Goal: Task Accomplishment & Management: Use online tool/utility

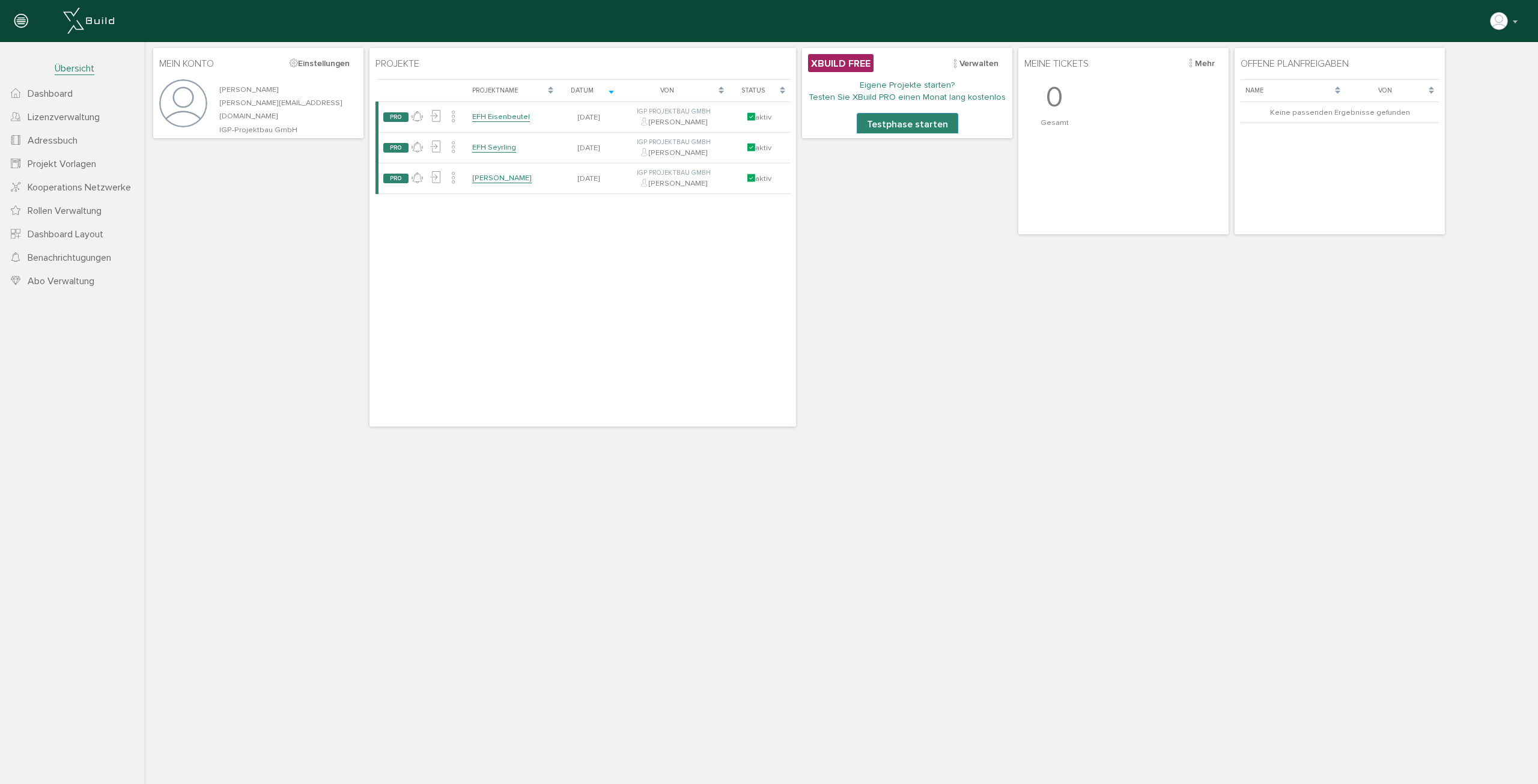
click at [77, 165] on span "Projekt Vorlagen" at bounding box center [62, 164] width 68 height 12
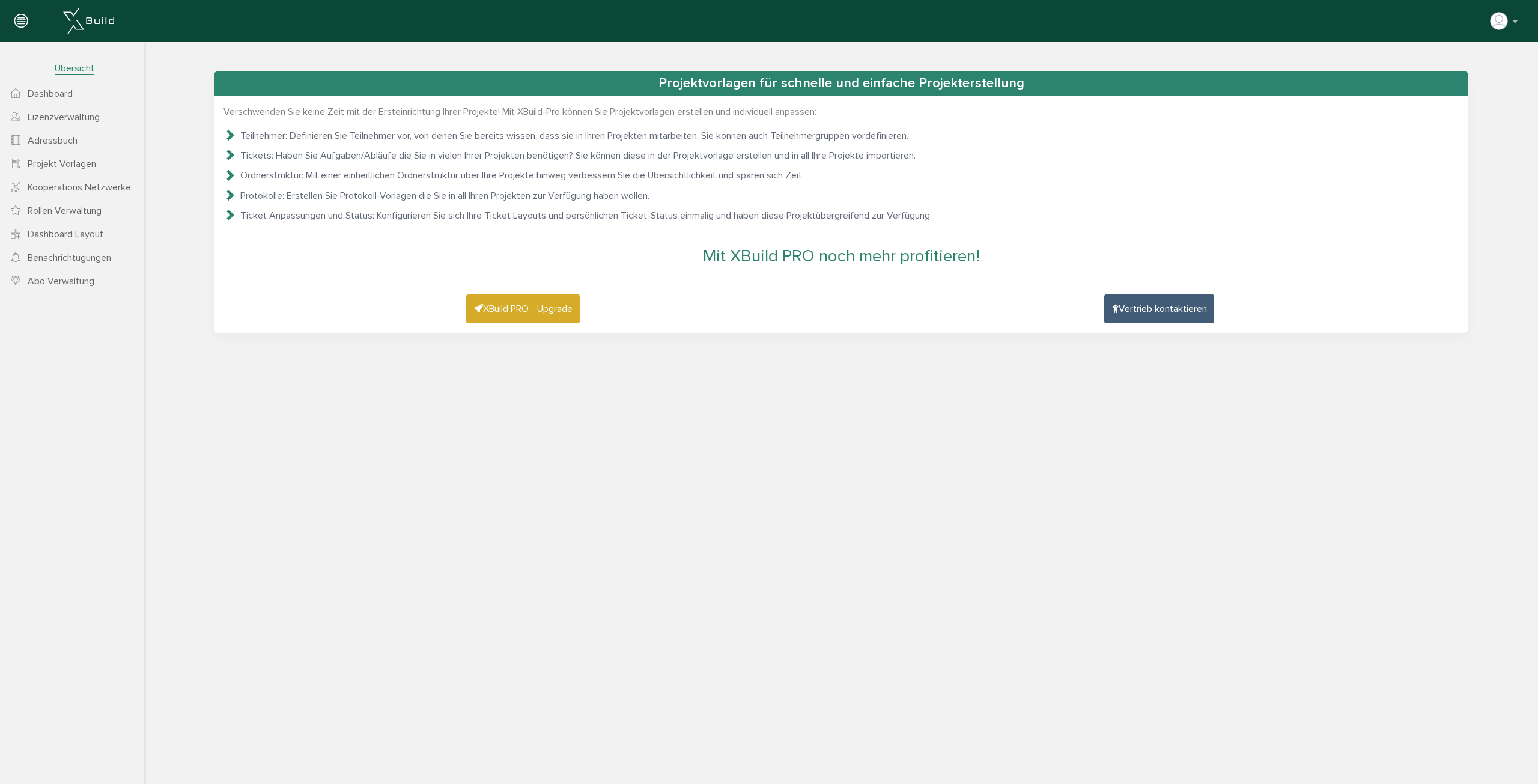
click at [70, 95] on span "Dashboard" at bounding box center [50, 94] width 45 height 12
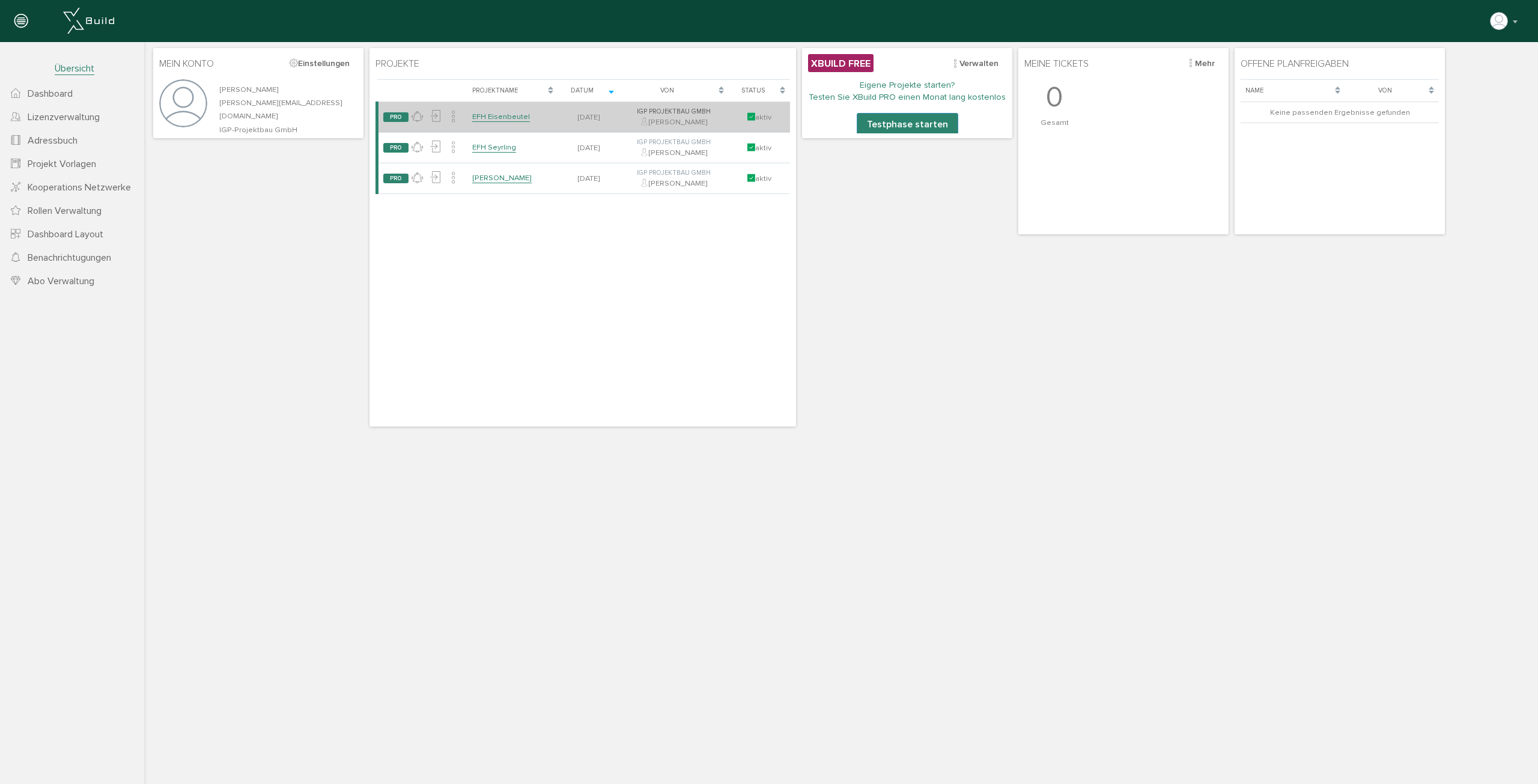
click at [491, 117] on link "EFH Eisenbeutel" at bounding box center [500, 117] width 58 height 11
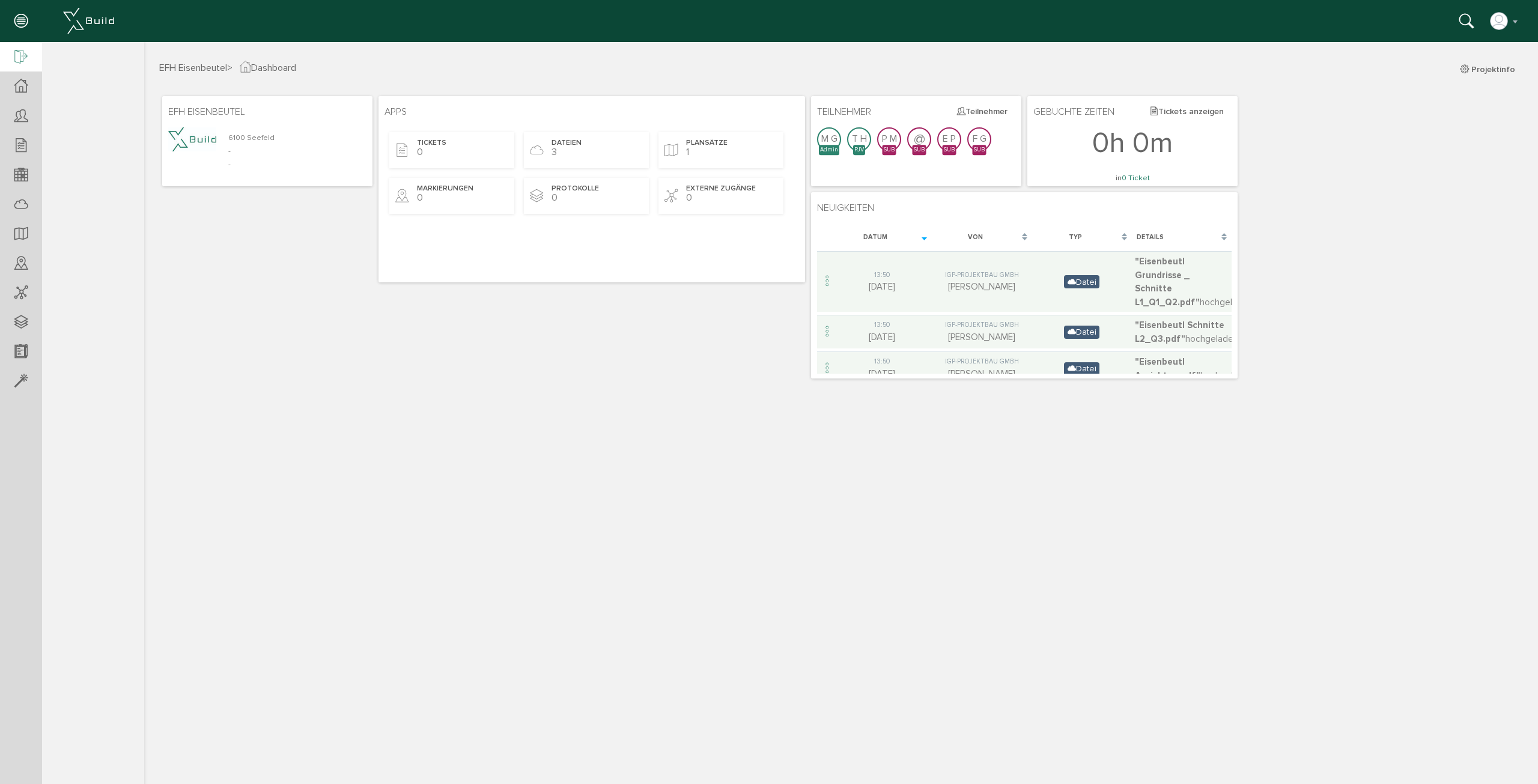
click at [23, 62] on icon at bounding box center [21, 57] width 13 height 17
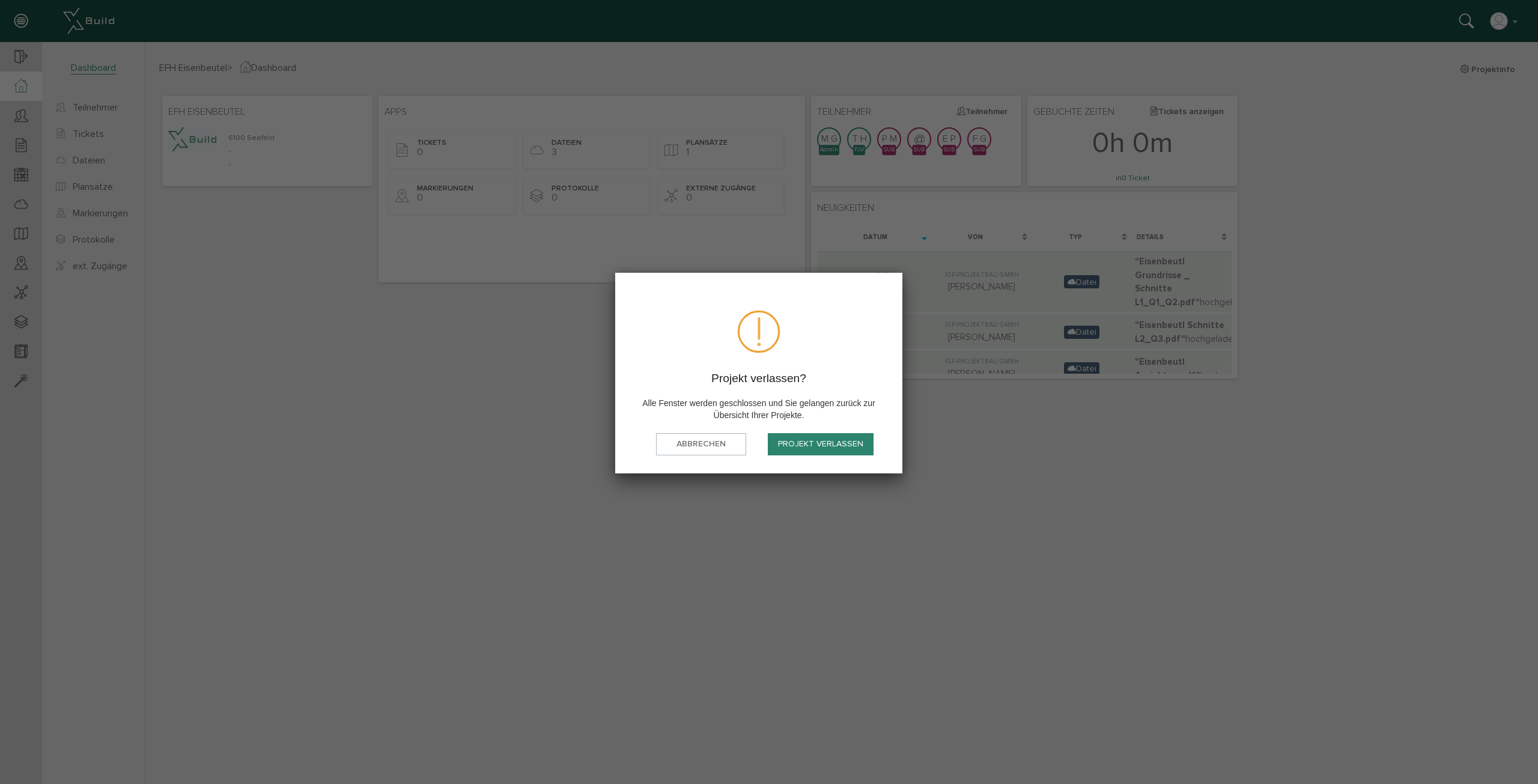
click at [801, 443] on button "Projekt verlassen" at bounding box center [821, 444] width 106 height 22
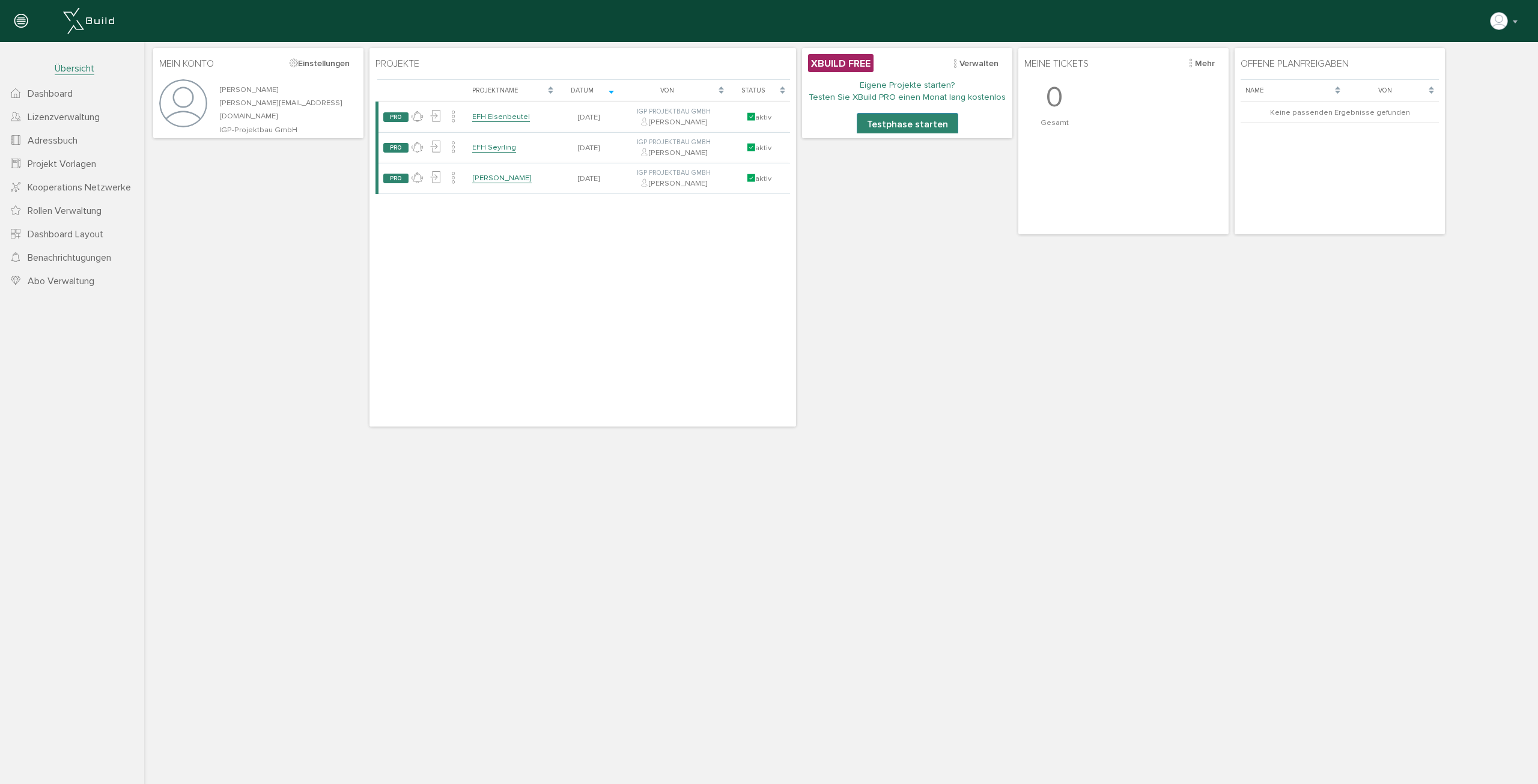
click at [67, 213] on span "Rollen Verwaltung" at bounding box center [64, 210] width 74 height 12
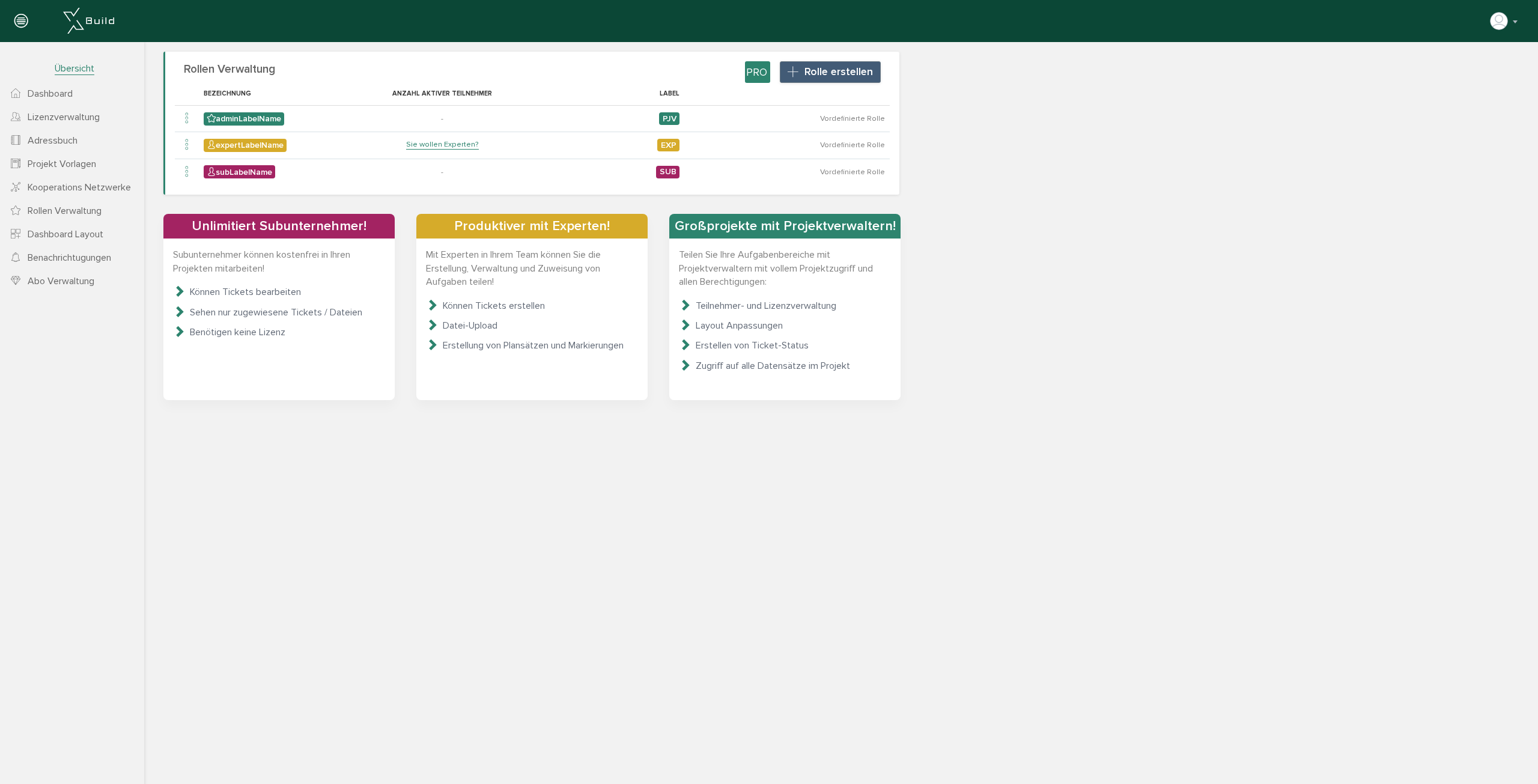
click at [47, 98] on span "Dashboard" at bounding box center [50, 94] width 45 height 12
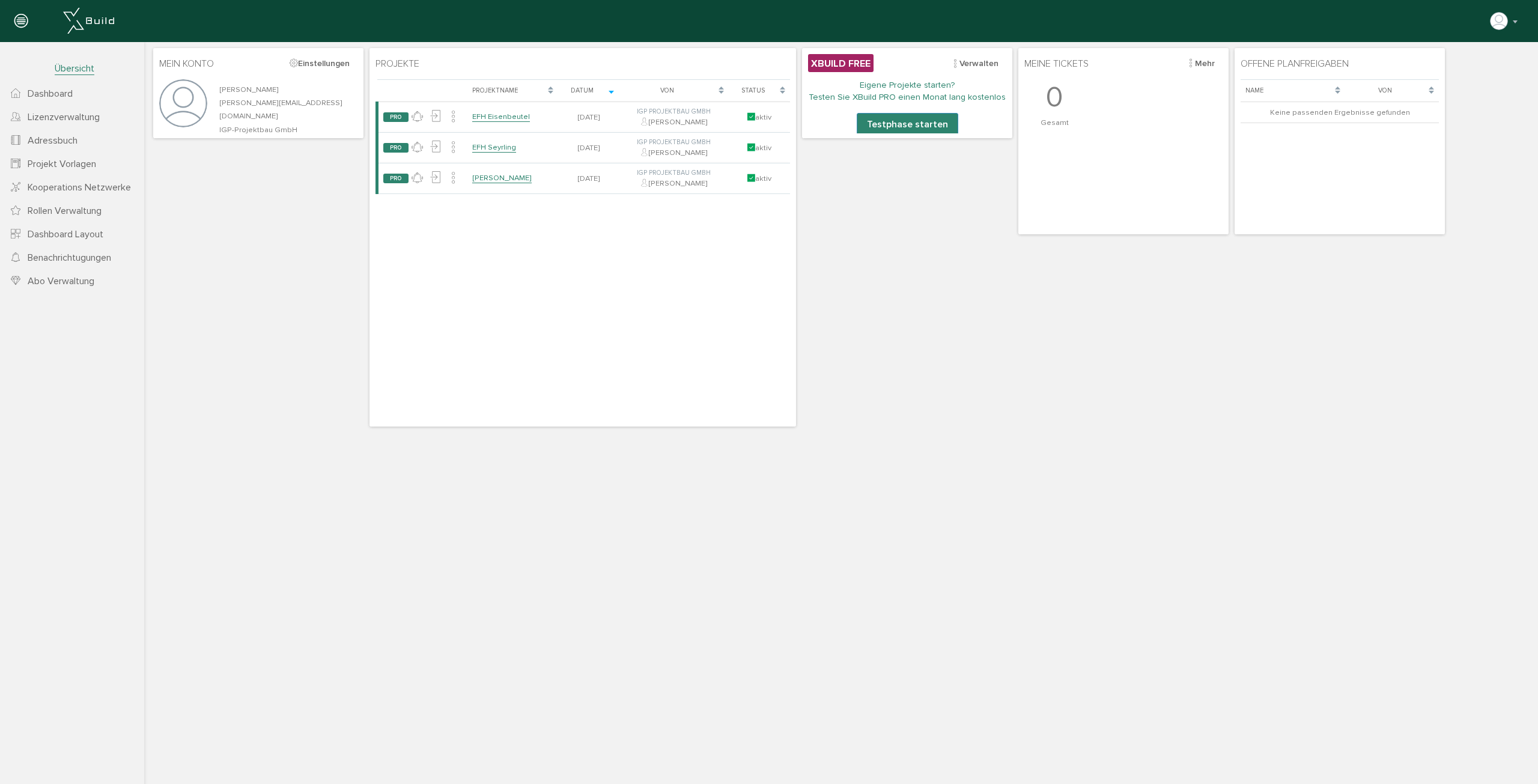
click at [86, 164] on span "Projekt Vorlagen" at bounding box center [62, 164] width 68 height 12
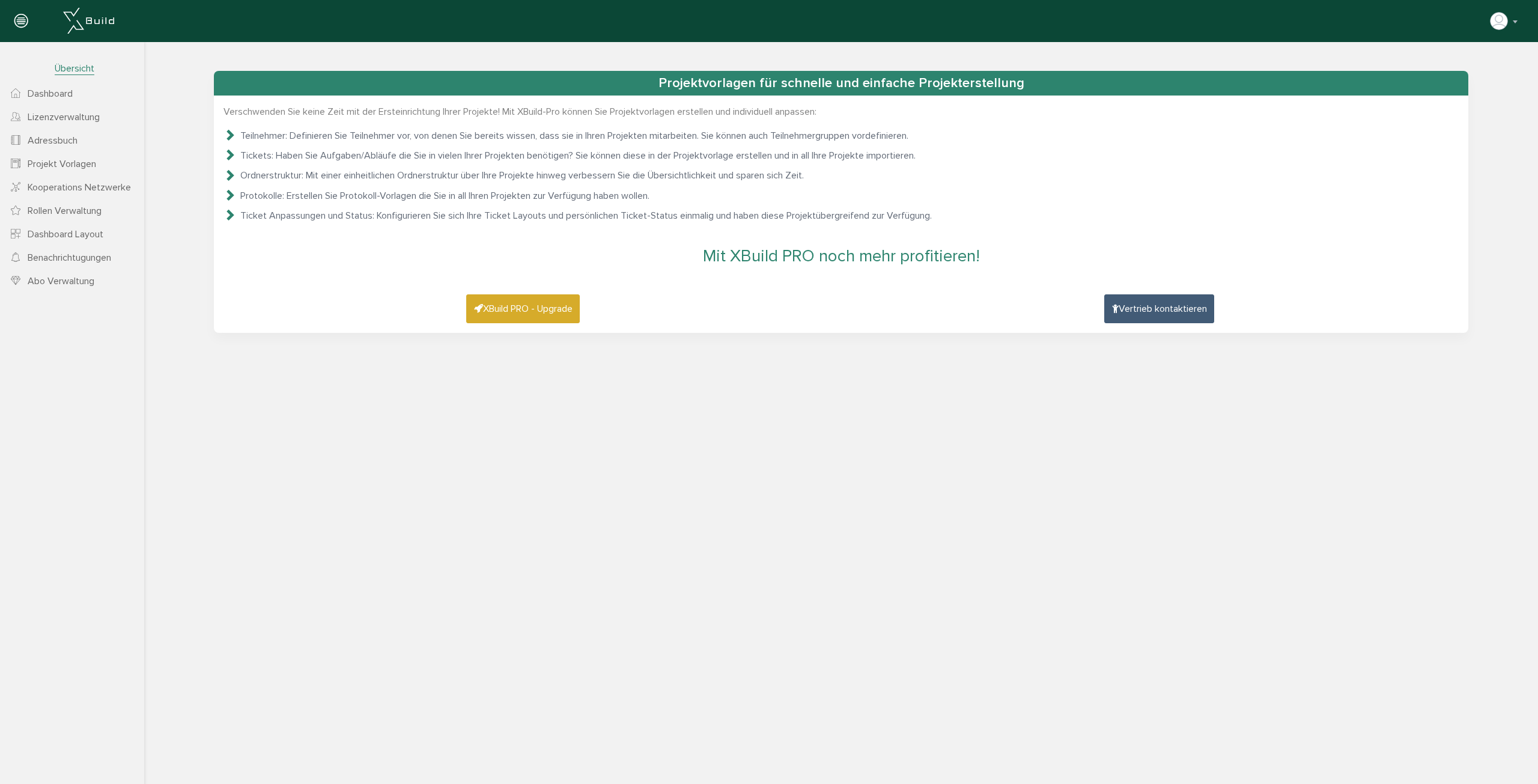
click at [71, 280] on span "Abo Verwaltung" at bounding box center [61, 281] width 67 height 12
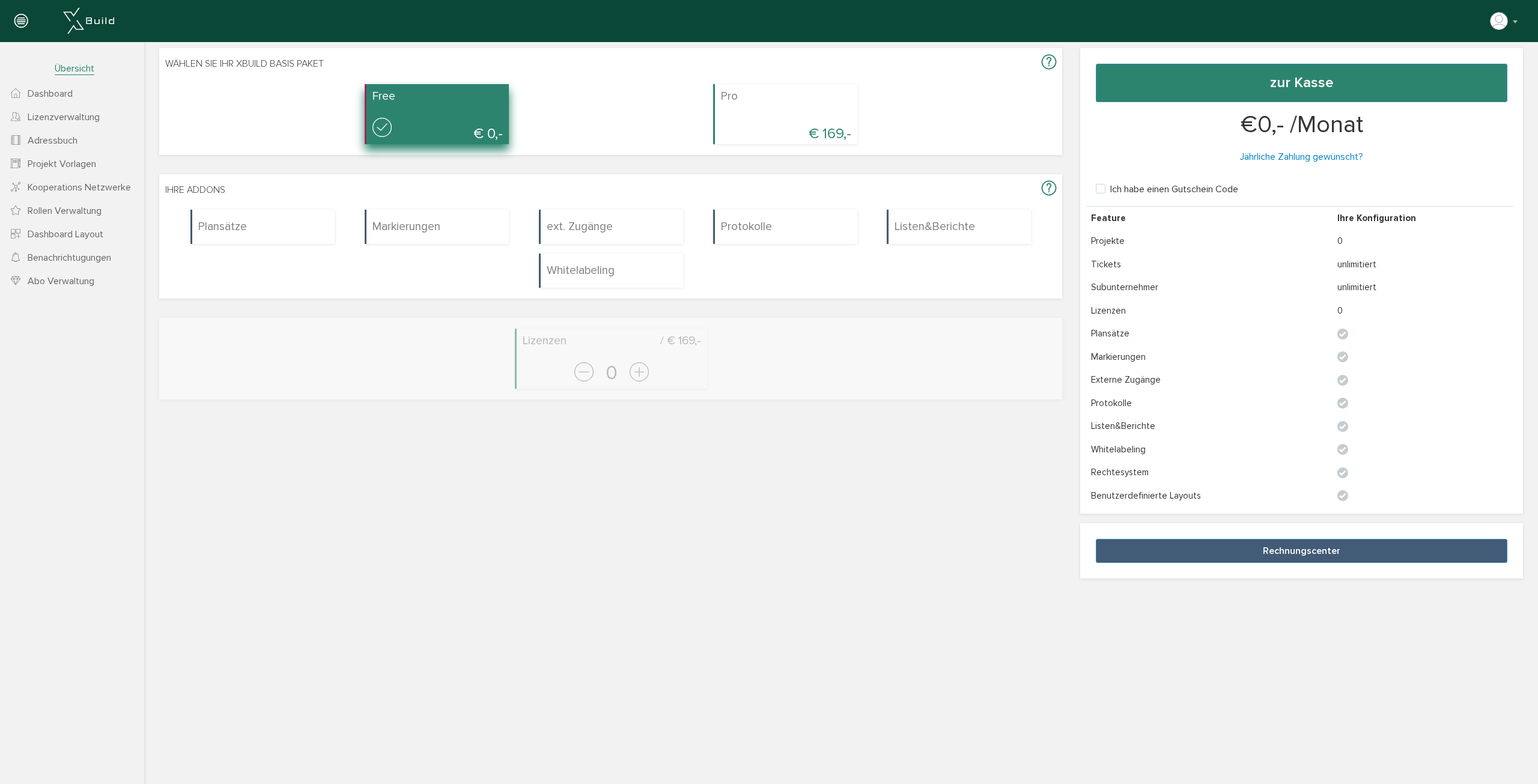
click at [47, 91] on span "Dashboard" at bounding box center [50, 94] width 45 height 12
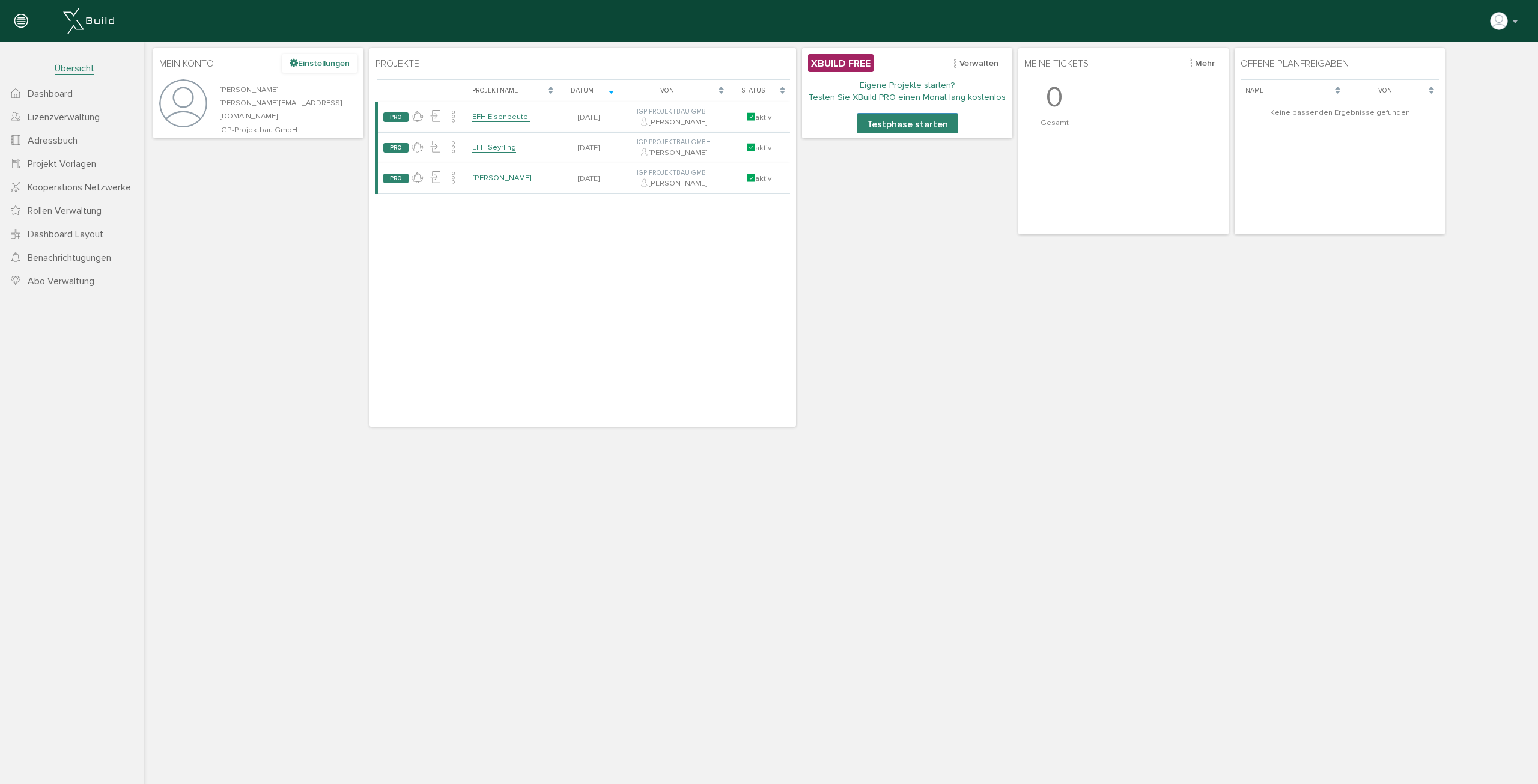
click at [295, 65] on icon at bounding box center [293, 64] width 8 height 11
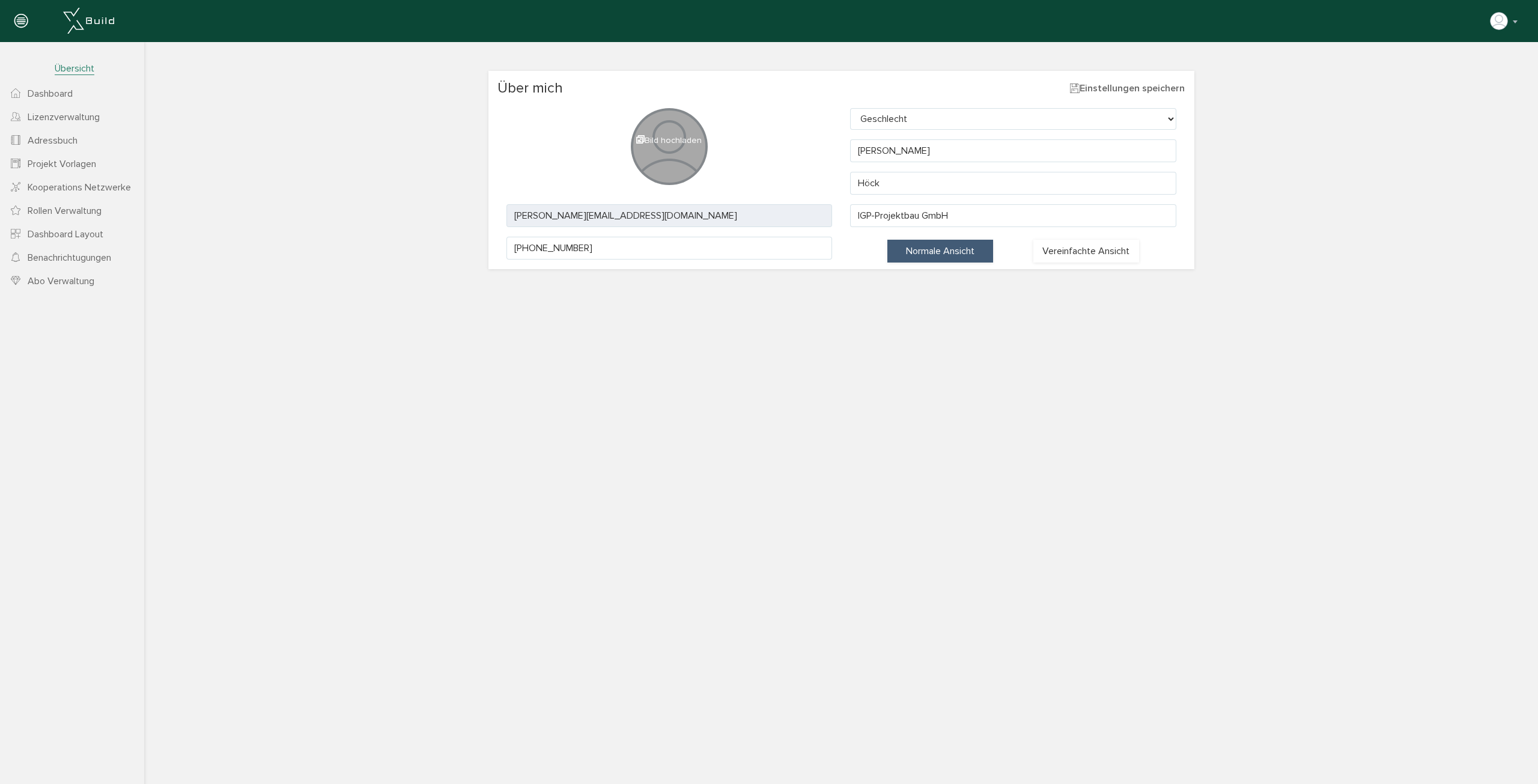
click at [33, 90] on span "Dashboard" at bounding box center [50, 94] width 45 height 12
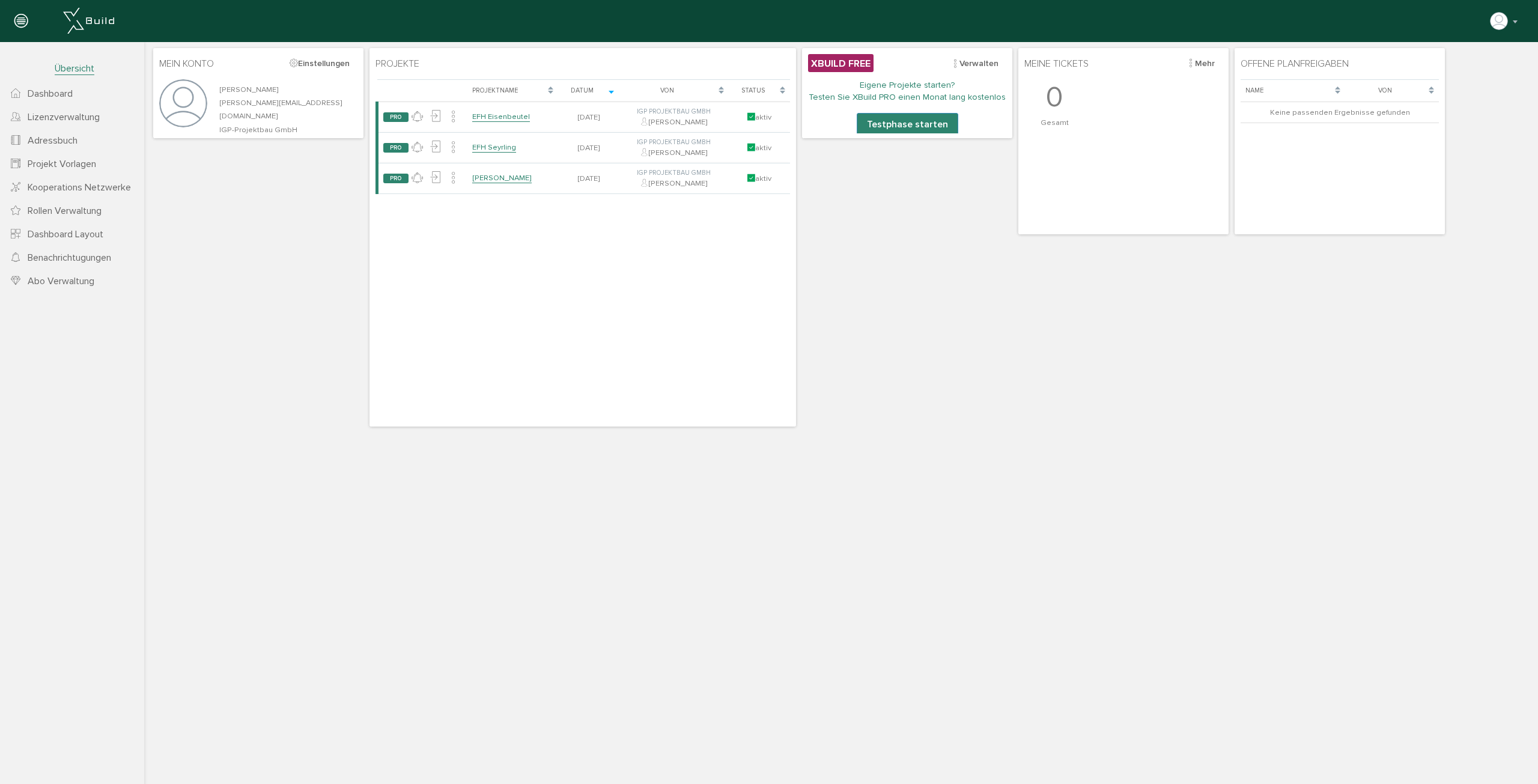
click at [38, 143] on span "Adressbuch" at bounding box center [52, 140] width 50 height 12
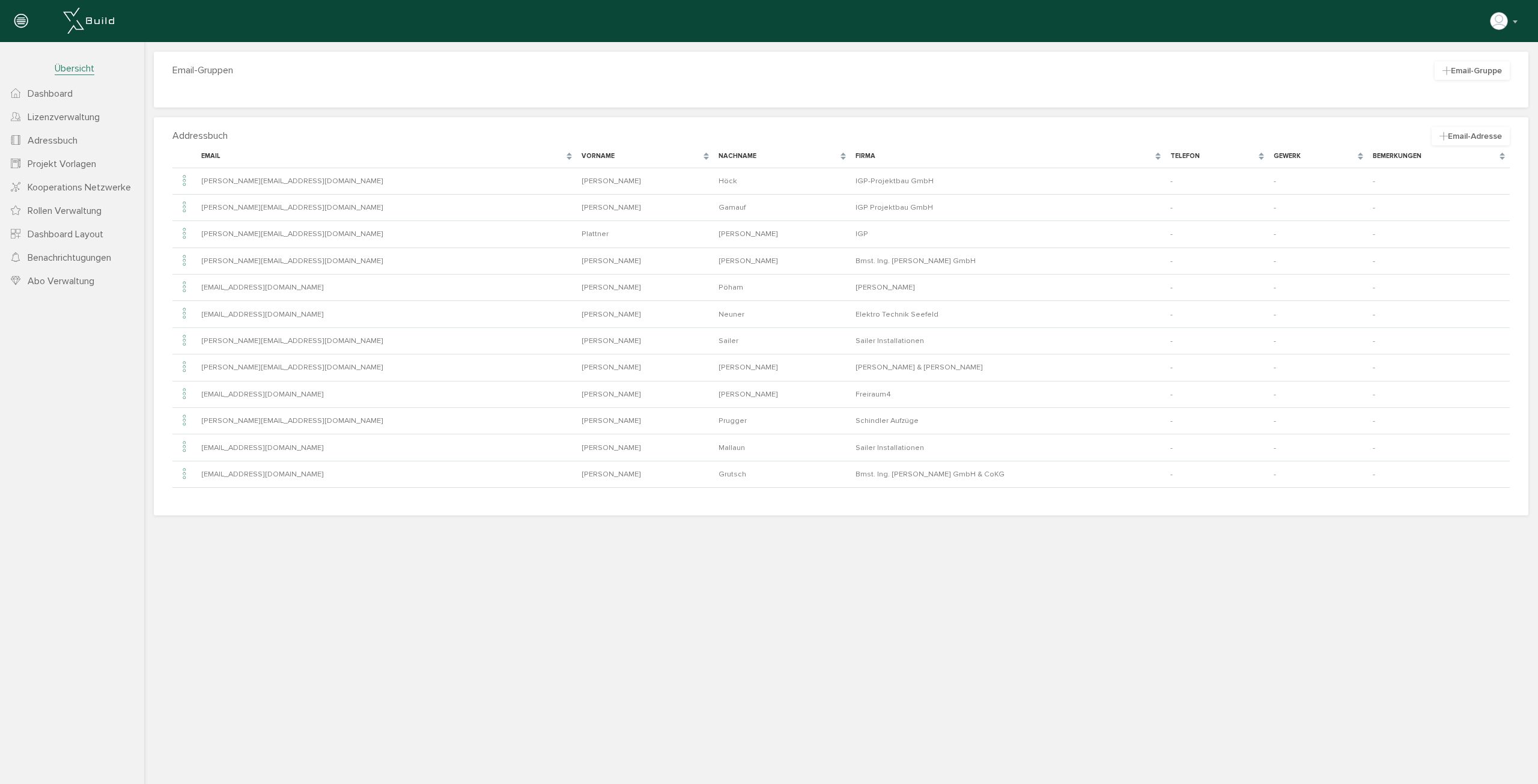
click at [37, 112] on span "Lizenzverwaltung" at bounding box center [64, 117] width 72 height 12
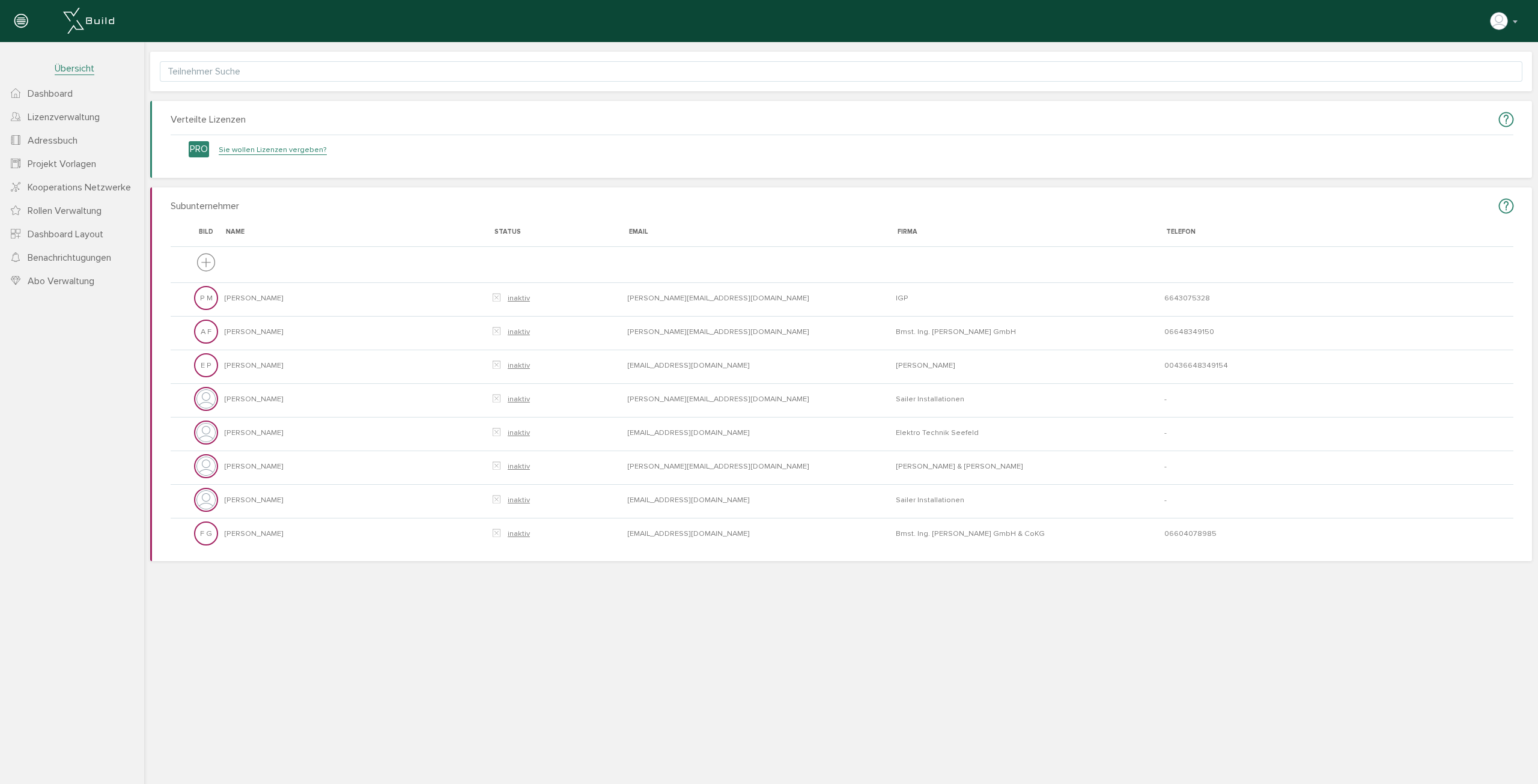
click at [40, 94] on span "Dashboard" at bounding box center [50, 94] width 45 height 12
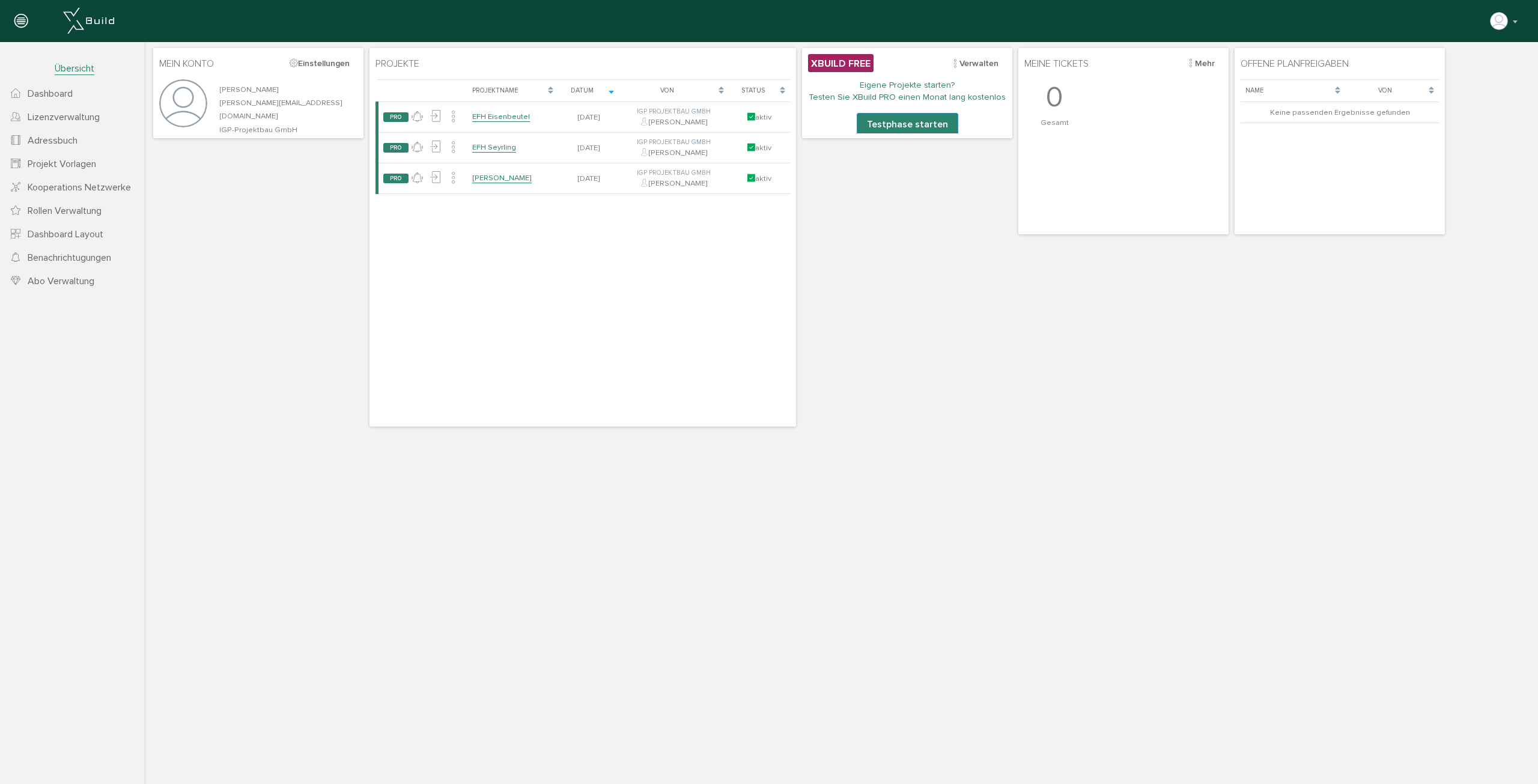
click at [83, 403] on nav "Übersicht Dashboard Lizenzverwaltung Adressbuch Projekt Vorlagen Kooperations N…" at bounding box center [72, 434] width 144 height 784
drag, startPoint x: 106, startPoint y: 345, endPoint x: 79, endPoint y: 407, distance: 67.6
click at [79, 407] on nav "Übersicht Dashboard Lizenzverwaltung Adressbuch Projekt Vorlagen Kooperations N…" at bounding box center [72, 434] width 144 height 784
click at [86, 394] on nav "Übersicht Dashboard Lizenzverwaltung Adressbuch Projekt Vorlagen Kooperations N…" at bounding box center [72, 434] width 144 height 784
click at [98, 375] on nav "Übersicht Dashboard Lizenzverwaltung Adressbuch Projekt Vorlagen Kooperations N…" at bounding box center [72, 434] width 144 height 784
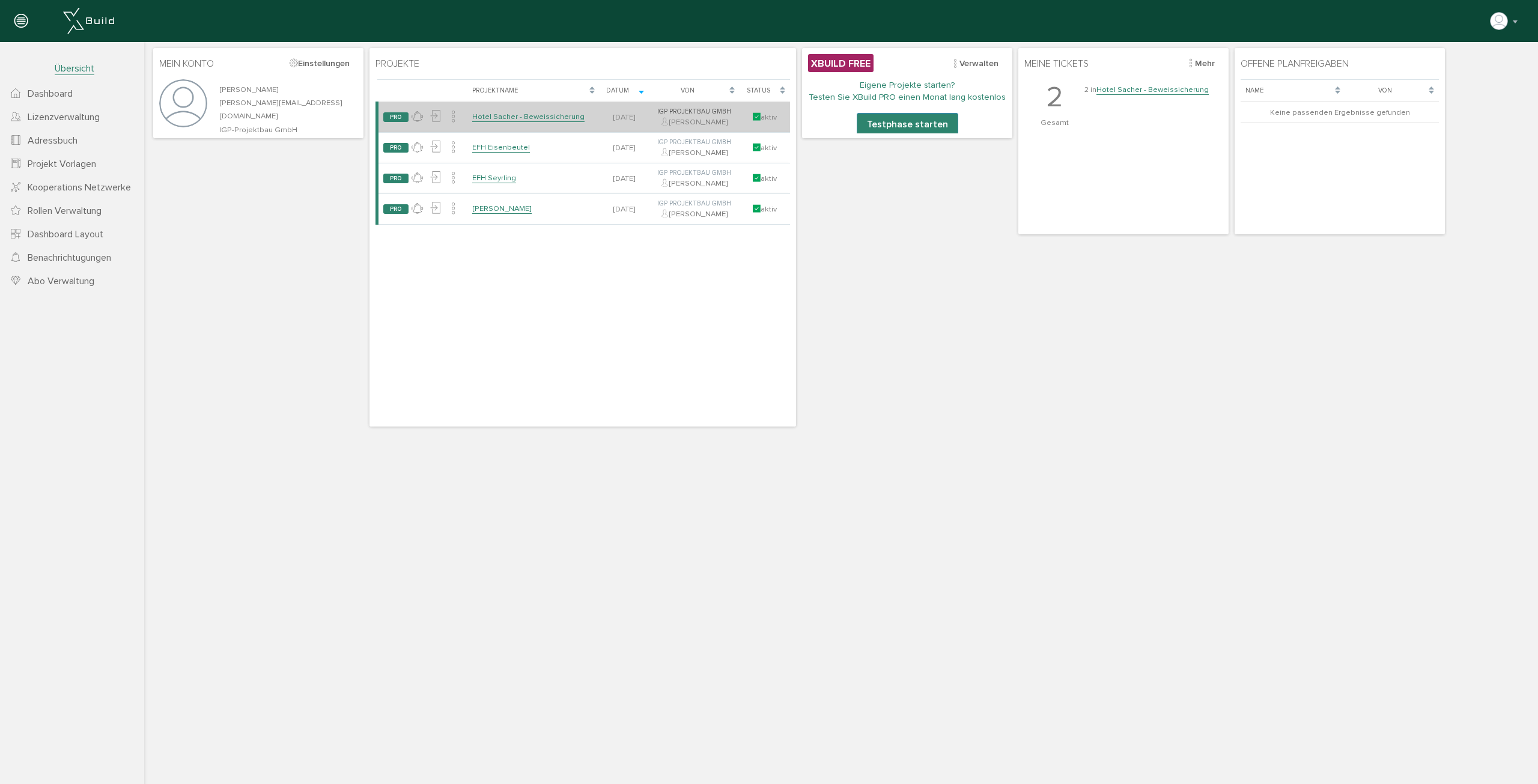
click at [544, 119] on link "Hotel Sacher - Beweissicherung" at bounding box center [528, 117] width 112 height 11
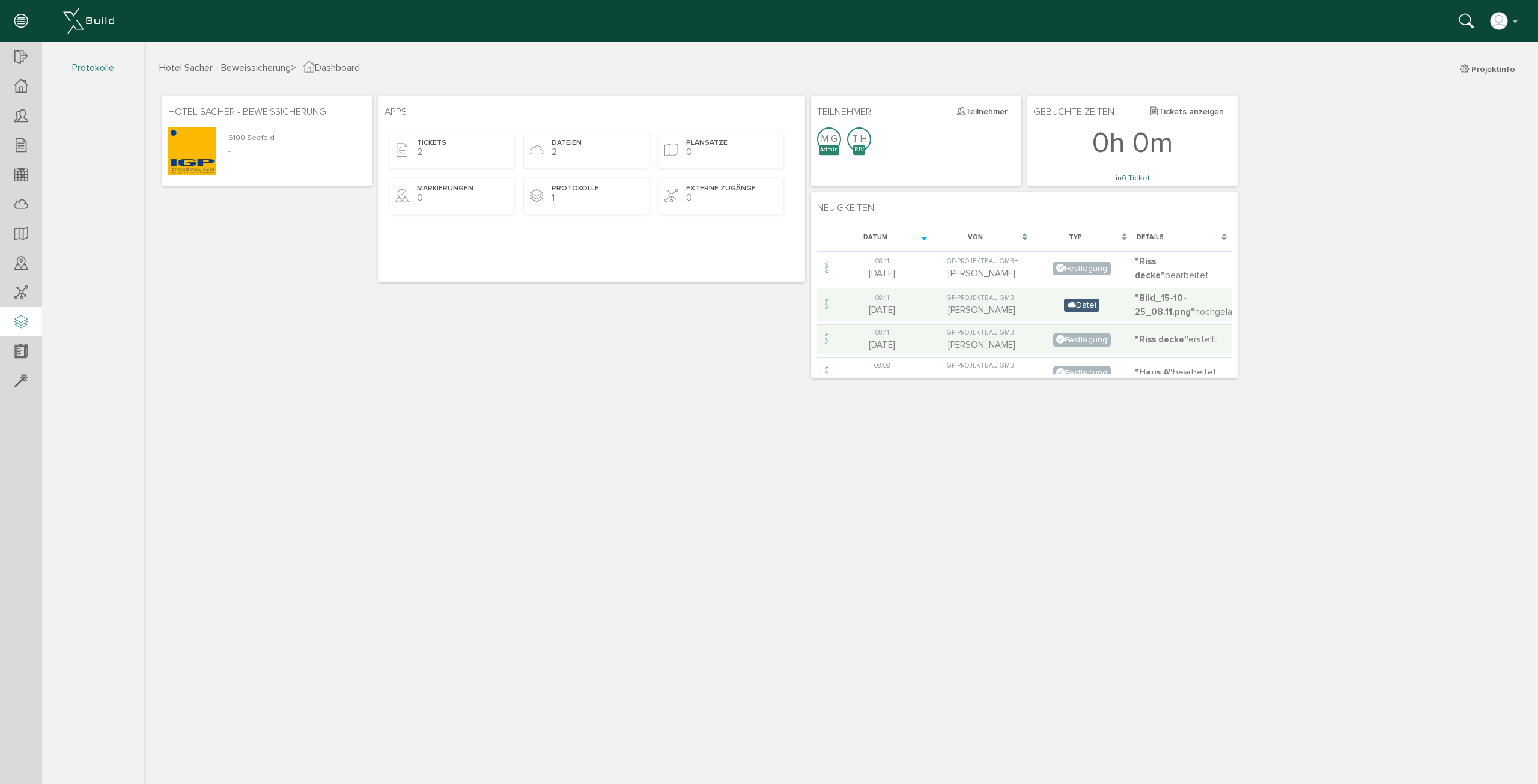
click at [32, 319] on div at bounding box center [21, 323] width 42 height 31
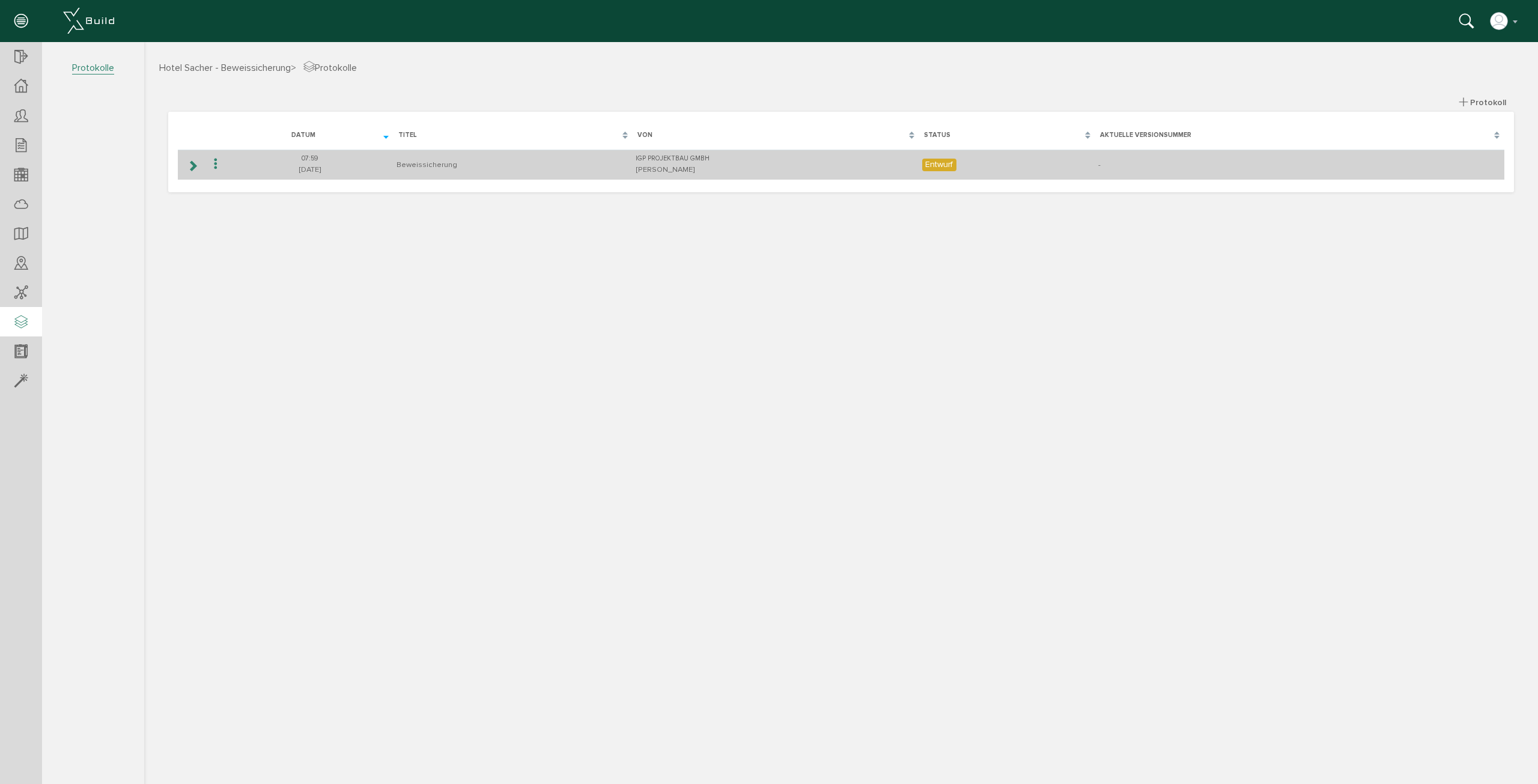
click at [196, 167] on icon at bounding box center [192, 166] width 11 height 10
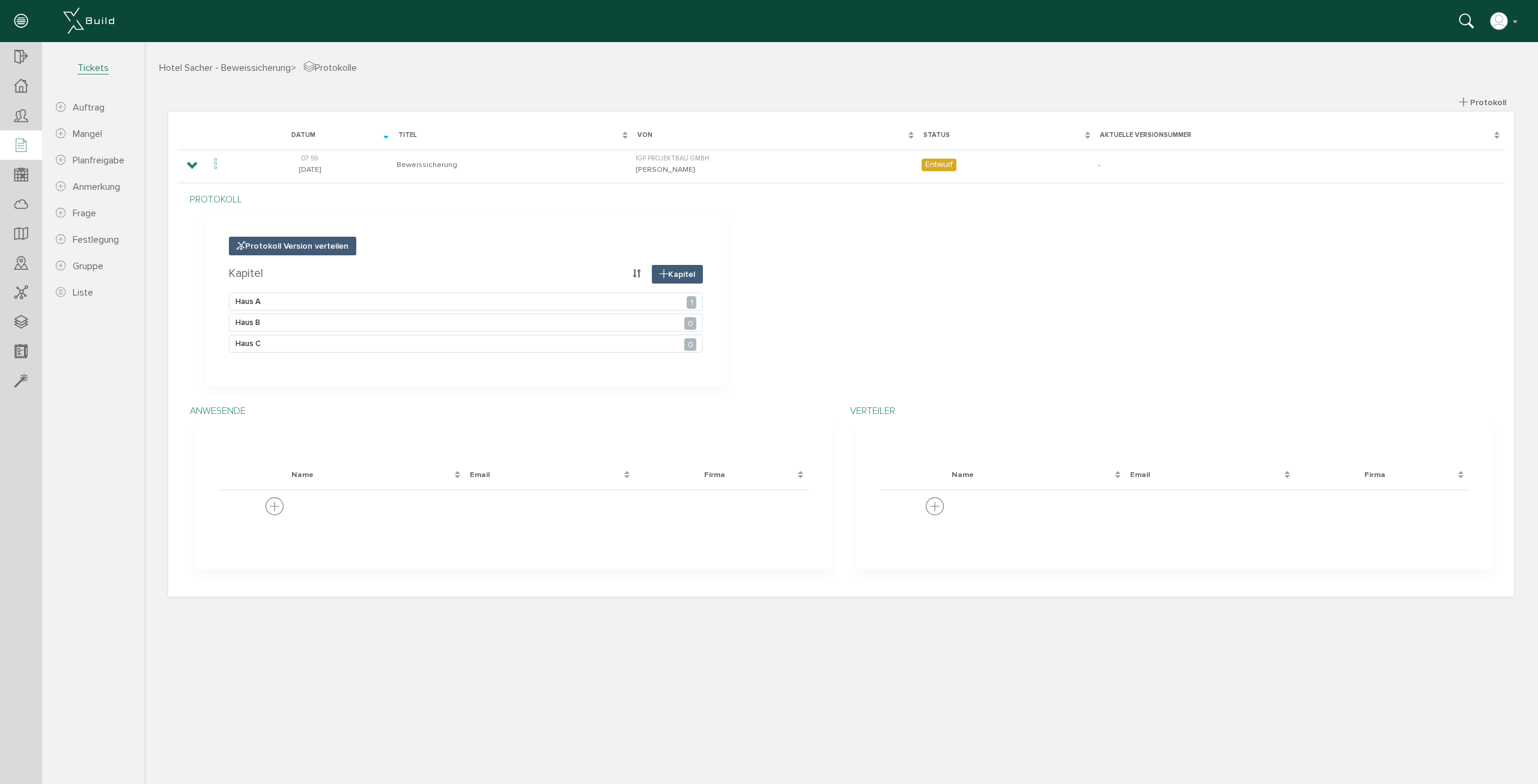
click at [30, 148] on div at bounding box center [21, 146] width 42 height 31
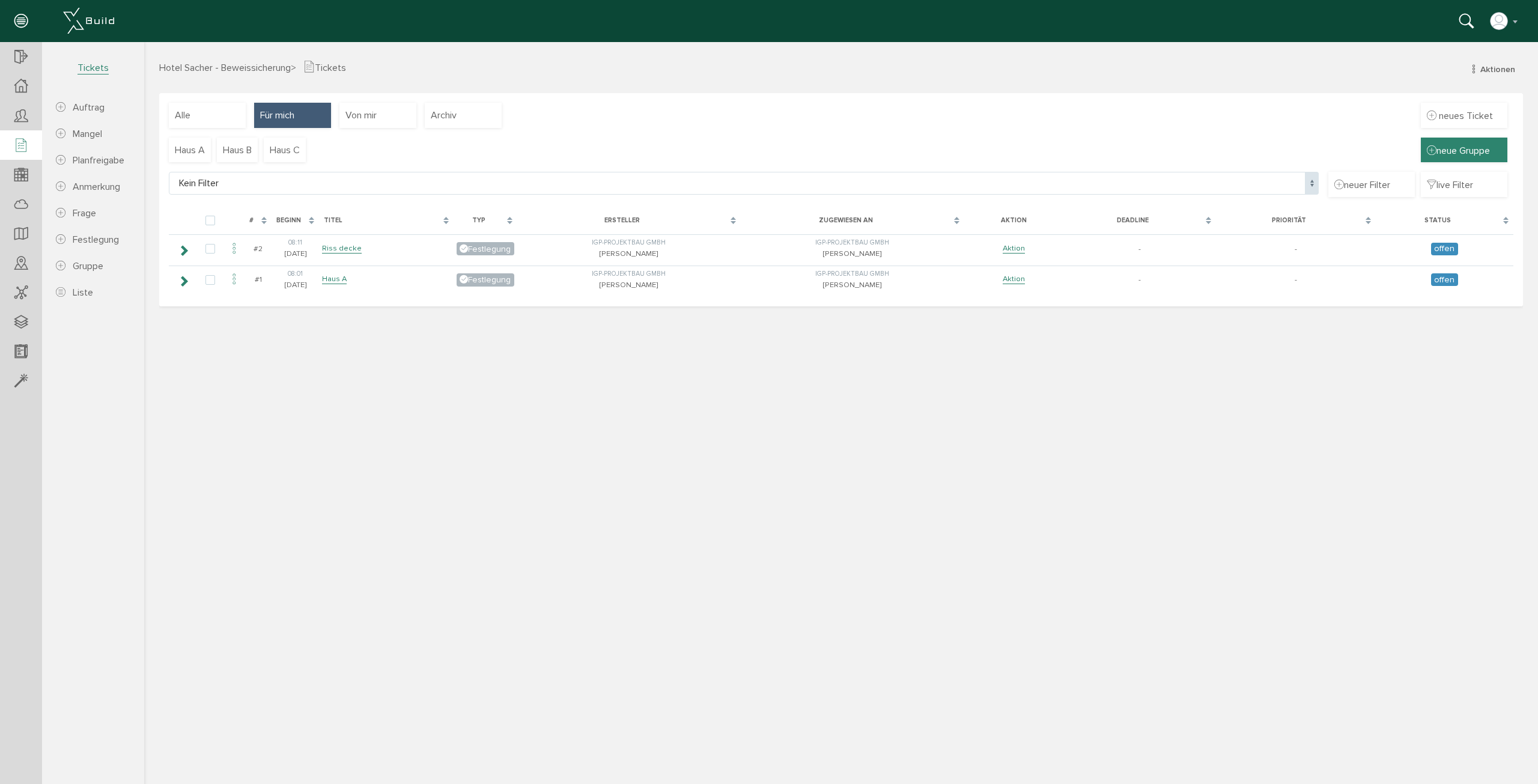
click at [1456, 152] on span "neue Gruppe" at bounding box center [1464, 150] width 74 height 13
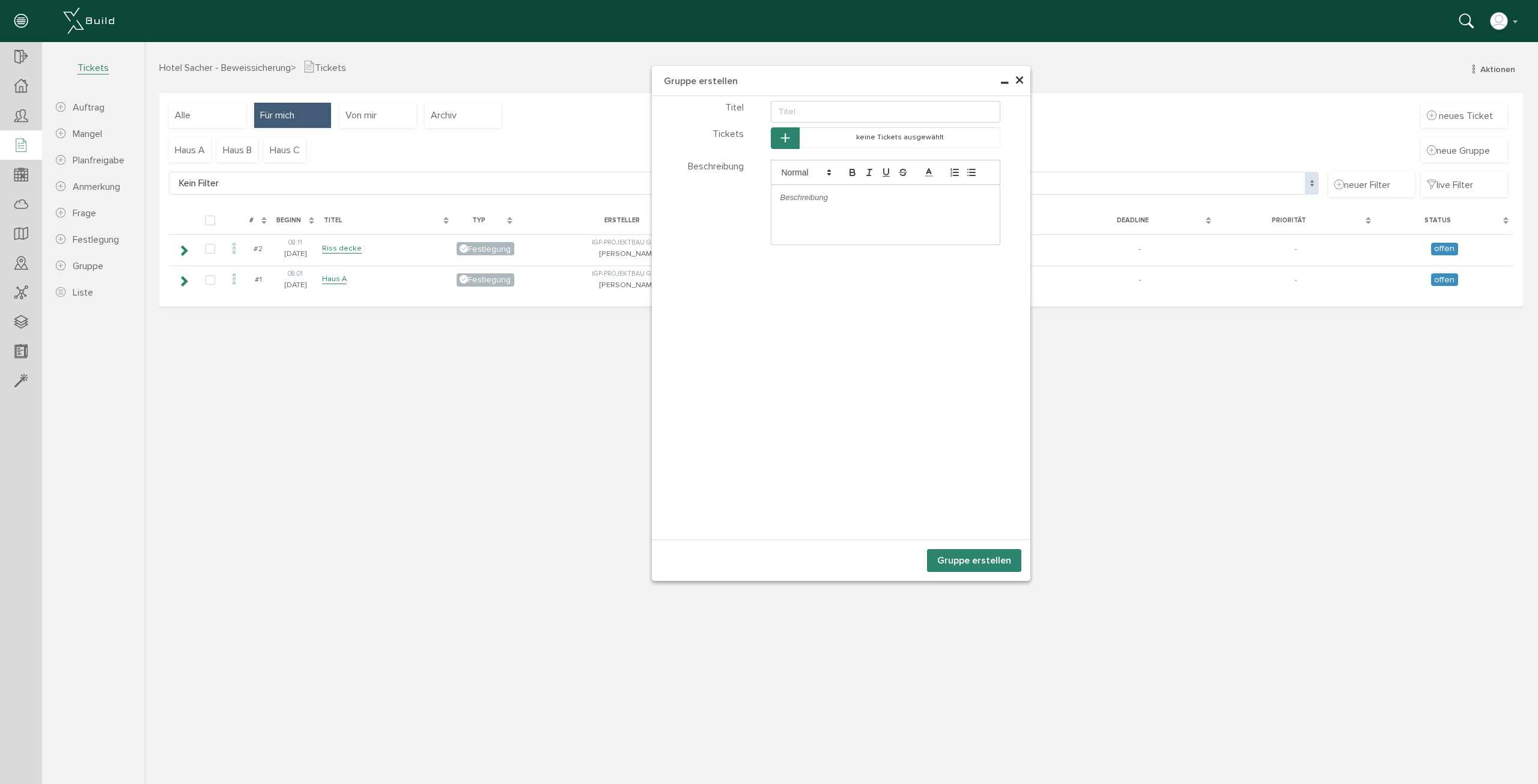
click at [886, 115] on input "text" at bounding box center [886, 112] width 230 height 22
type input "Haus D"
click at [976, 559] on button "Gruppe erstellen" at bounding box center [974, 561] width 95 height 23
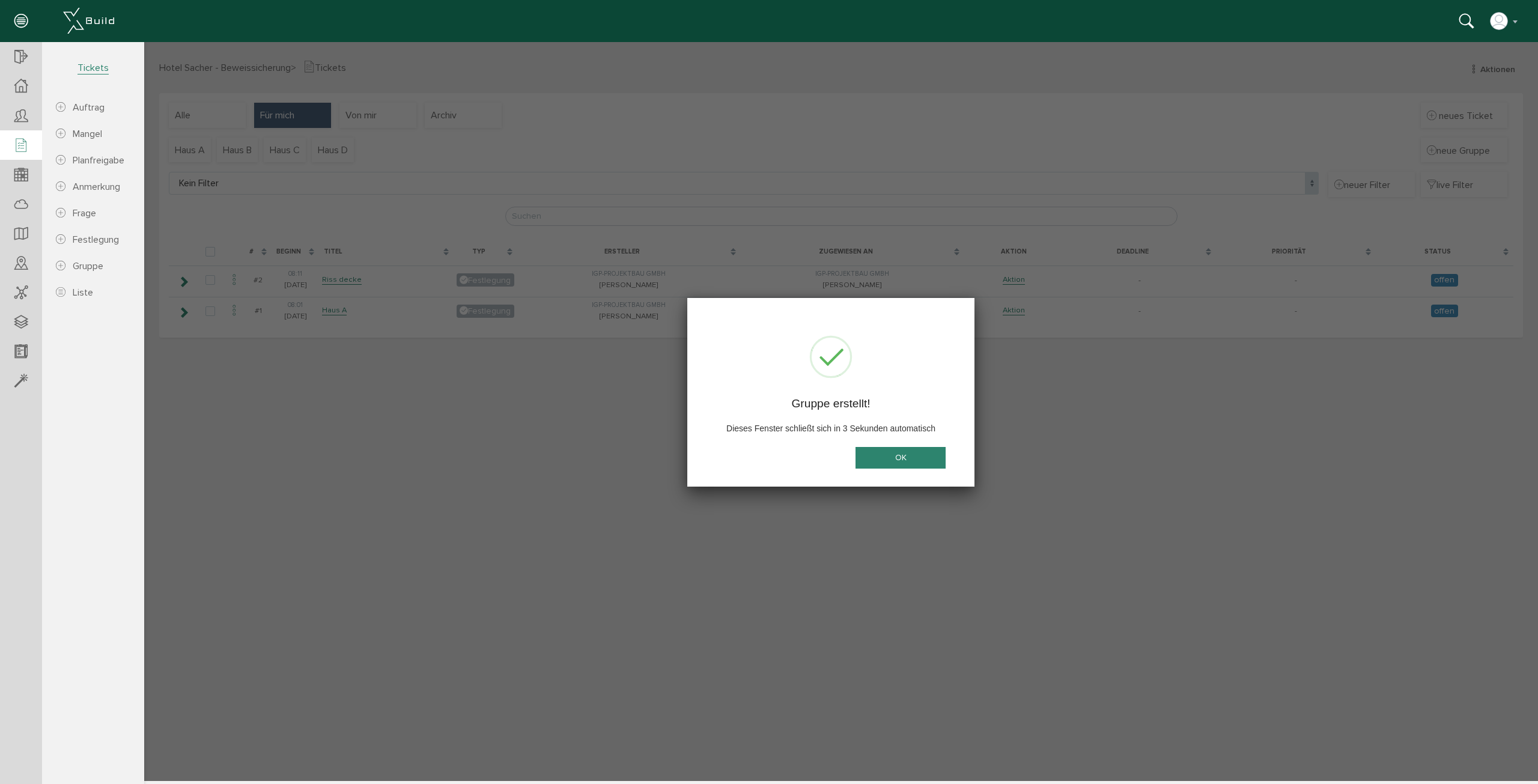
click at [917, 458] on button "OK" at bounding box center [901, 457] width 90 height 22
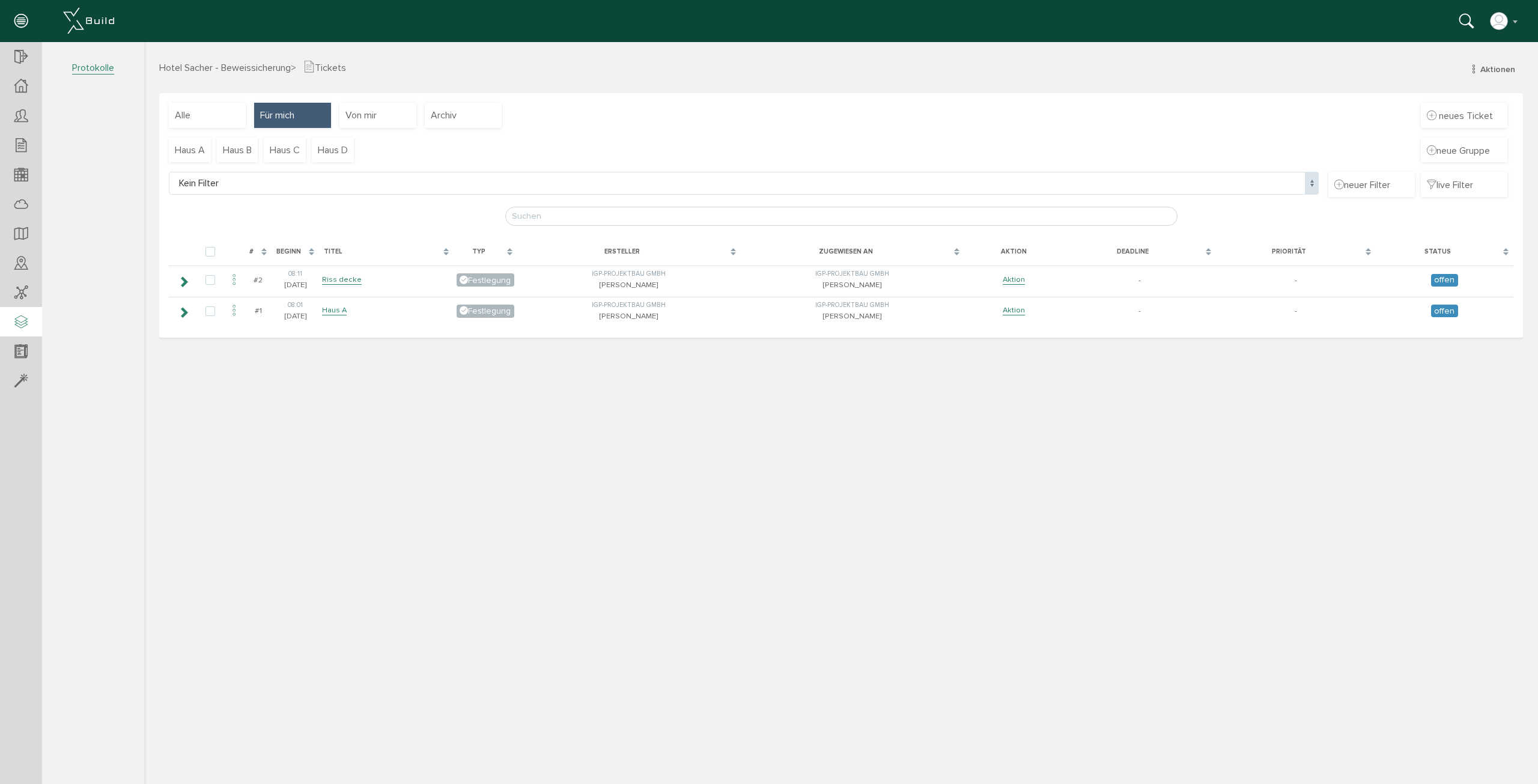
click at [23, 326] on icon at bounding box center [21, 323] width 13 height 17
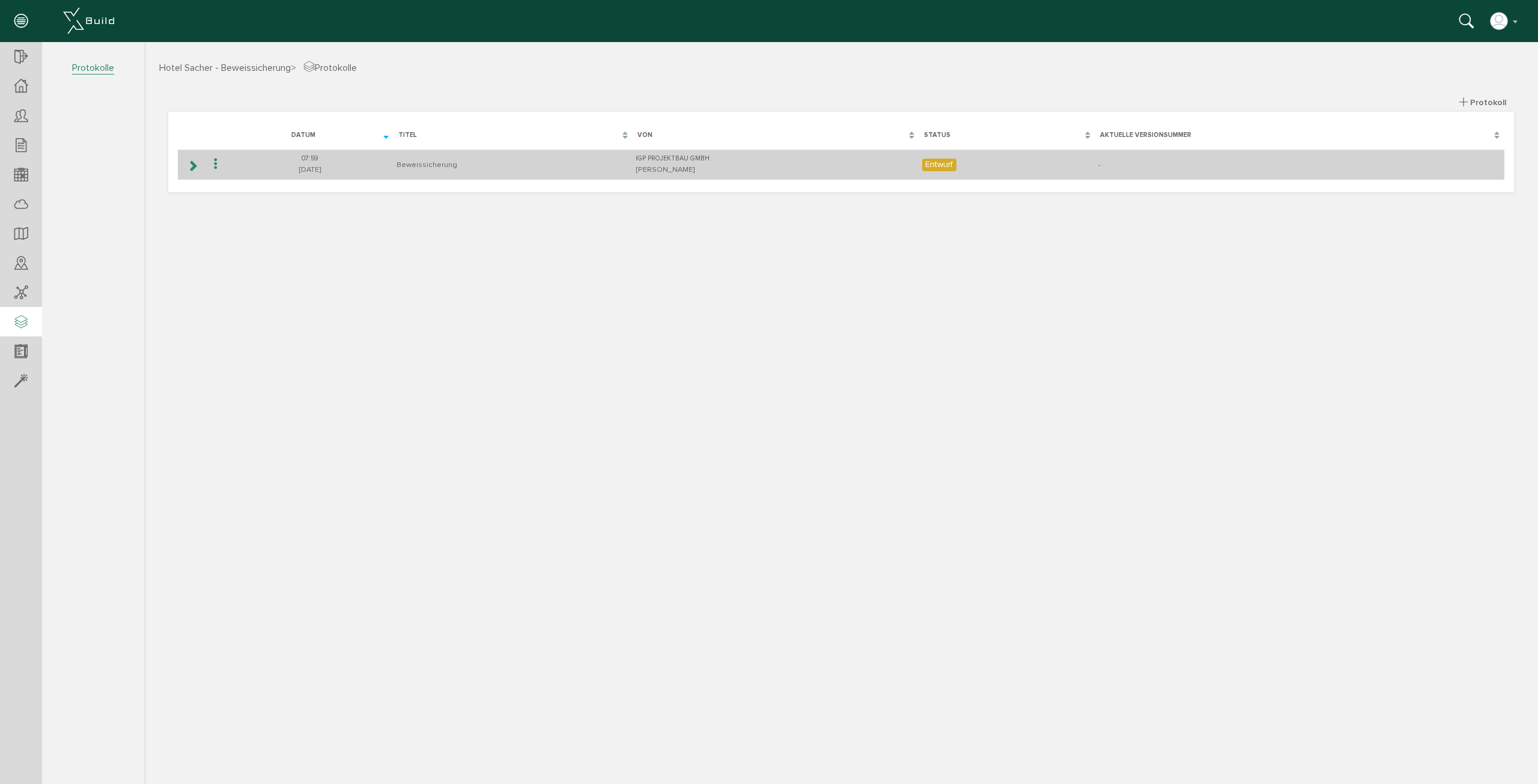
click at [196, 167] on icon at bounding box center [192, 166] width 11 height 10
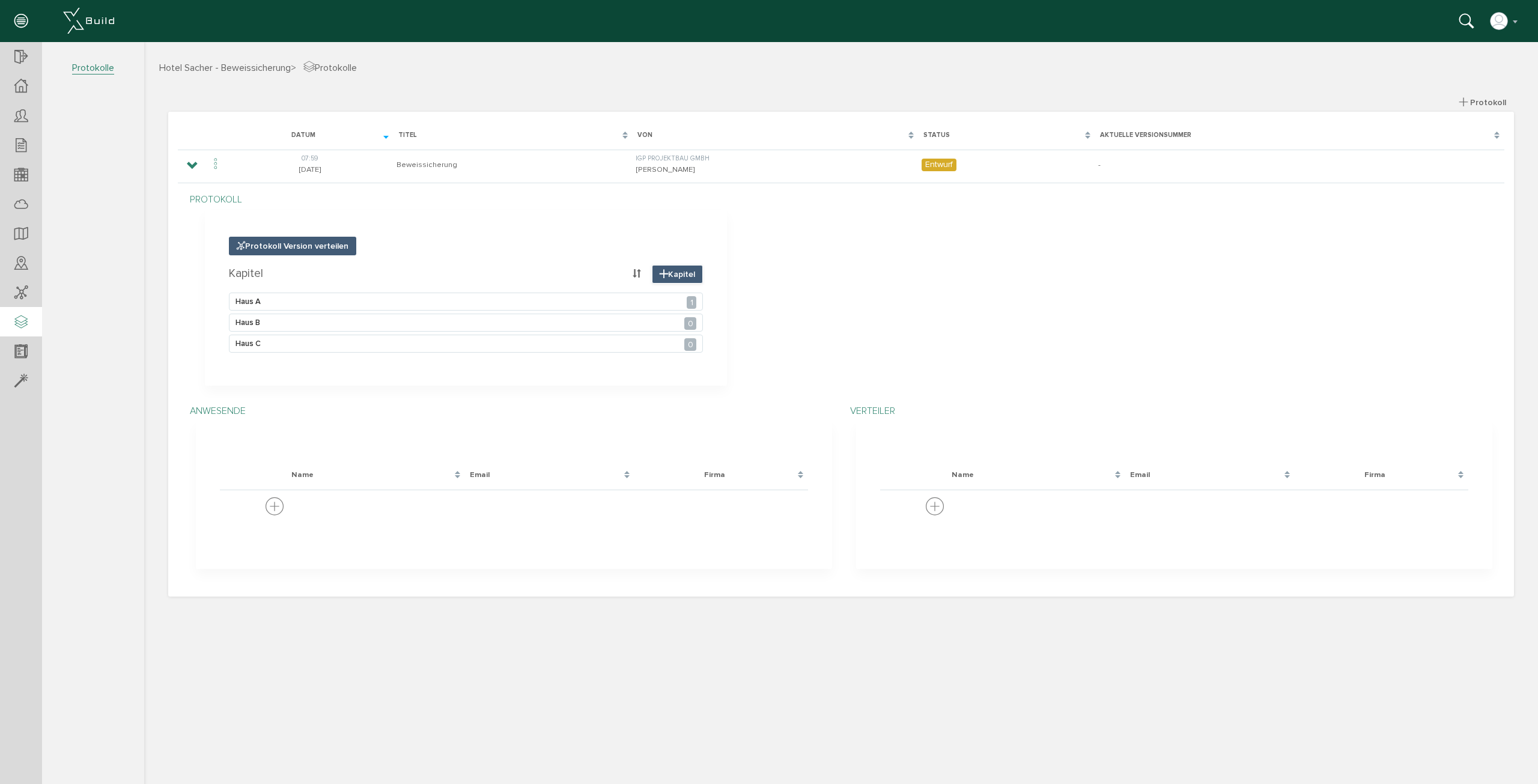
click at [657, 272] on span "Kapitel" at bounding box center [677, 274] width 51 height 19
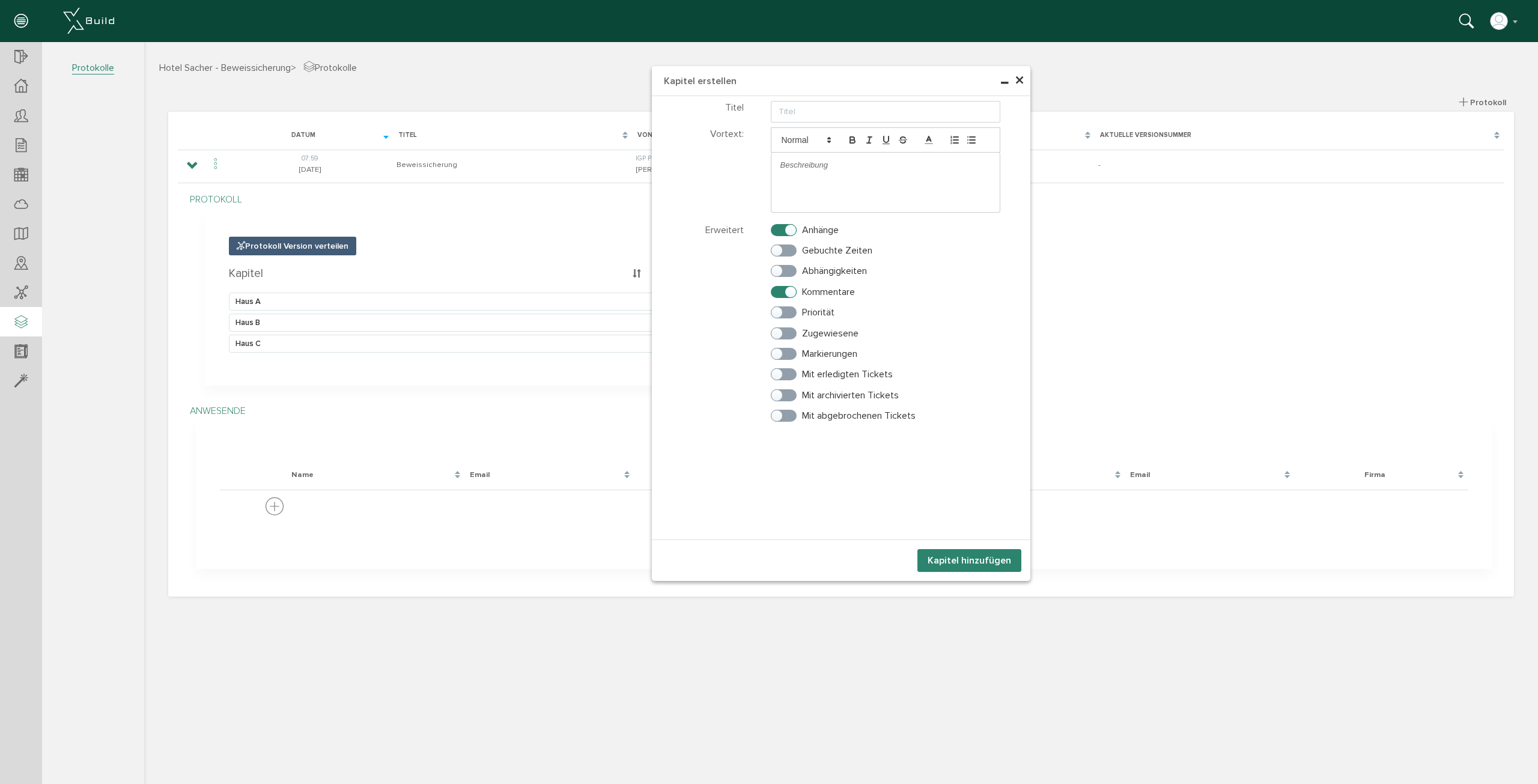
click at [1020, 81] on span "×" at bounding box center [1020, 81] width 10 height 24
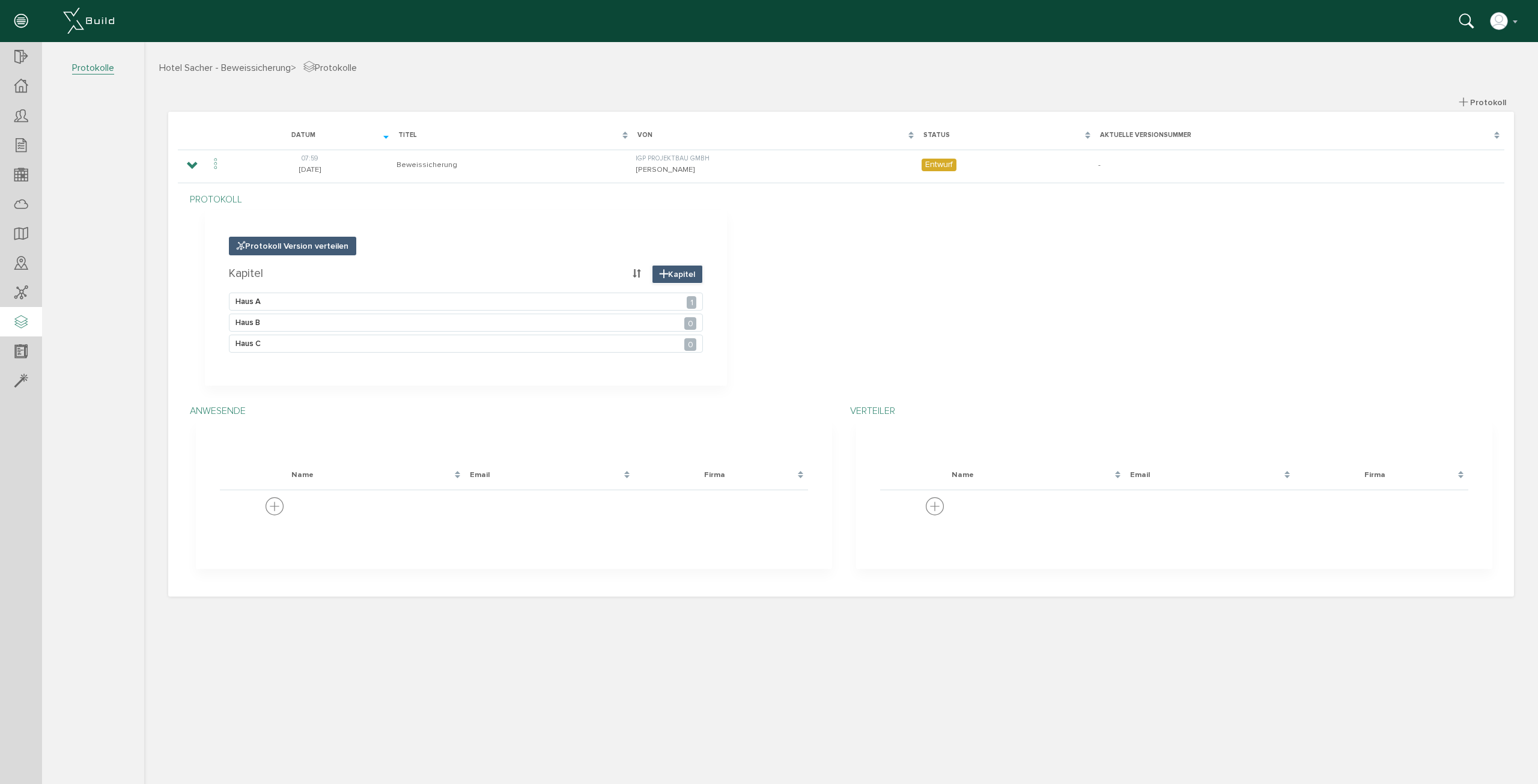
click at [665, 267] on span "Kapitel" at bounding box center [677, 274] width 51 height 19
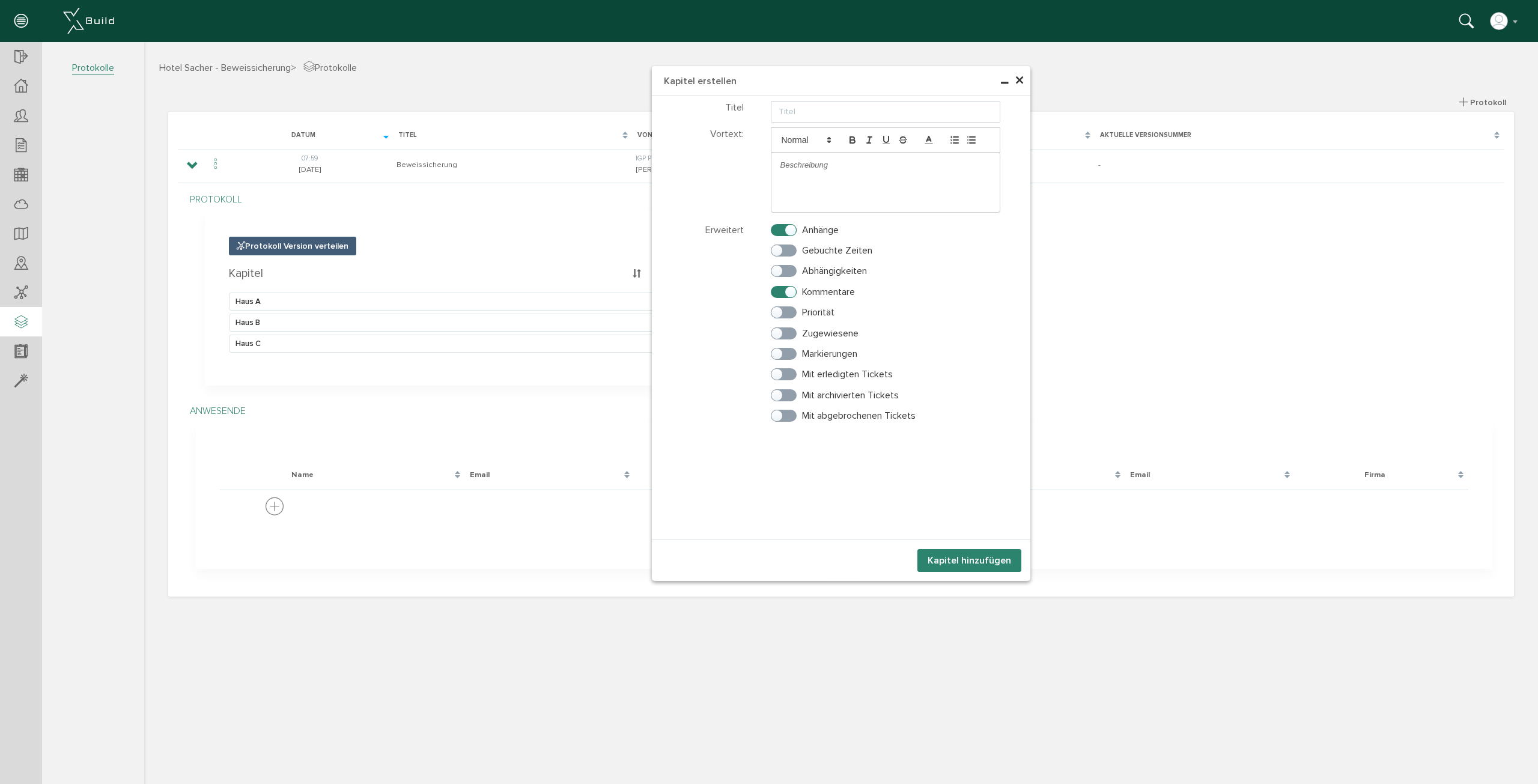
click at [1019, 82] on span "×" at bounding box center [1020, 81] width 10 height 24
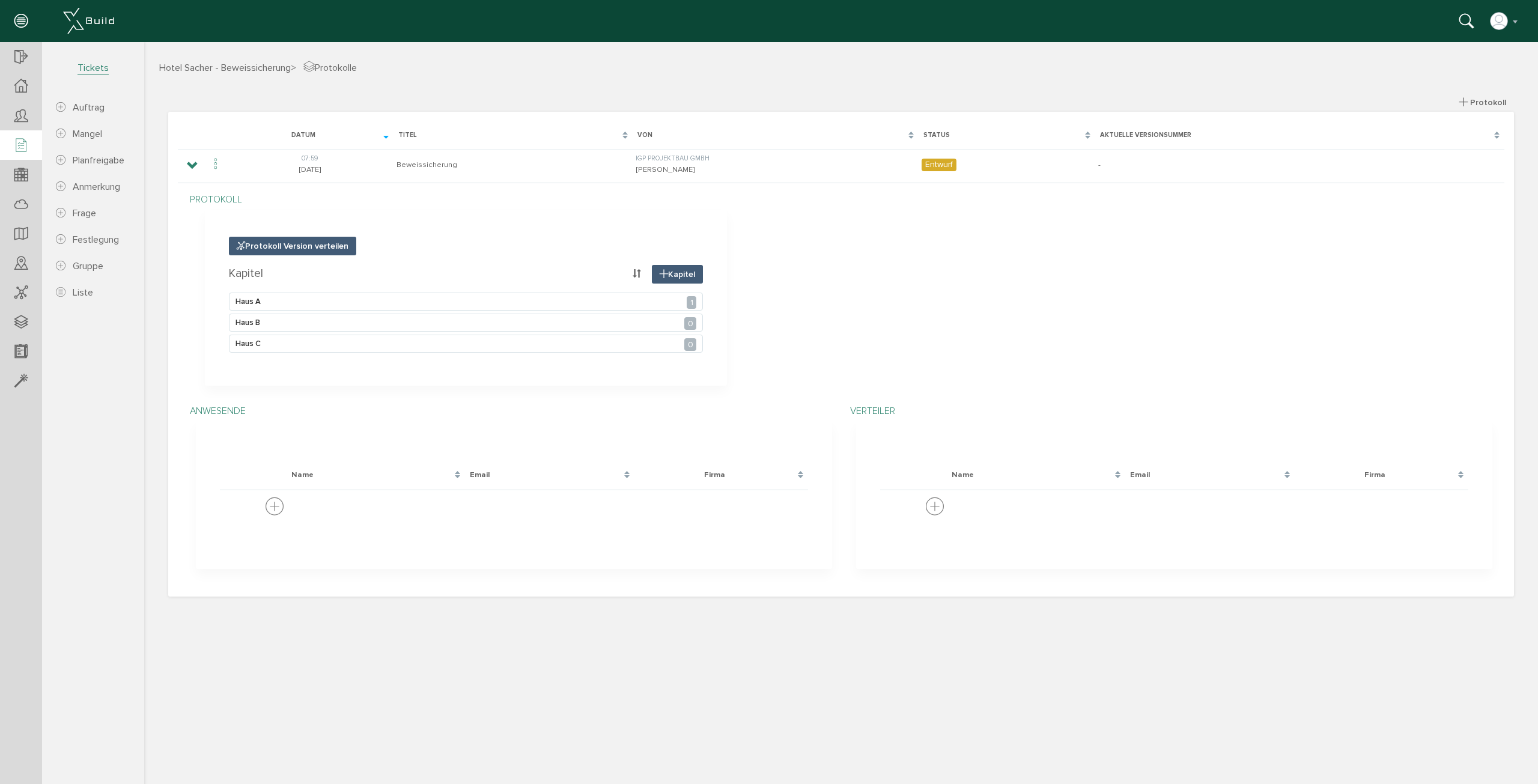
click at [27, 140] on icon at bounding box center [21, 146] width 13 height 17
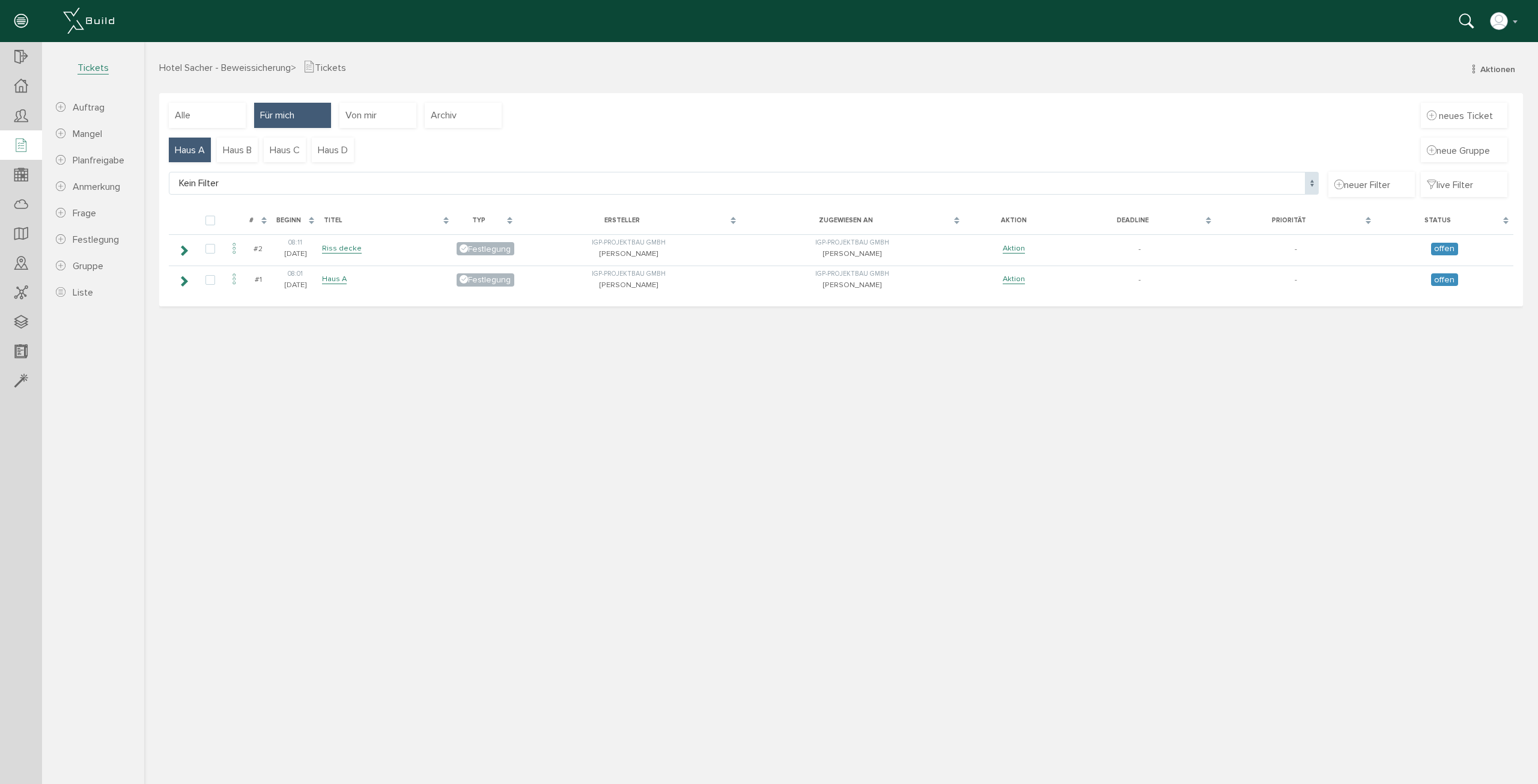
click at [190, 152] on span "Haus A" at bounding box center [190, 150] width 30 height 13
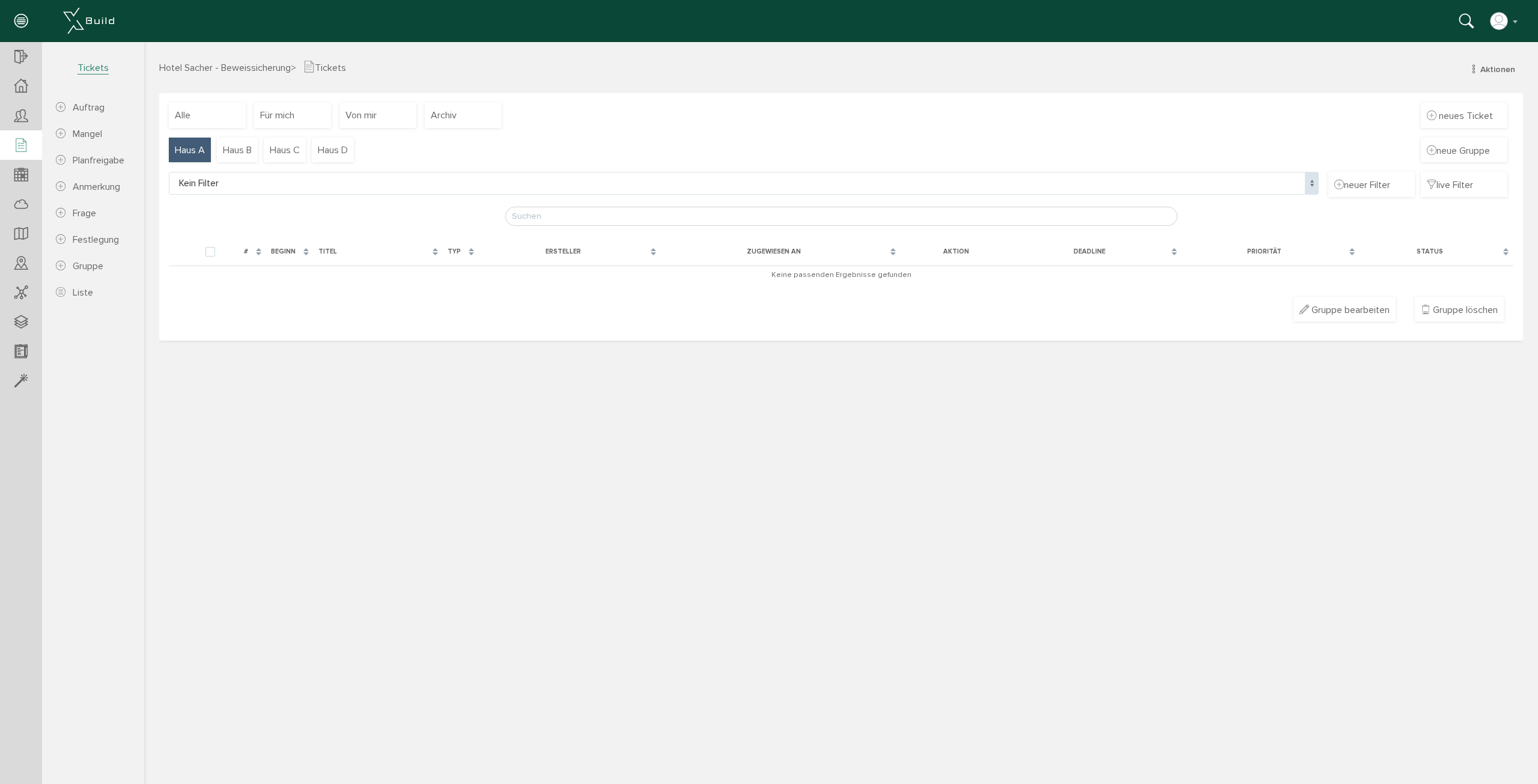
click at [190, 152] on span "Haus A" at bounding box center [190, 150] width 30 height 13
click at [1341, 315] on span "Gruppe bearbeiten" at bounding box center [1351, 310] width 78 height 12
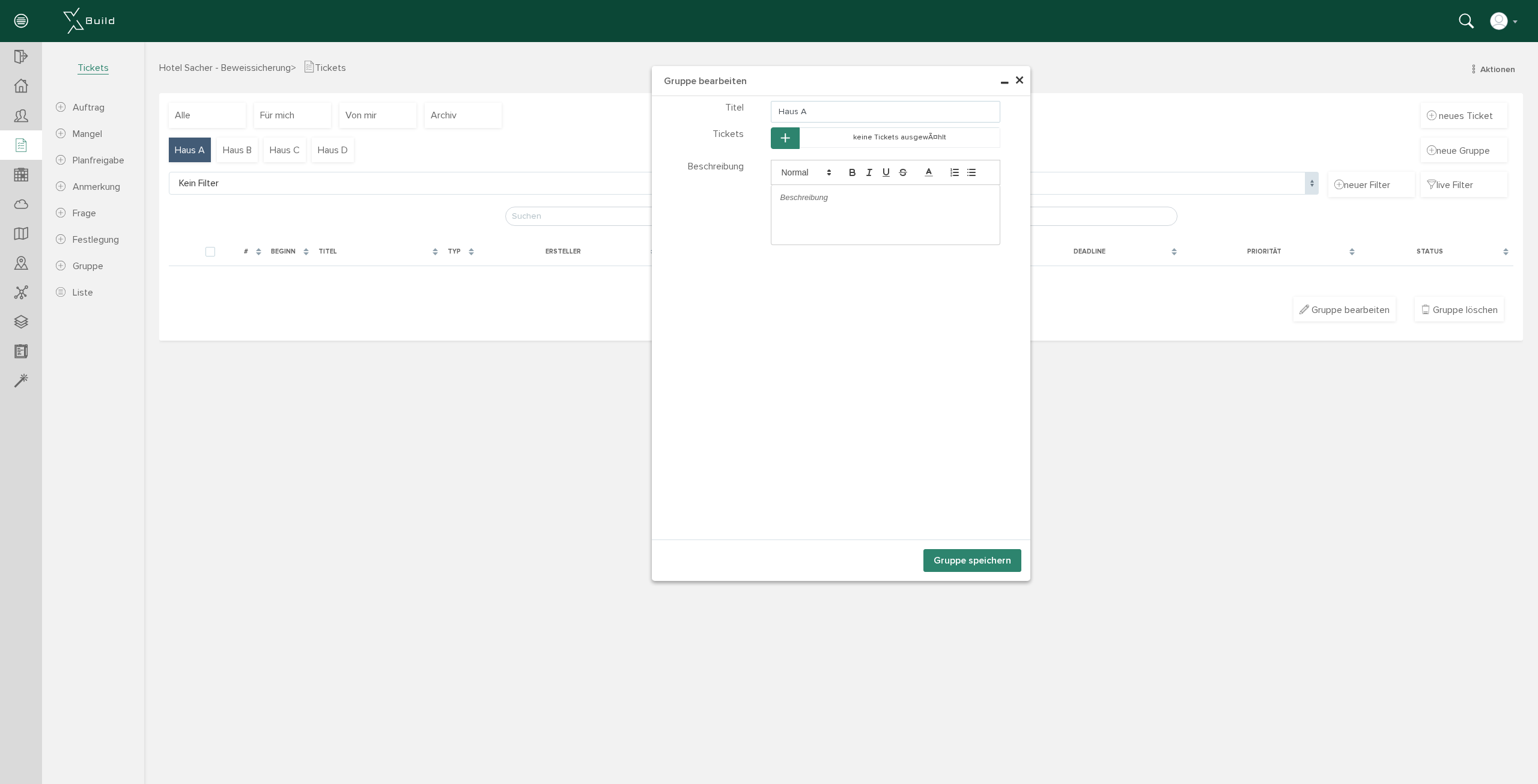
click at [820, 114] on input "Haus A" at bounding box center [886, 112] width 230 height 22
type input "Haus A UG"
click at [975, 557] on button "Gruppe speichern" at bounding box center [972, 561] width 98 height 23
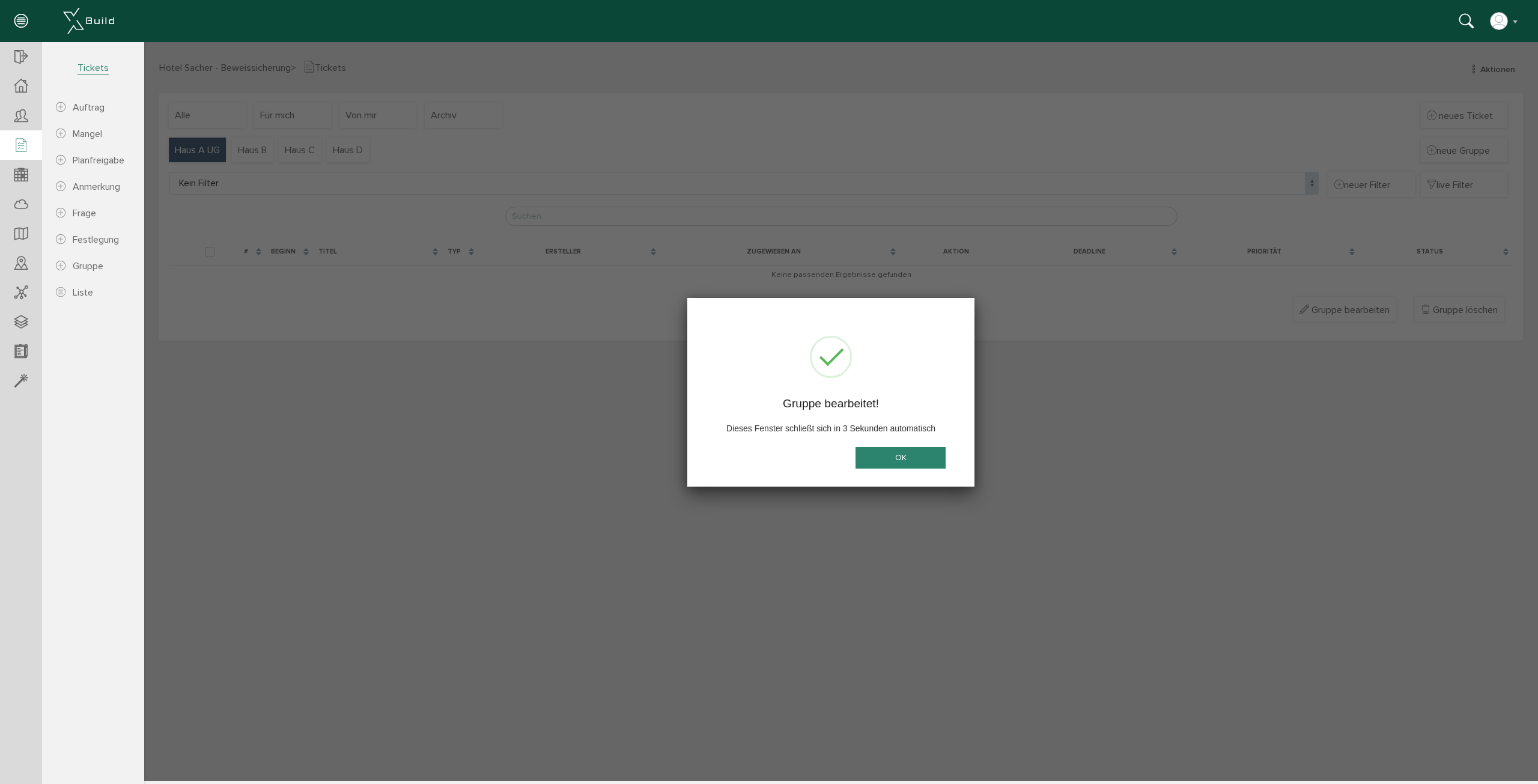
click at [925, 468] on button "OK" at bounding box center [901, 457] width 90 height 22
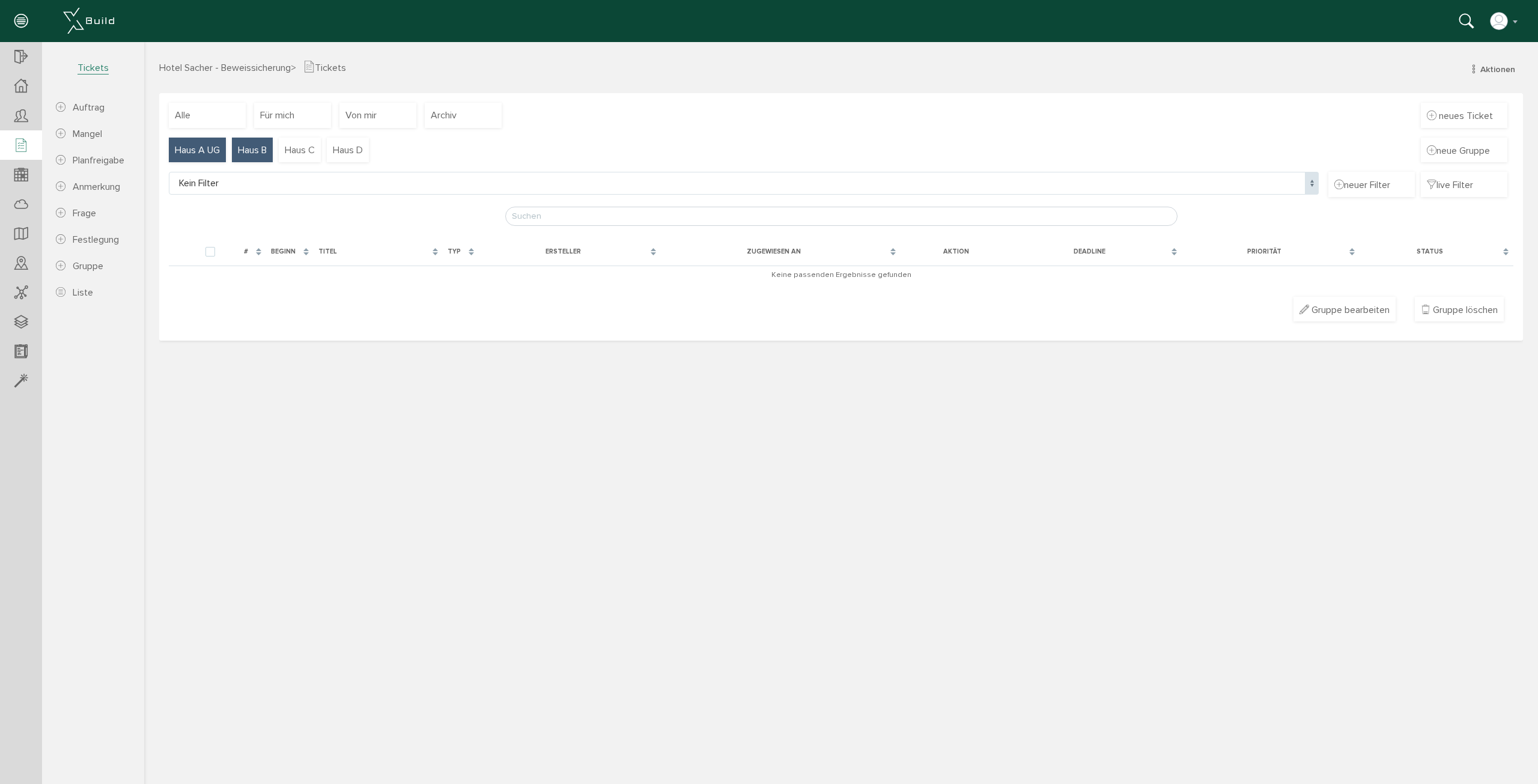
click at [241, 147] on span "Haus B" at bounding box center [252, 150] width 29 height 13
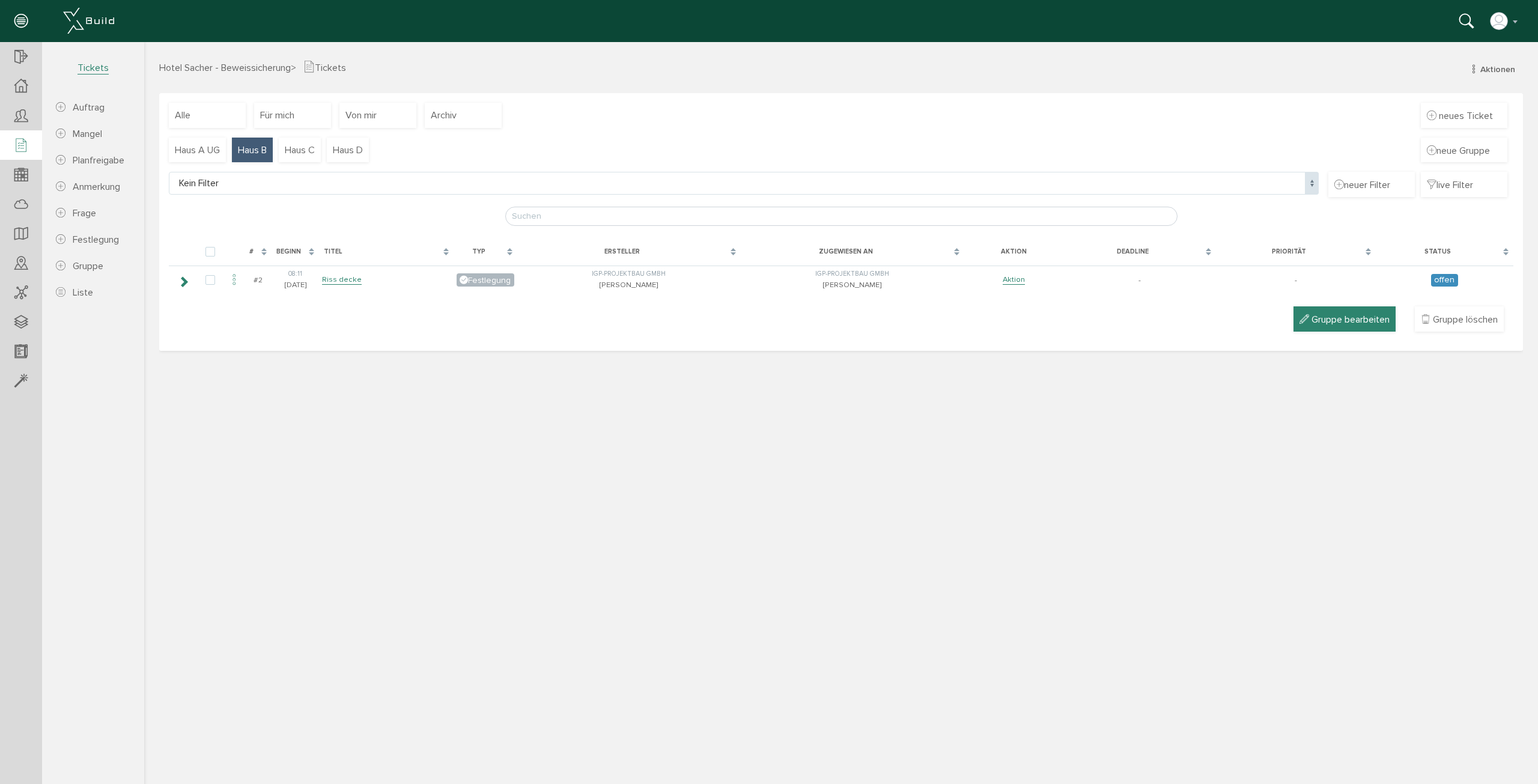
click at [1384, 316] on span "Gruppe bearbeiten" at bounding box center [1351, 319] width 78 height 12
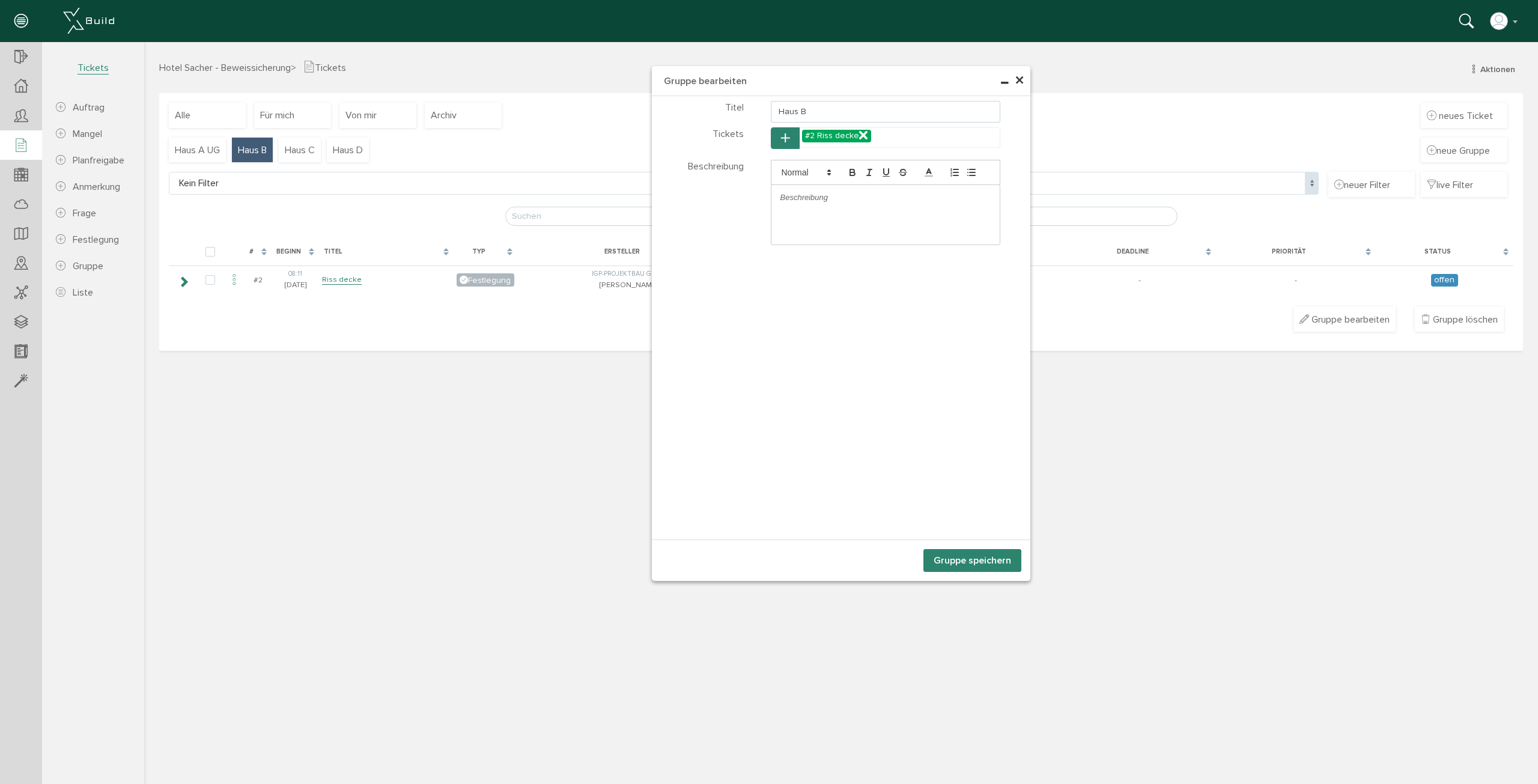
drag, startPoint x: 817, startPoint y: 111, endPoint x: 838, endPoint y: 113, distance: 21.1
click at [838, 113] on input "Haus B" at bounding box center [886, 112] width 230 height 22
type input "Haus A EG"
click at [998, 559] on button "Gruppe speichern" at bounding box center [972, 561] width 98 height 23
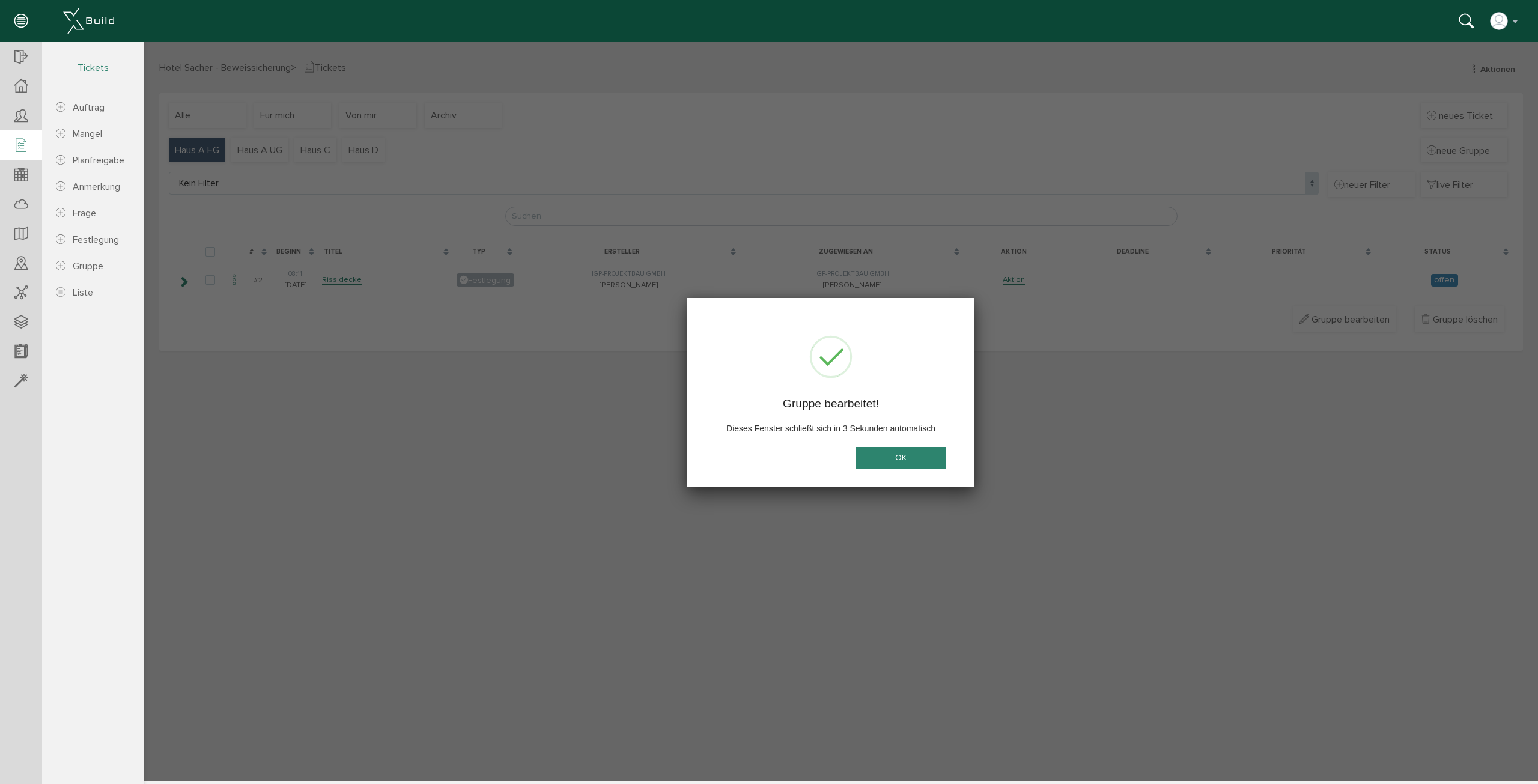
click at [929, 460] on button "OK" at bounding box center [901, 457] width 90 height 22
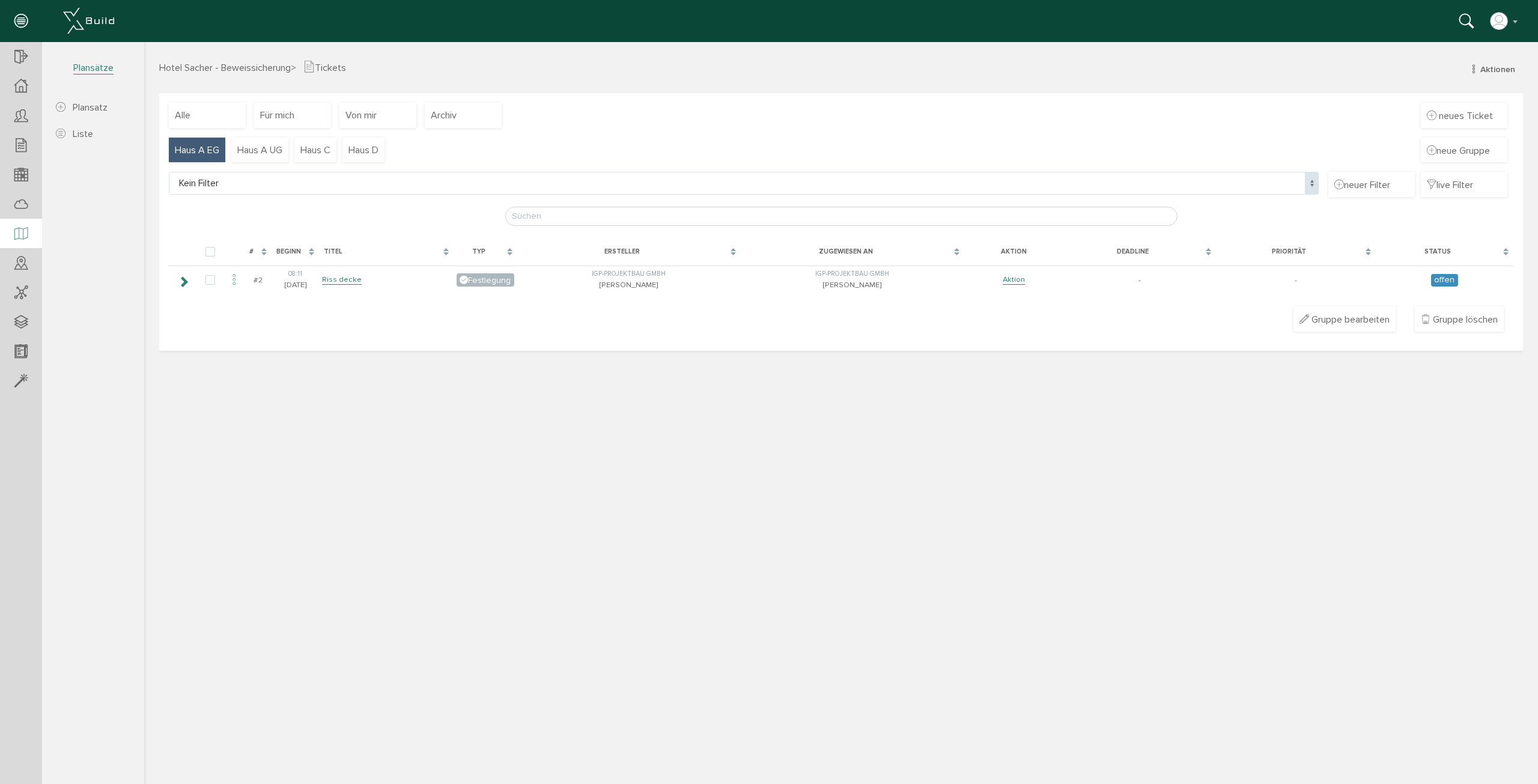
click at [22, 228] on icon at bounding box center [21, 234] width 13 height 17
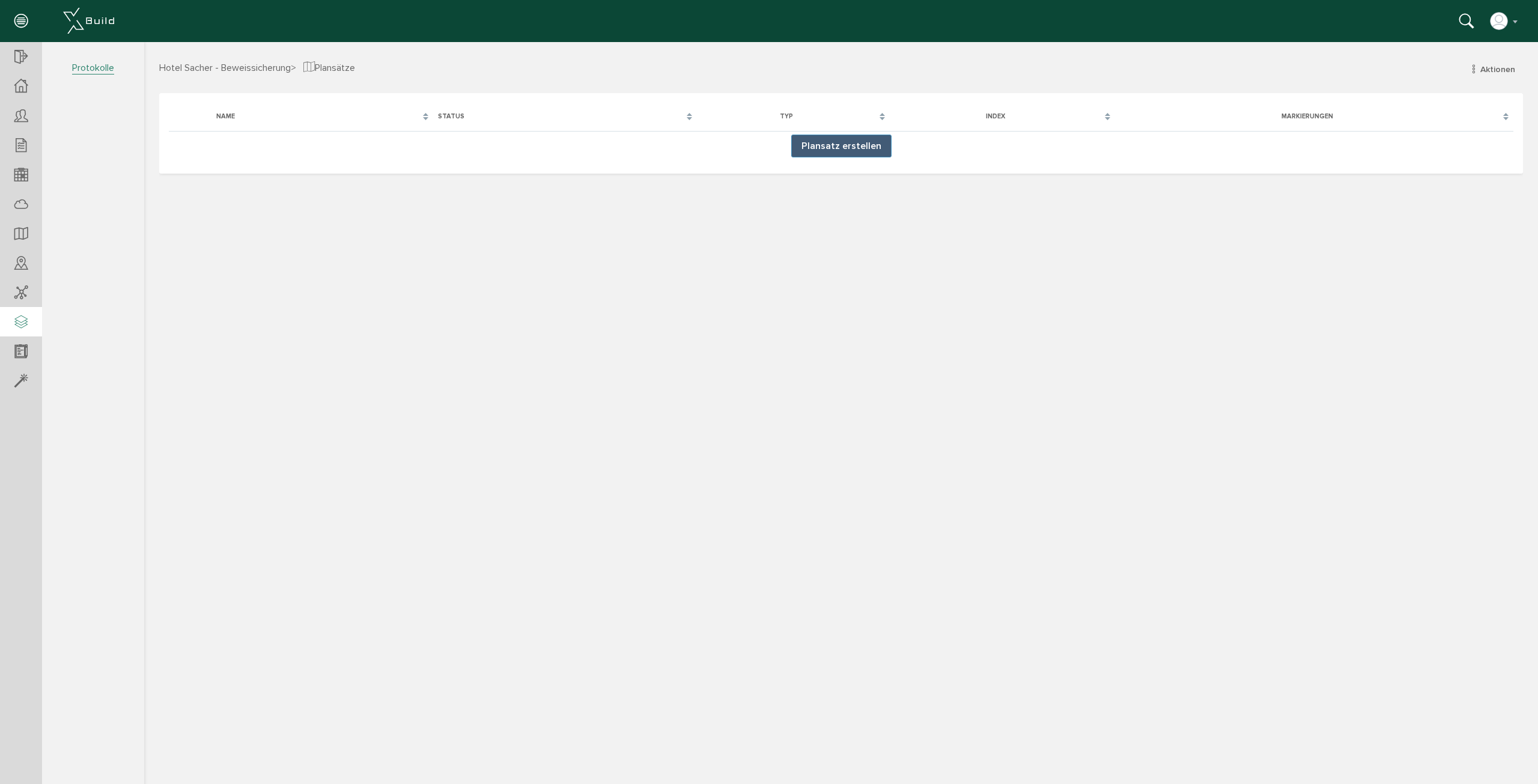
click at [24, 324] on icon at bounding box center [21, 323] width 13 height 17
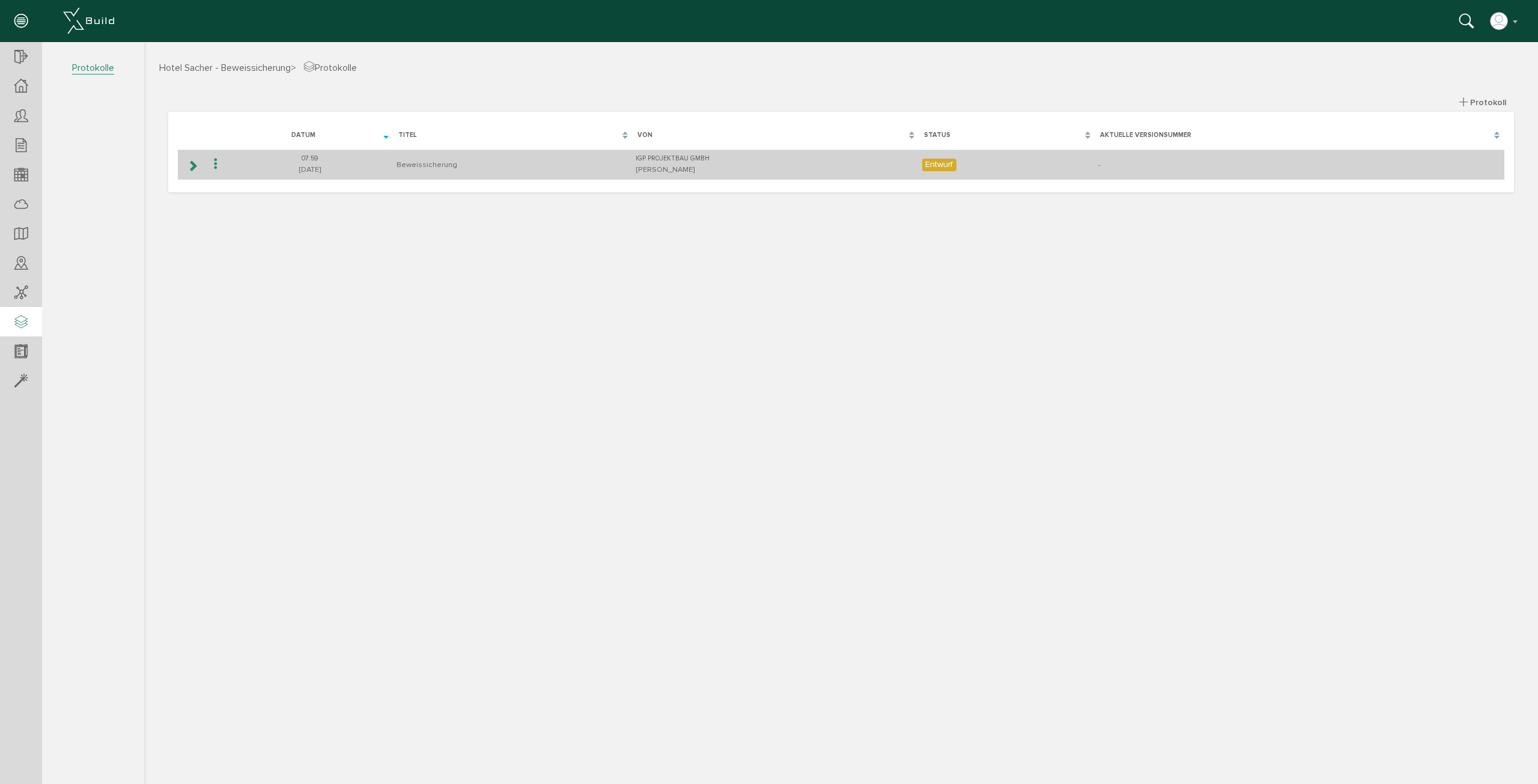
click at [194, 167] on icon at bounding box center [192, 166] width 11 height 10
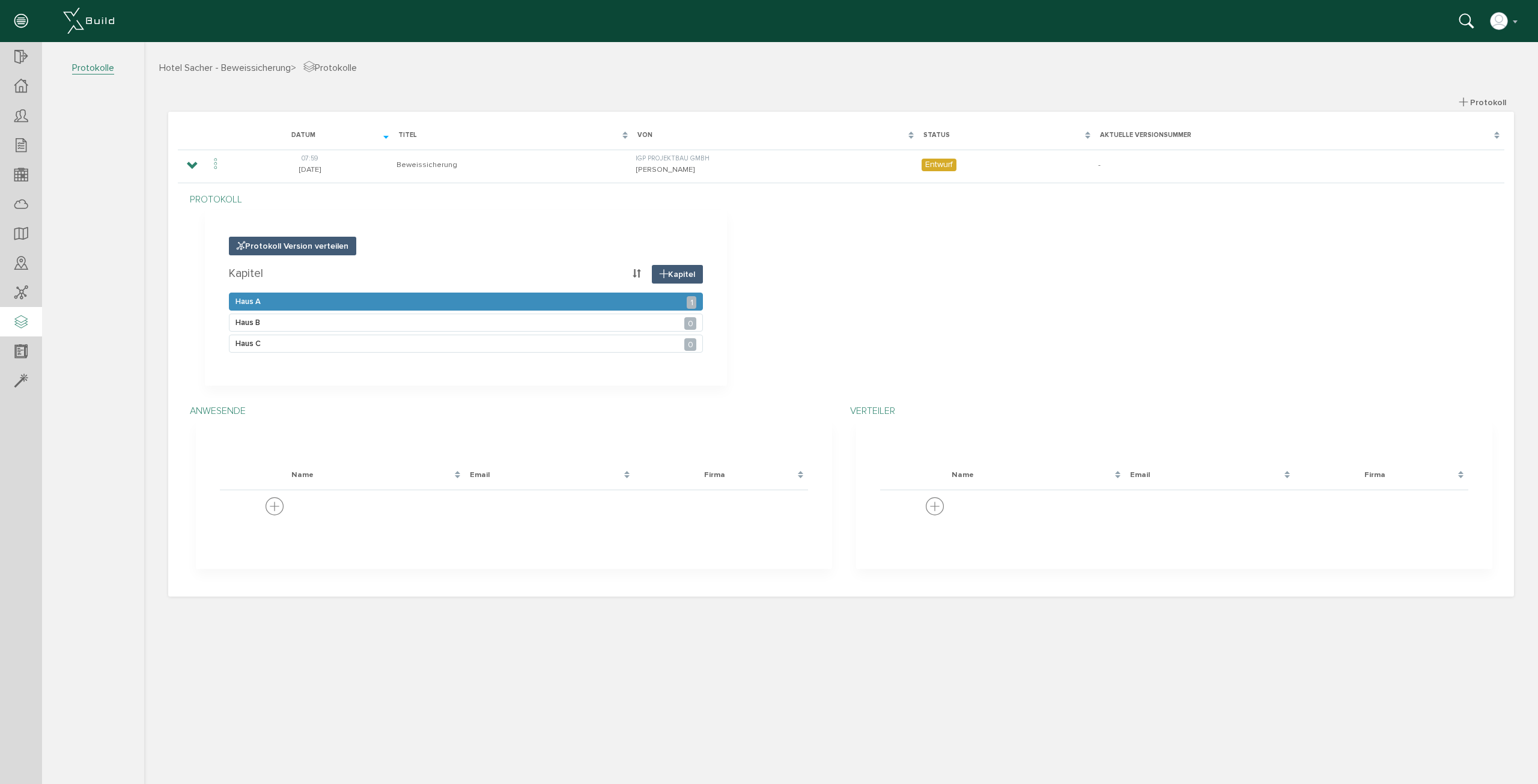
click at [566, 302] on div "Haus A 1" at bounding box center [466, 302] width 474 height 18
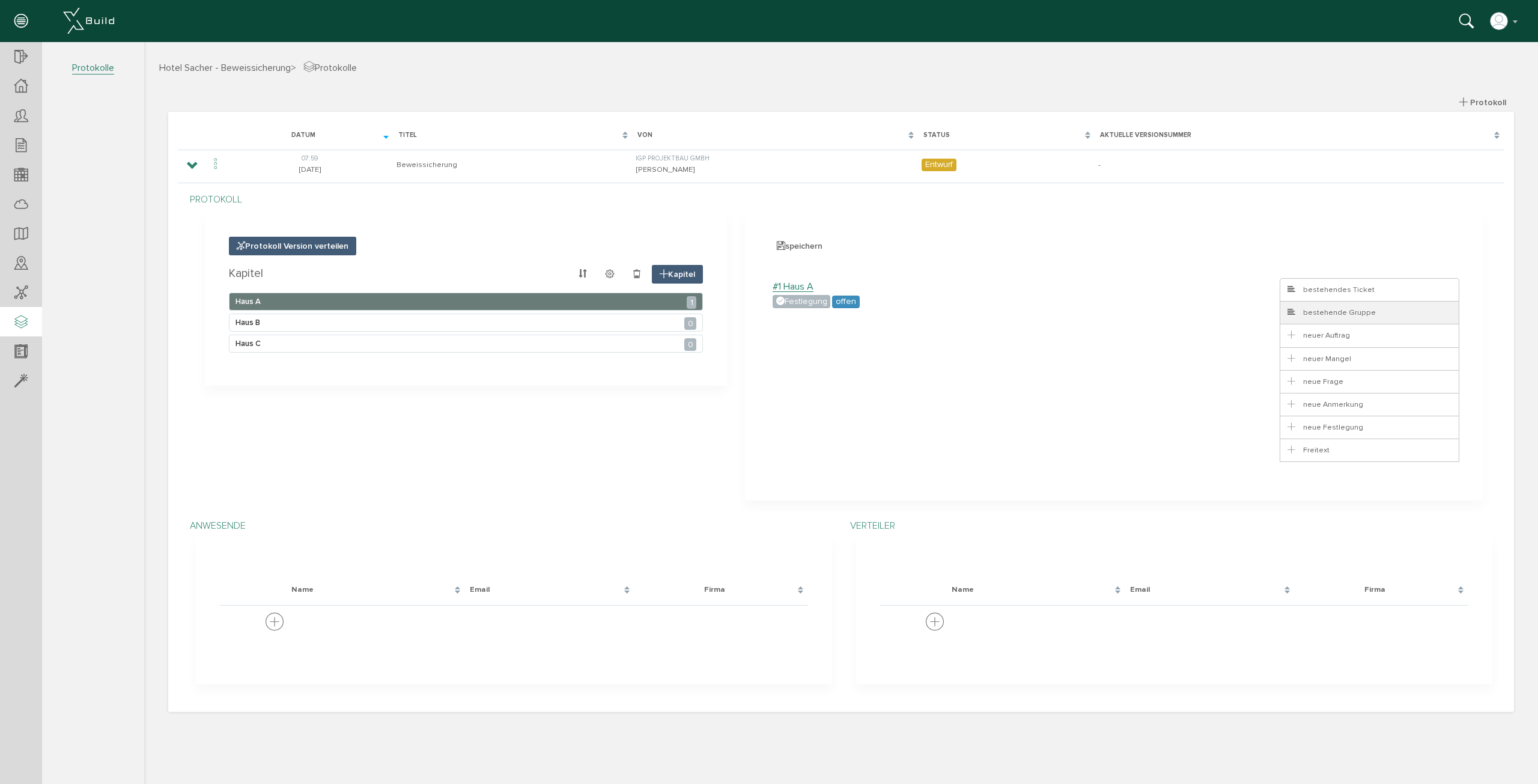
click at [1353, 316] on span "bestehende Gruppe" at bounding box center [1331, 312] width 90 height 10
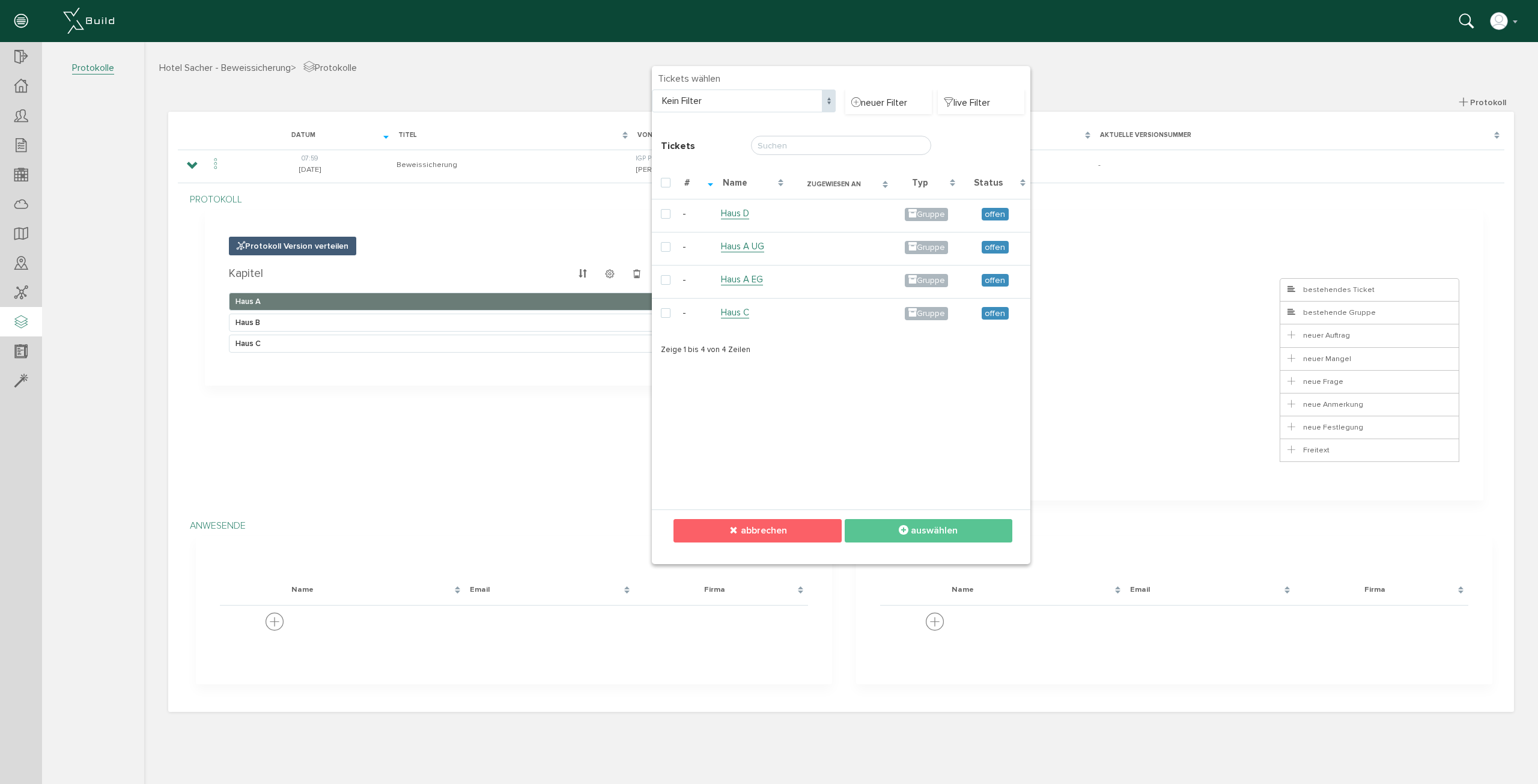
click at [815, 540] on button "abbrechen" at bounding box center [757, 531] width 168 height 24
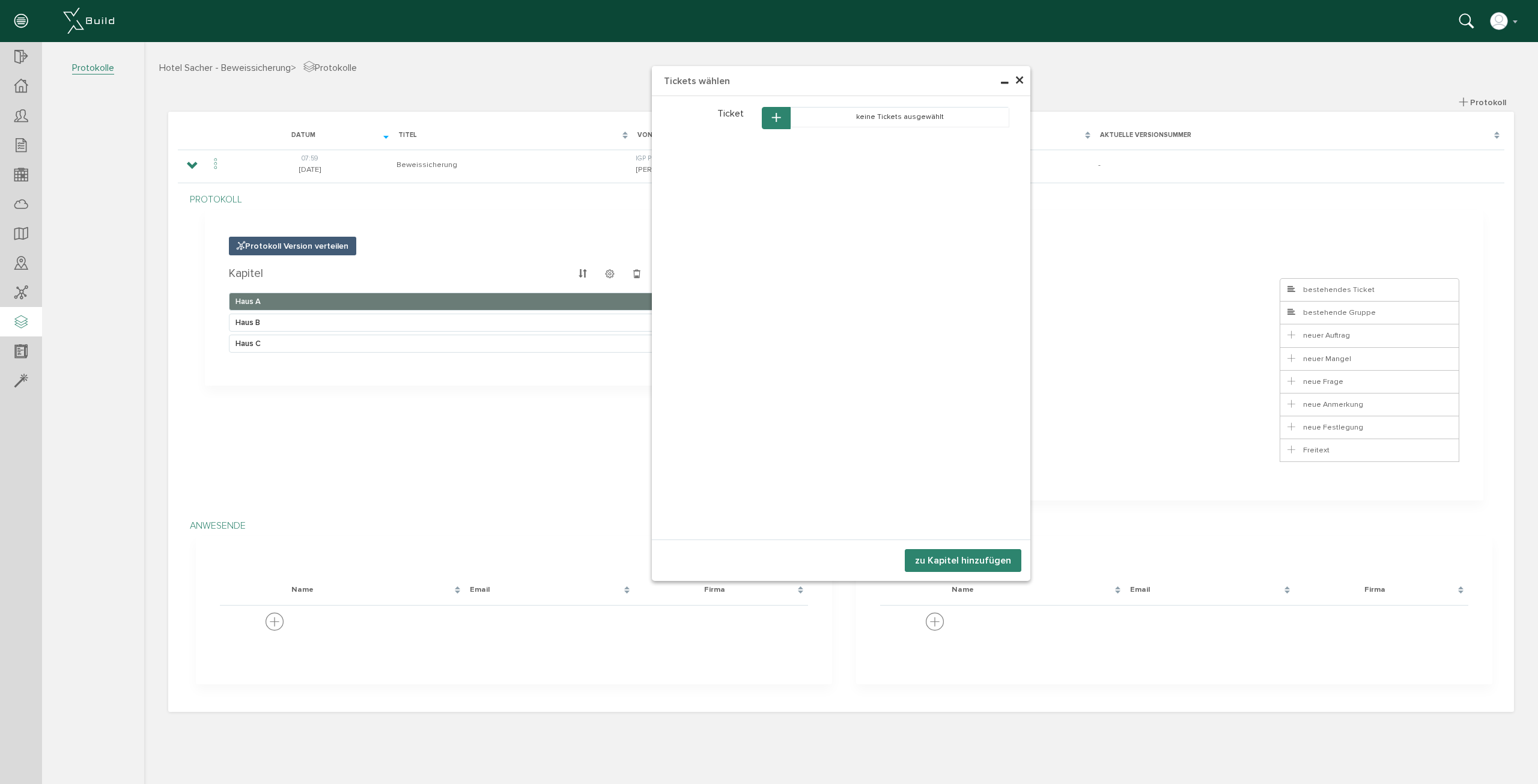
click at [1020, 77] on span "×" at bounding box center [1020, 81] width 10 height 24
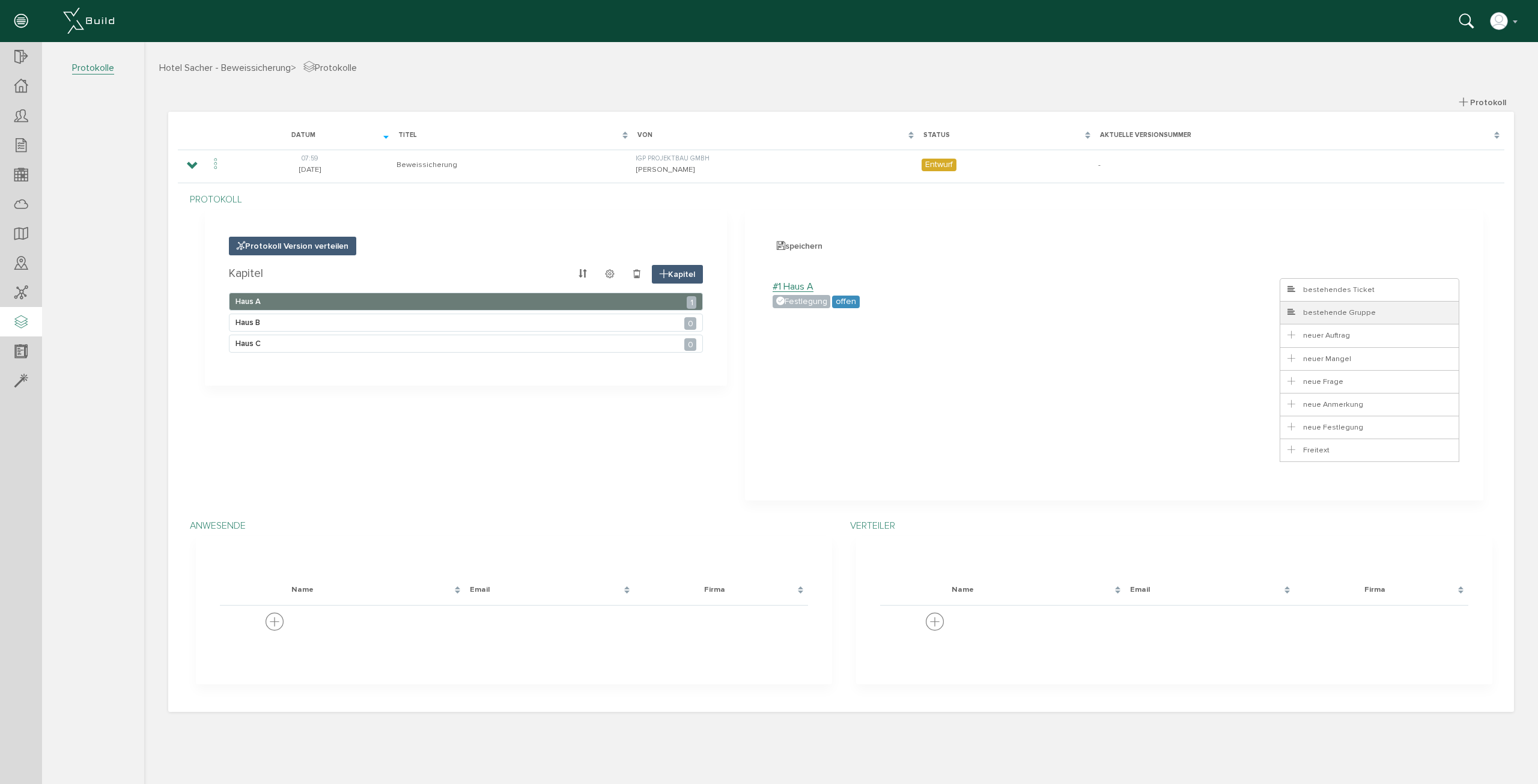
click at [1391, 316] on li "bestehende Gruppe" at bounding box center [1369, 312] width 179 height 24
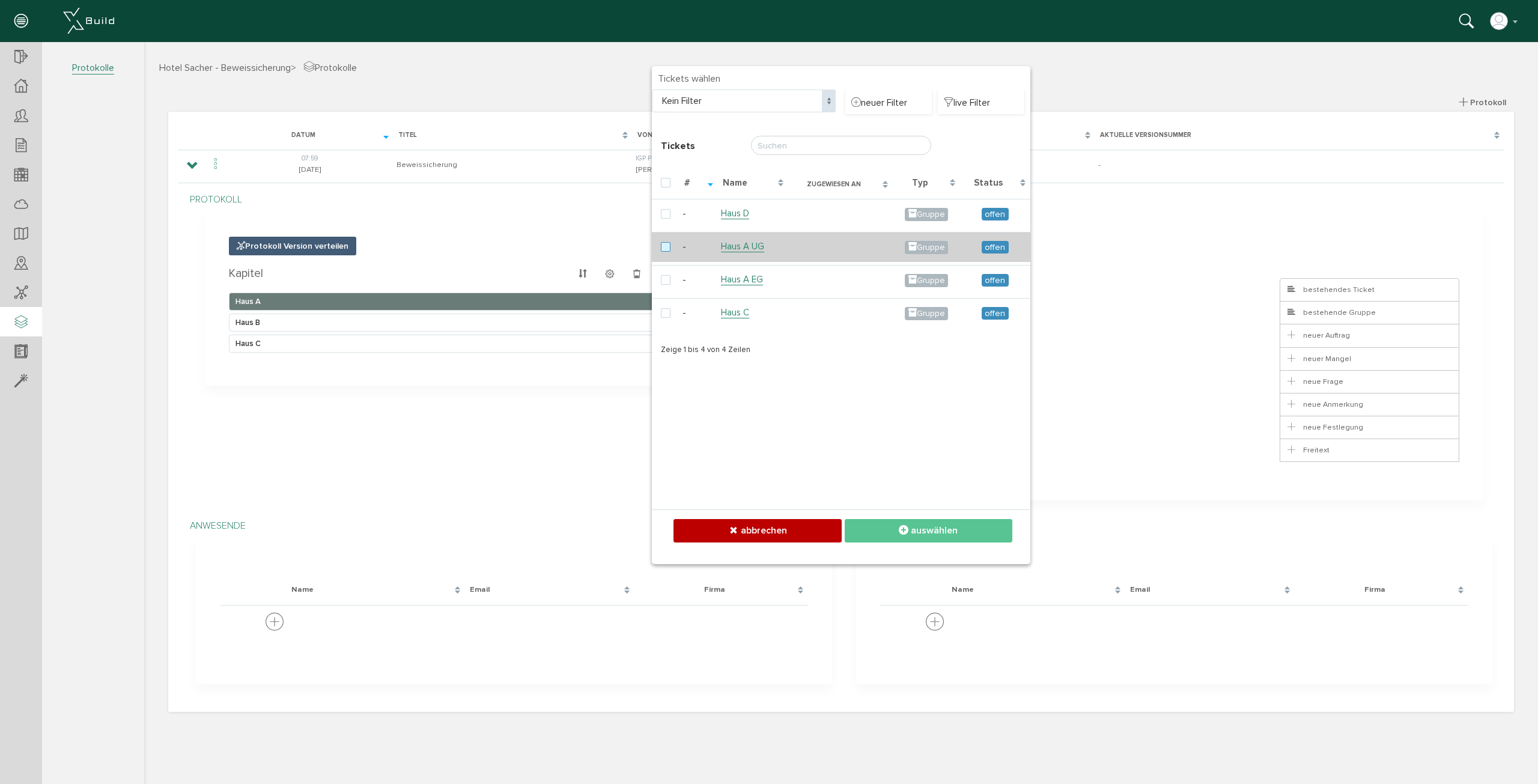
click at [670, 245] on label at bounding box center [668, 247] width 15 height 11
click at [668, 245] on input "checkbox" at bounding box center [665, 246] width 8 height 8
checkbox input "true"
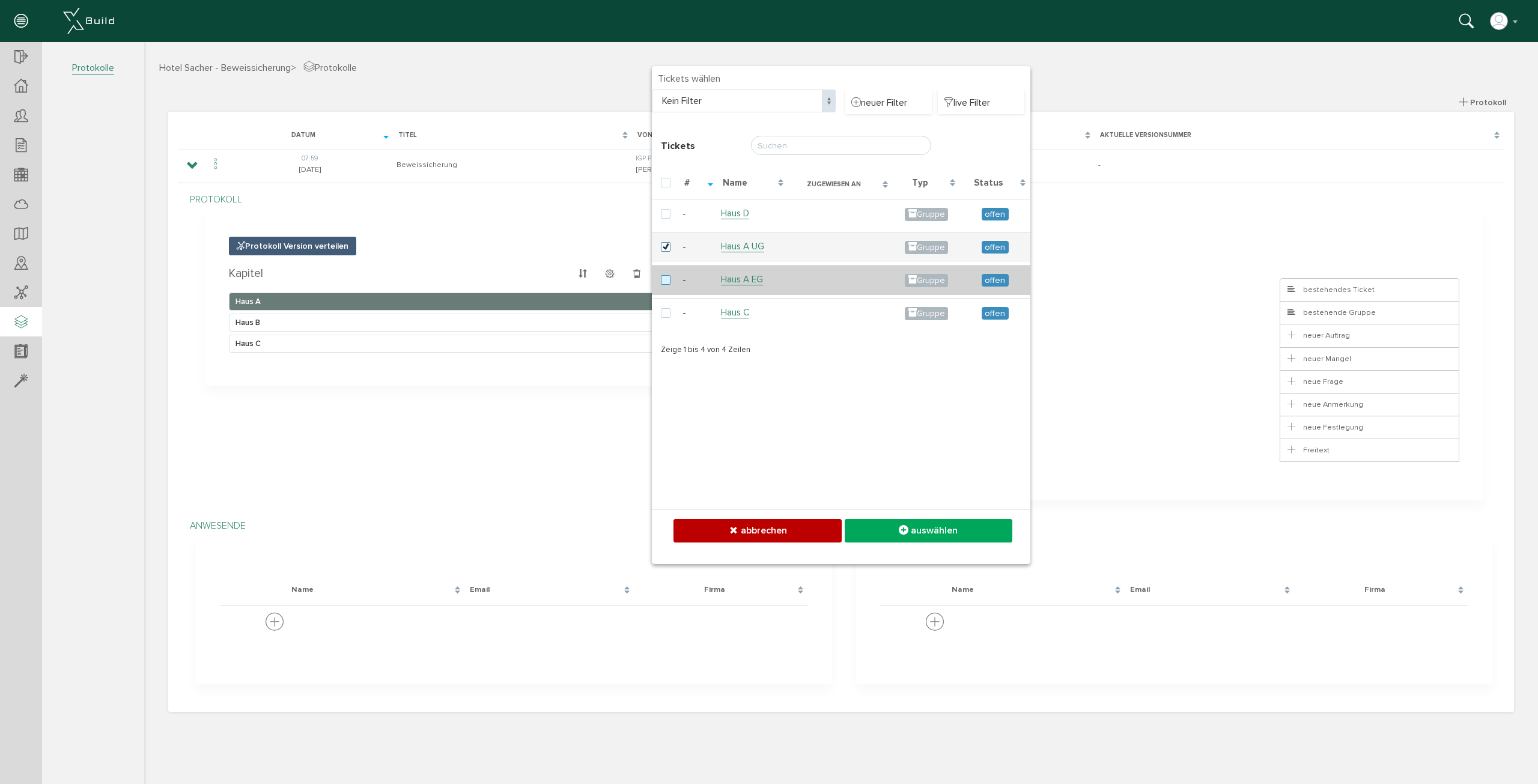
click at [672, 280] on label at bounding box center [668, 280] width 15 height 11
click at [668, 280] on input "checkbox" at bounding box center [665, 280] width 8 height 8
checkbox input "true"
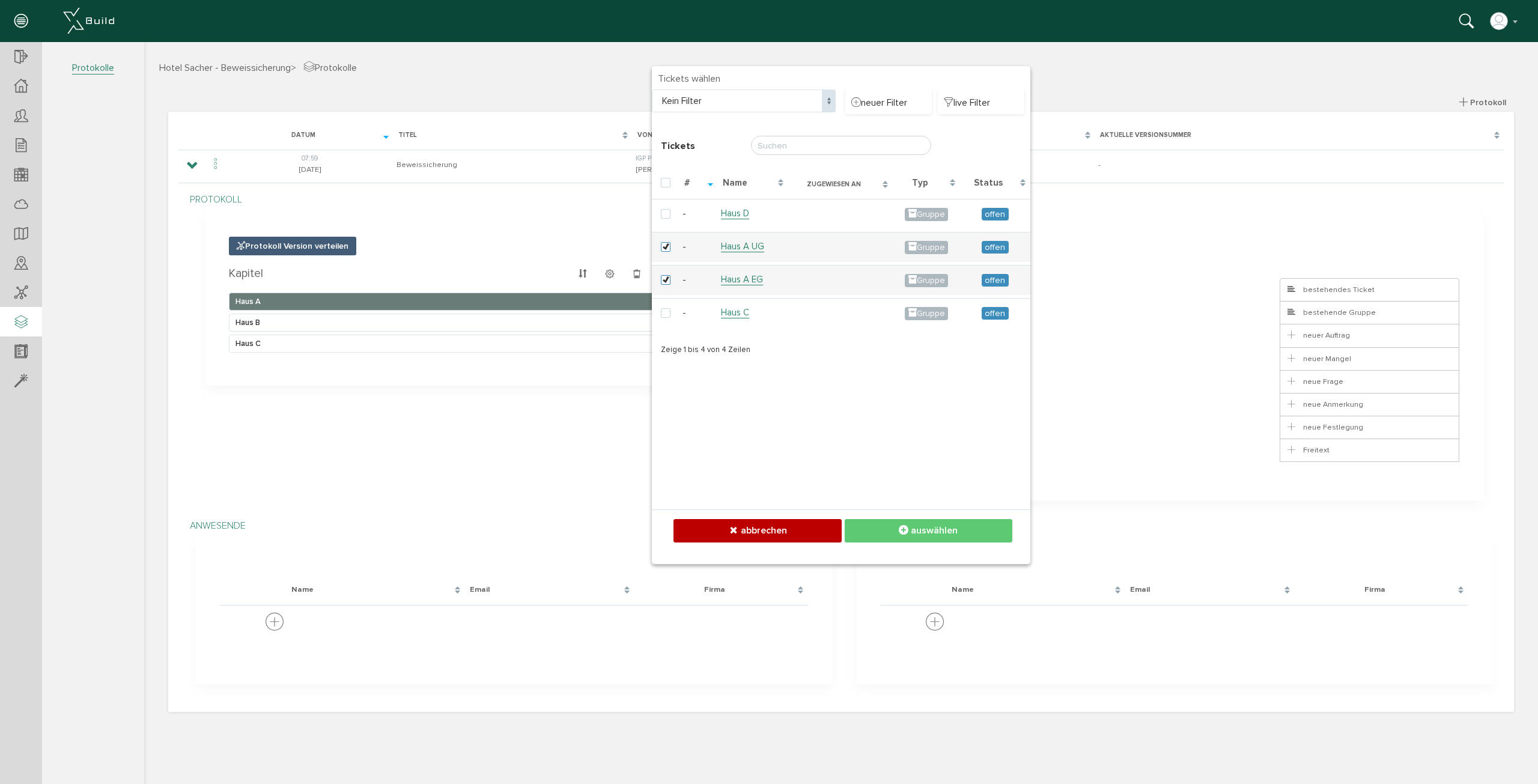
click at [998, 531] on button "auswählen" at bounding box center [928, 531] width 168 height 24
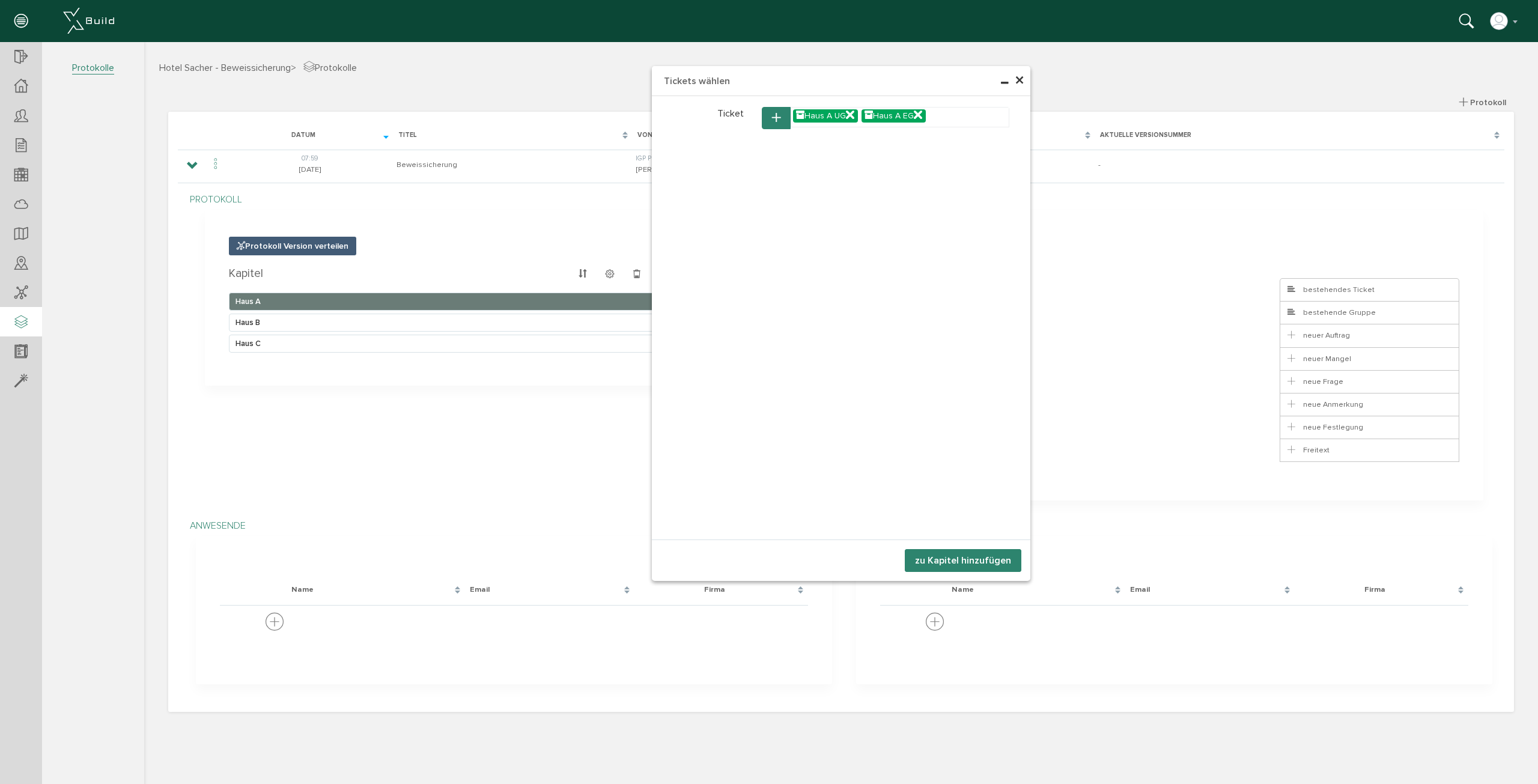
click at [972, 562] on button "zu Kapitel hinzufügen" at bounding box center [963, 561] width 117 height 23
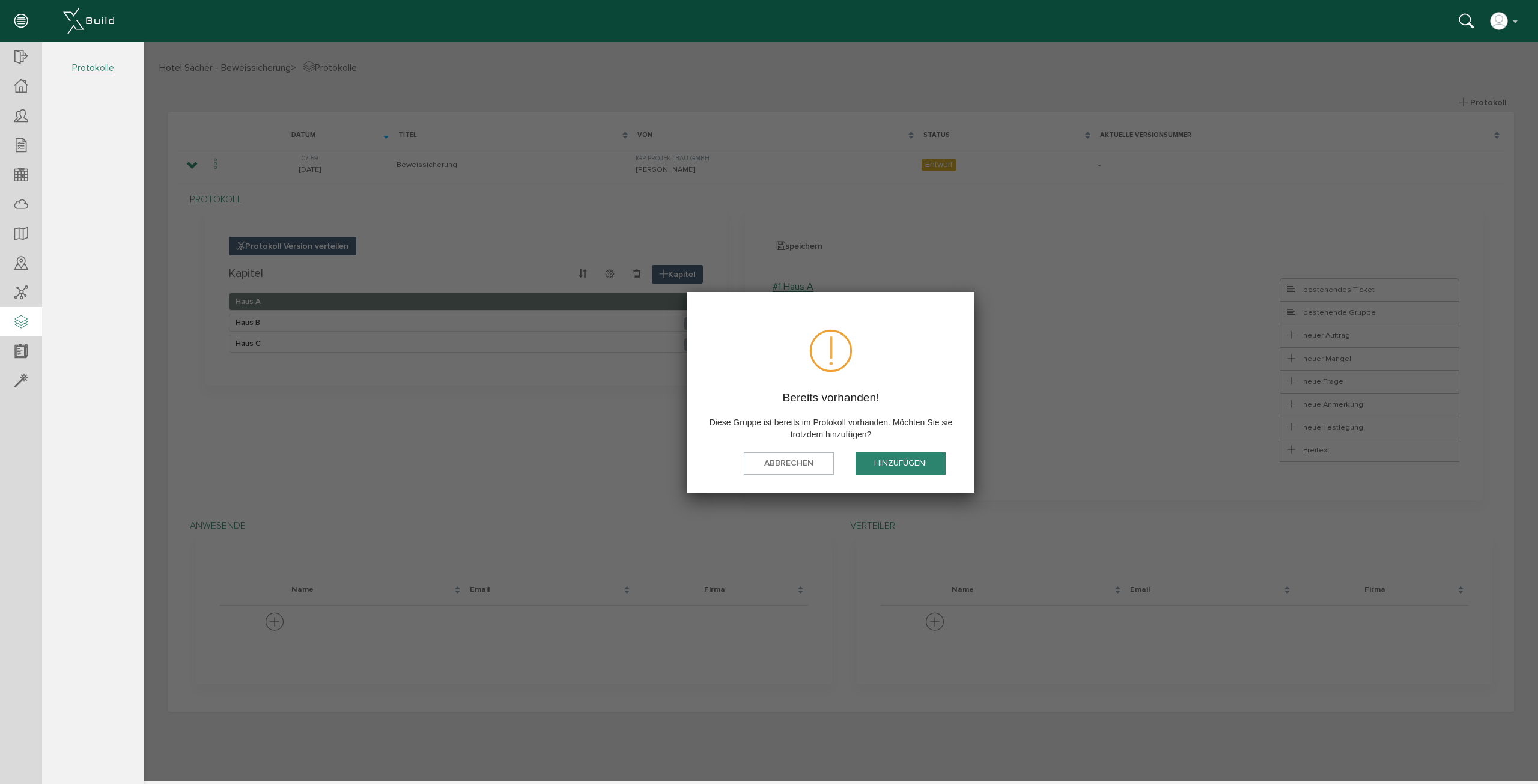
click at [911, 465] on button "hinzufügen!" at bounding box center [901, 463] width 90 height 22
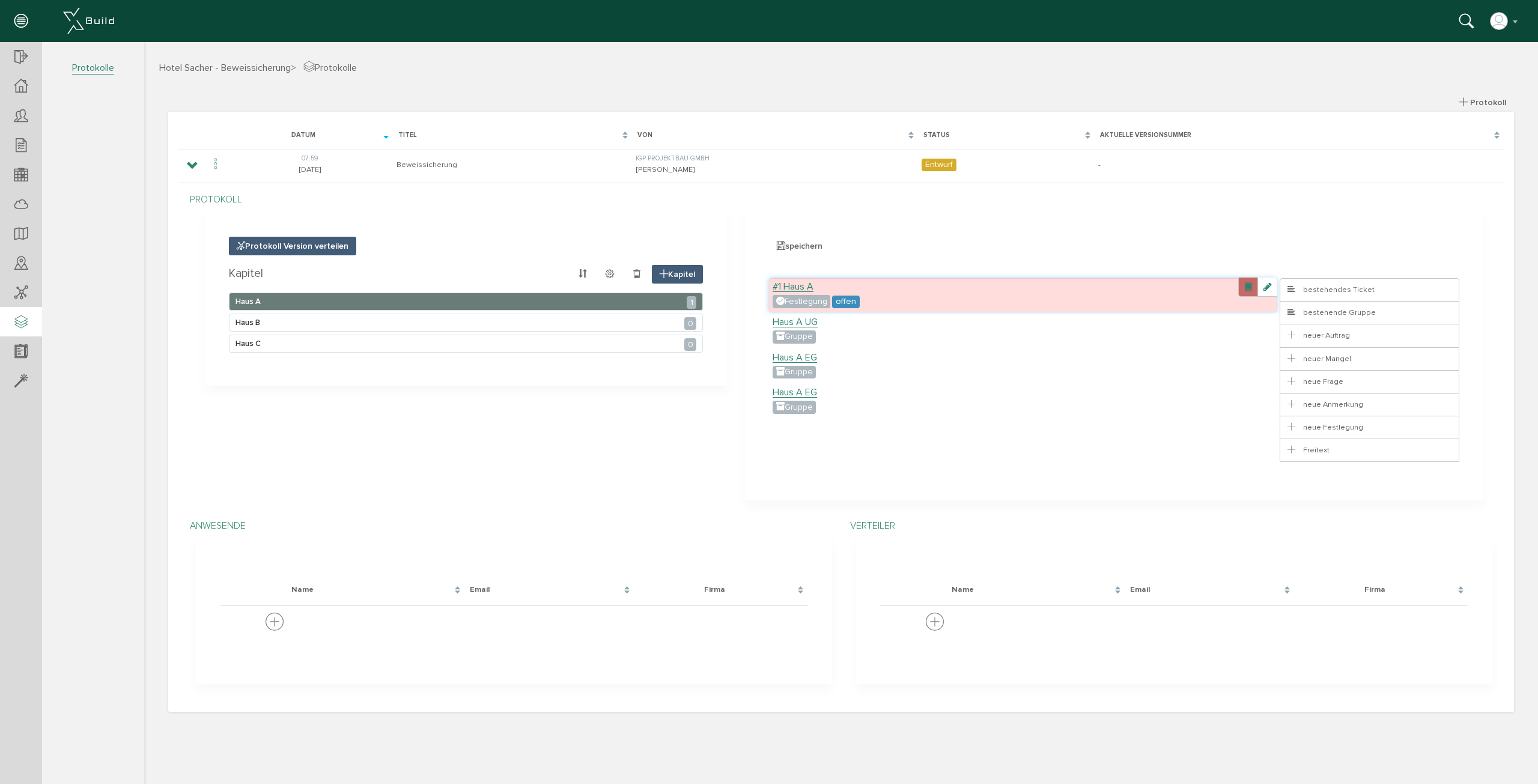
click at [1249, 288] on link at bounding box center [1248, 288] width 20 height 20
click at [1248, 288] on link at bounding box center [1248, 288] width 20 height 20
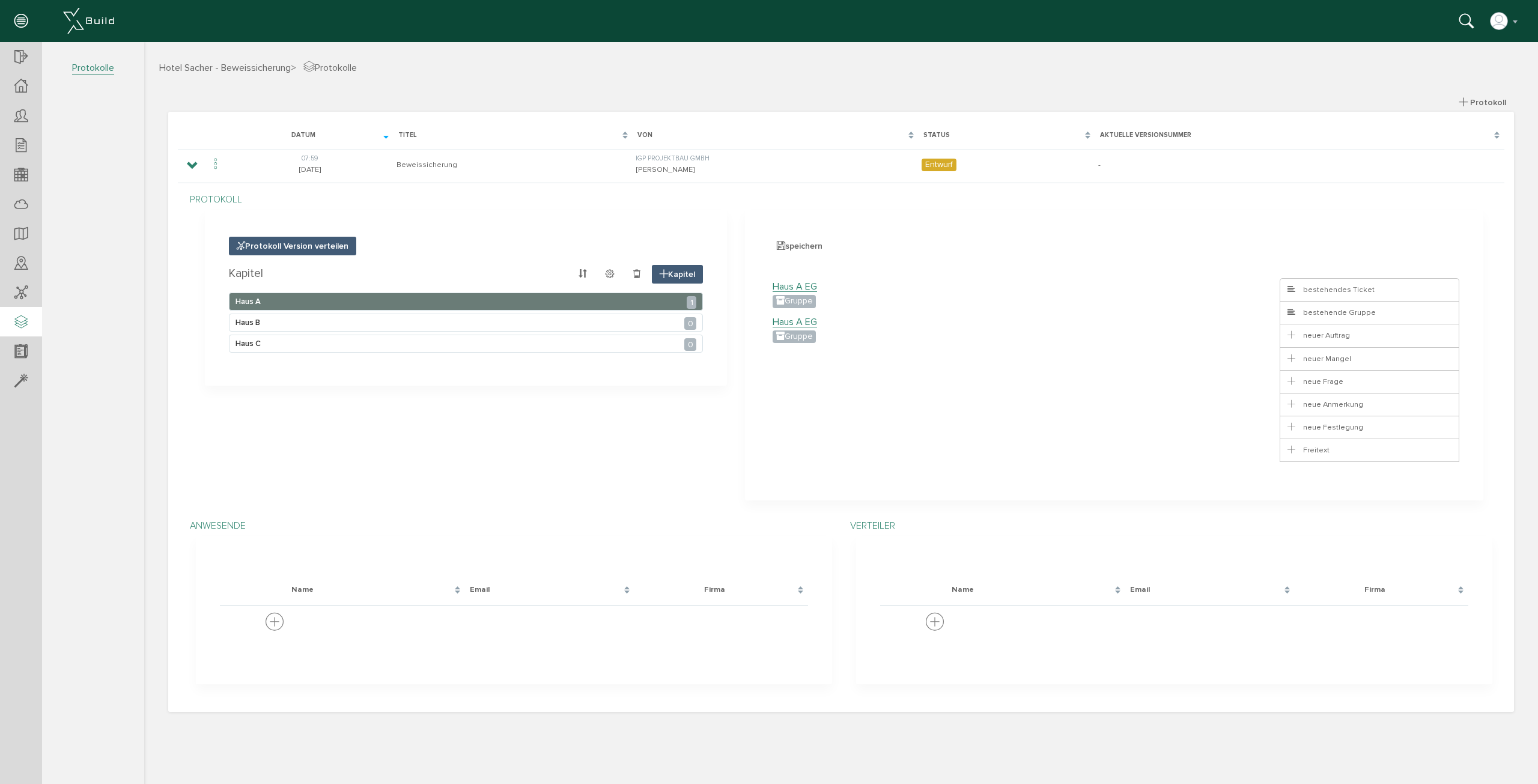
click at [1248, 288] on link at bounding box center [1248, 288] width 20 height 20
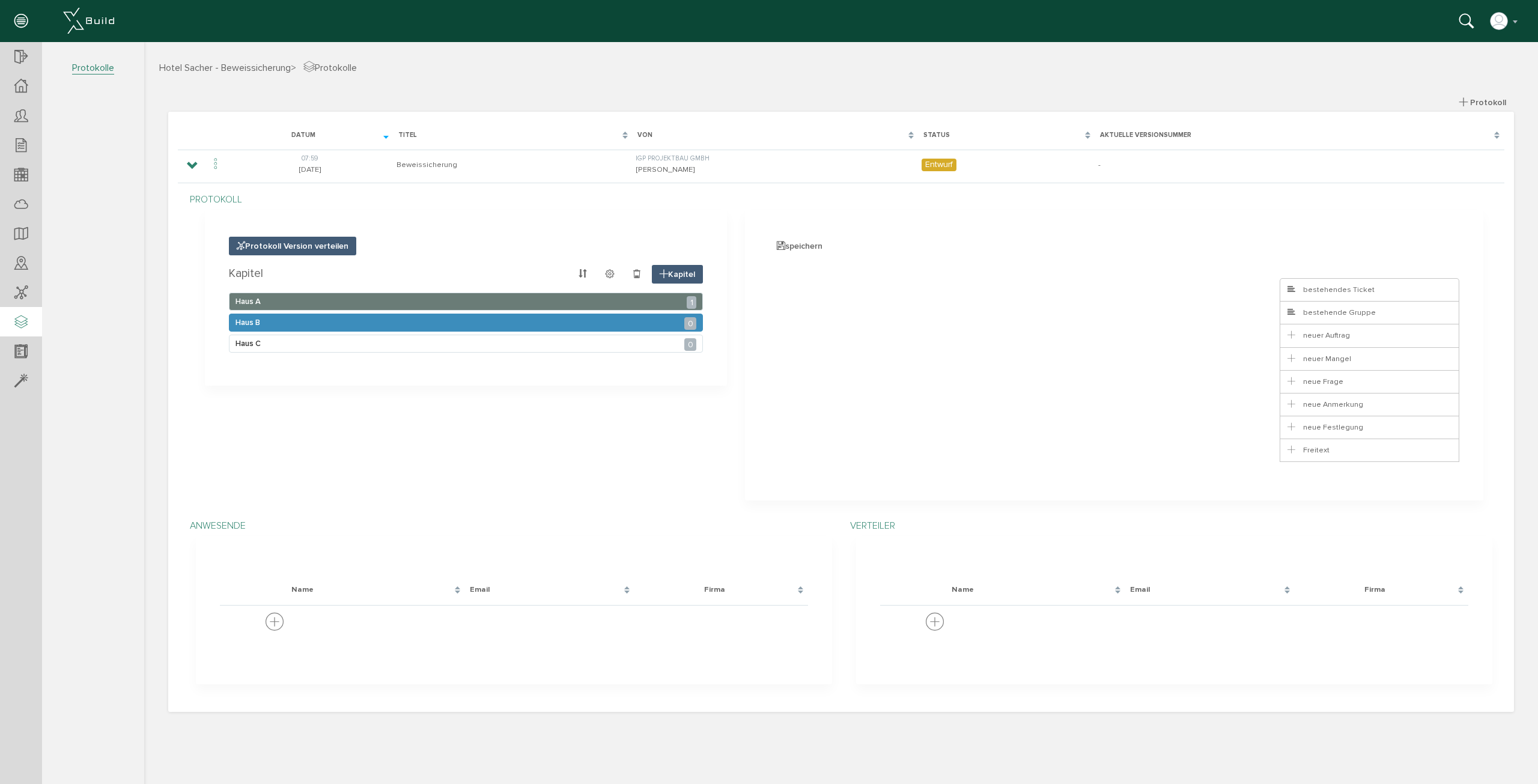
click at [639, 324] on div "Haus B 0" at bounding box center [466, 323] width 474 height 18
click at [646, 307] on div "Haus A 1" at bounding box center [466, 302] width 474 height 18
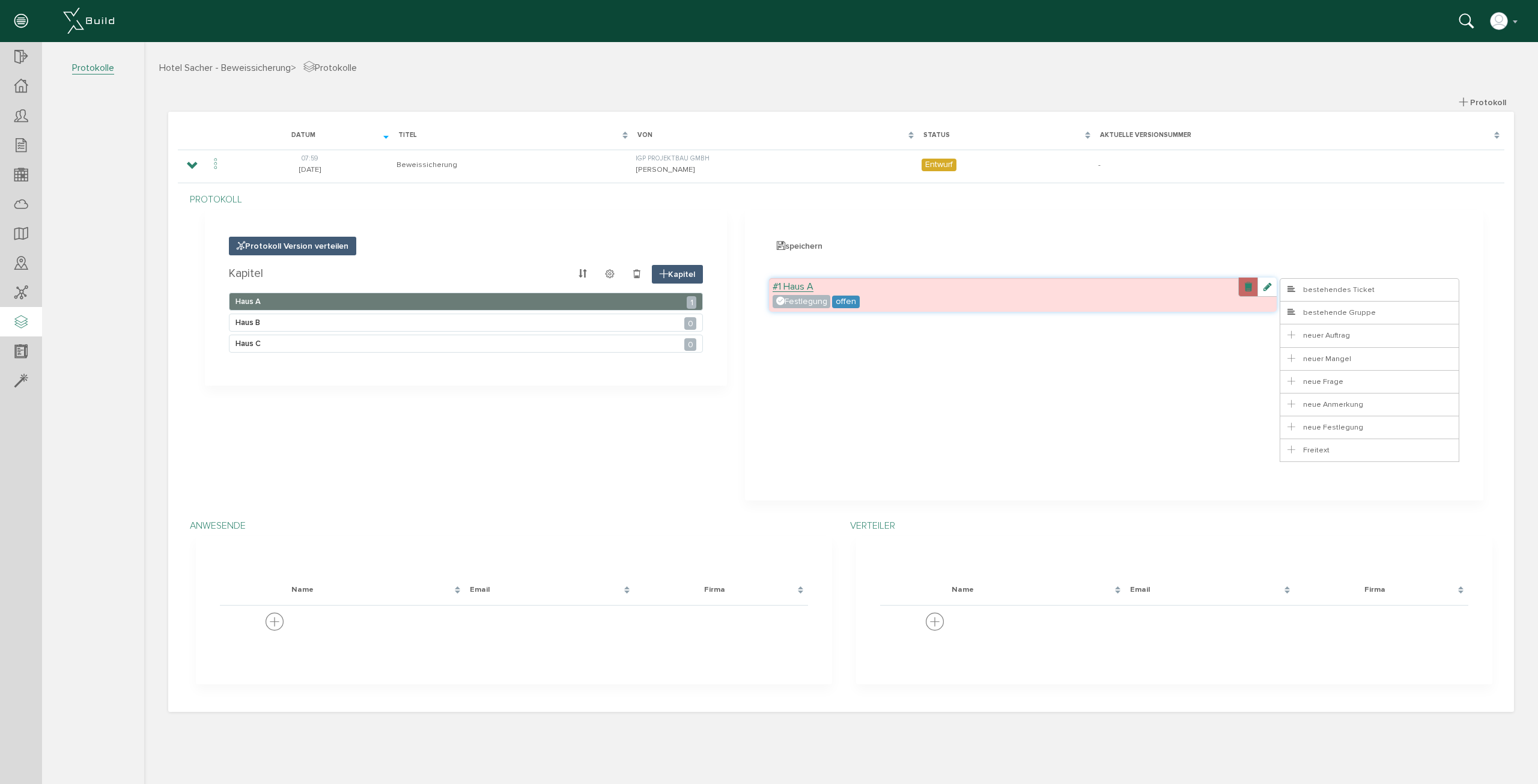
click at [1247, 288] on link at bounding box center [1248, 288] width 20 height 20
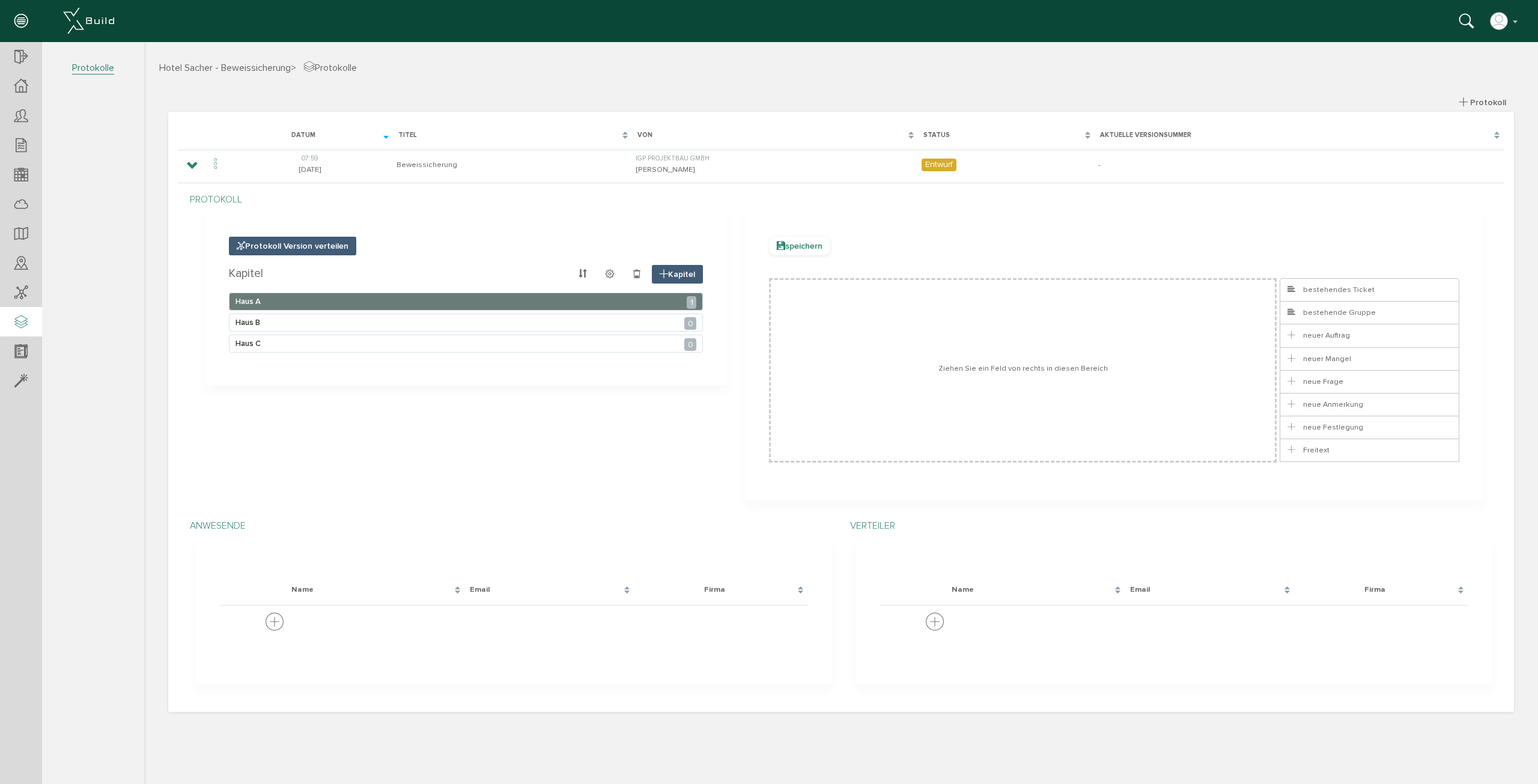
click at [785, 247] on span "speichern" at bounding box center [800, 245] width 61 height 19
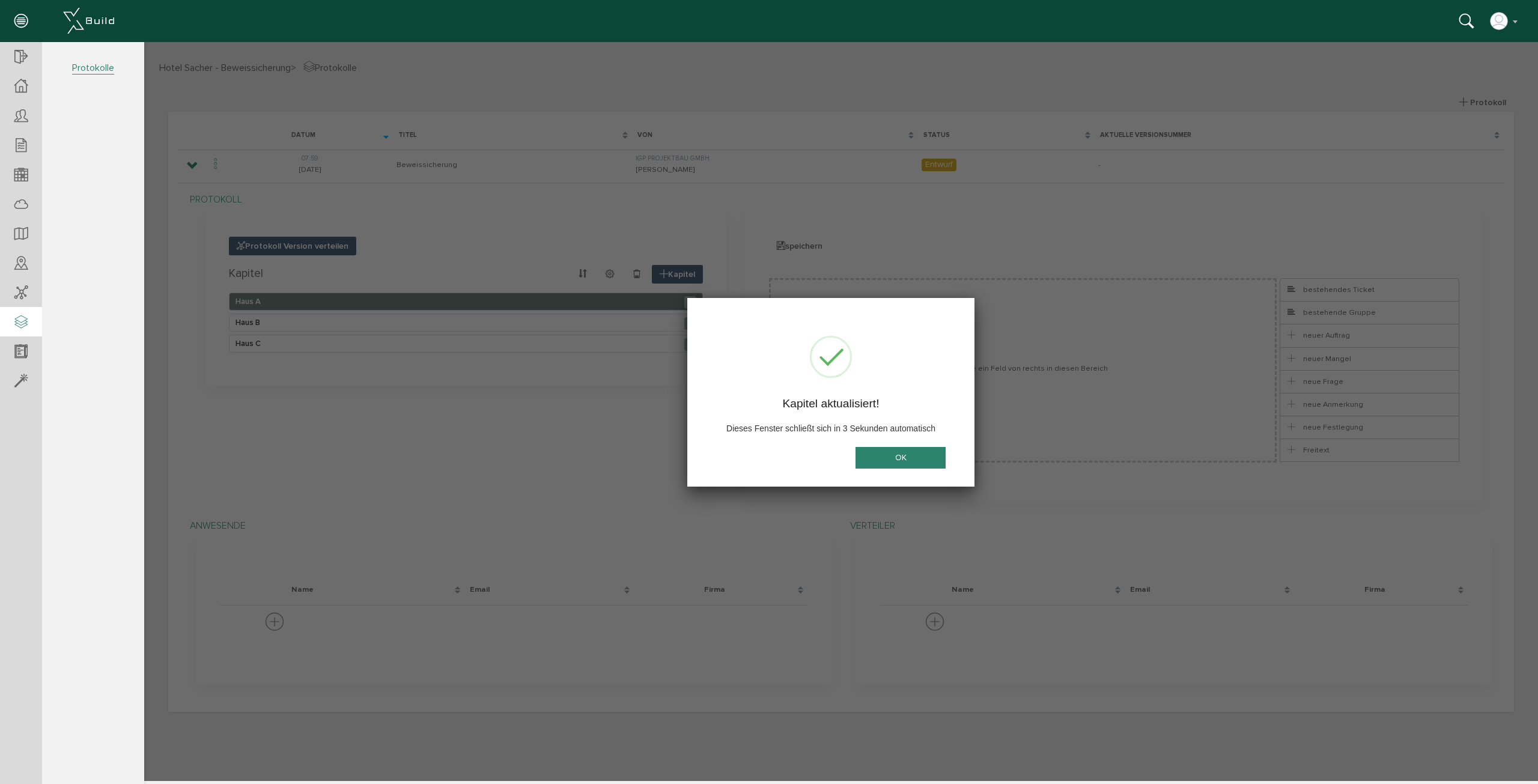
click at [897, 463] on button "OK" at bounding box center [901, 457] width 90 height 22
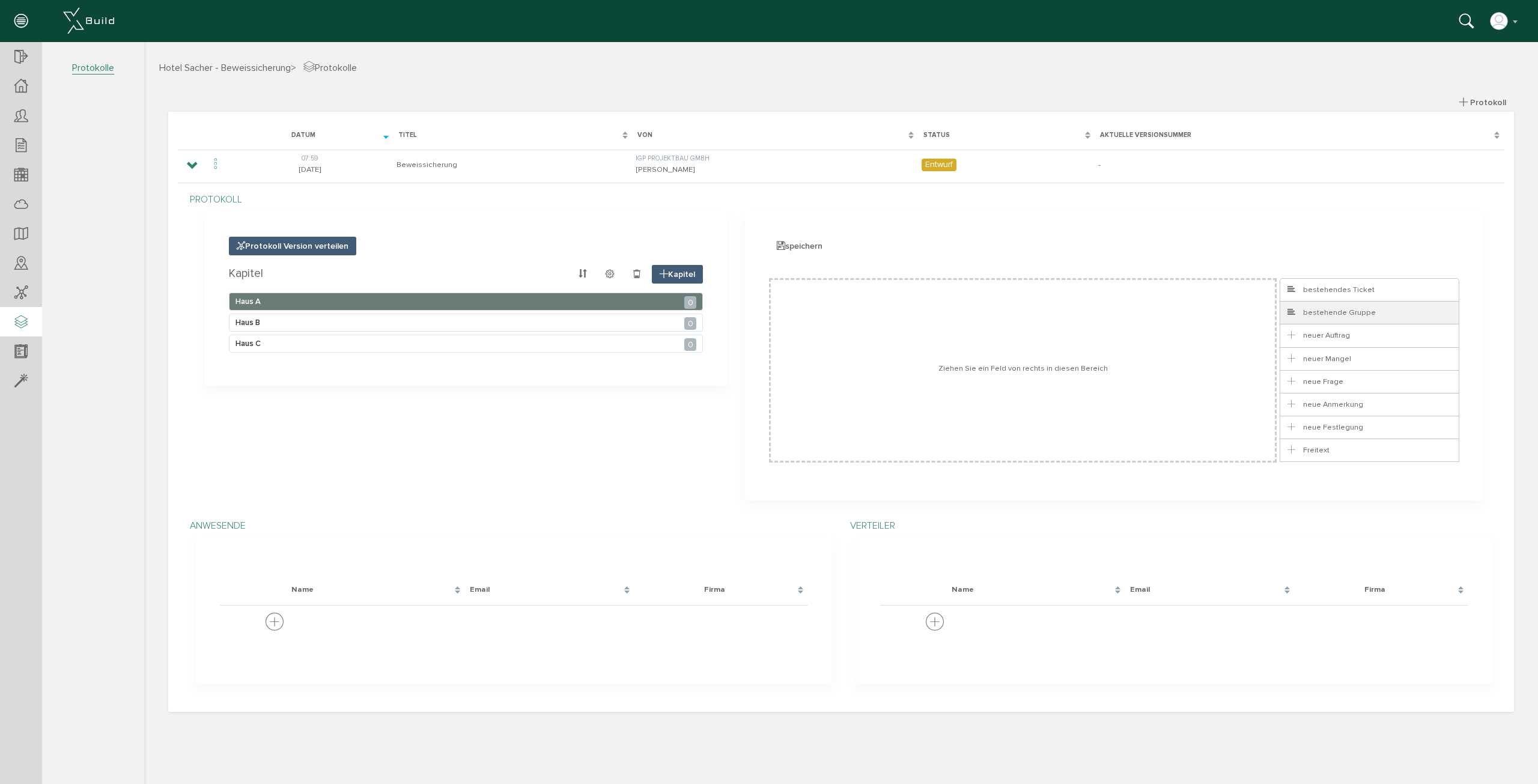
click at [1404, 321] on li "bestehende Gruppe" at bounding box center [1369, 312] width 179 height 24
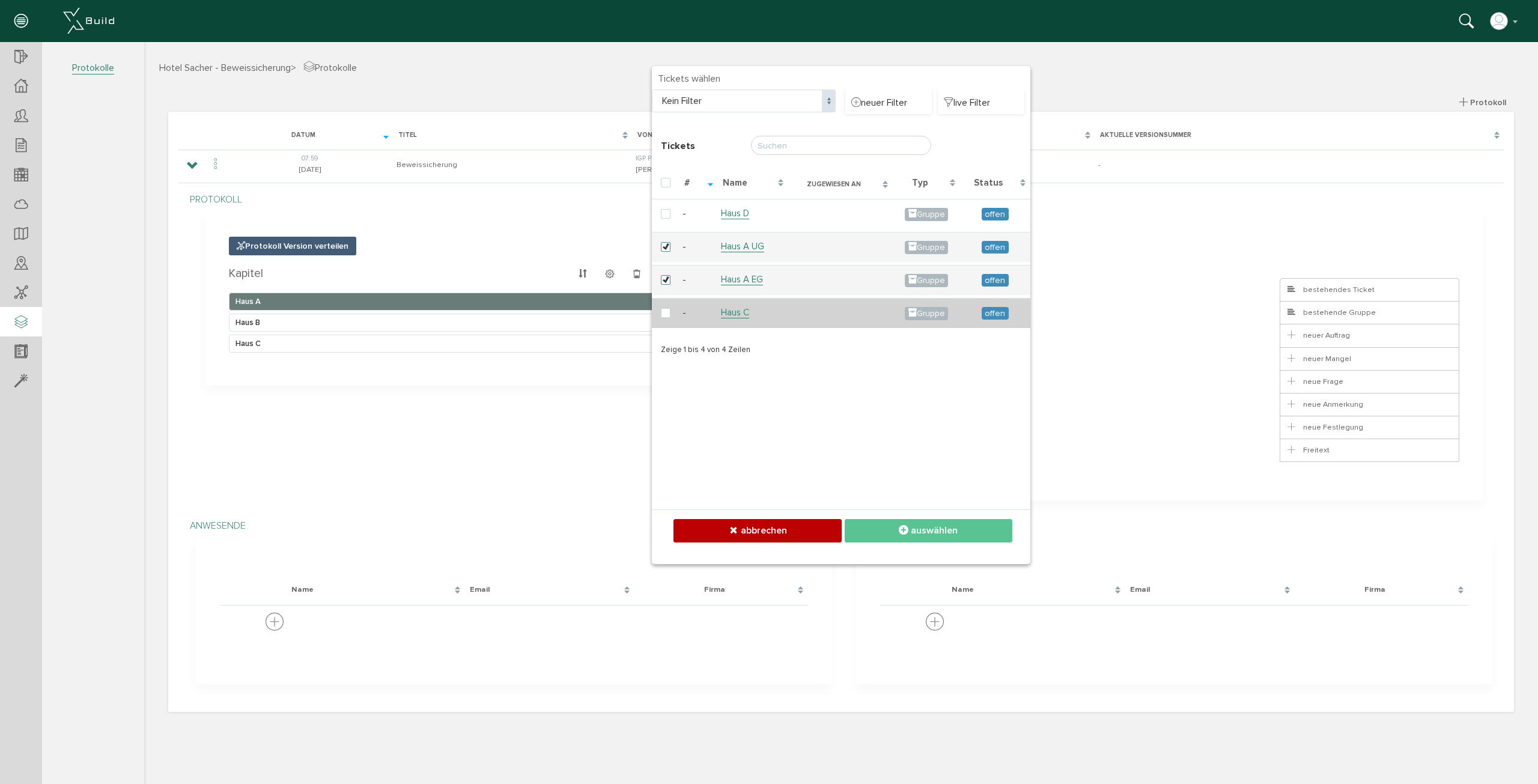
checkbox input "false"
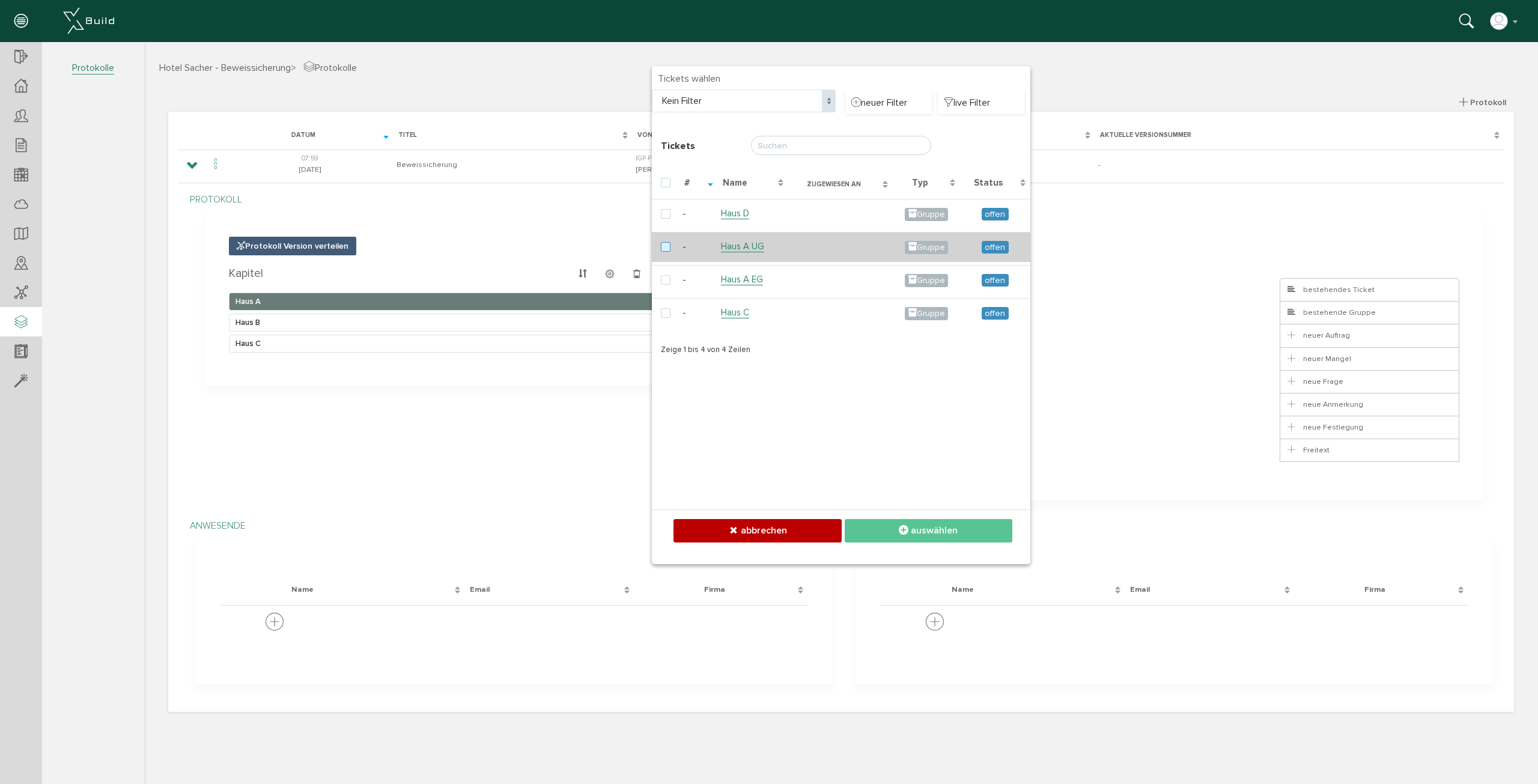
click at [662, 245] on label at bounding box center [668, 247] width 15 height 11
click at [662, 245] on input "checkbox" at bounding box center [665, 246] width 8 height 8
checkbox input "true"
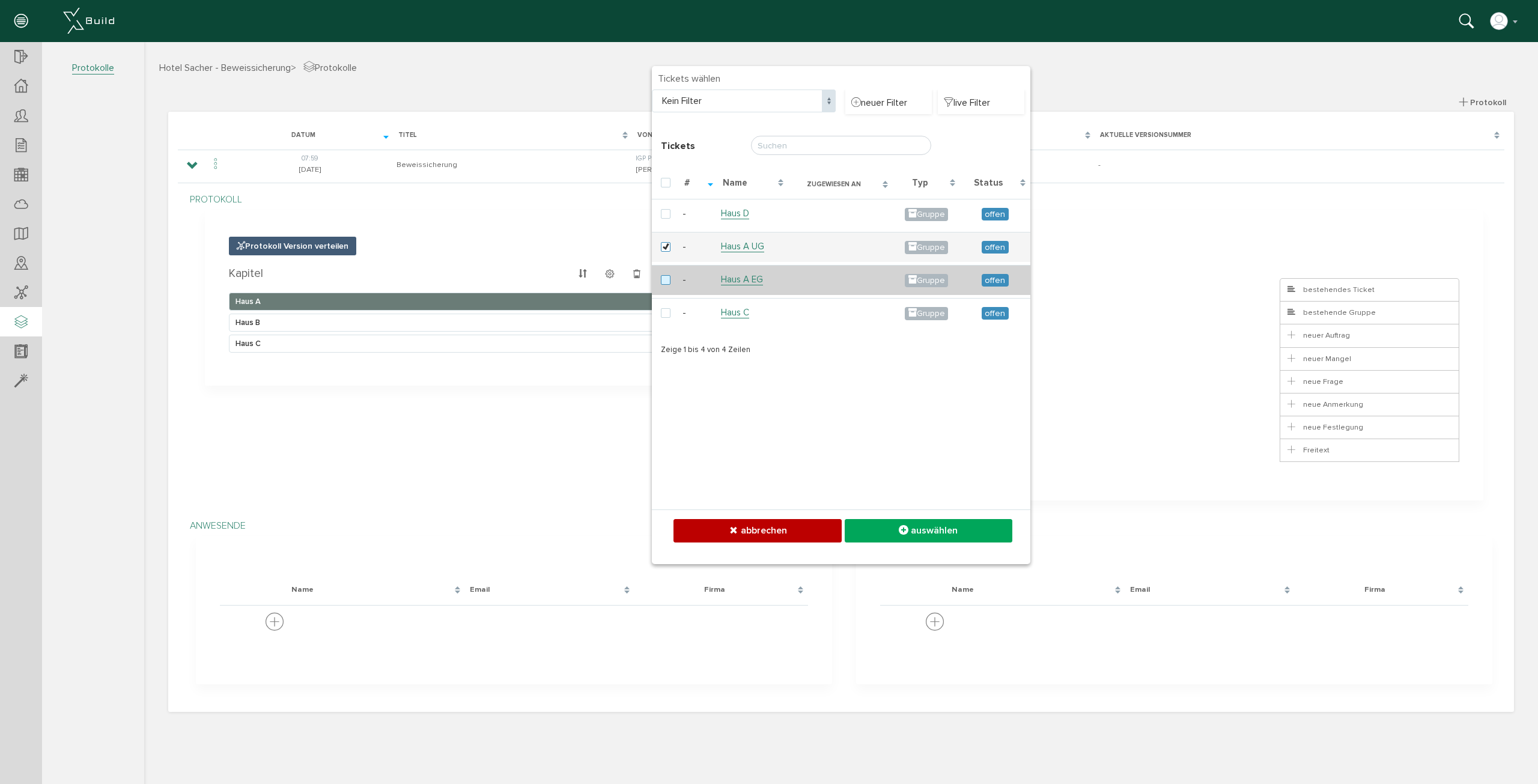
click at [668, 277] on label at bounding box center [668, 280] width 15 height 11
click at [668, 277] on input "checkbox" at bounding box center [665, 280] width 8 height 8
checkbox input "true"
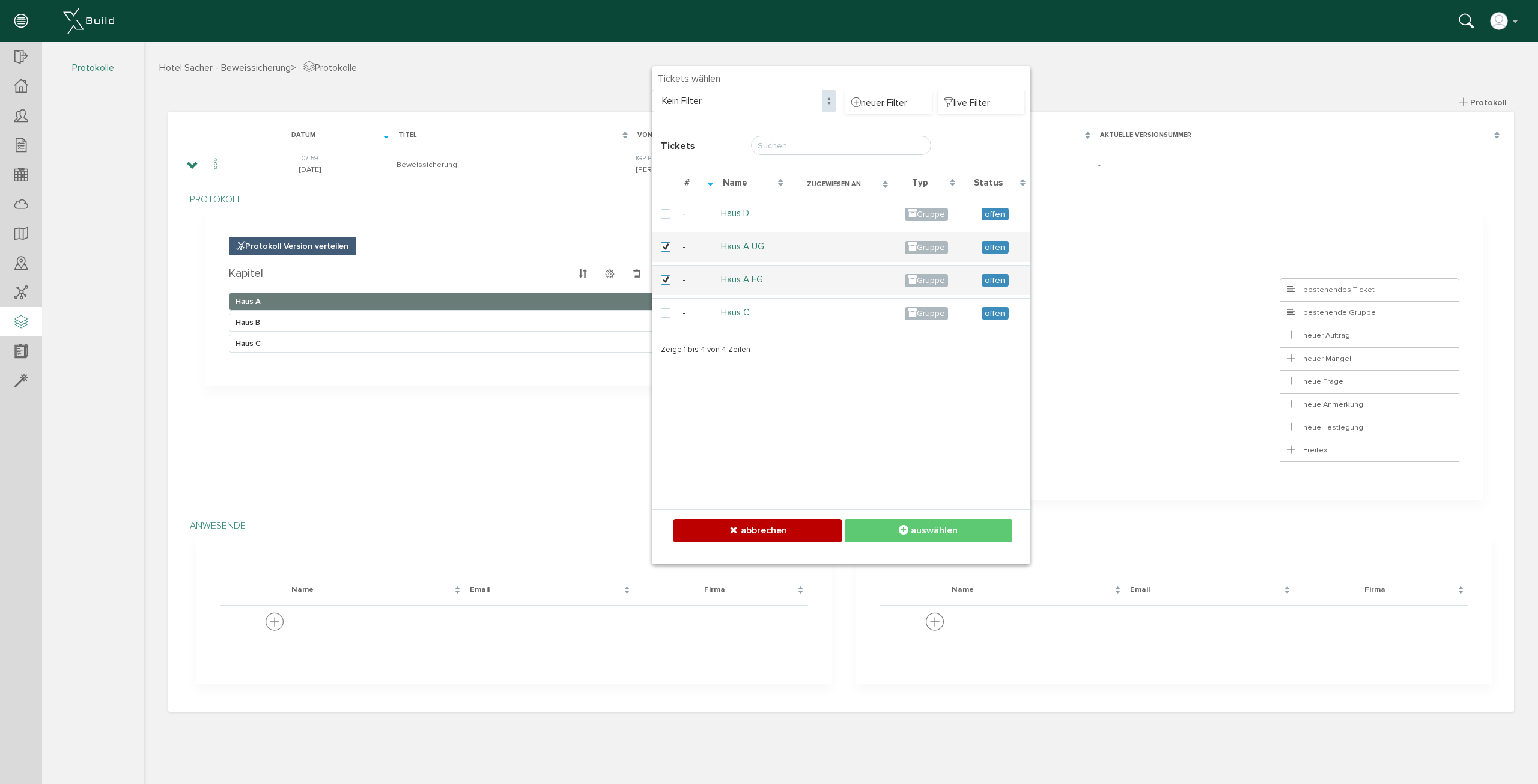
click at [961, 535] on button "auswählen" at bounding box center [928, 531] width 168 height 24
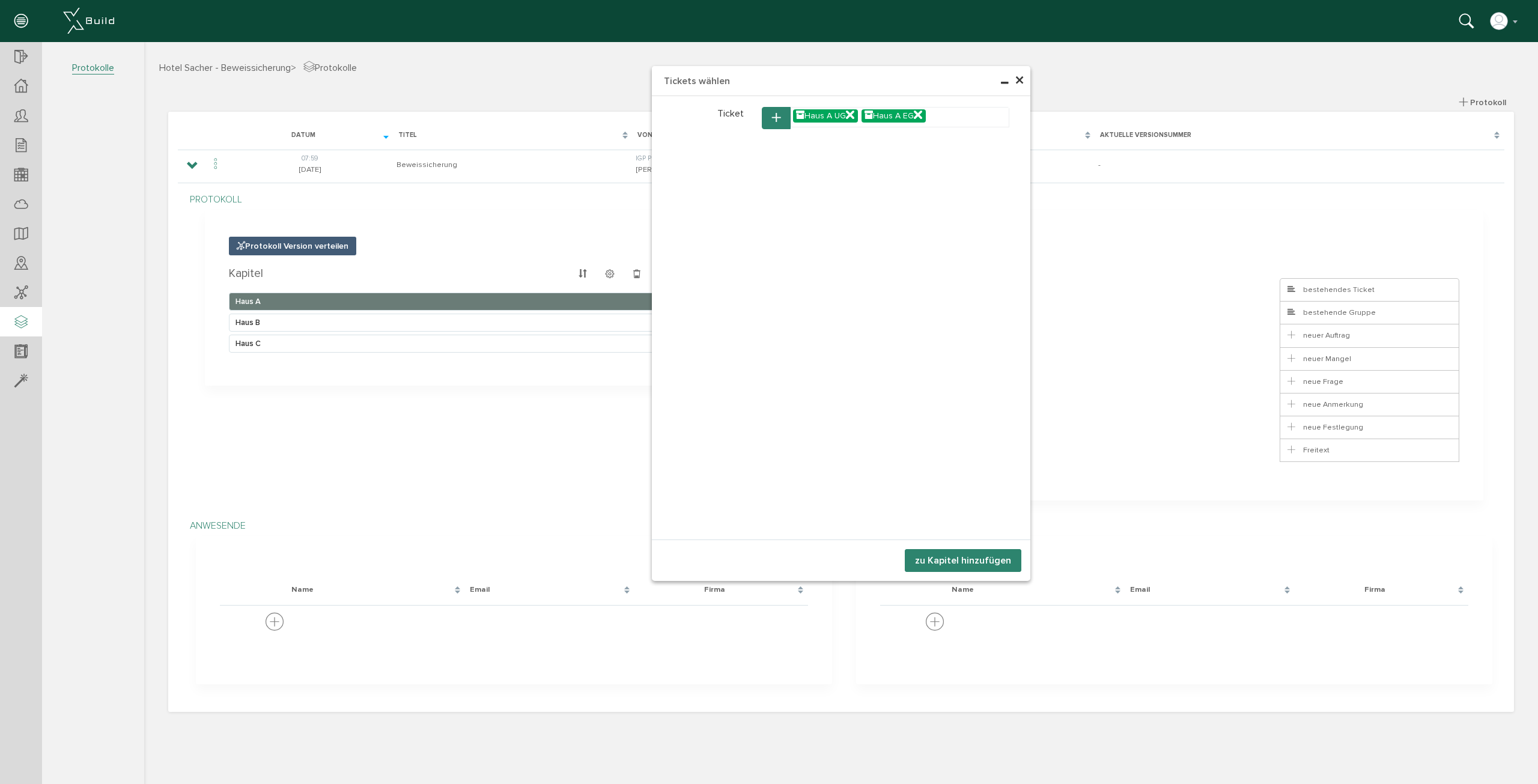
click at [962, 558] on button "zu Kapitel hinzufügen" at bounding box center [963, 561] width 117 height 23
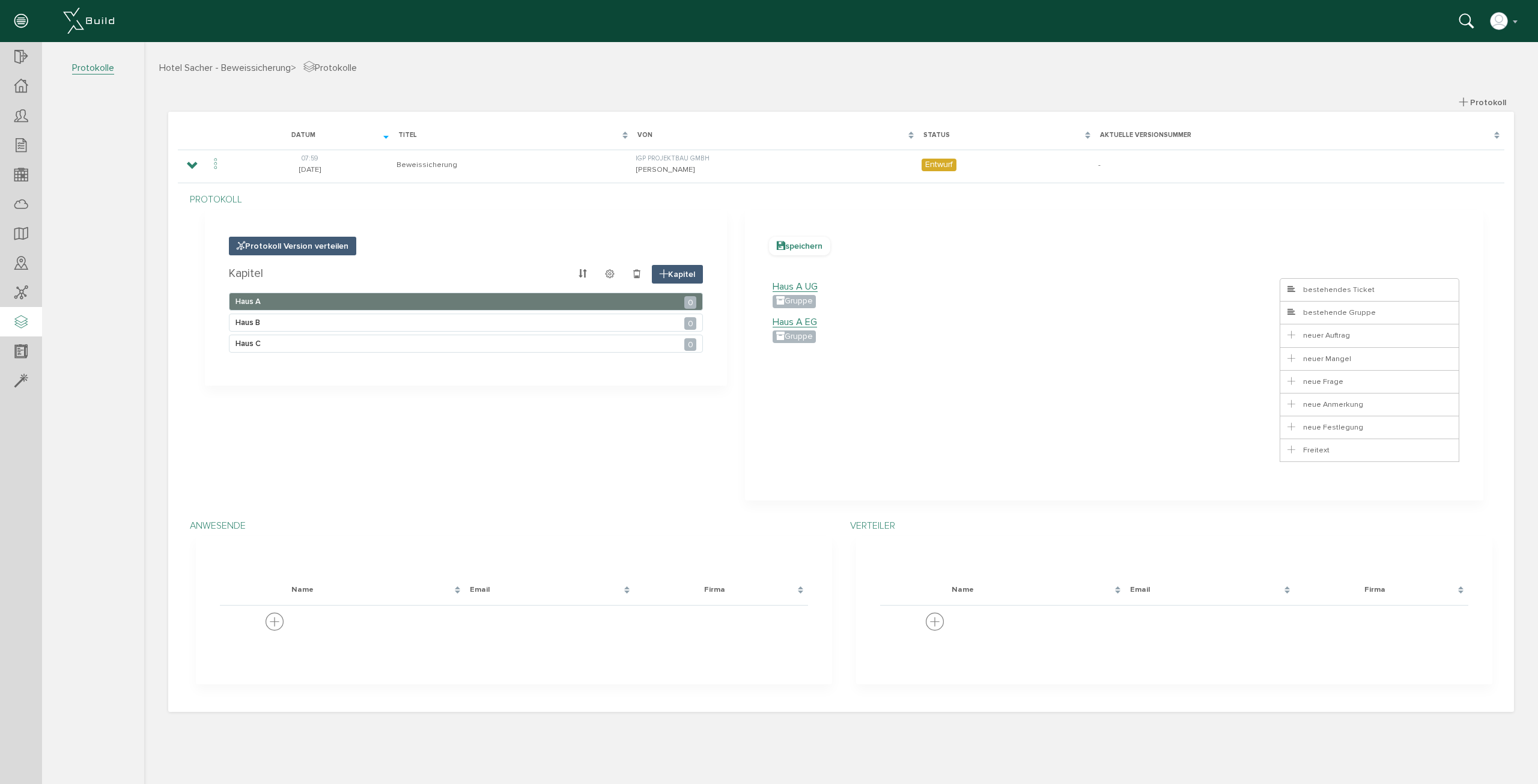
click at [808, 243] on span "speichern" at bounding box center [800, 245] width 61 height 19
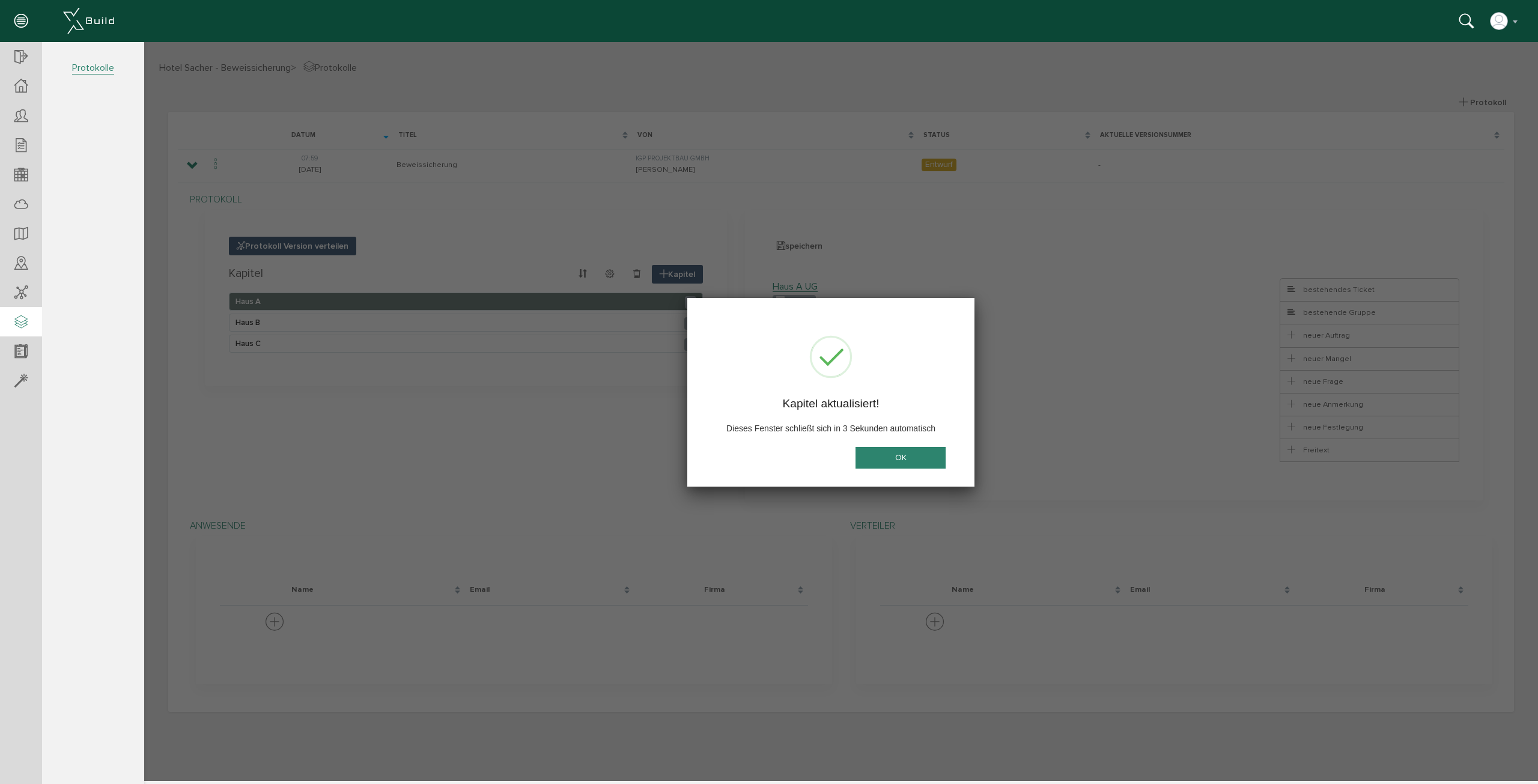
click at [890, 456] on button "OK" at bounding box center [901, 457] width 90 height 22
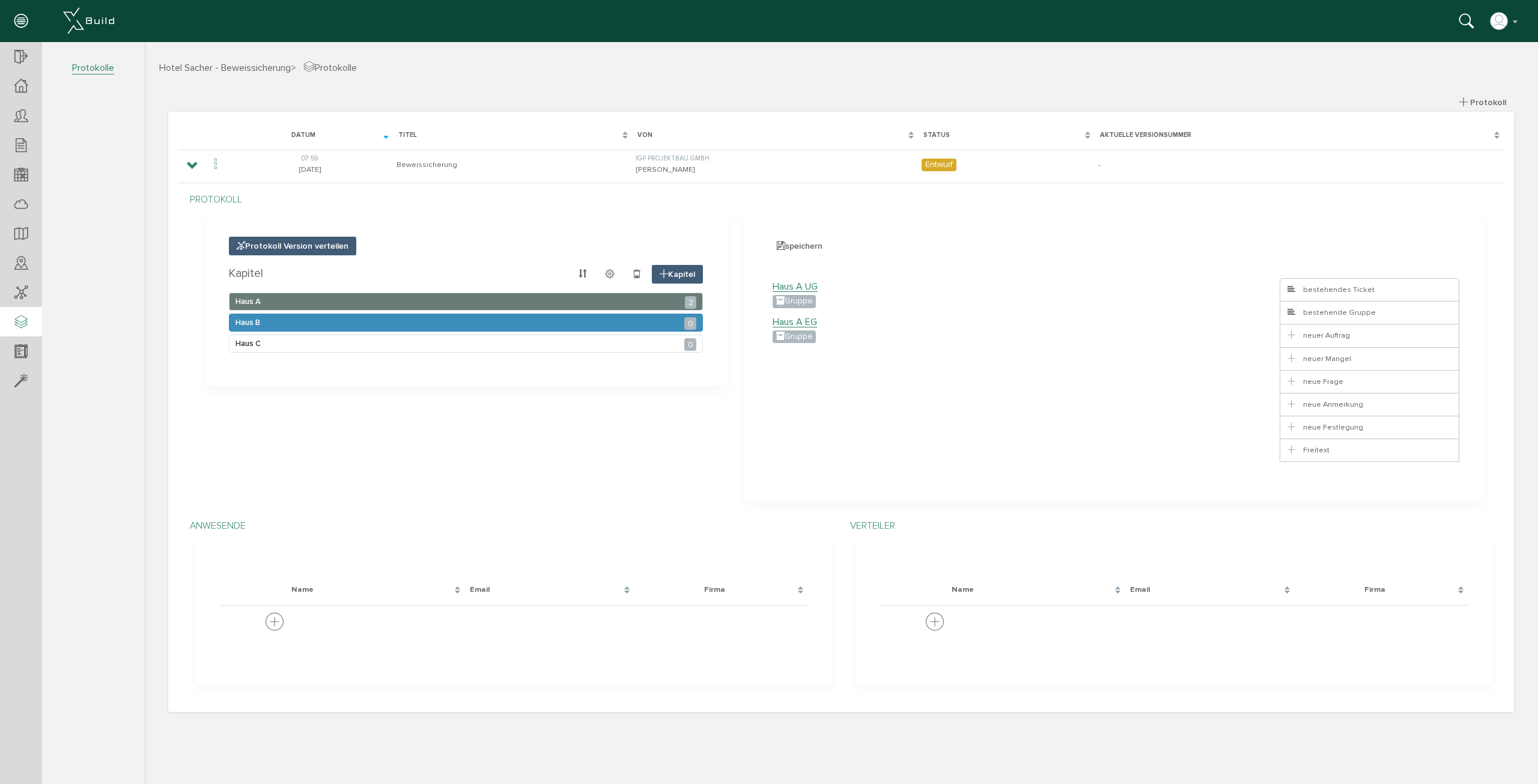
click at [622, 318] on div "Haus B 0" at bounding box center [466, 323] width 474 height 18
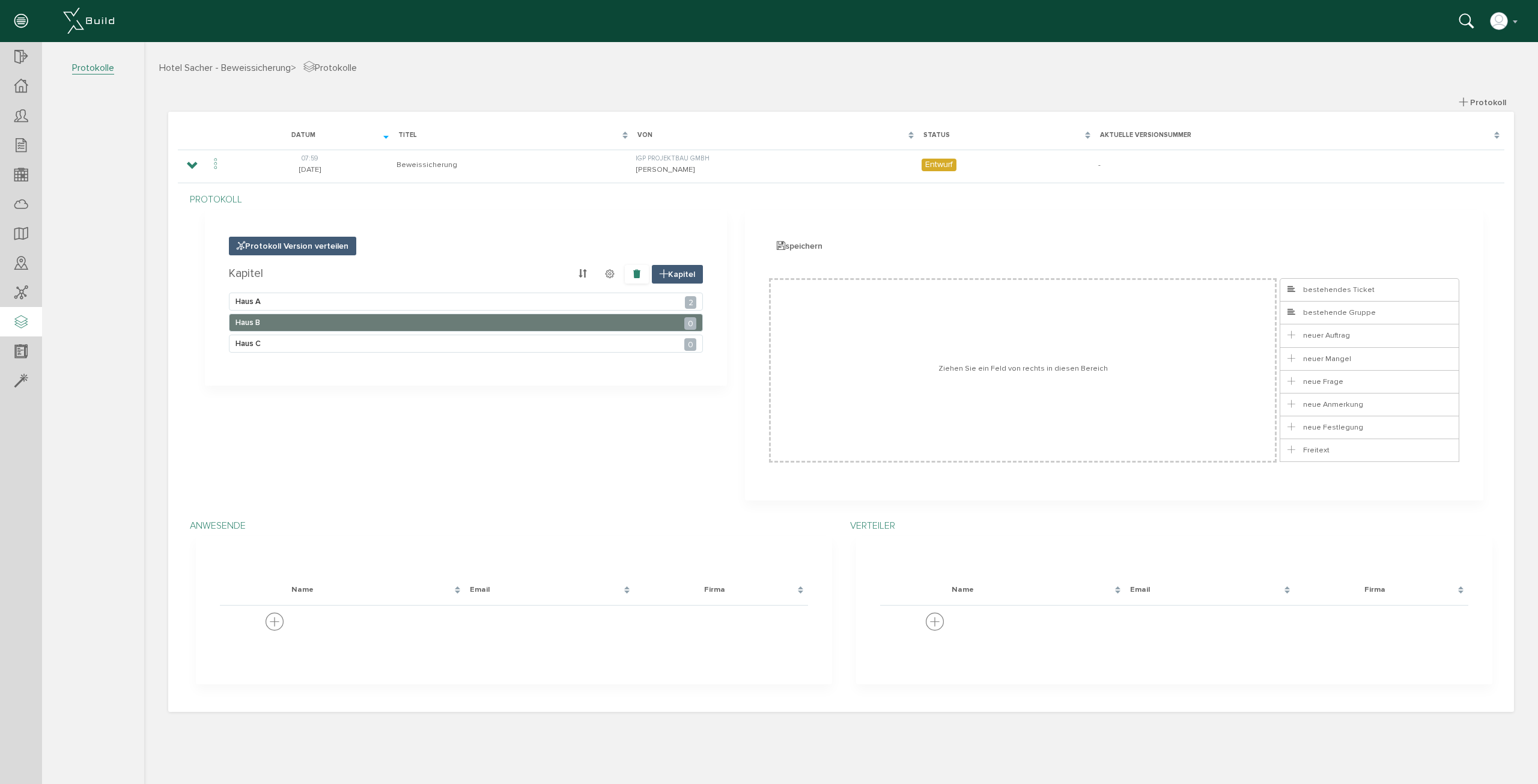
click at [636, 274] on icon at bounding box center [637, 274] width 8 height 11
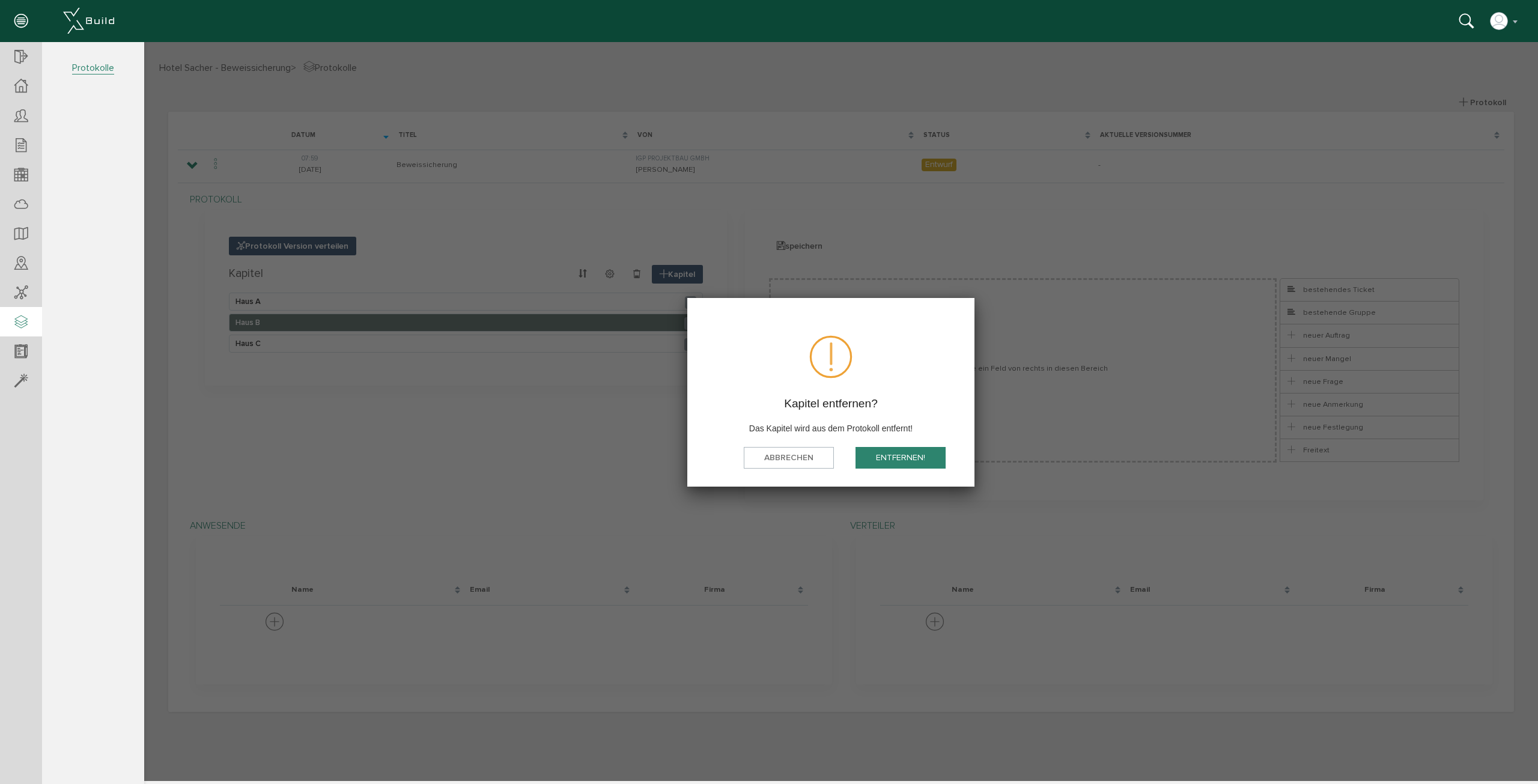
click at [877, 462] on button "Entfernen!" at bounding box center [901, 457] width 90 height 22
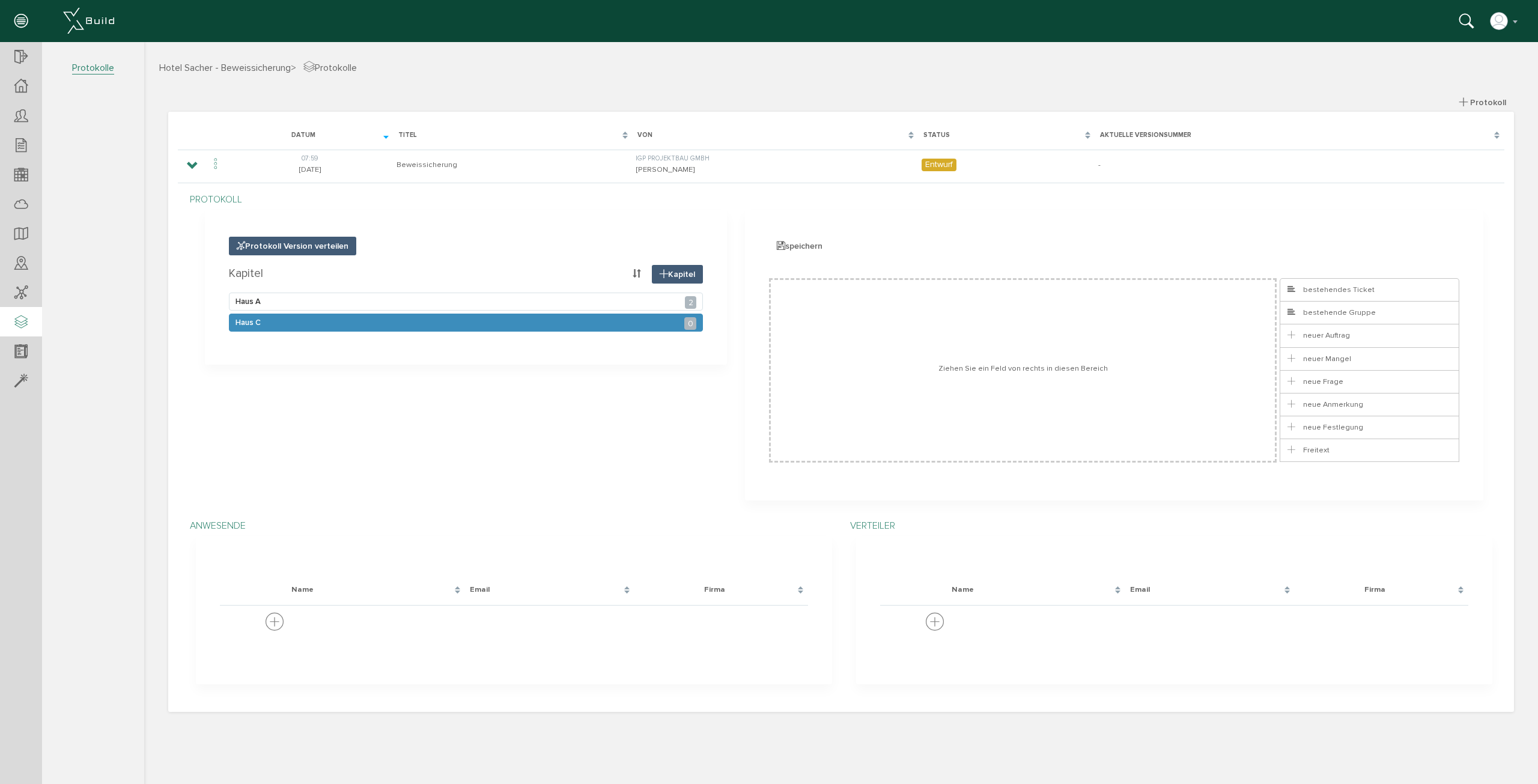
click at [573, 315] on div "Haus C 0" at bounding box center [466, 323] width 474 height 18
click at [636, 278] on icon at bounding box center [637, 274] width 8 height 11
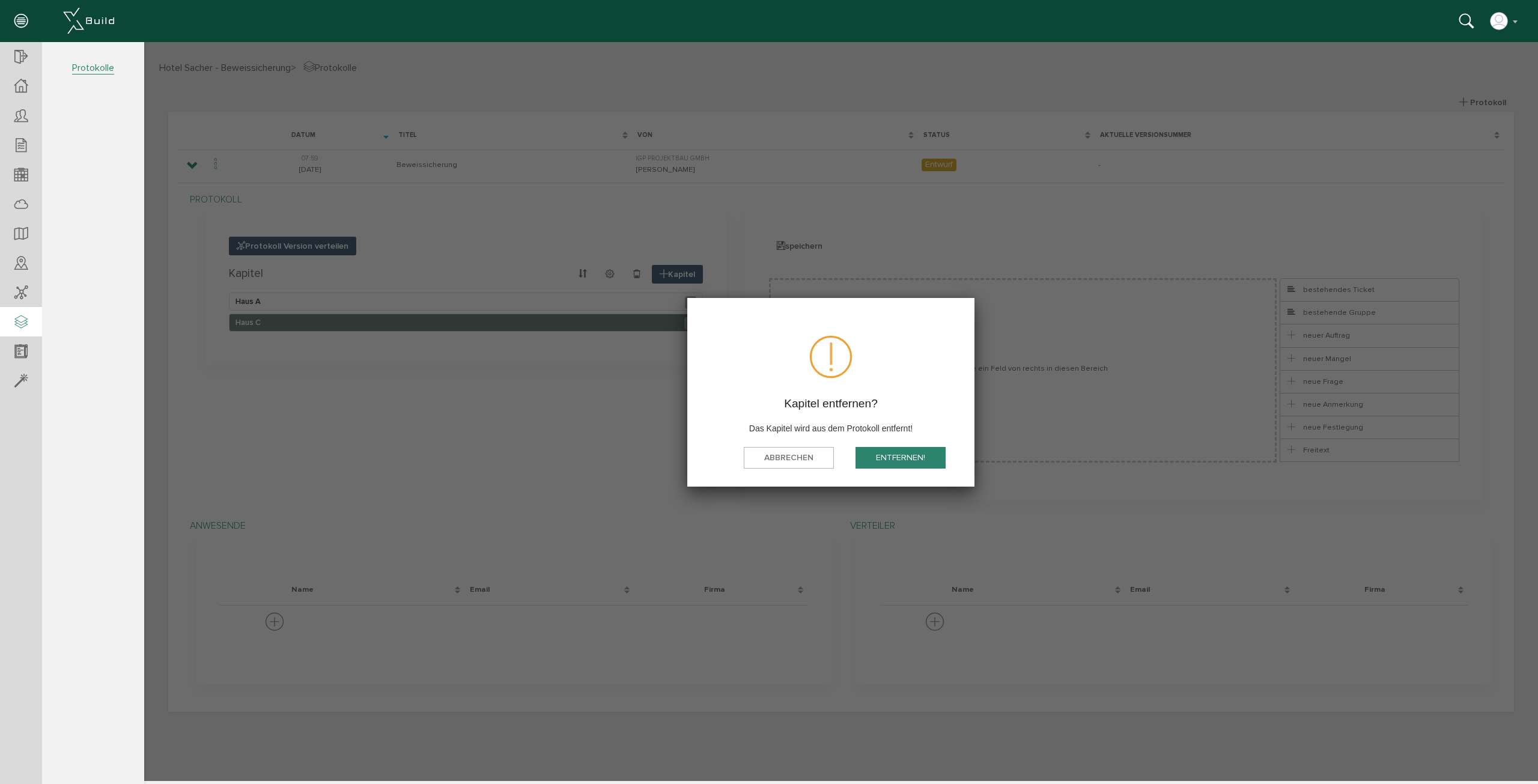
click at [899, 456] on button "Entfernen!" at bounding box center [901, 457] width 90 height 22
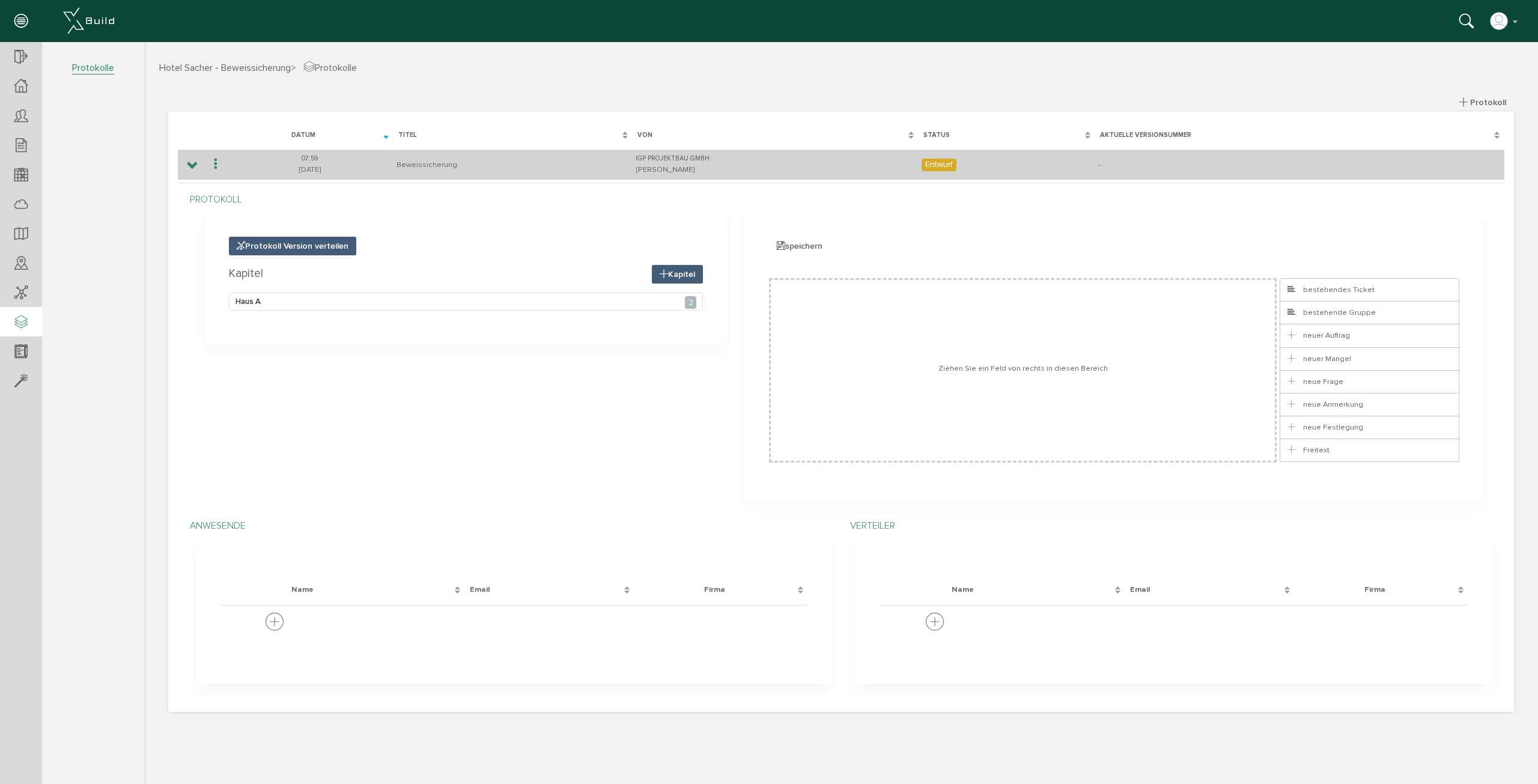
click at [198, 171] on td at bounding box center [192, 165] width 28 height 30
click at [189, 165] on icon at bounding box center [192, 166] width 11 height 10
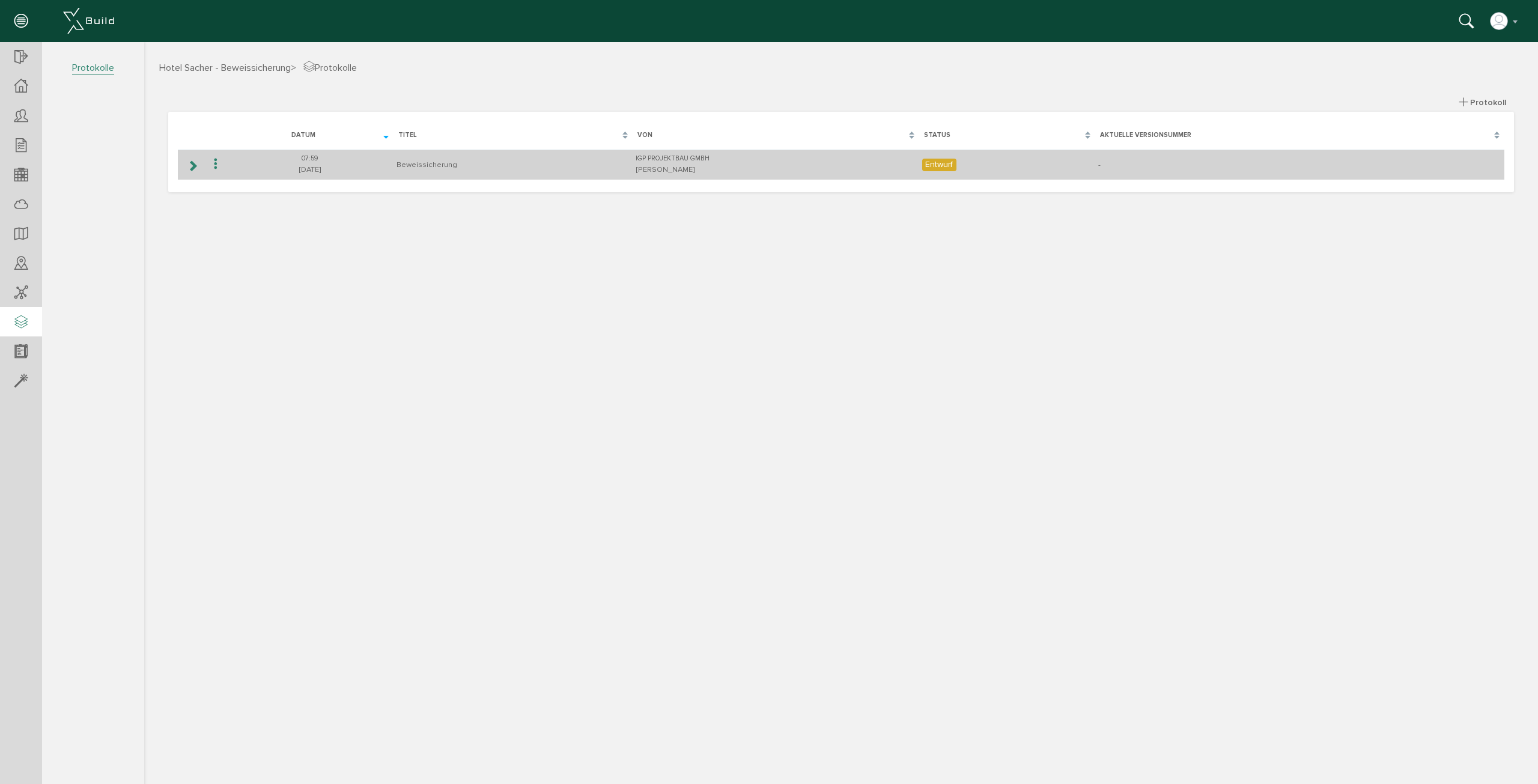
click at [218, 165] on icon at bounding box center [216, 165] width 15 height 16
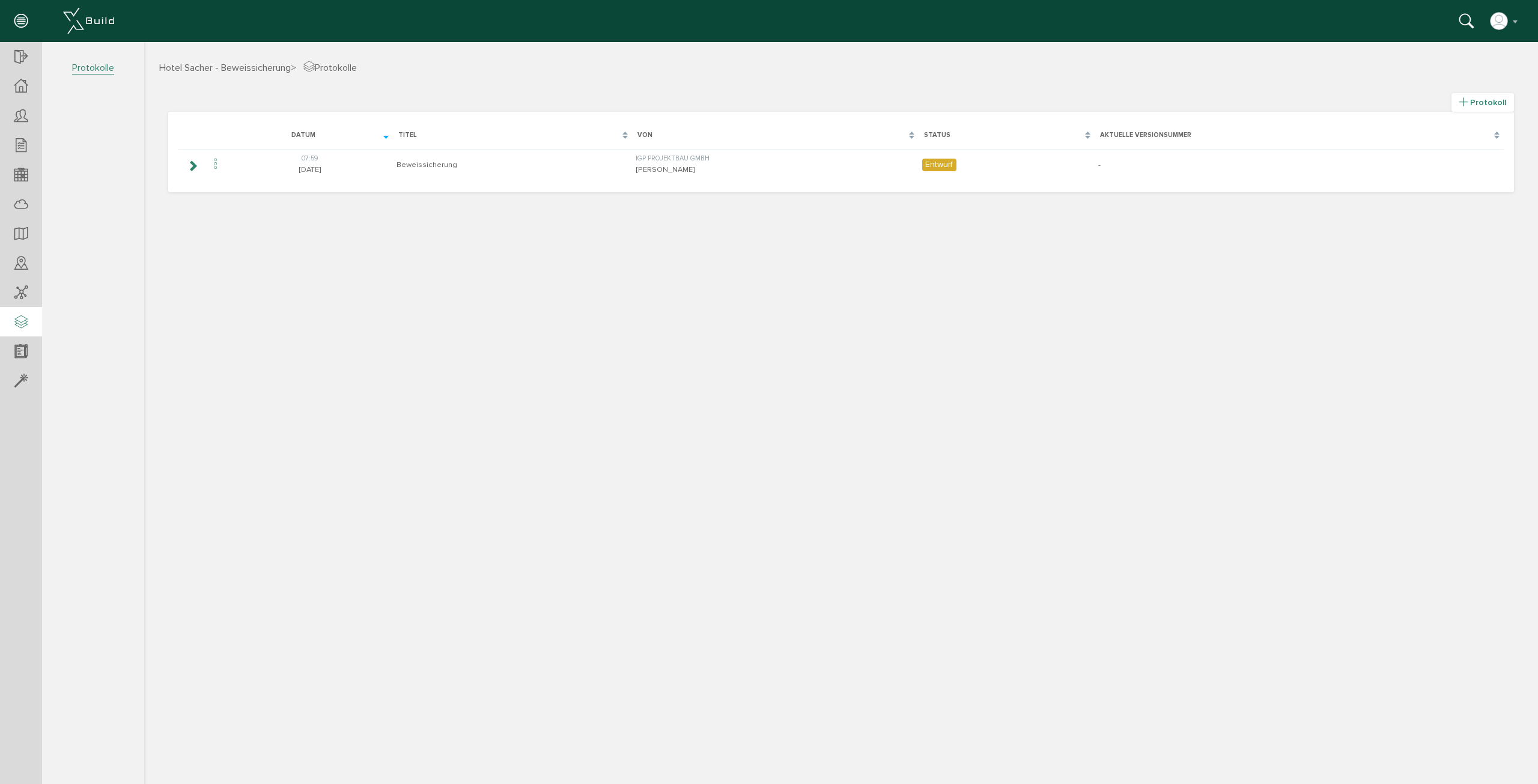
click at [1475, 96] on span "Protokoll" at bounding box center [1483, 102] width 63 height 19
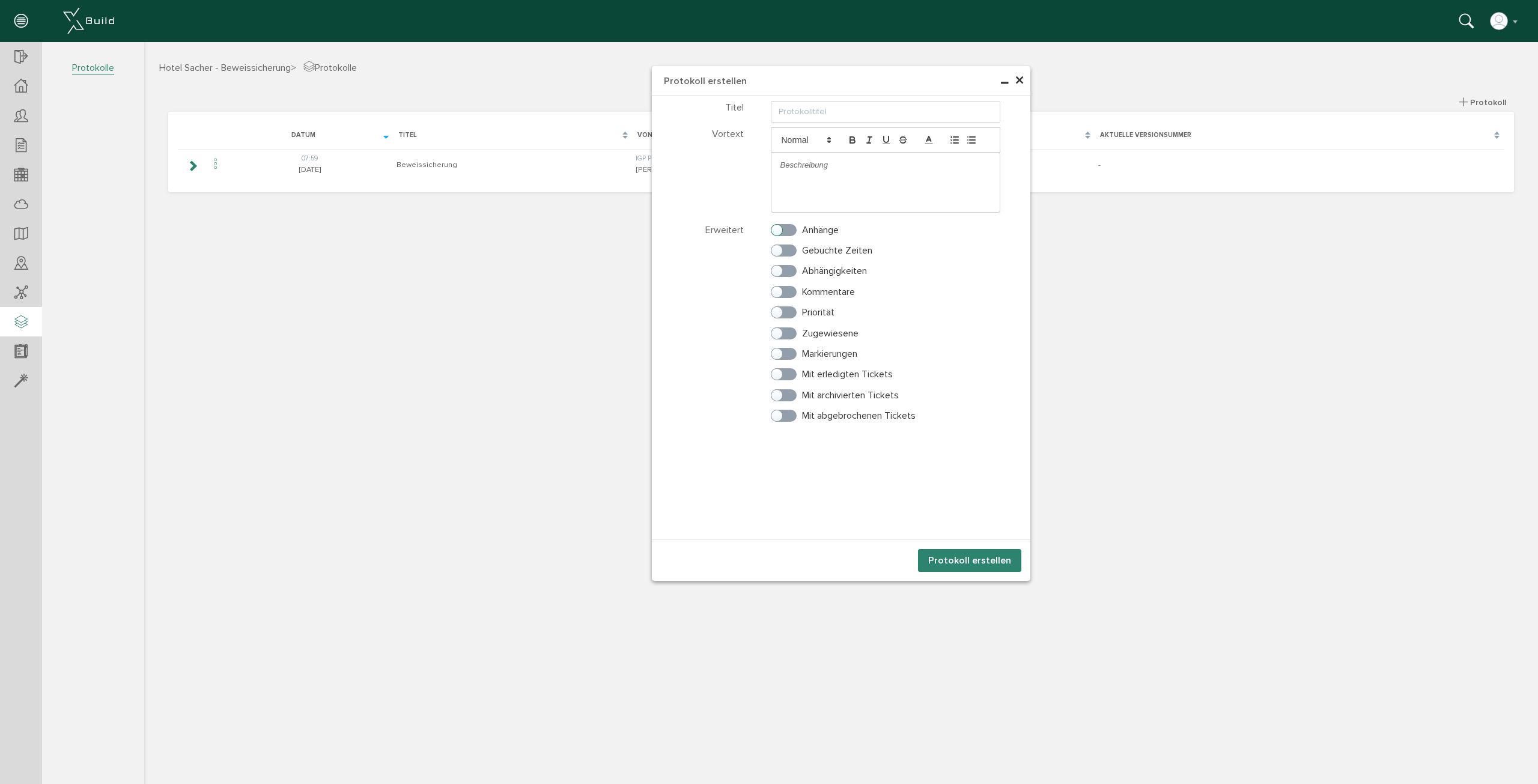
click at [798, 229] on label "Anhänge" at bounding box center [804, 230] width 68 height 11
click at [778, 229] on input "Anhänge" at bounding box center [775, 227] width 8 height 8
checkbox input "true"
click at [785, 287] on label "Kommentare" at bounding box center [813, 292] width 84 height 11
click at [778, 285] on input "Kommentare" at bounding box center [775, 289] width 8 height 8
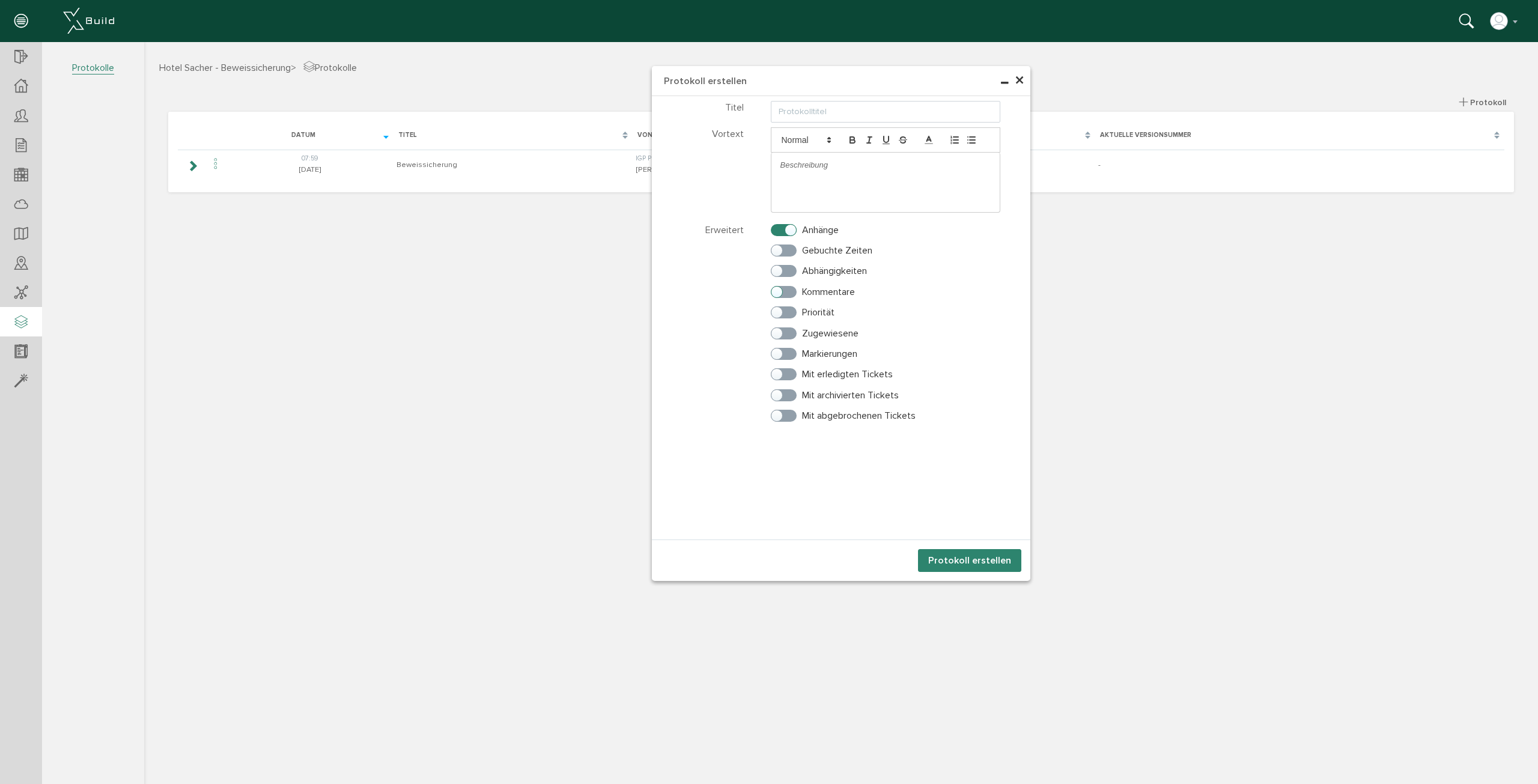
checkbox input "true"
click at [819, 116] on input "text" at bounding box center [886, 112] width 230 height 22
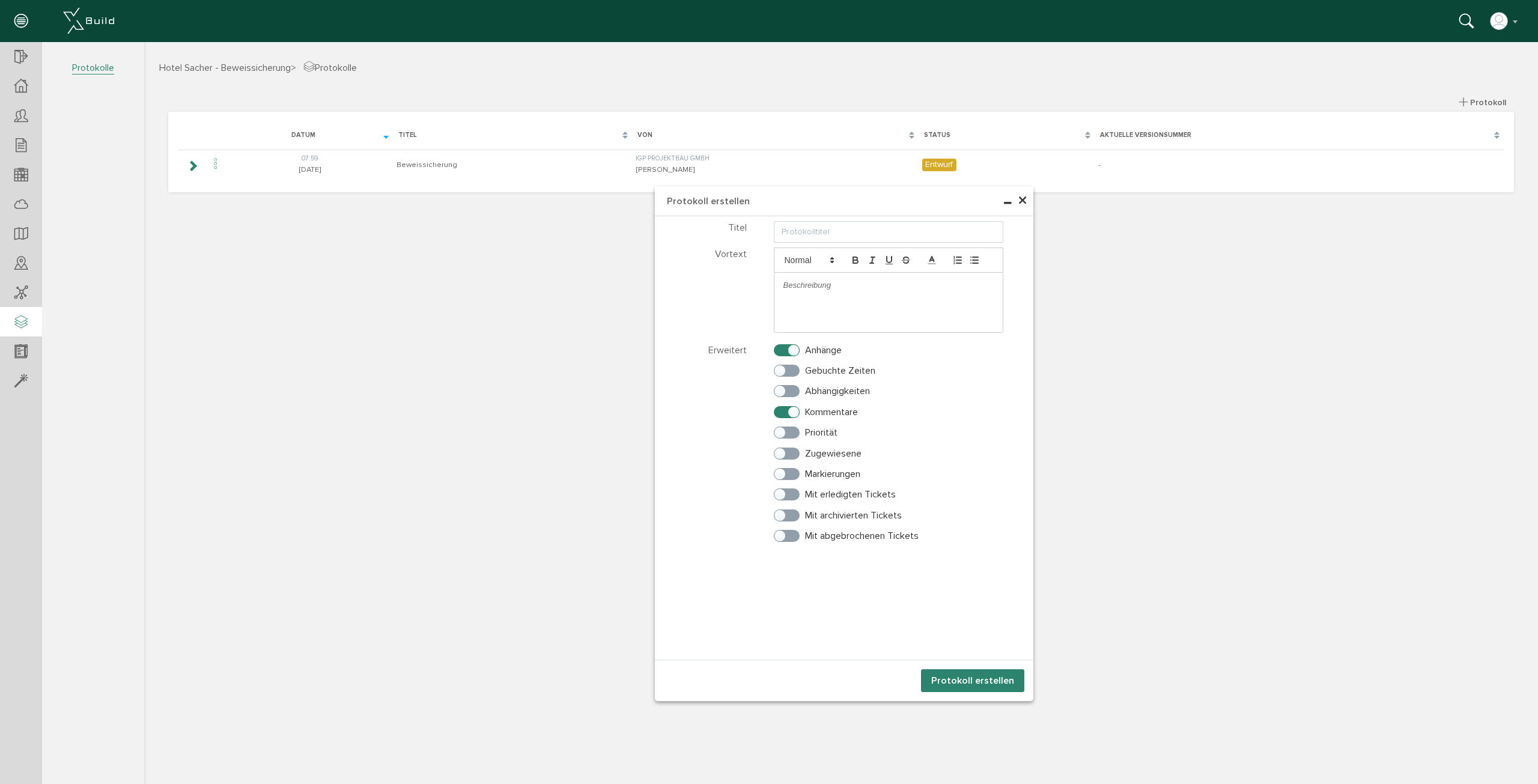
drag, startPoint x: 813, startPoint y: 83, endPoint x: 756, endPoint y: 202, distance: 131.9
click at [813, 204] on h4 "Protokoll erstellen" at bounding box center [844, 201] width 378 height 30
click at [796, 228] on input "text" at bounding box center [885, 231] width 230 height 22
type input "bs h 2"
click at [980, 680] on button "Protokoll erstellen" at bounding box center [969, 680] width 104 height 23
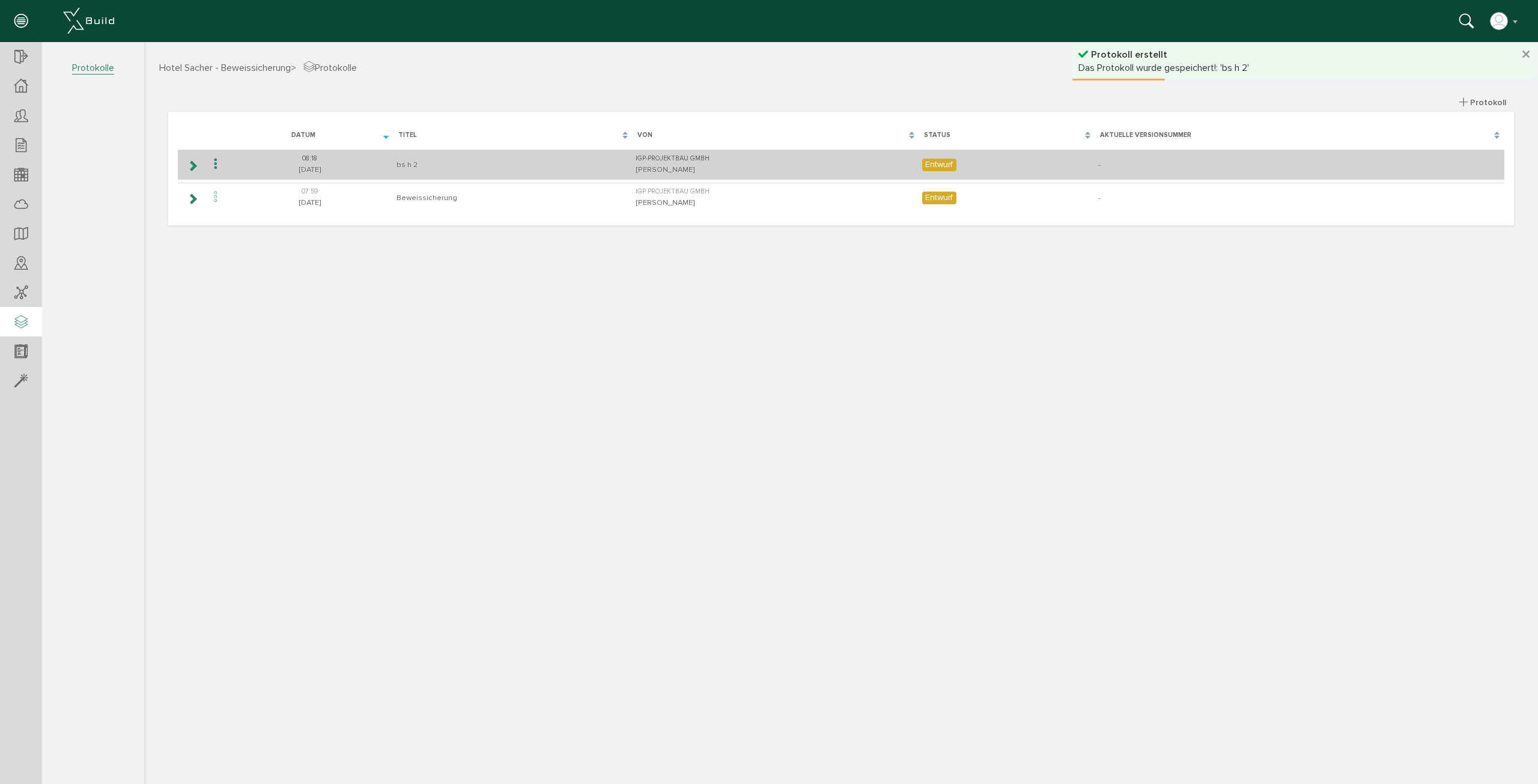
click at [196, 168] on icon at bounding box center [192, 166] width 11 height 10
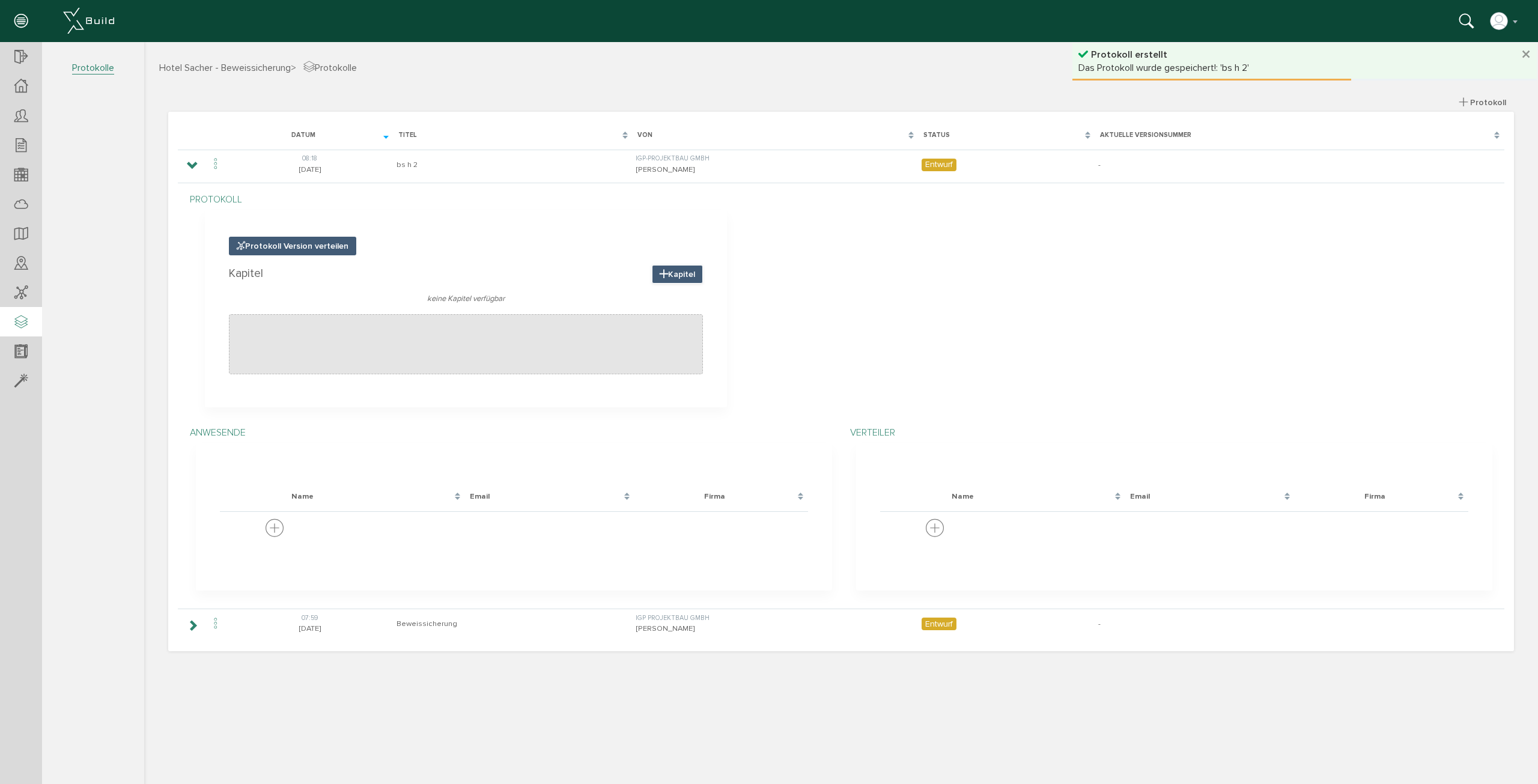
click at [668, 278] on span "Kapitel" at bounding box center [677, 274] width 51 height 19
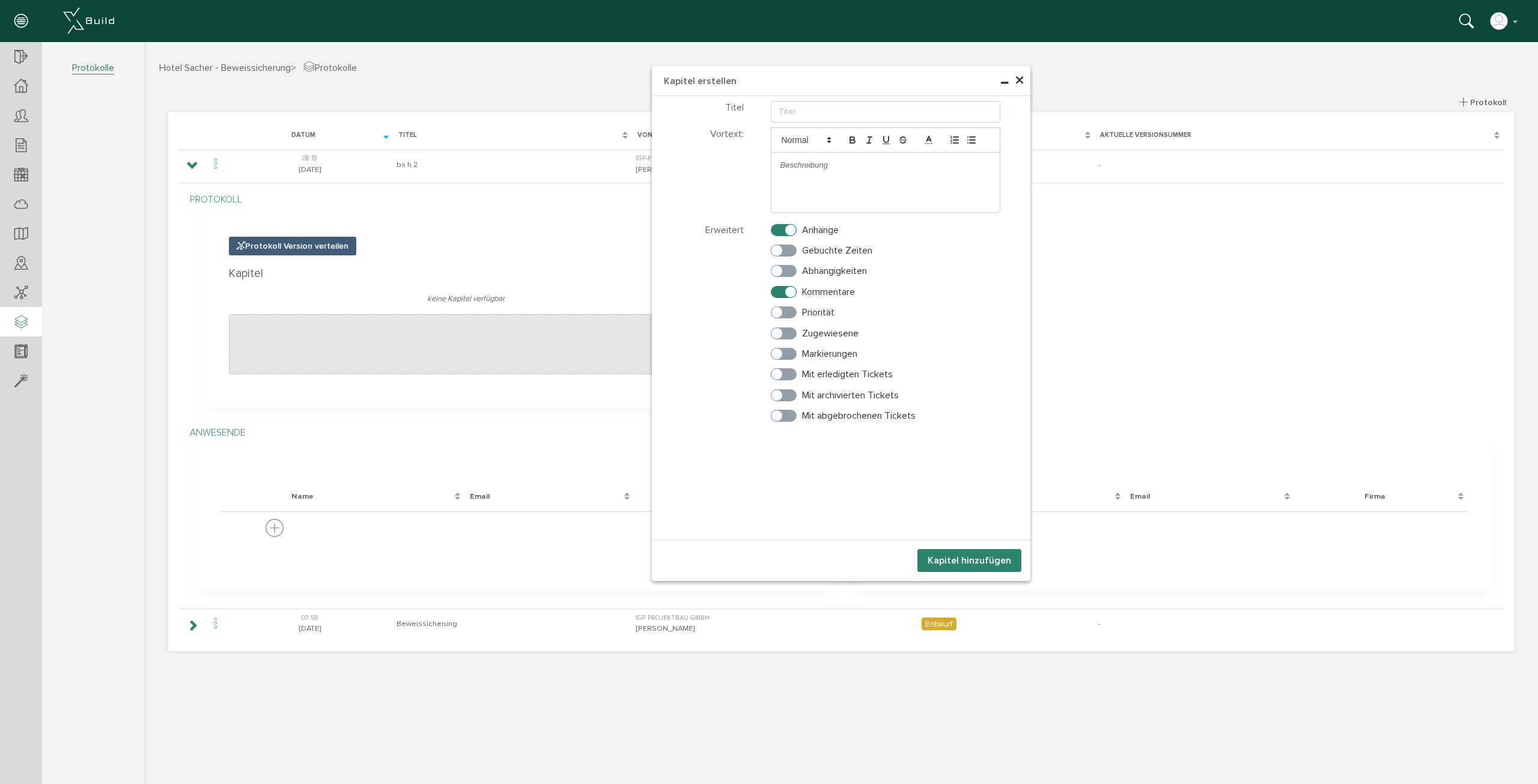
click at [815, 111] on input "text" at bounding box center [886, 112] width 230 height 22
type input "Haus 2"
click at [980, 557] on button "Kapitel hinzufügen" at bounding box center [970, 561] width 104 height 23
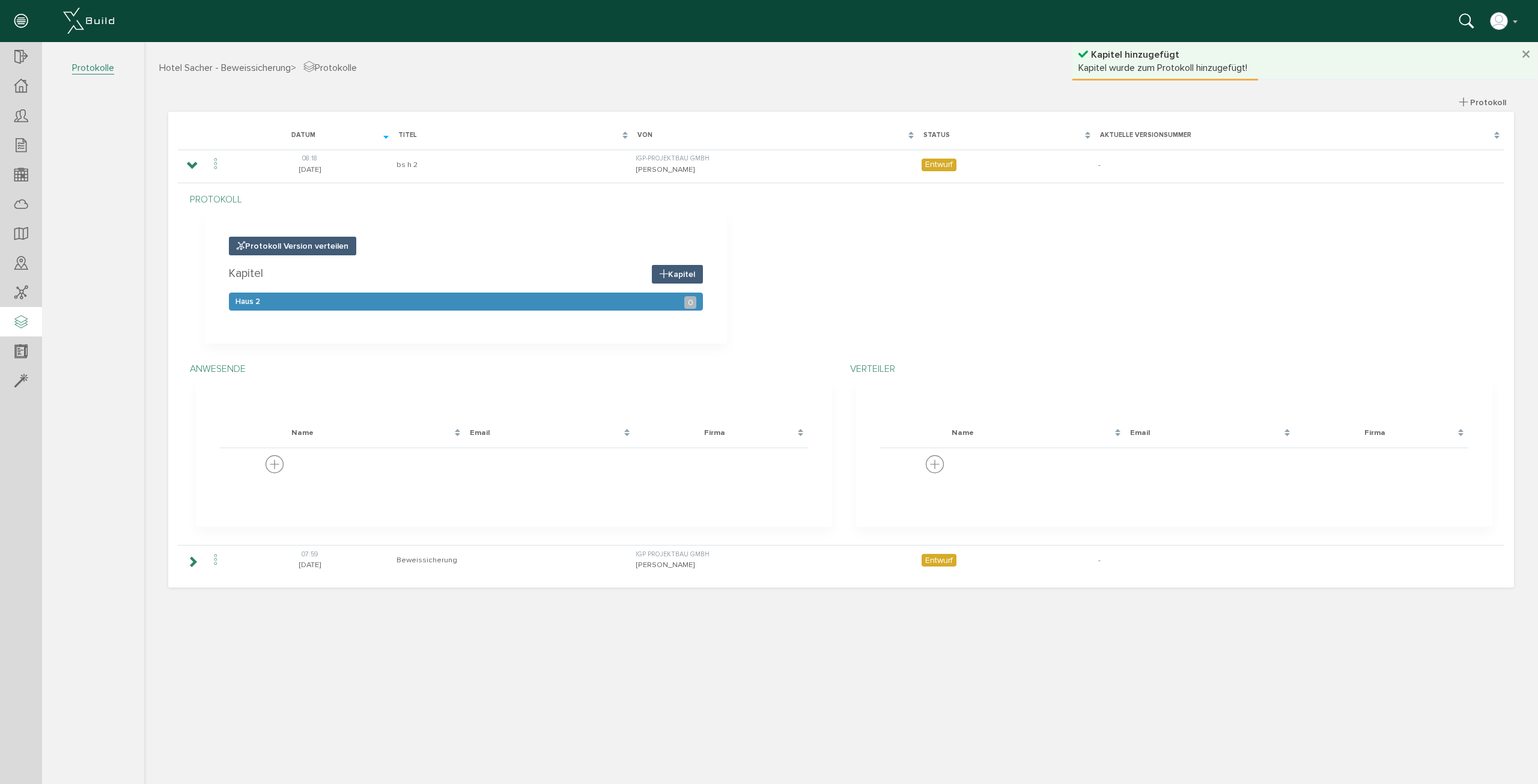
click at [481, 301] on div "Haus 2 0" at bounding box center [466, 302] width 474 height 18
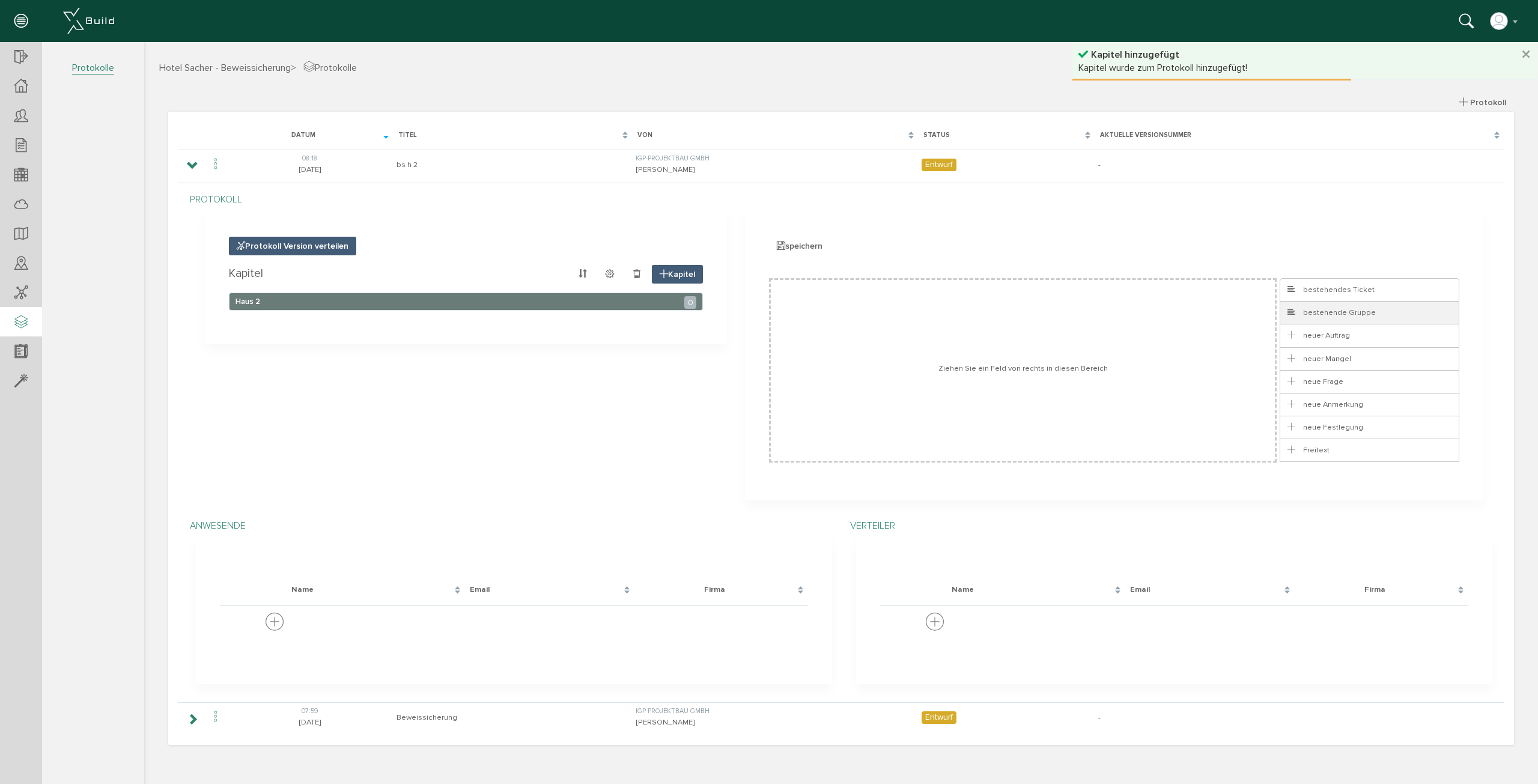
click at [1339, 313] on span "bestehende Gruppe" at bounding box center [1331, 312] width 90 height 10
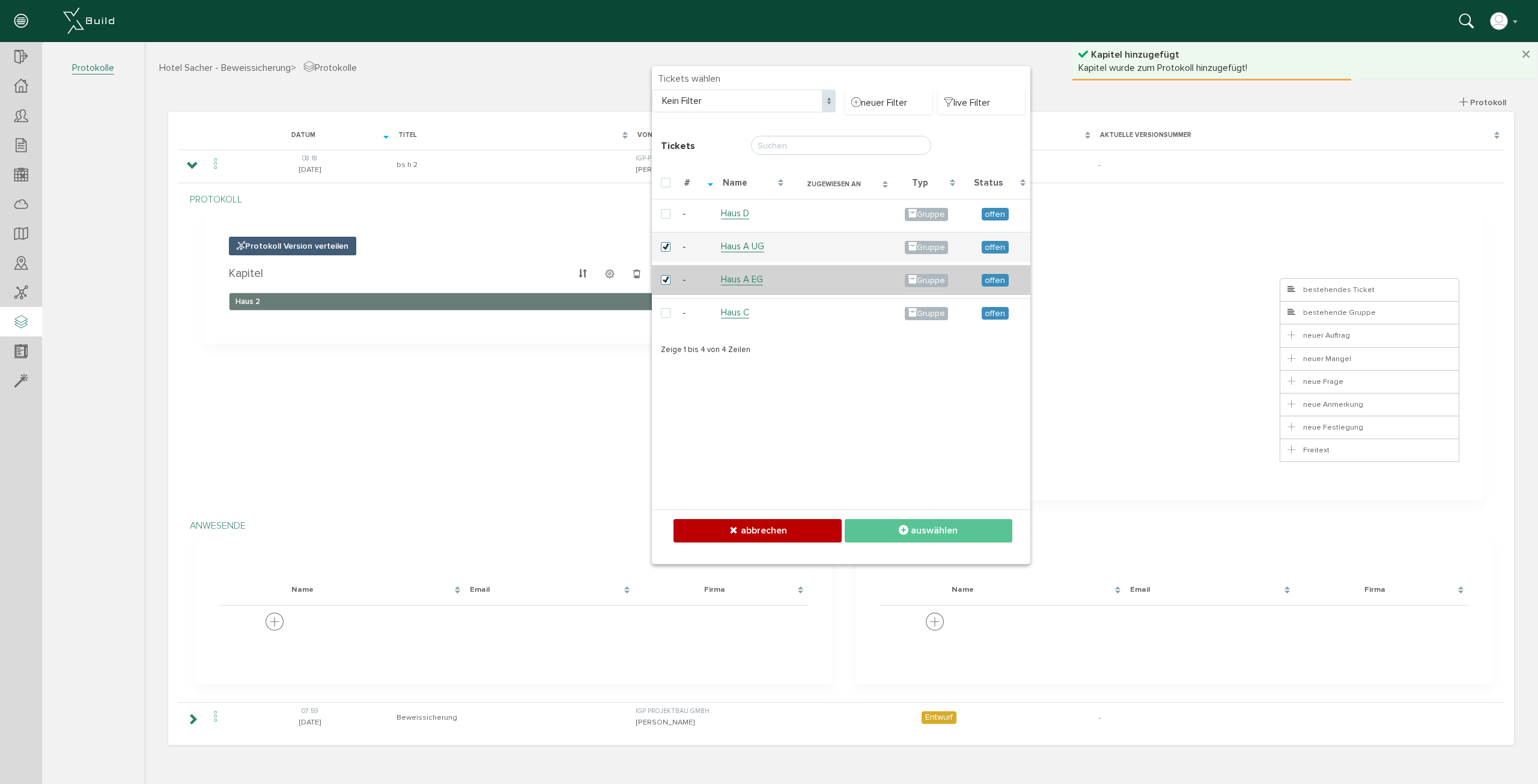
checkbox input "false"
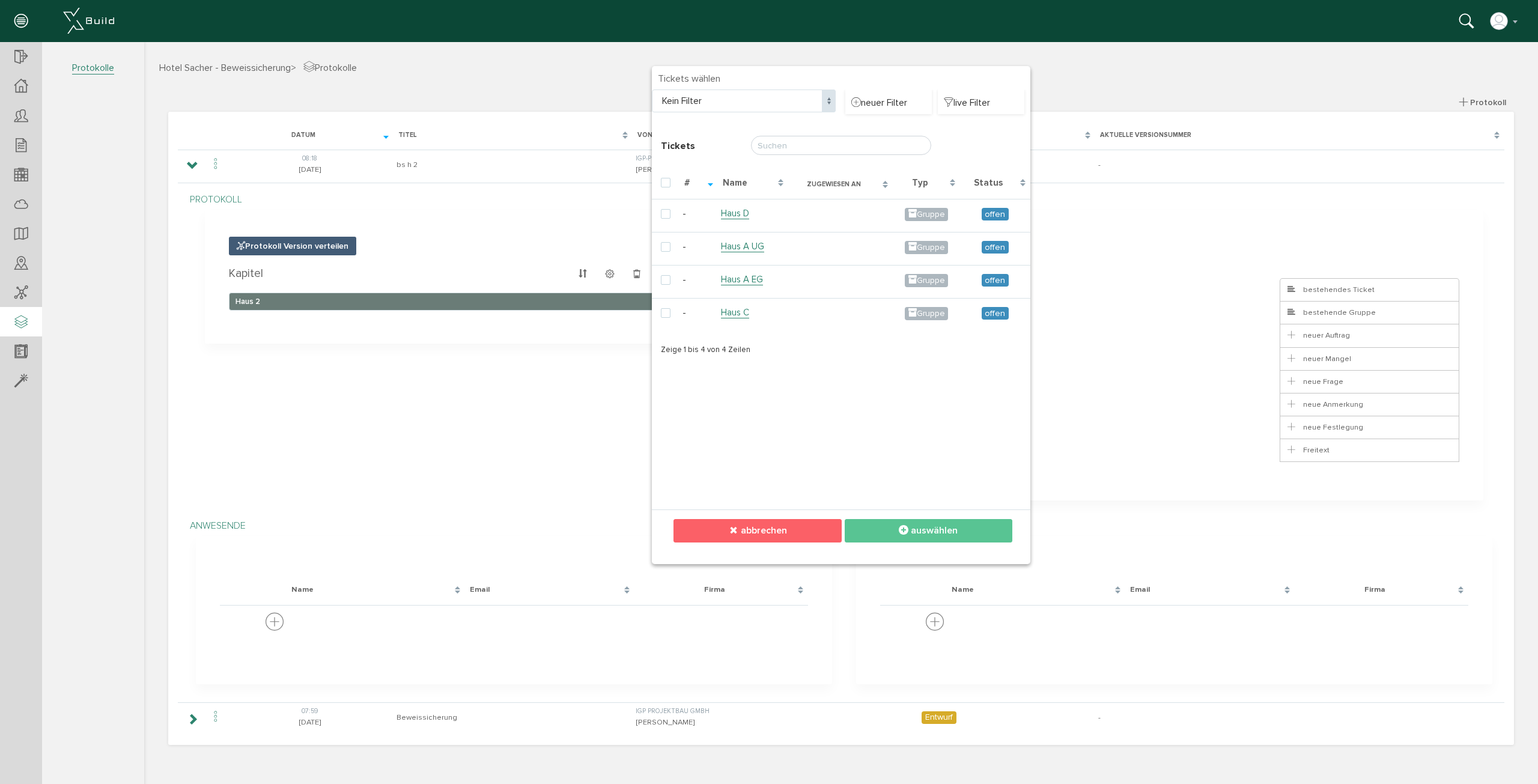
click at [787, 531] on button "abbrechen" at bounding box center [757, 531] width 168 height 24
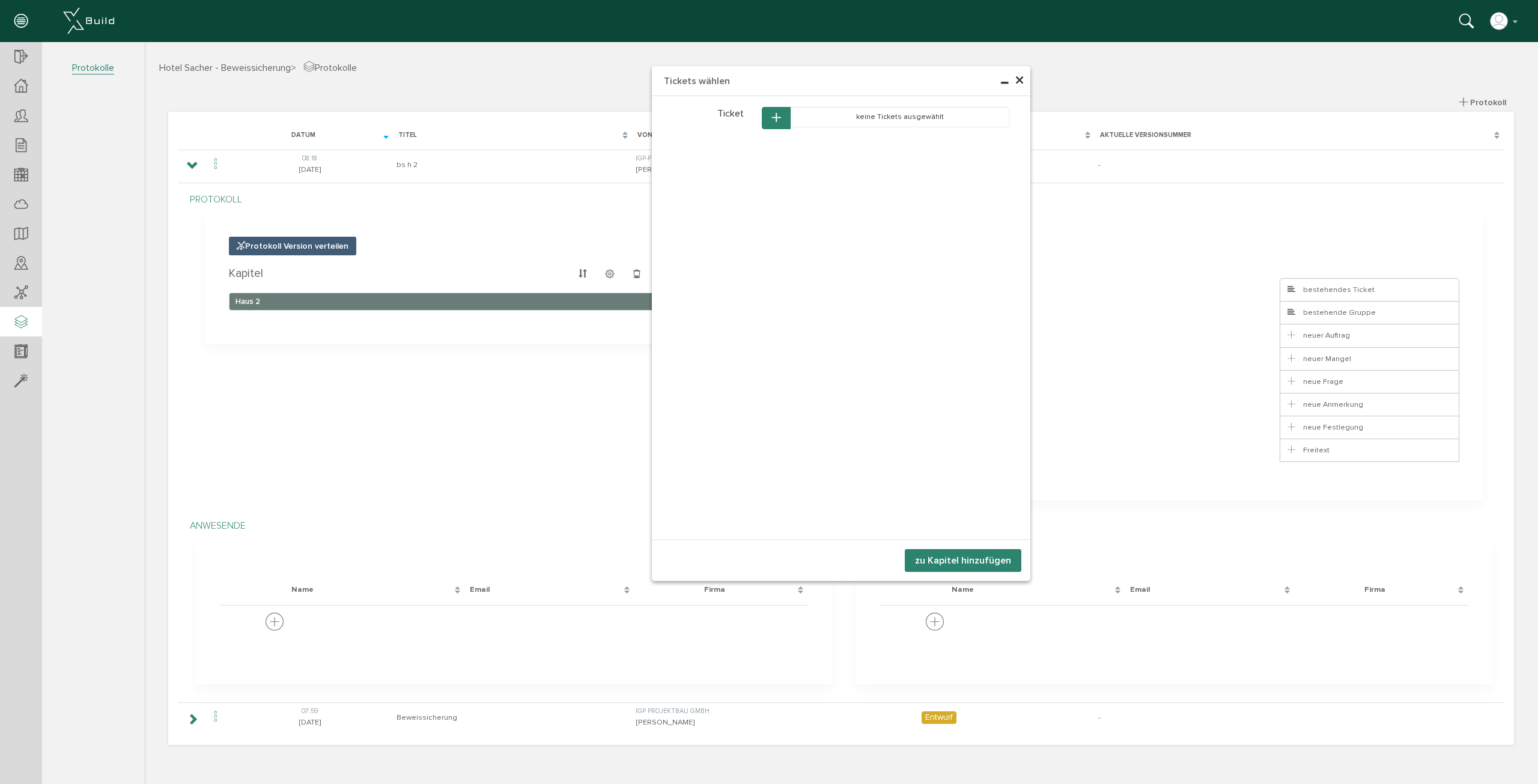
click at [1020, 80] on span "×" at bounding box center [1020, 81] width 10 height 24
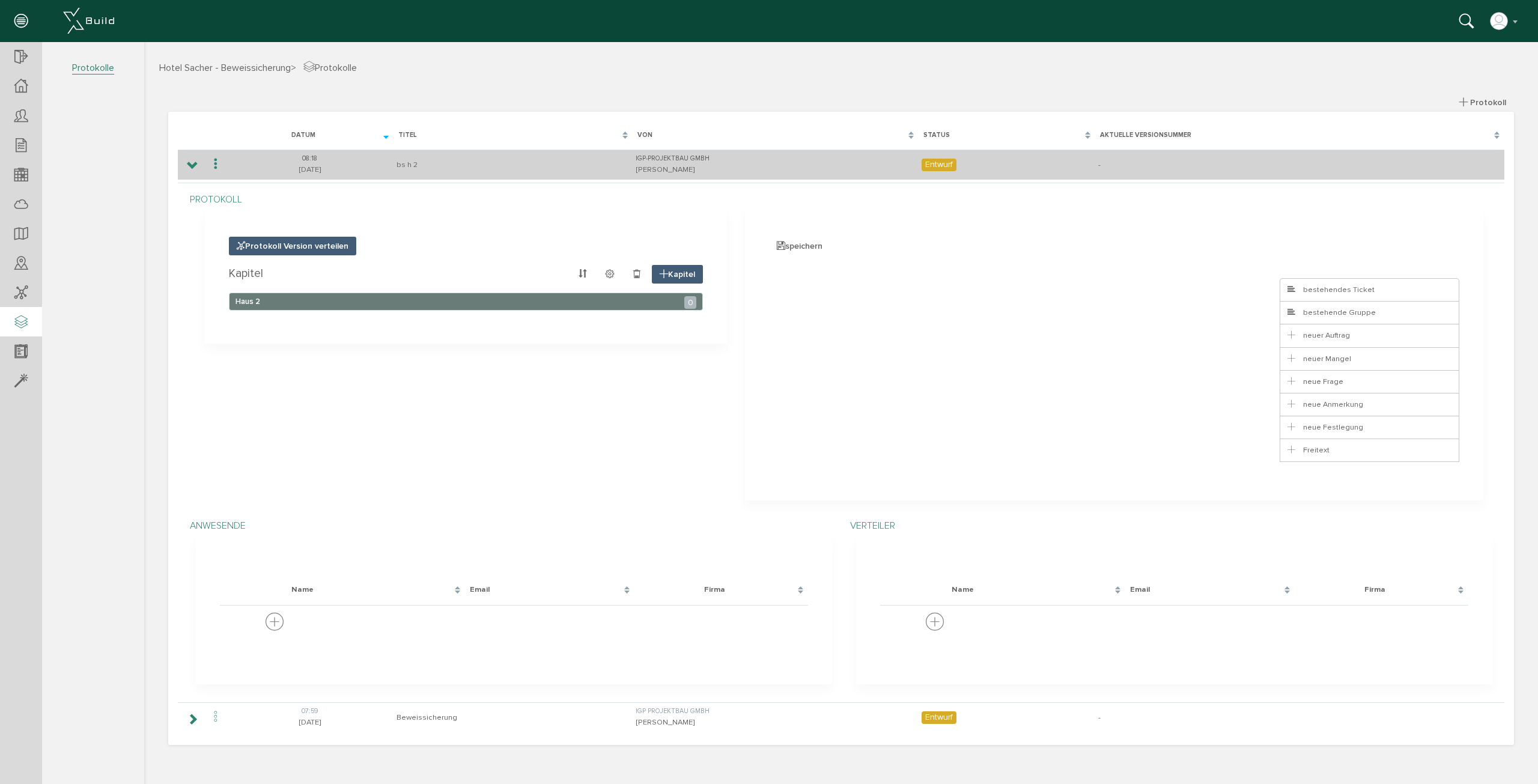
click at [199, 170] on td at bounding box center [192, 165] width 28 height 30
click at [194, 169] on icon at bounding box center [192, 166] width 11 height 10
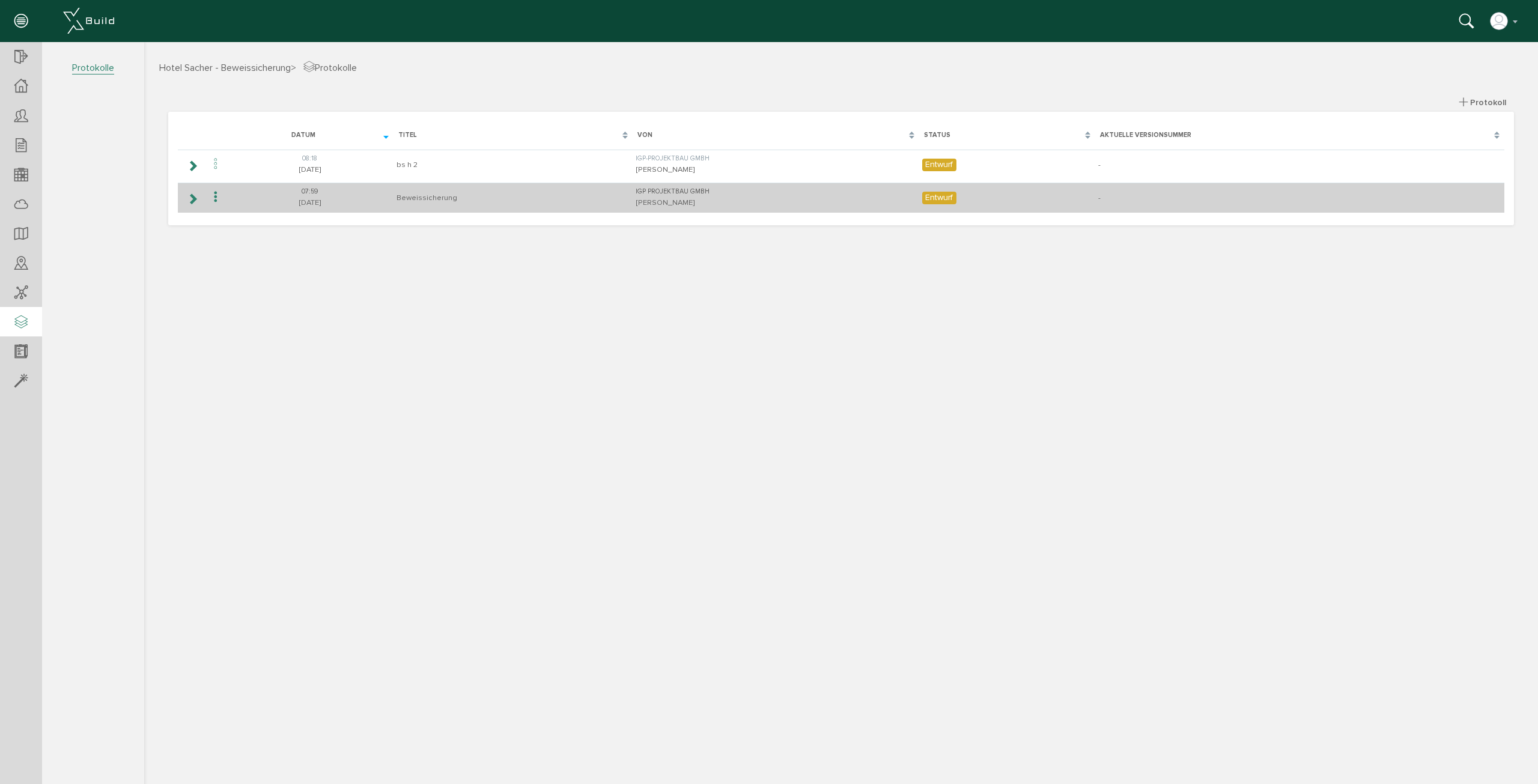
click at [498, 200] on td "Beweissicherung" at bounding box center [513, 197] width 239 height 30
click at [221, 198] on icon at bounding box center [216, 197] width 15 height 16
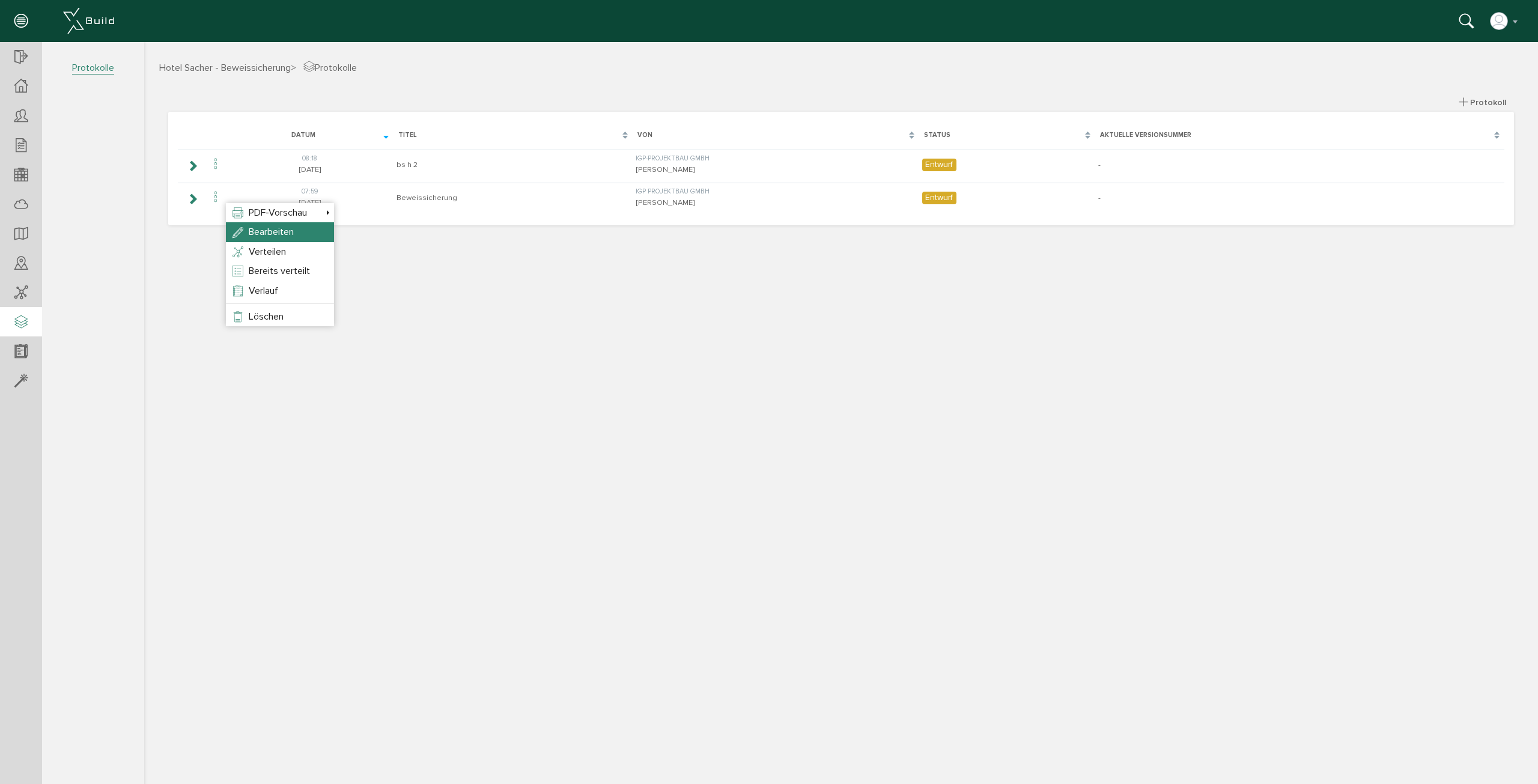
click at [315, 237] on li "Bearbeiten" at bounding box center [280, 232] width 108 height 20
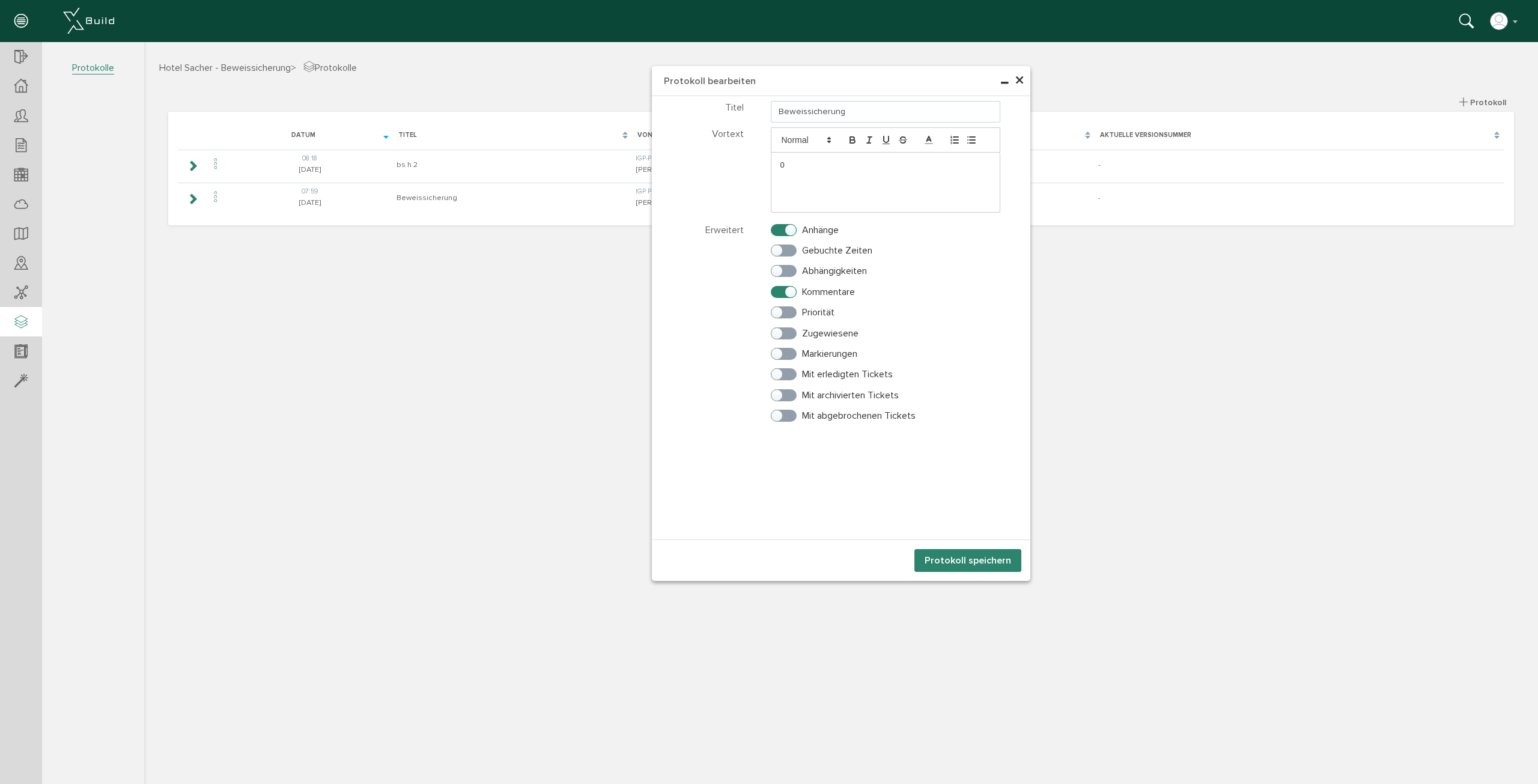
click at [859, 105] on input "Beweissicherung" at bounding box center [886, 112] width 230 height 22
type input "Beweissicherung Haus A"
click at [977, 557] on button "Protokoll speichern" at bounding box center [967, 561] width 107 height 23
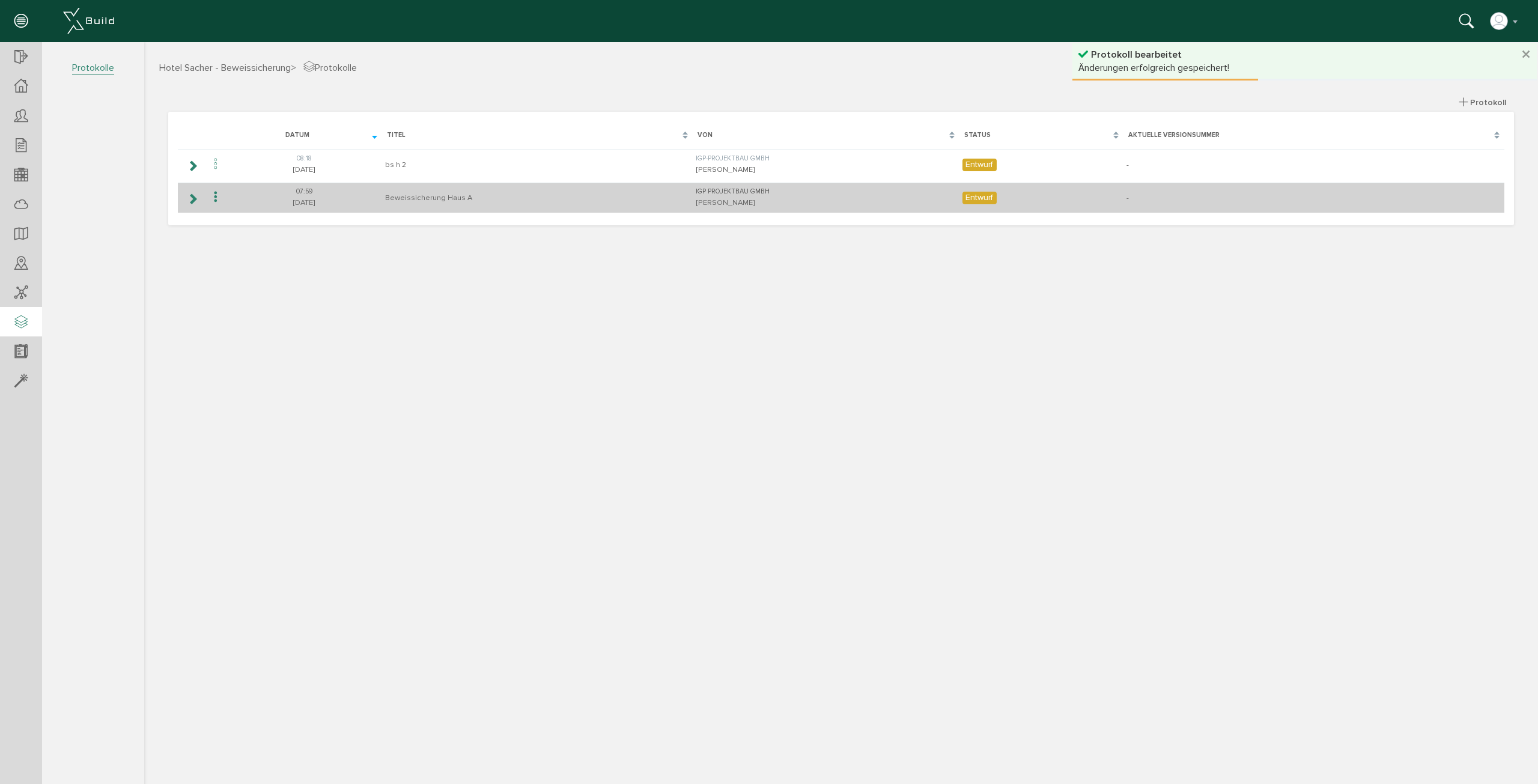
click at [440, 197] on td "Beweissicherung Haus A" at bounding box center [537, 197] width 311 height 30
click at [192, 200] on icon at bounding box center [192, 199] width 11 height 10
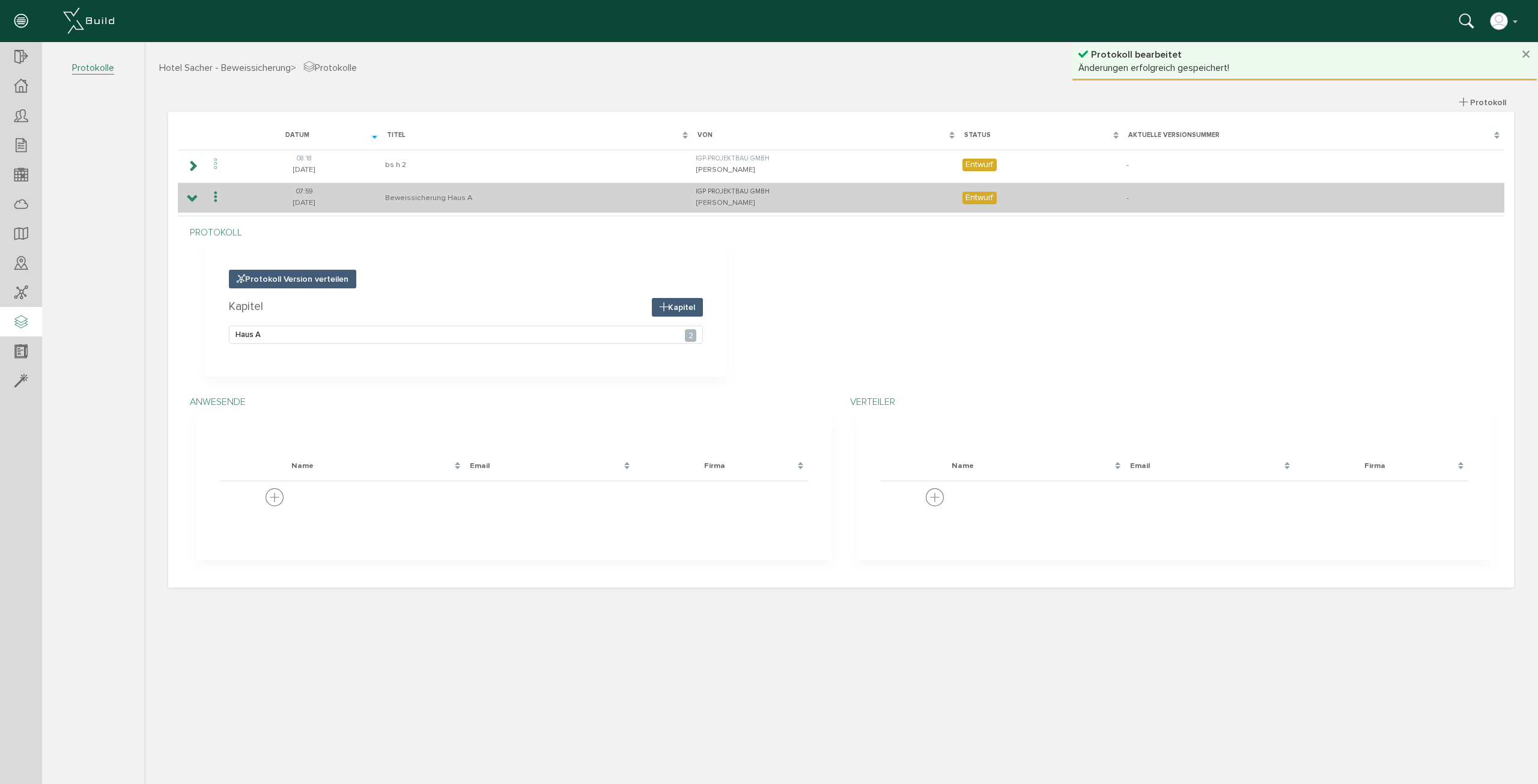
click at [214, 198] on icon at bounding box center [216, 197] width 15 height 16
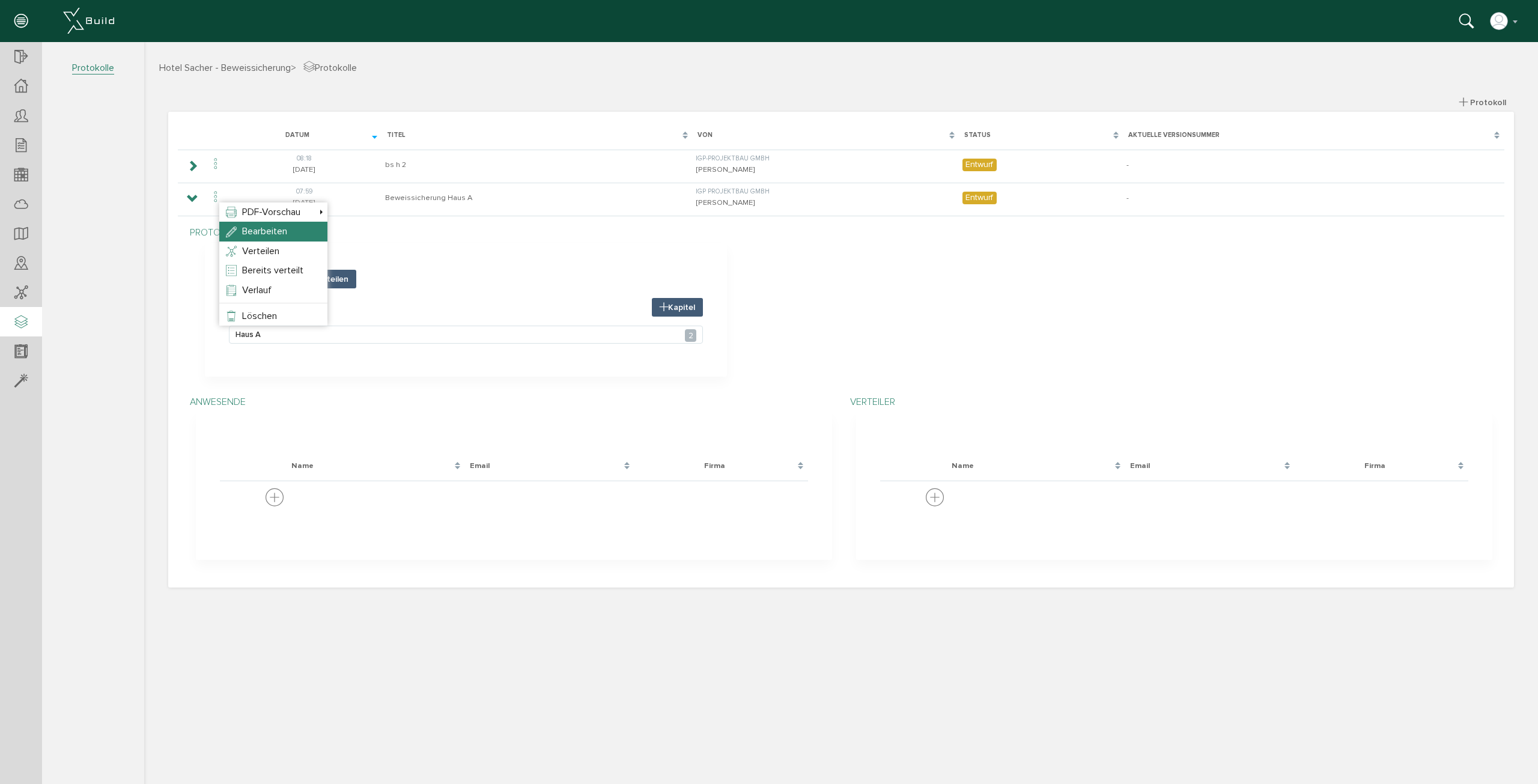
click at [246, 227] on span "Bearbeiten" at bounding box center [264, 231] width 45 height 12
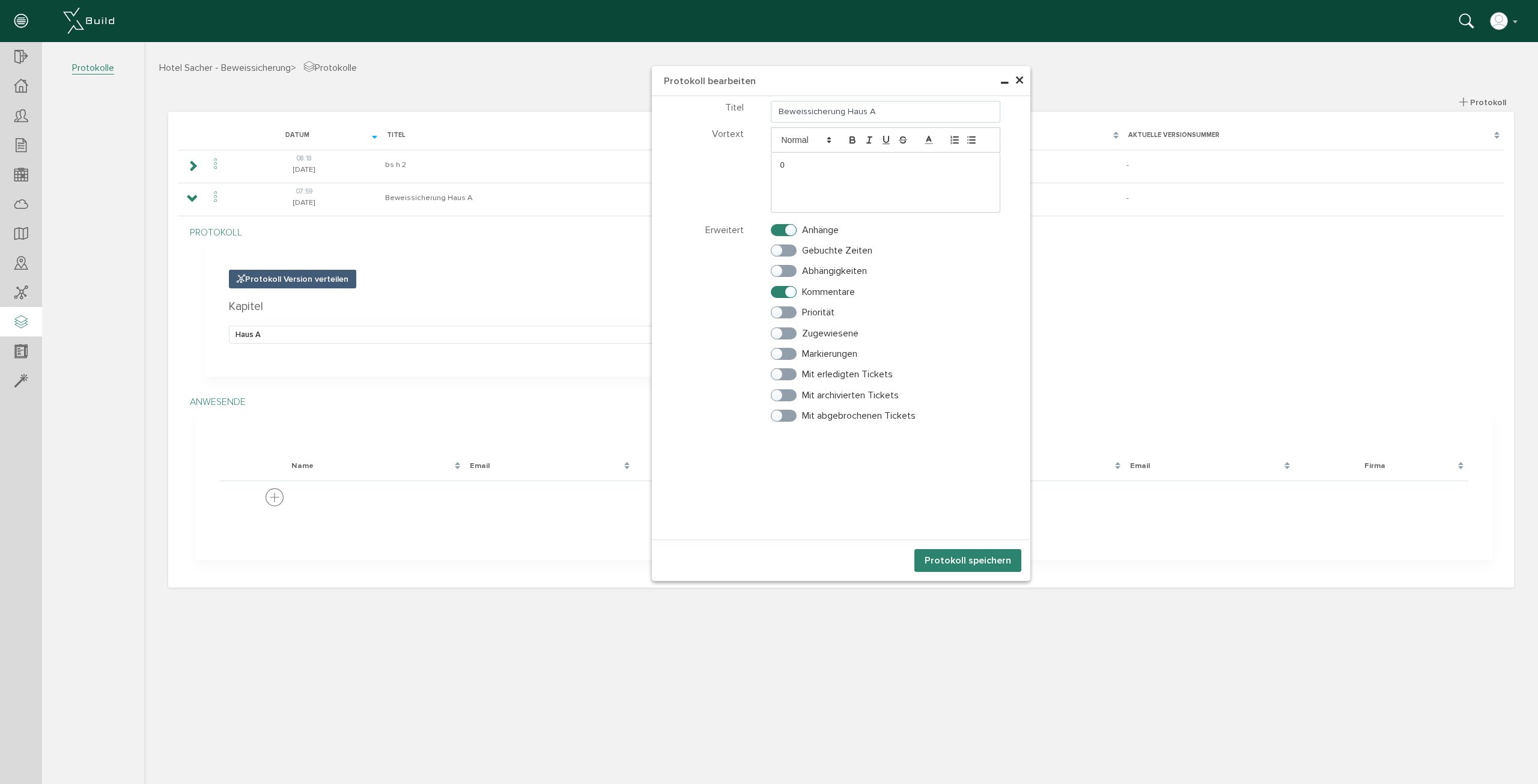
drag, startPoint x: 868, startPoint y: 112, endPoint x: 877, endPoint y: 111, distance: 9.1
click at [877, 111] on input "Beweissicherung Haus A" at bounding box center [886, 112] width 230 height 22
click at [886, 111] on input "Beweissicherung Haus A" at bounding box center [886, 112] width 230 height 22
drag, startPoint x: 895, startPoint y: 110, endPoint x: 747, endPoint y: 110, distance: 148.0
click at [747, 110] on div "Titel Beweissicherung Haus A" at bounding box center [841, 111] width 378 height 24
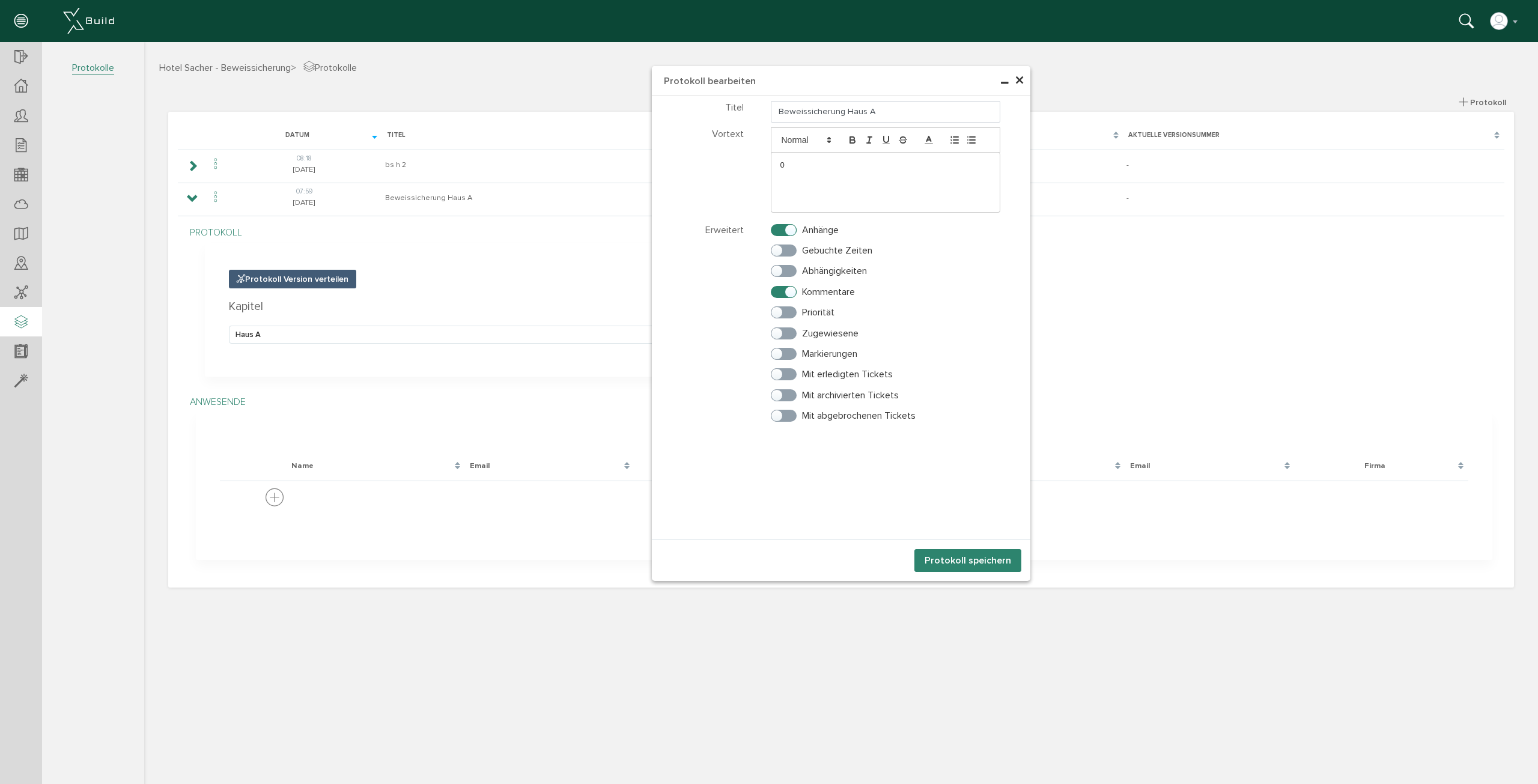
click at [977, 563] on button "Protokoll speichern" at bounding box center [967, 561] width 107 height 23
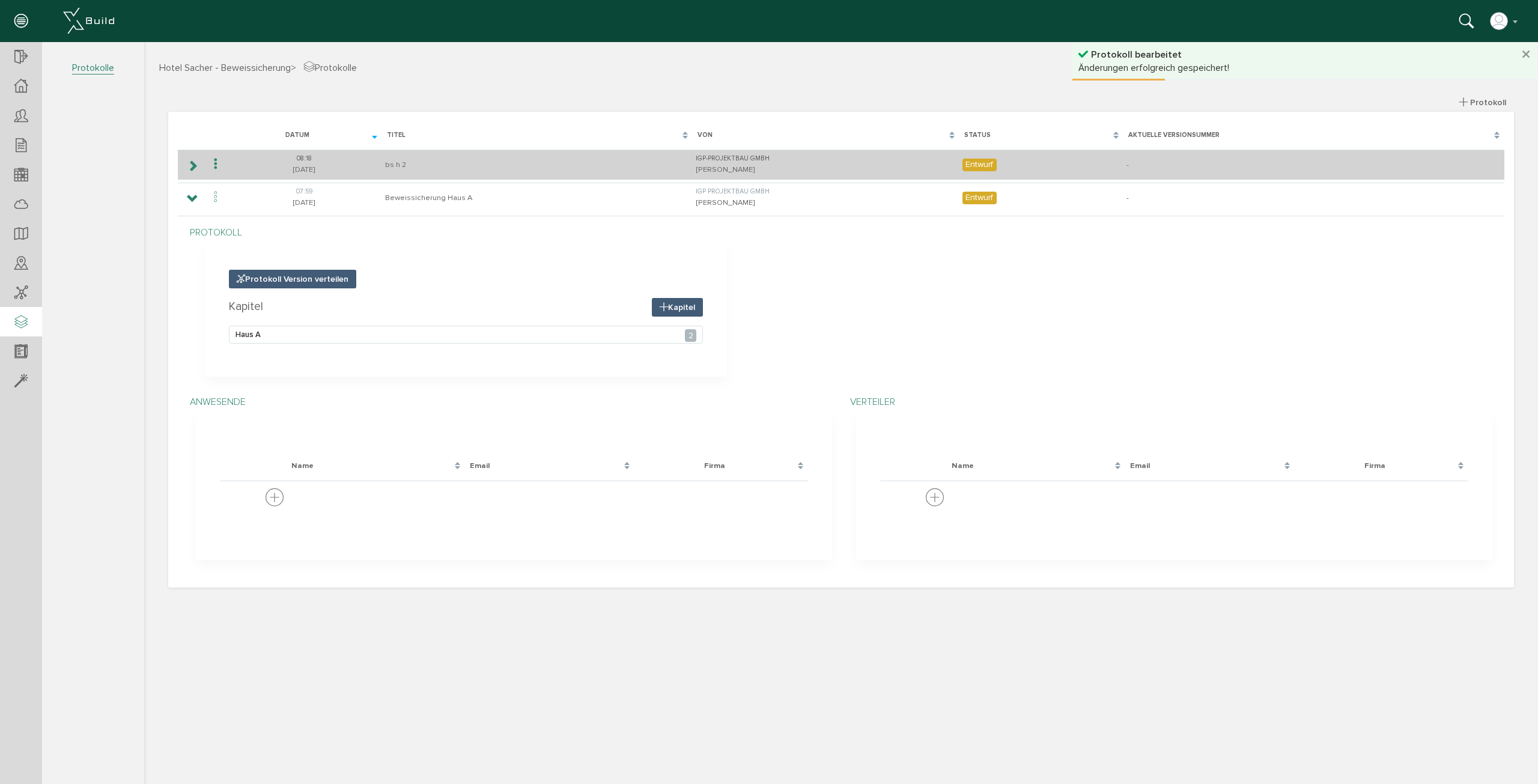
click at [403, 162] on td "bs h 2" at bounding box center [537, 165] width 311 height 30
click at [194, 165] on icon at bounding box center [192, 166] width 11 height 10
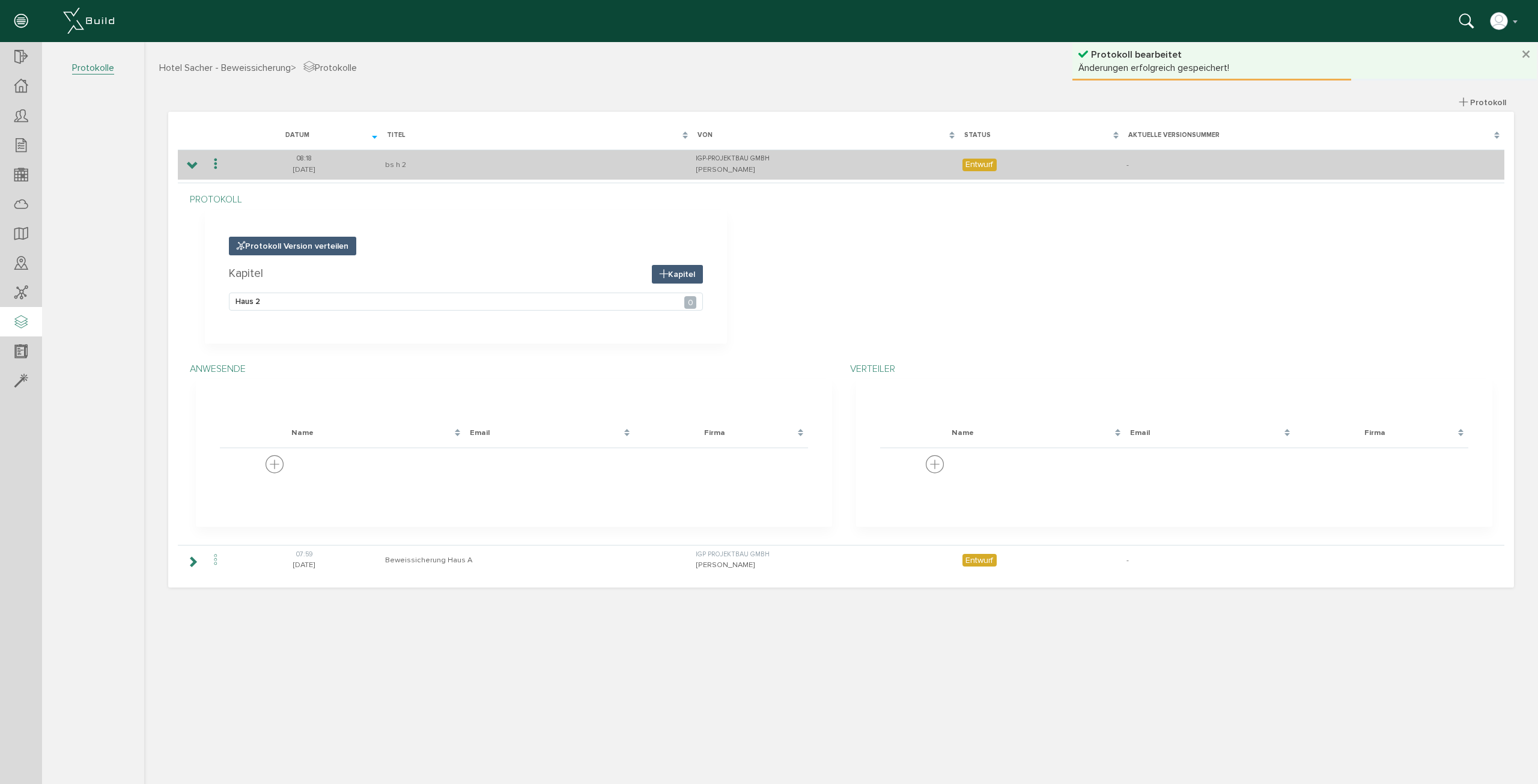
click at [221, 168] on icon at bounding box center [216, 165] width 15 height 16
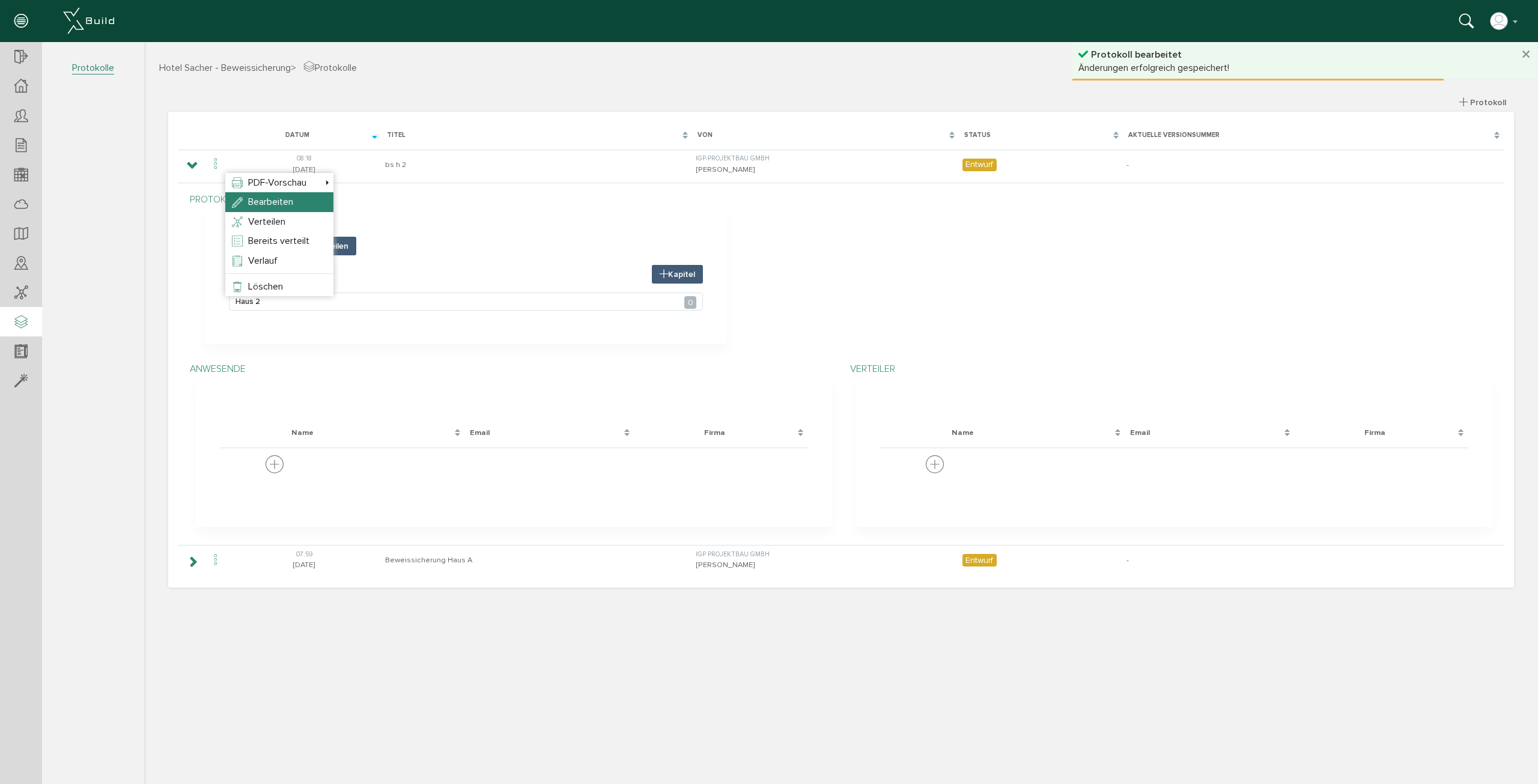
click at [240, 195] on li "Bearbeiten" at bounding box center [279, 202] width 108 height 20
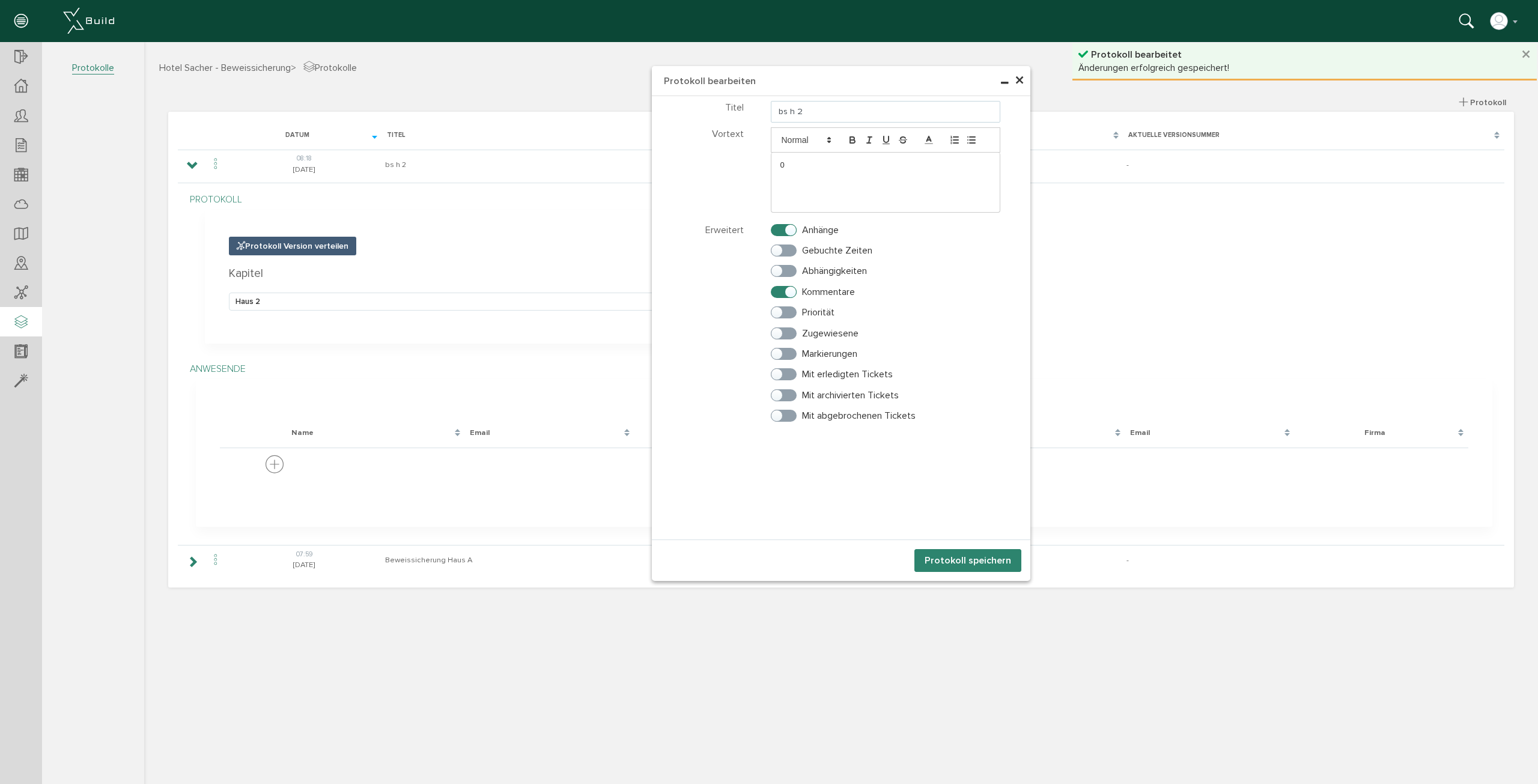
drag, startPoint x: 830, startPoint y: 108, endPoint x: 734, endPoint y: 106, distance: 96.0
click at [734, 106] on div "Titel bs h 2" at bounding box center [841, 111] width 378 height 24
paste input "Beweissicherung Haus A"
drag, startPoint x: 872, startPoint y: 108, endPoint x: 880, endPoint y: 108, distance: 8.0
click at [880, 108] on input "Beweissicherung Haus A" at bounding box center [886, 112] width 230 height 22
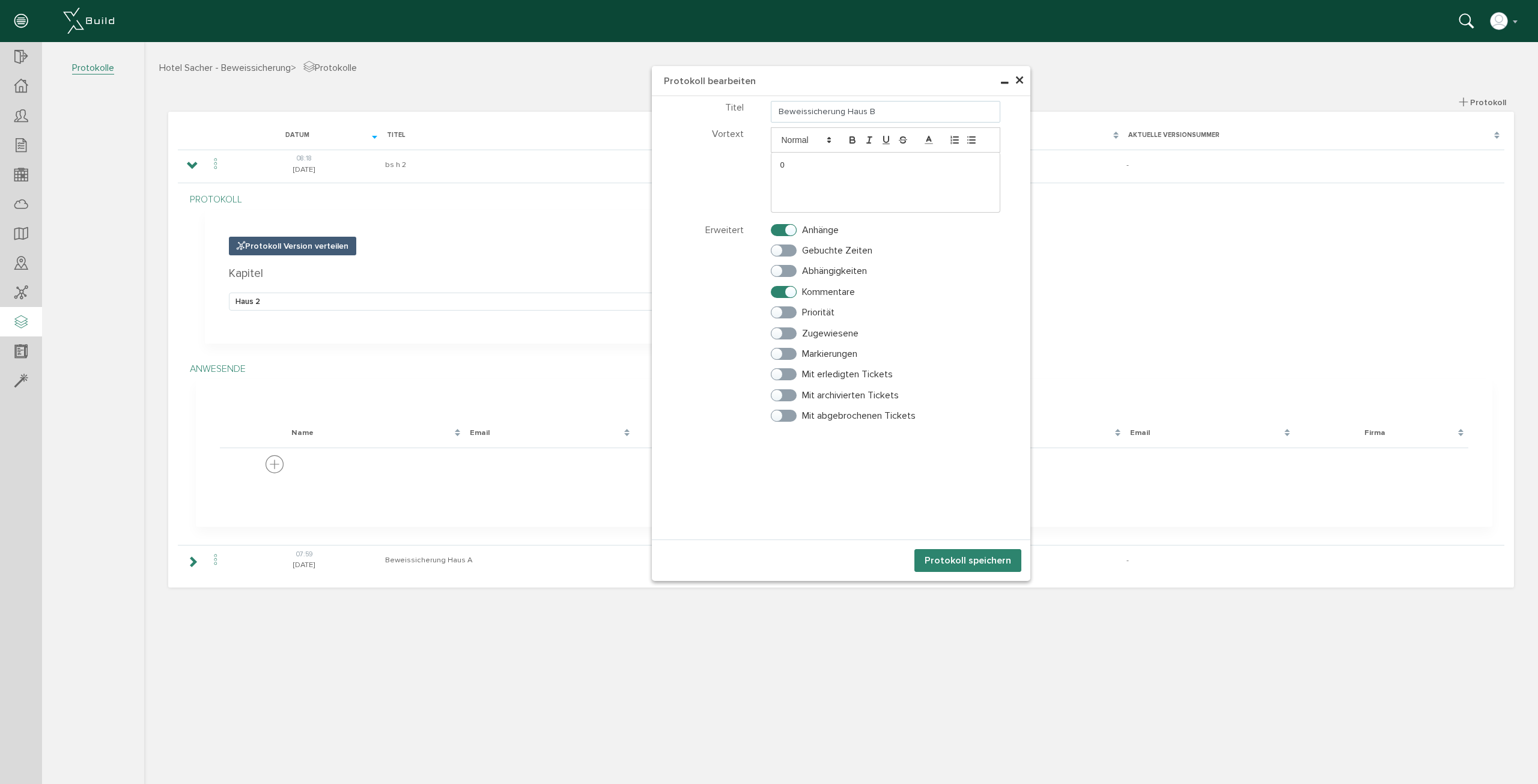
type input "Beweissicherung Haus B"
click at [981, 568] on button "Protokoll speichern" at bounding box center [967, 561] width 107 height 23
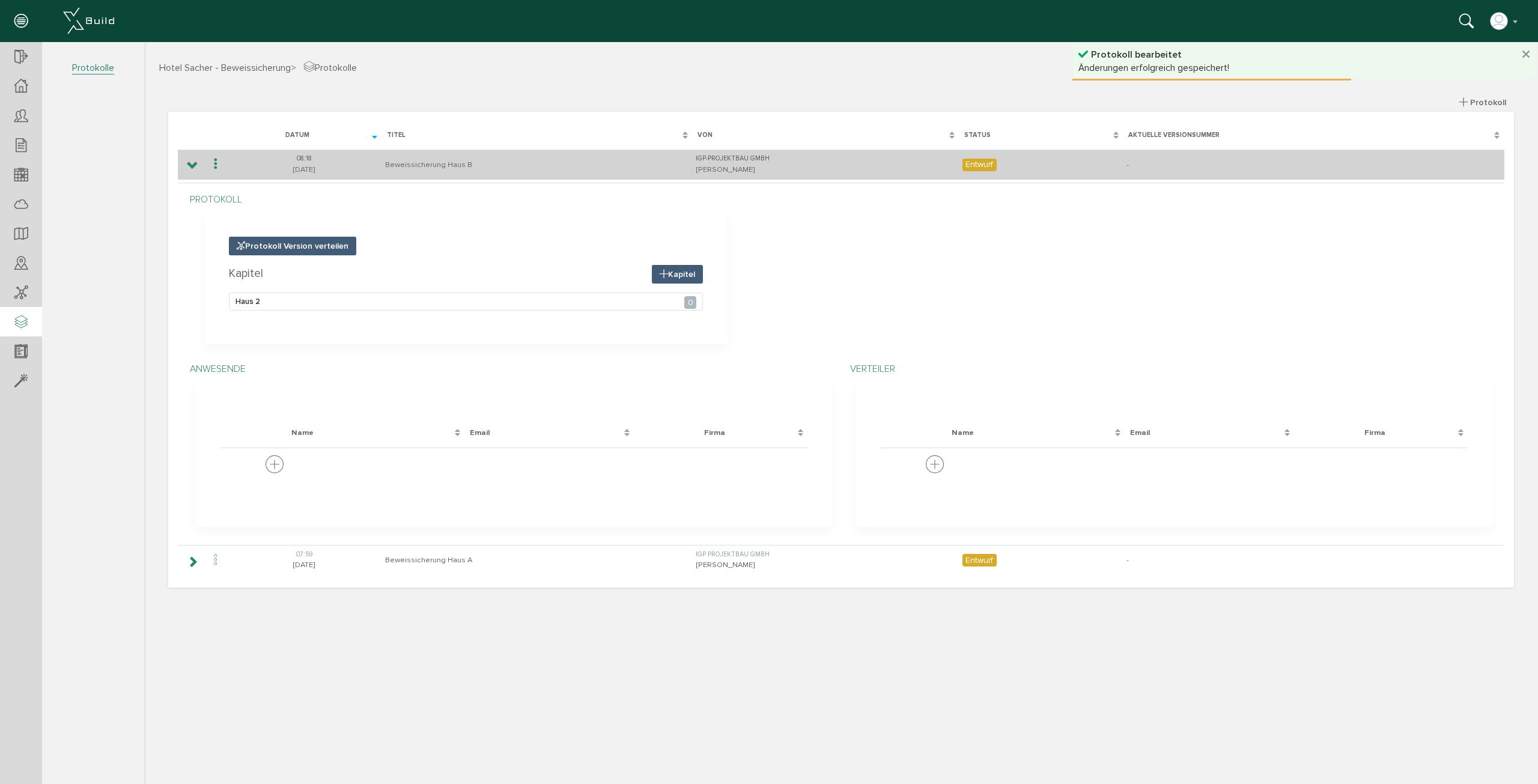
click at [192, 168] on icon at bounding box center [192, 166] width 11 height 10
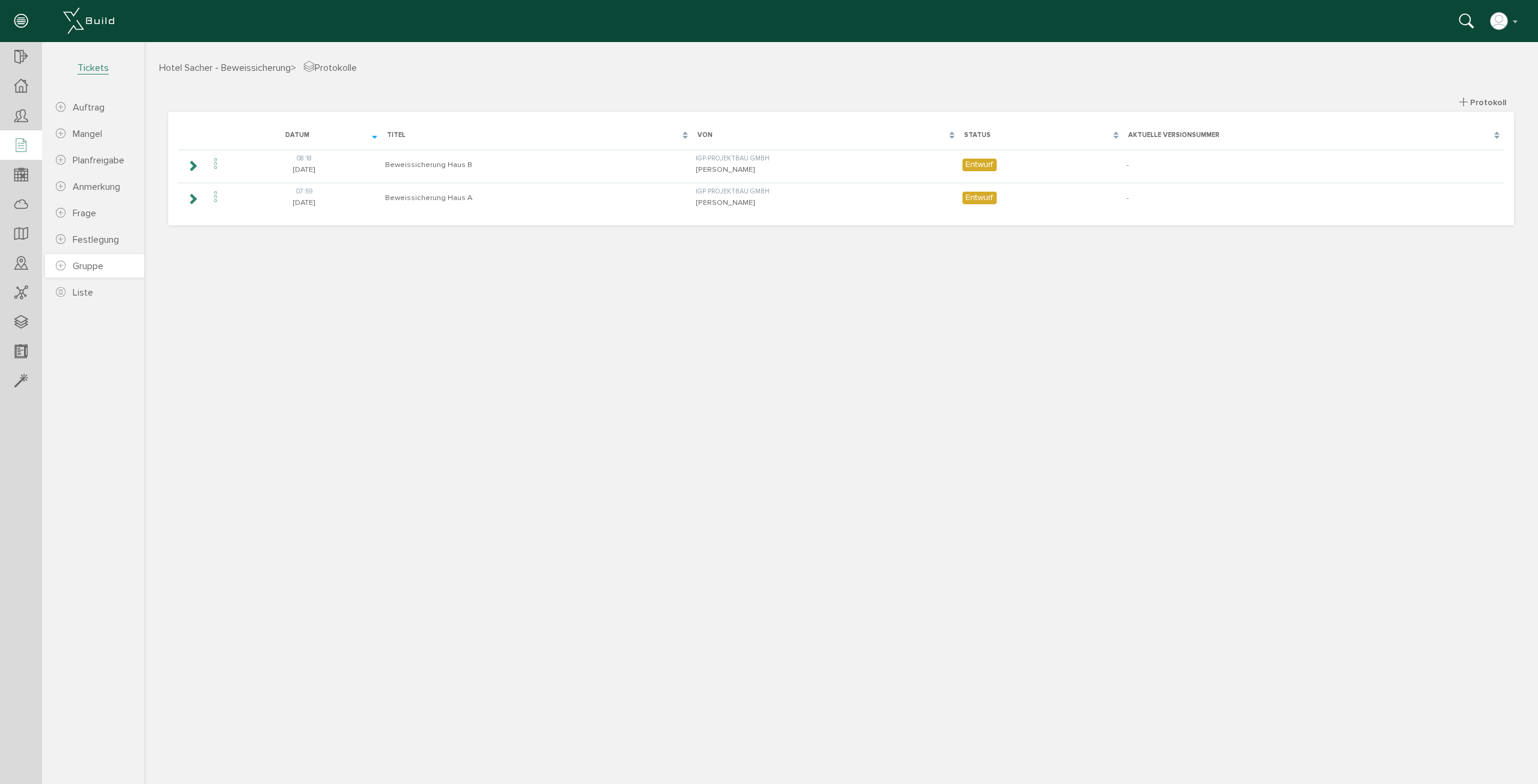
click at [95, 270] on span "Gruppe" at bounding box center [88, 266] width 31 height 12
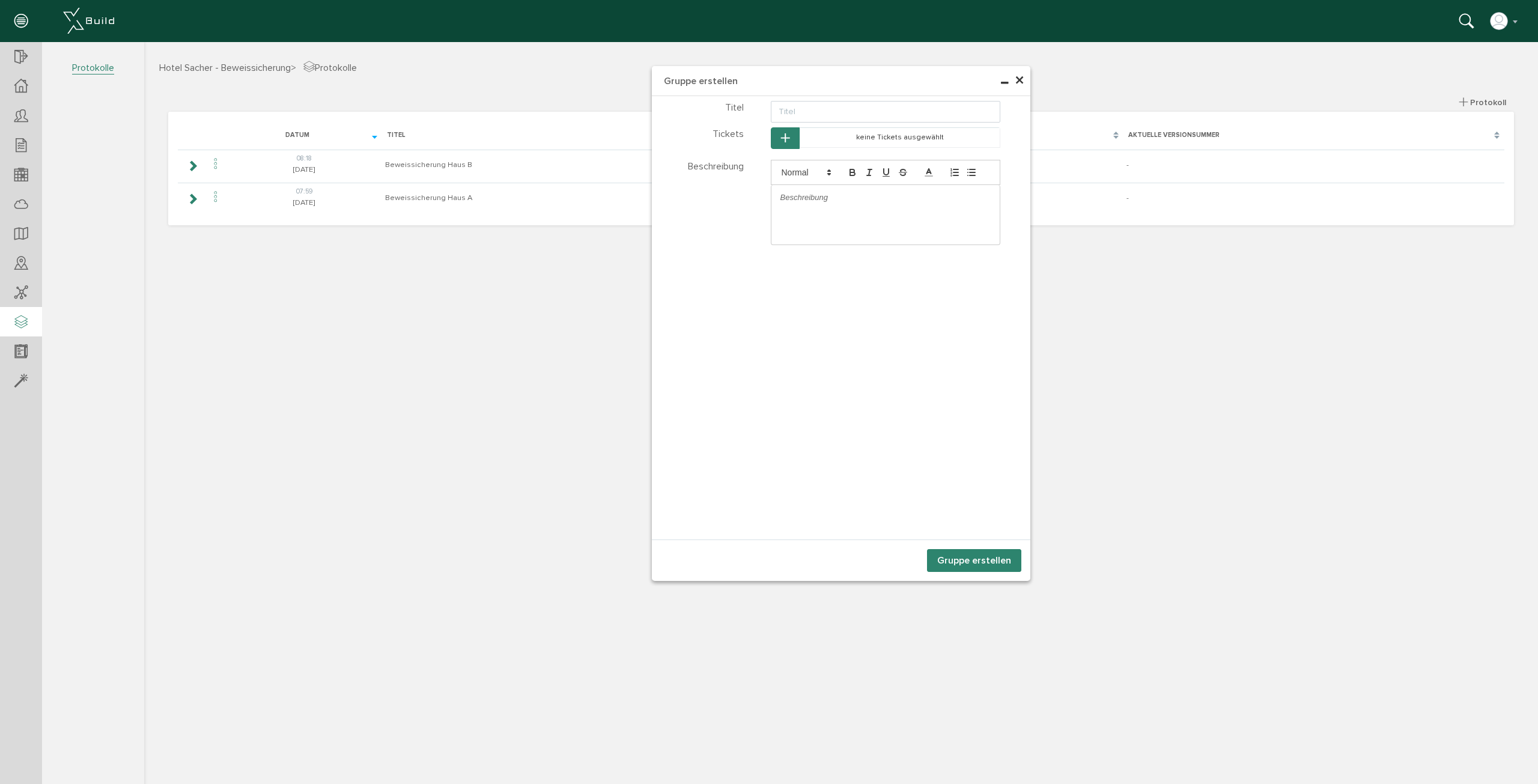
click at [1016, 77] on span "×" at bounding box center [1020, 81] width 10 height 24
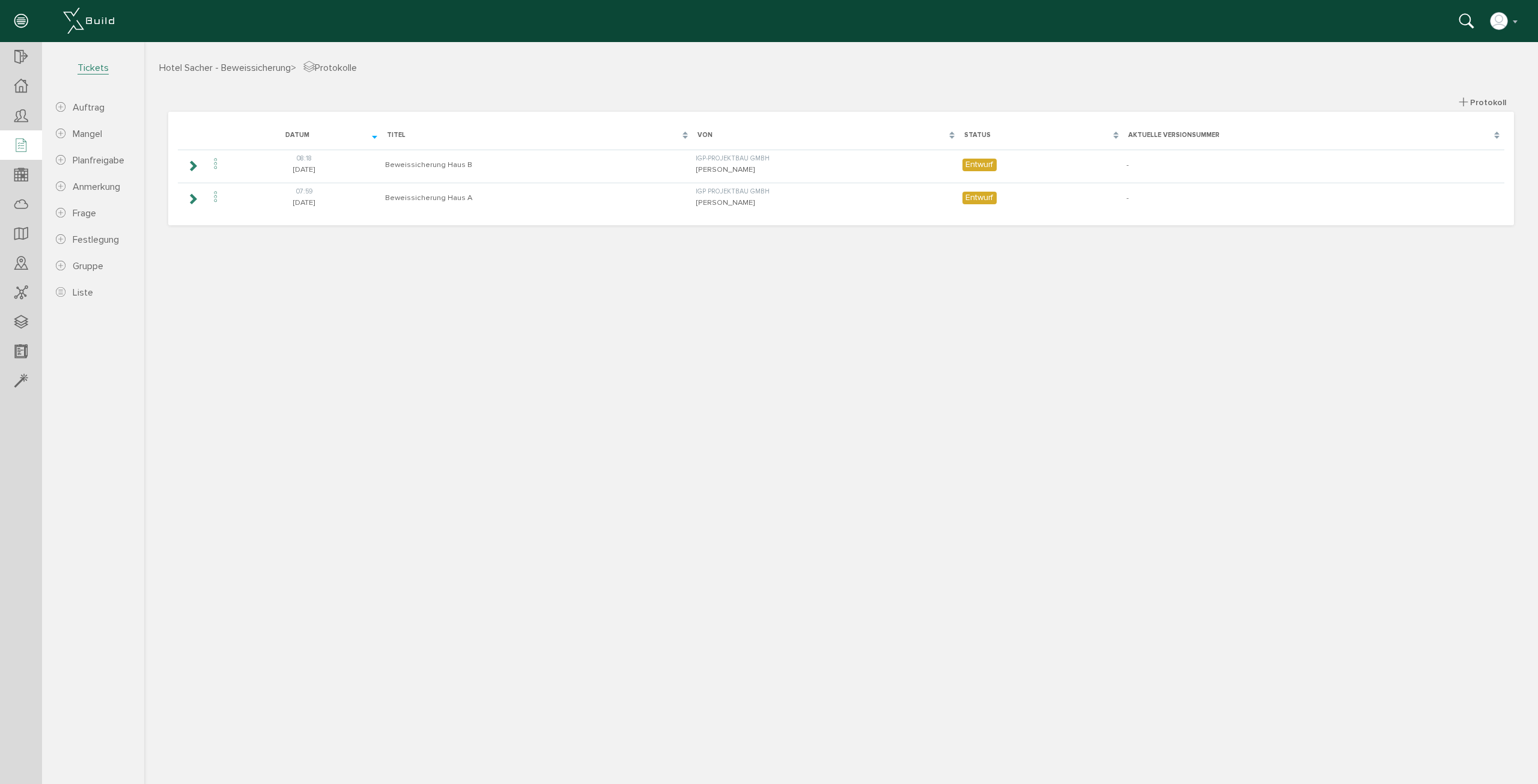
click at [22, 145] on icon at bounding box center [21, 146] width 13 height 17
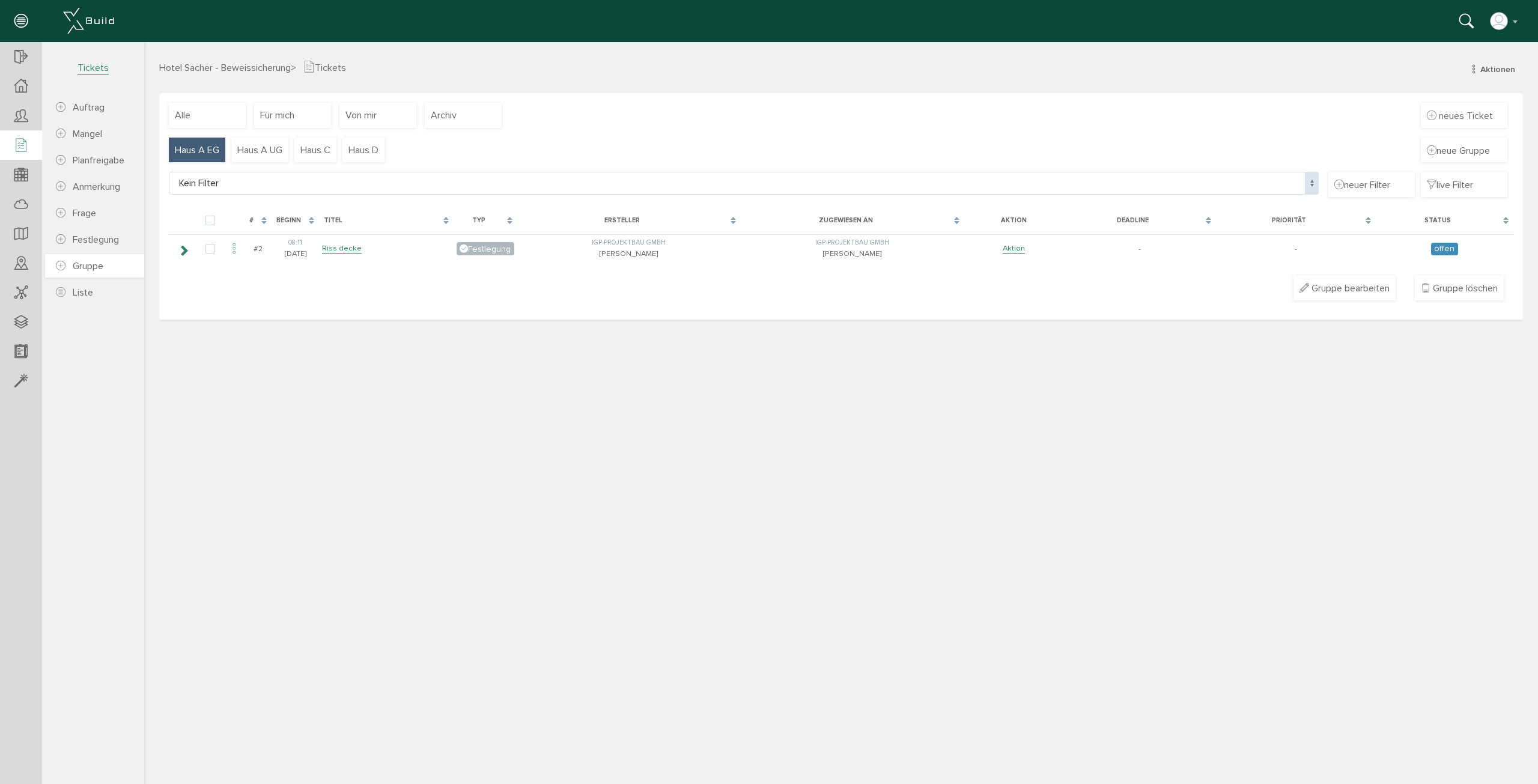
click at [90, 265] on span "Gruppe" at bounding box center [88, 266] width 31 height 12
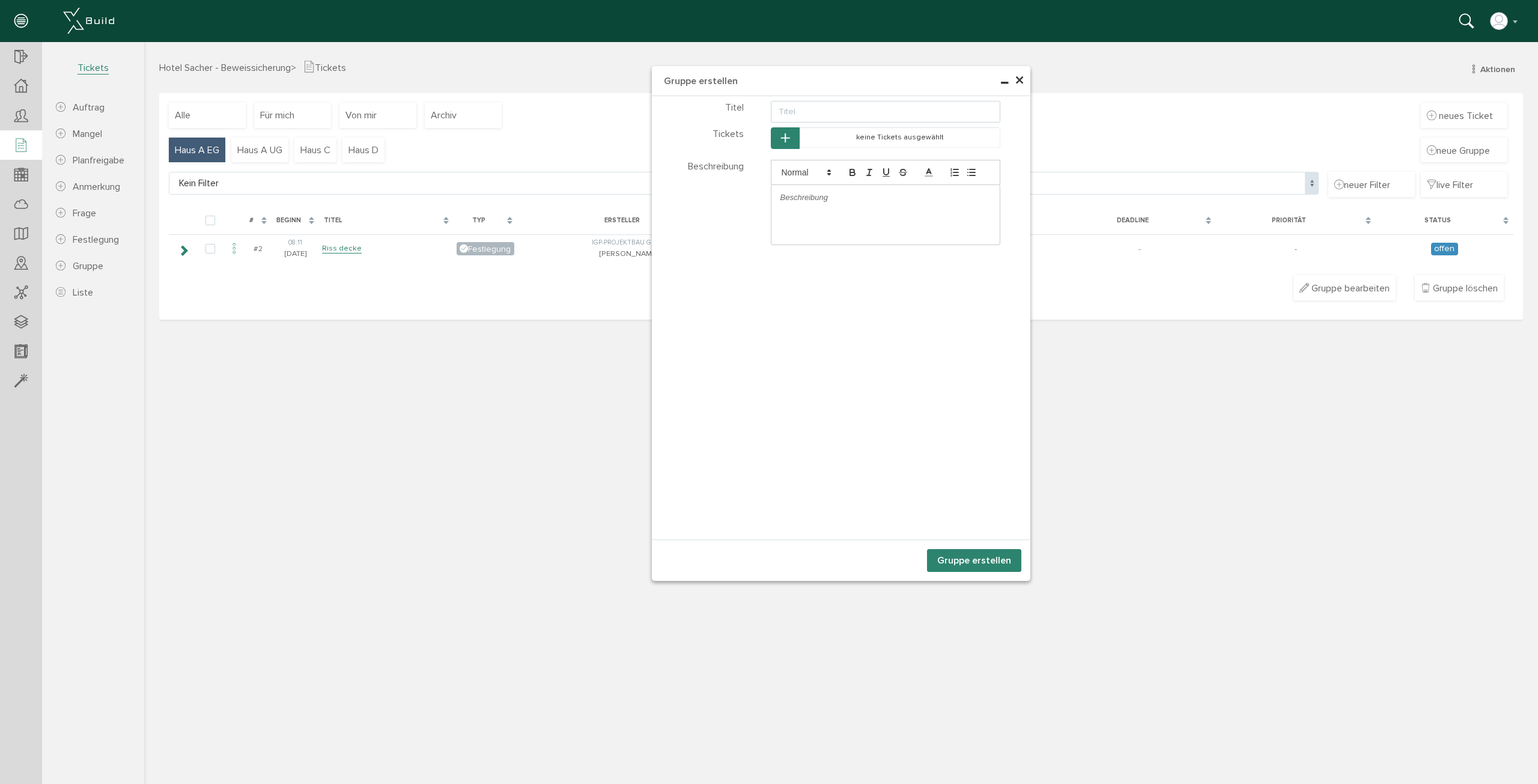
click at [1026, 81] on h4 "Gruppe erstellen" at bounding box center [841, 81] width 378 height 30
click at [1024, 81] on span "×" at bounding box center [1020, 81] width 10 height 24
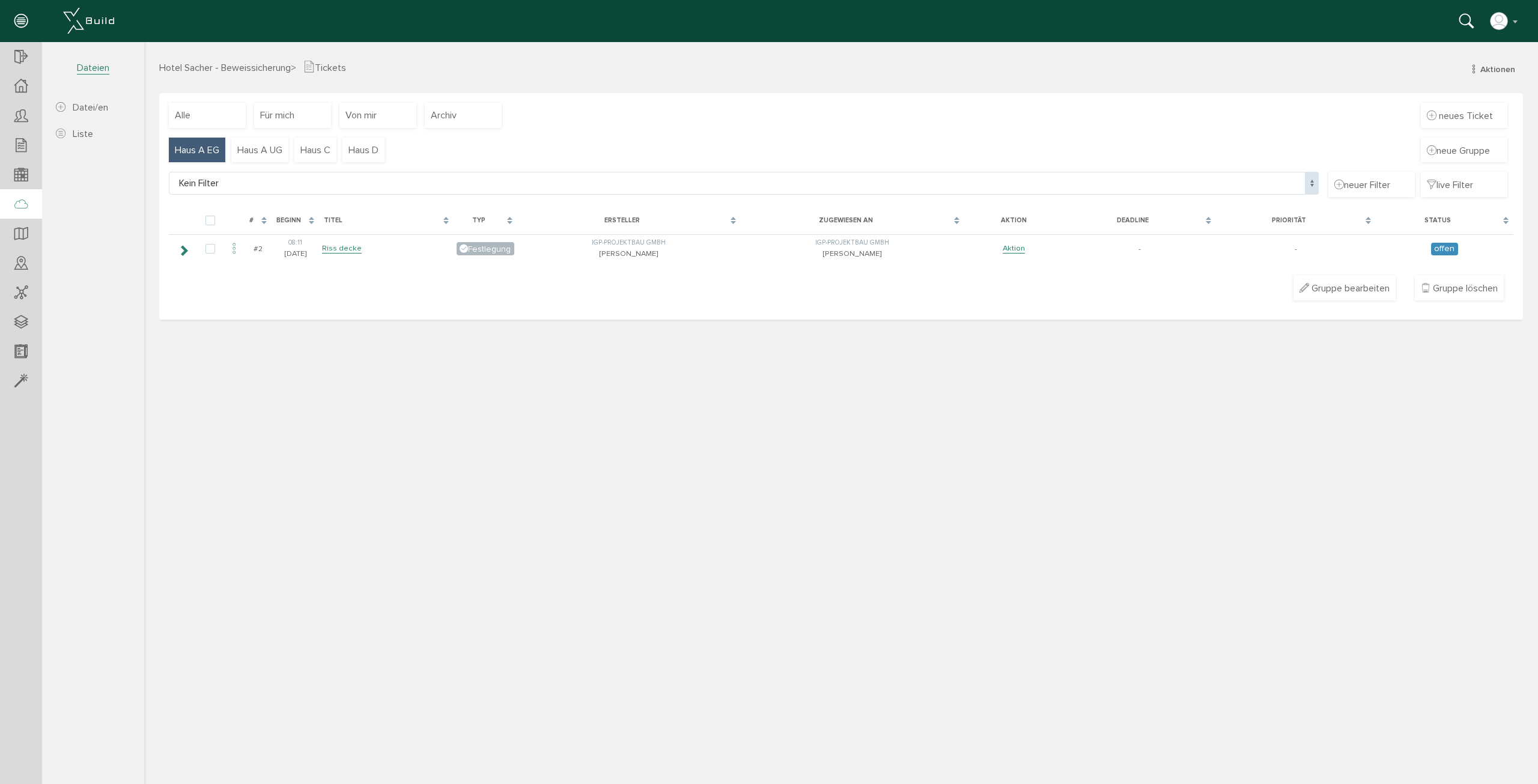
click at [29, 205] on div at bounding box center [21, 205] width 42 height 31
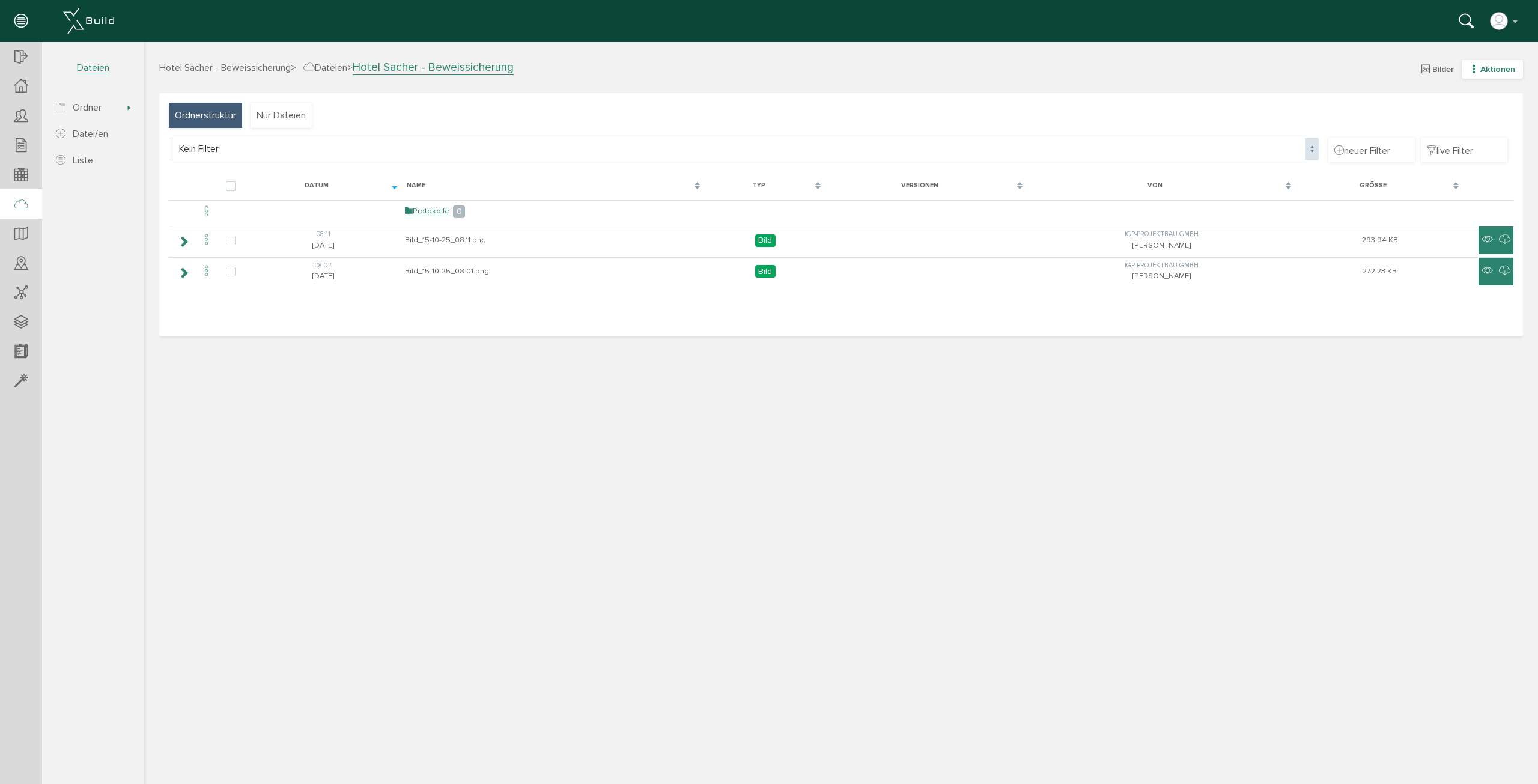
click at [1472, 68] on icon "button" at bounding box center [1474, 69] width 8 height 11
click at [1478, 129] on link "neuer Ordner" at bounding box center [1484, 128] width 95 height 19
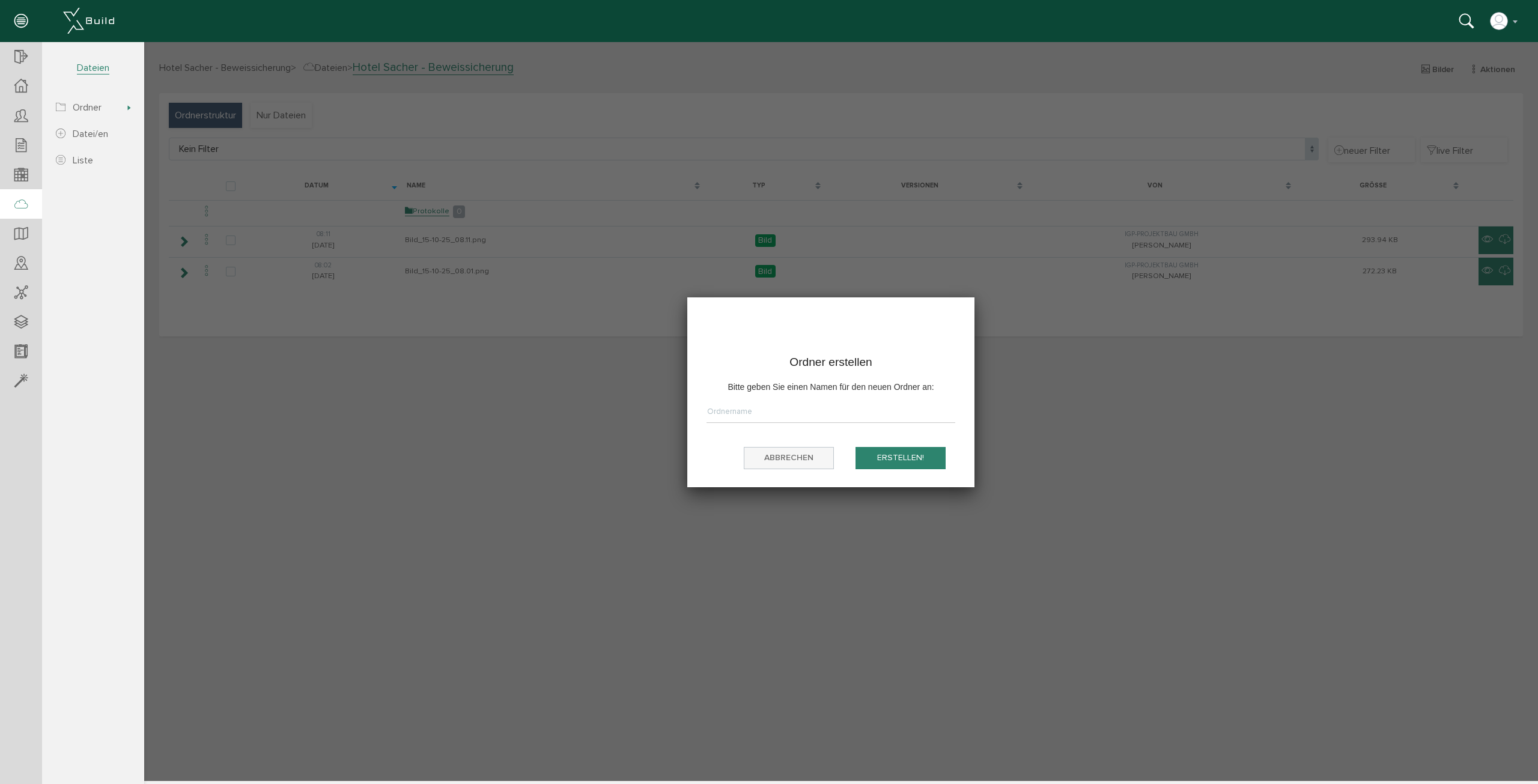
click at [816, 456] on button "Abbrechen" at bounding box center [789, 457] width 90 height 22
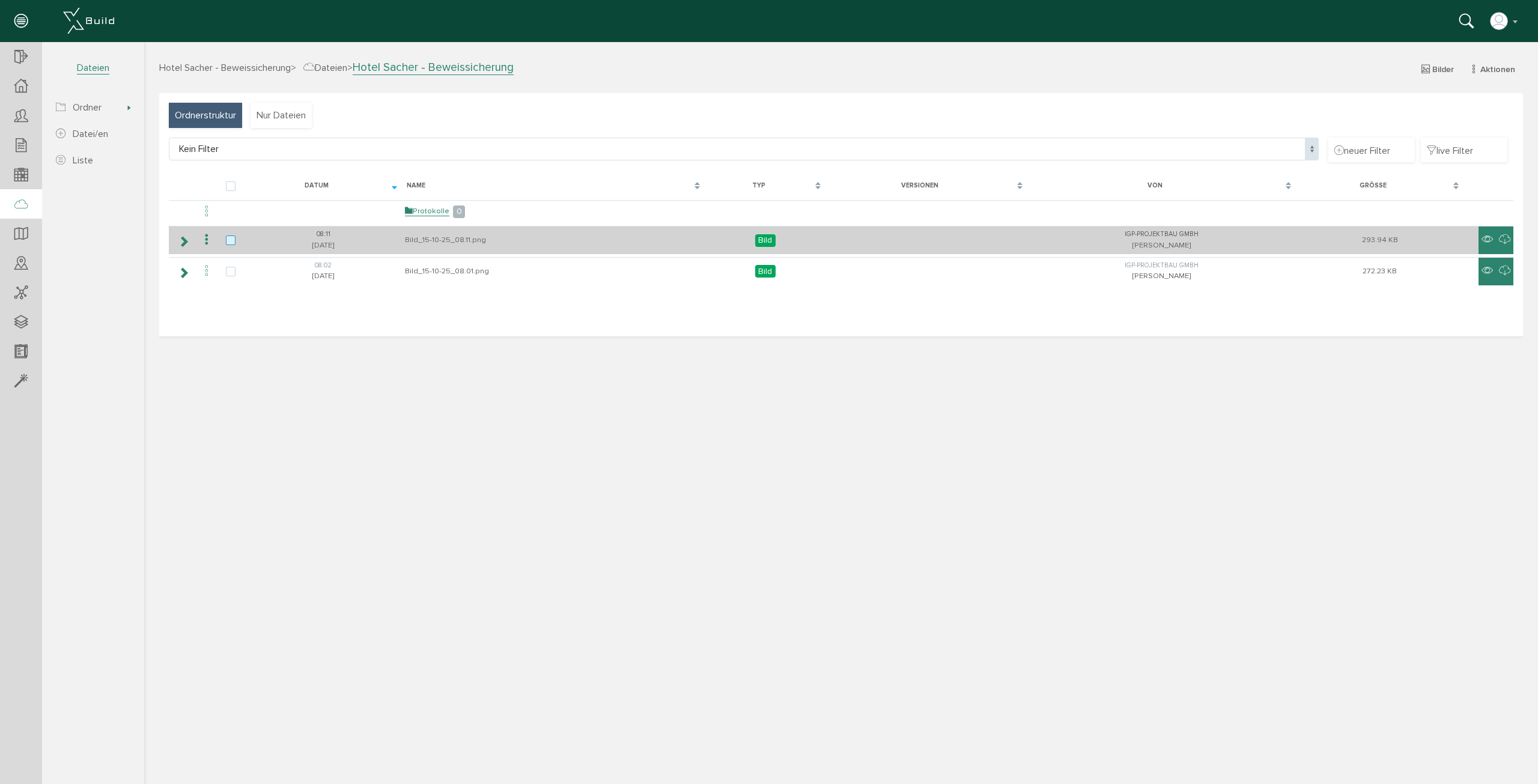
click at [230, 241] on label at bounding box center [233, 240] width 15 height 11
click at [230, 241] on input "checkbox" at bounding box center [230, 240] width 8 height 8
checkbox input "true"
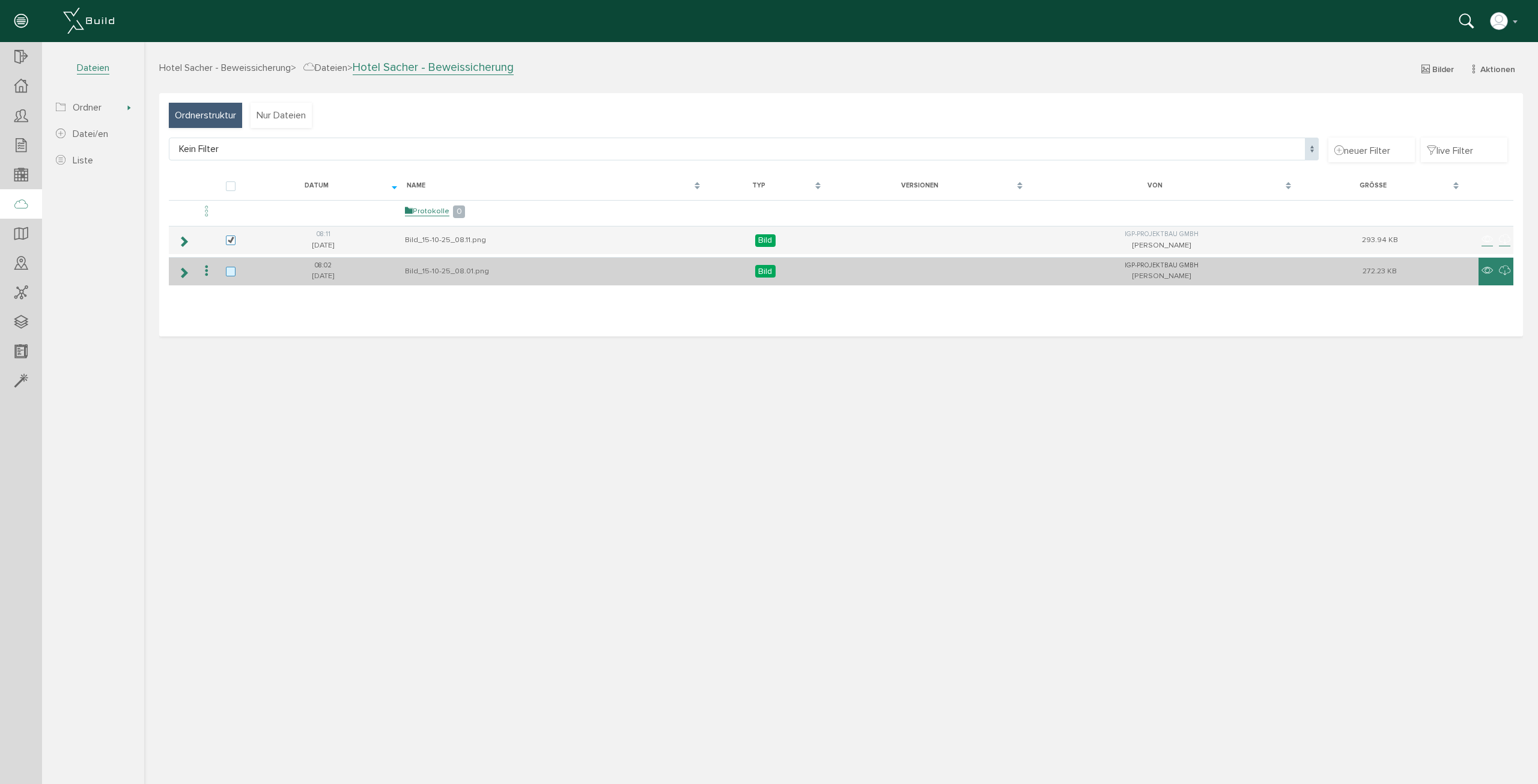
click at [232, 269] on label at bounding box center [233, 271] width 15 height 11
click at [232, 269] on input "checkbox" at bounding box center [230, 271] width 8 height 8
checkbox input "true"
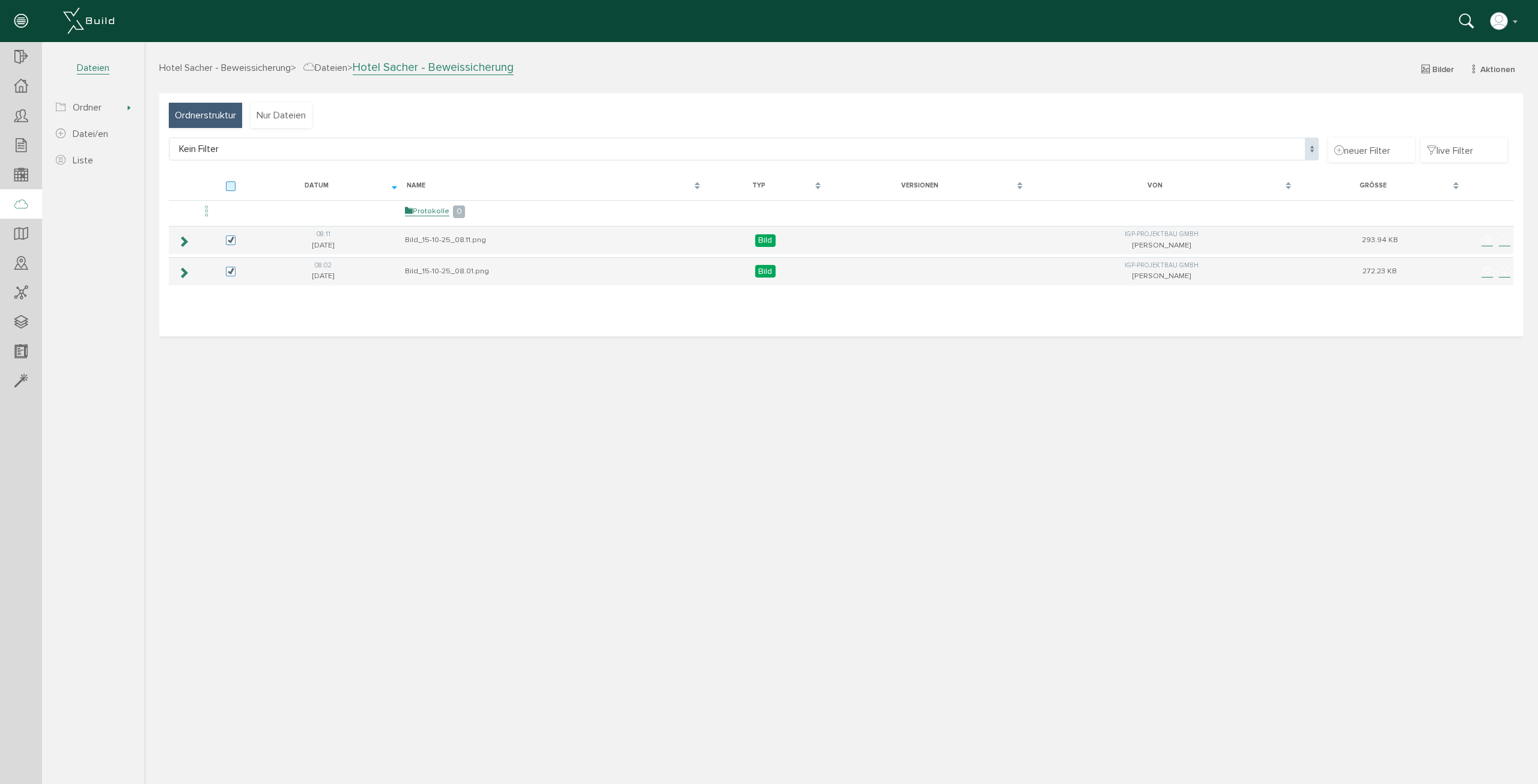
click at [234, 184] on label at bounding box center [233, 187] width 15 height 11
click at [234, 184] on input "checkbox" at bounding box center [230, 186] width 8 height 8
checkbox input "true"
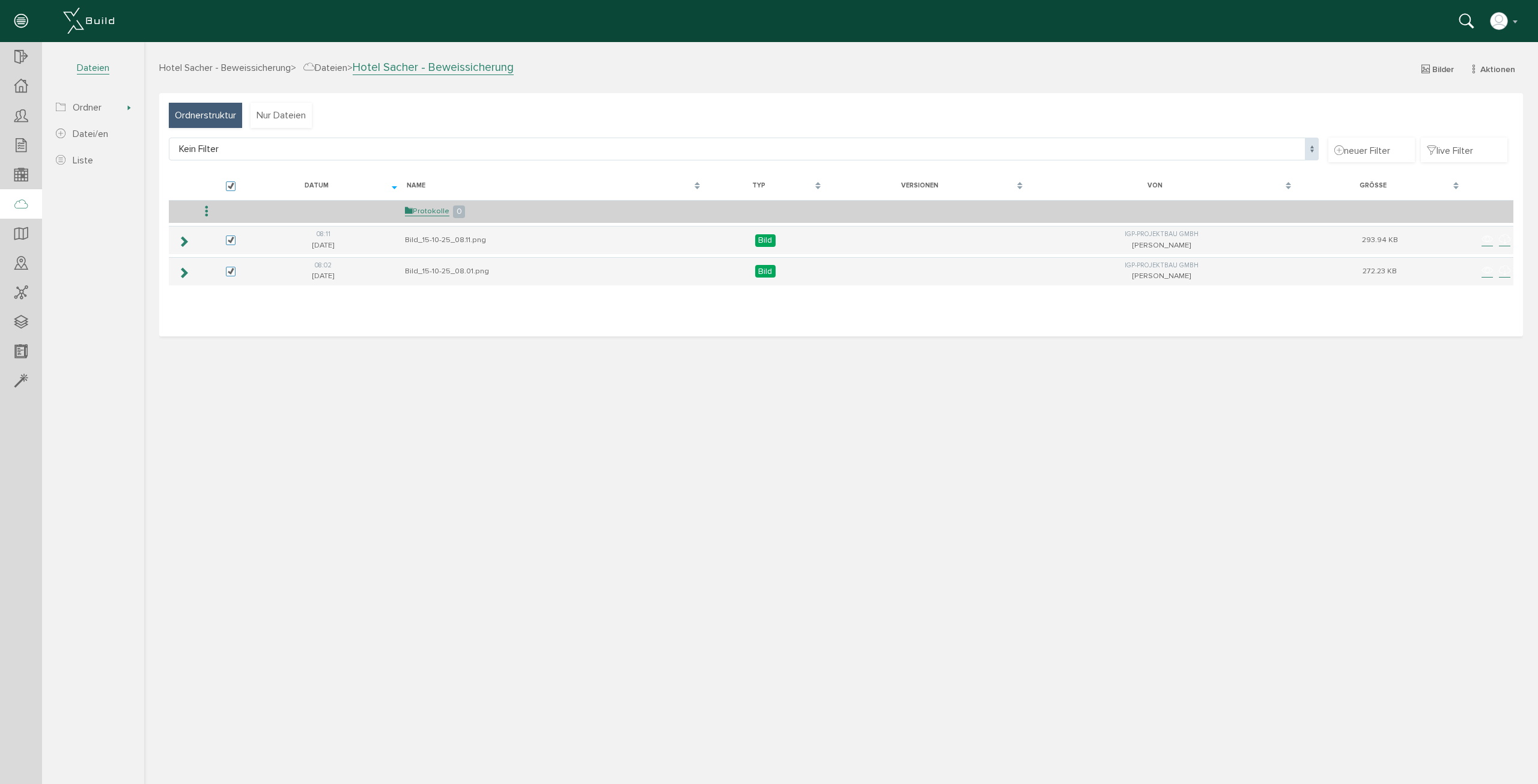
click at [206, 209] on icon at bounding box center [207, 212] width 15 height 16
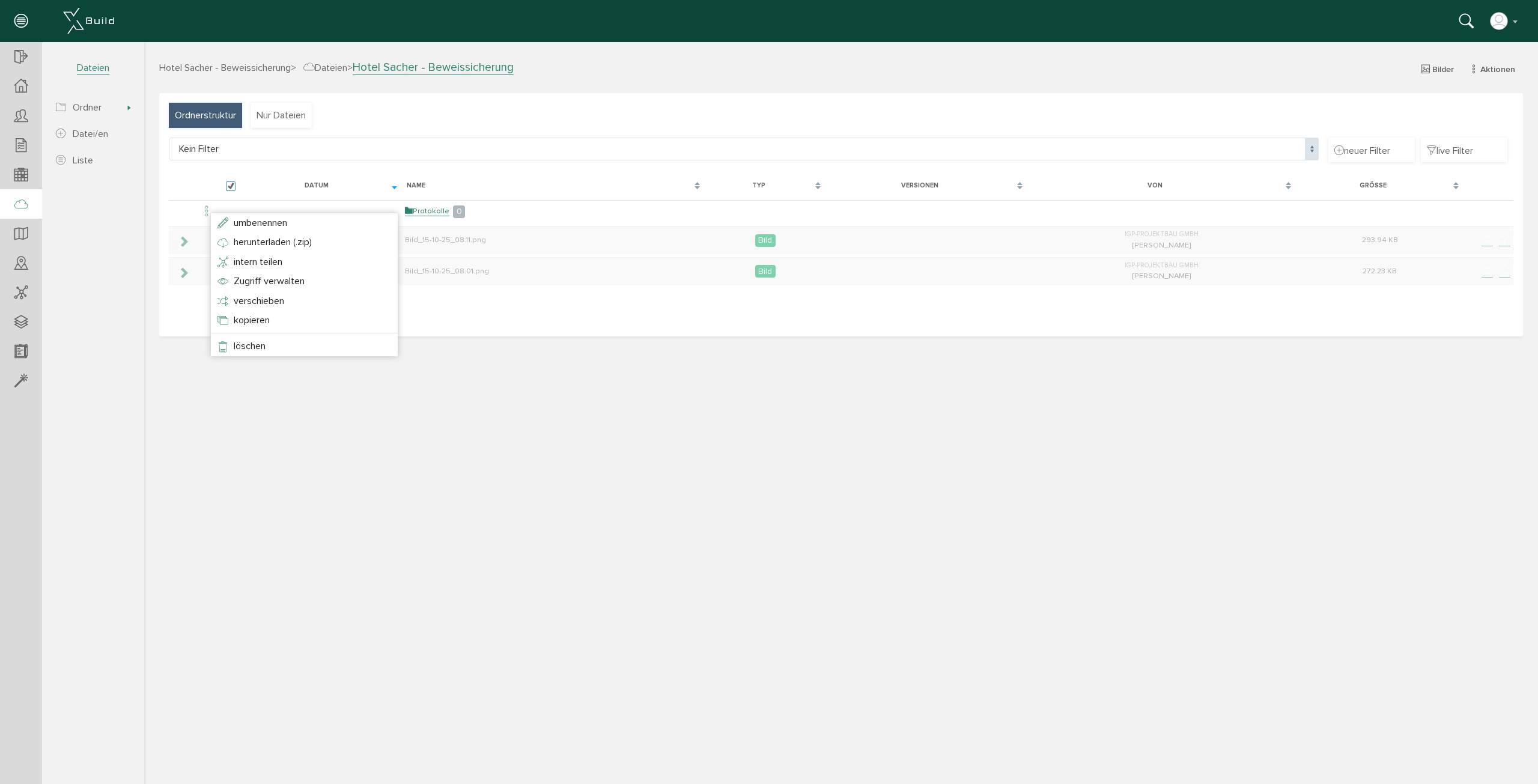
click at [267, 403] on div at bounding box center [841, 412] width 1394 height 739
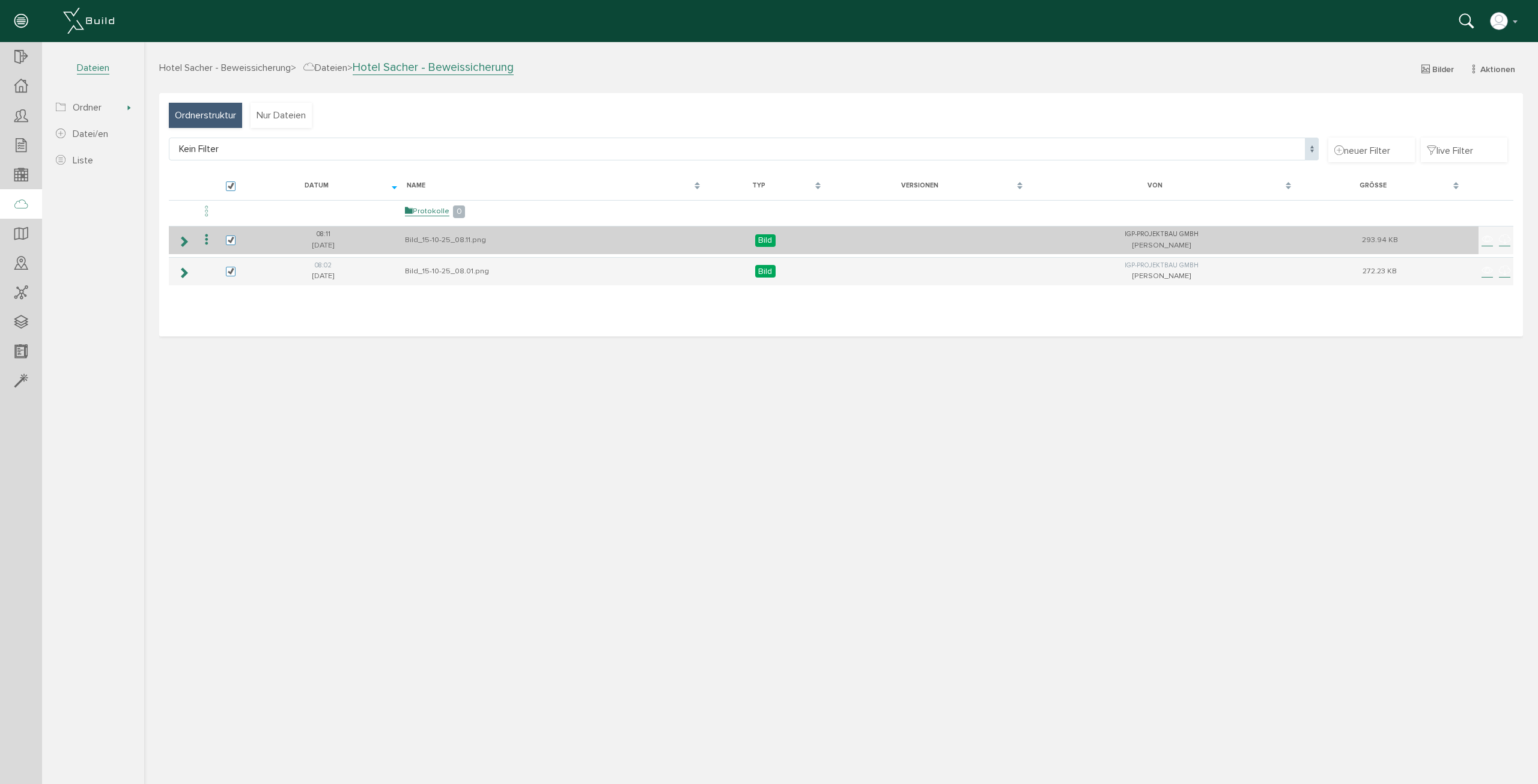
click at [205, 239] on icon at bounding box center [207, 240] width 15 height 16
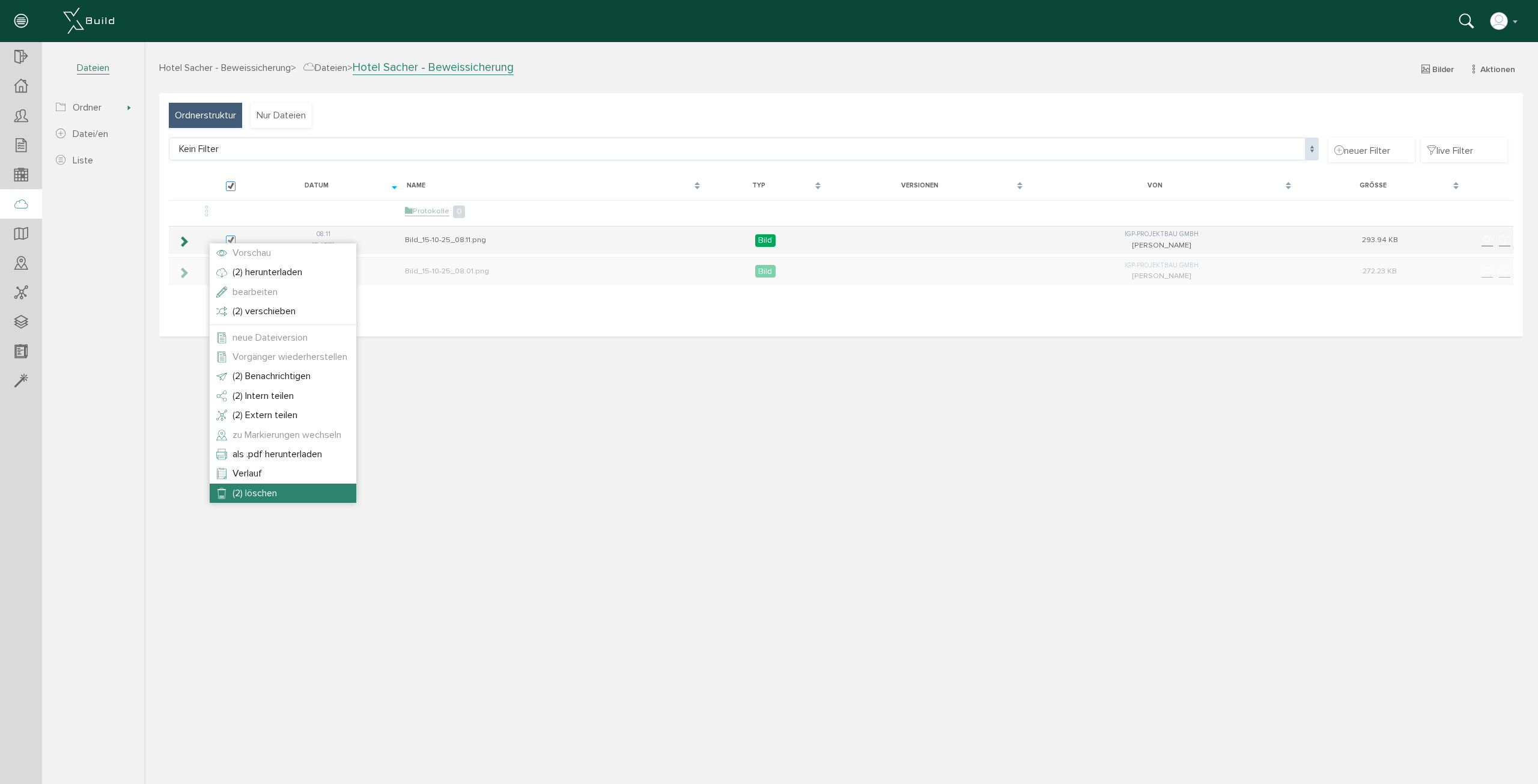
click at [261, 497] on span "(2) löschen" at bounding box center [254, 493] width 45 height 12
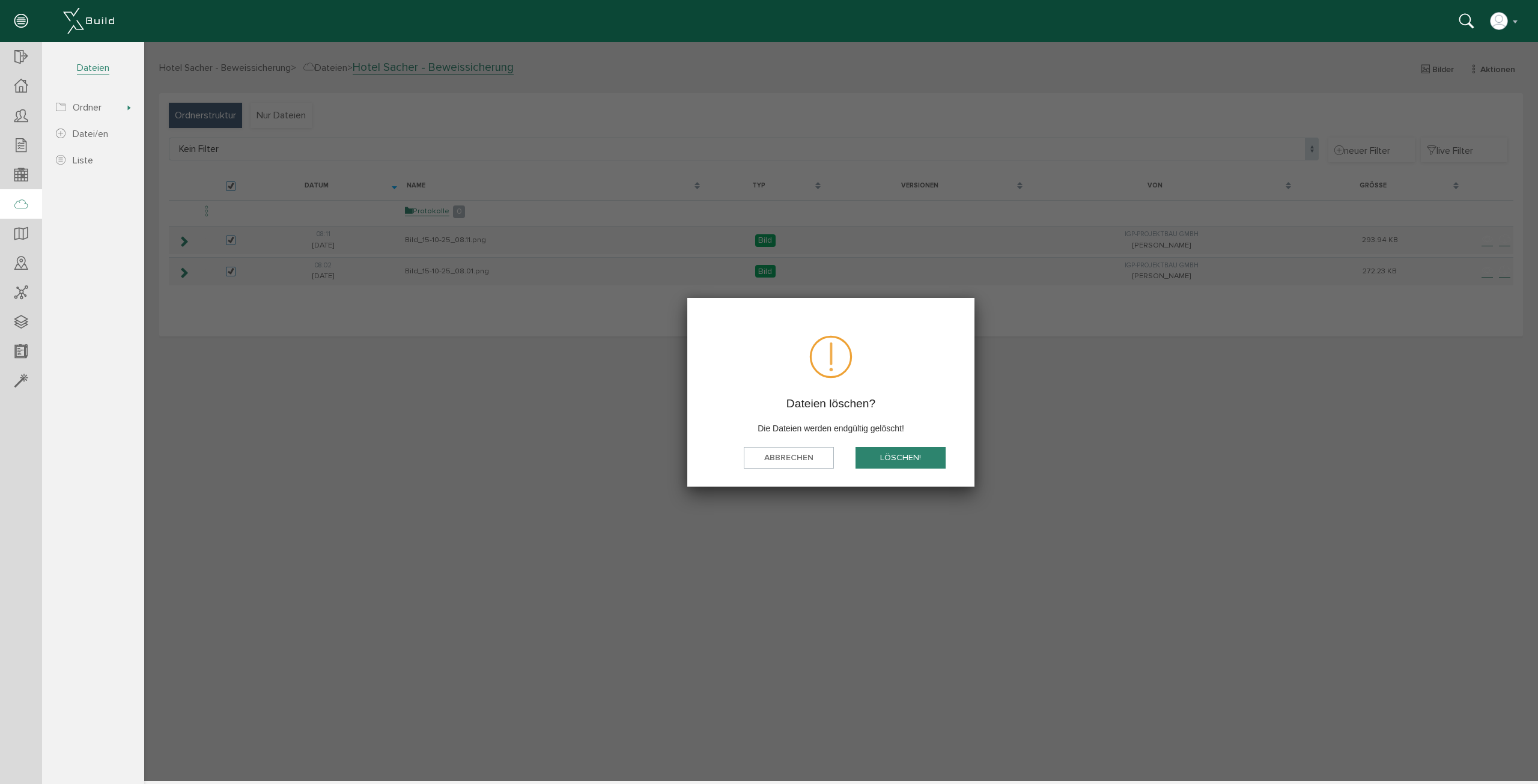
click at [934, 458] on button "löschen!" at bounding box center [901, 457] width 90 height 22
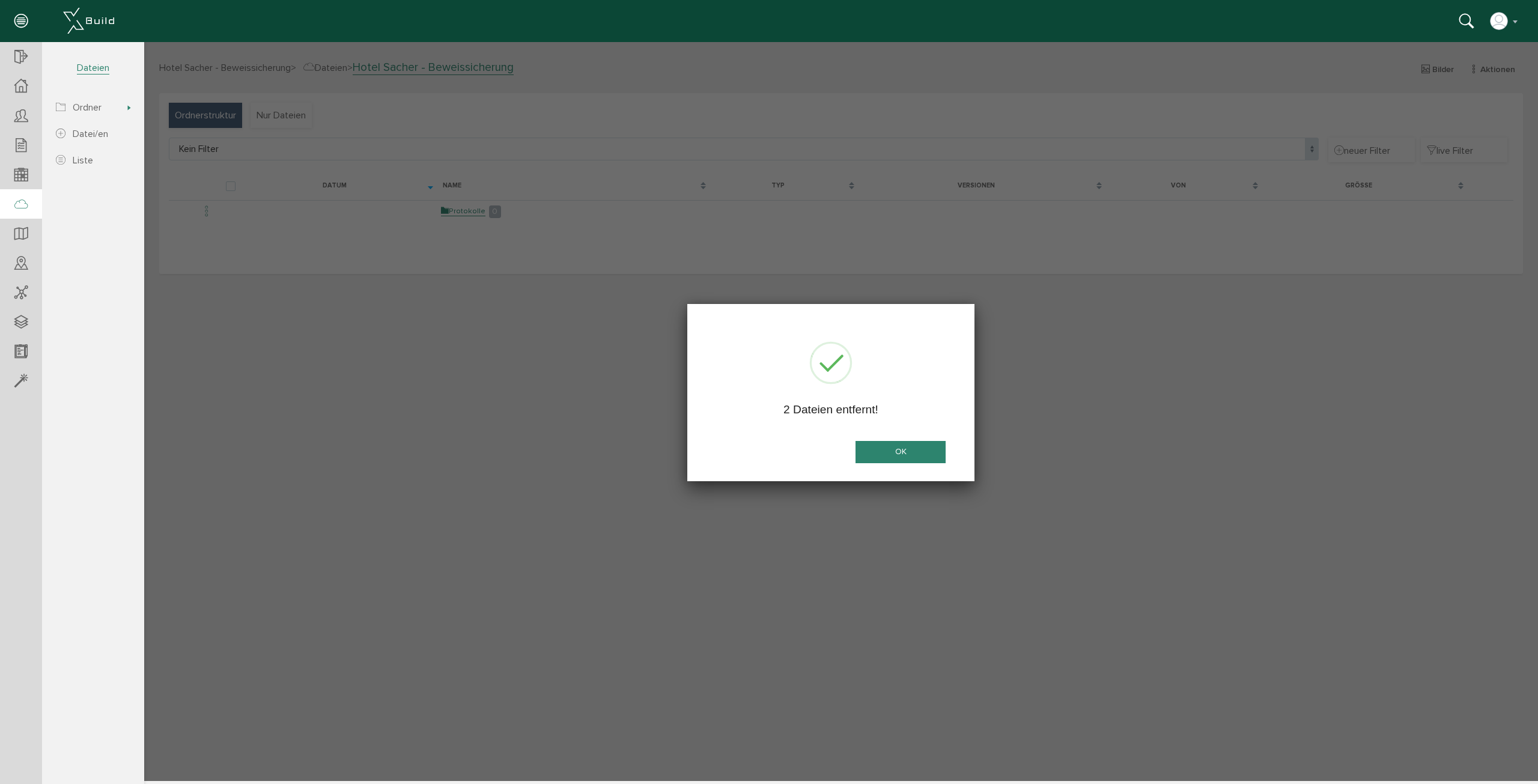
click at [870, 447] on button "OK" at bounding box center [901, 451] width 90 height 22
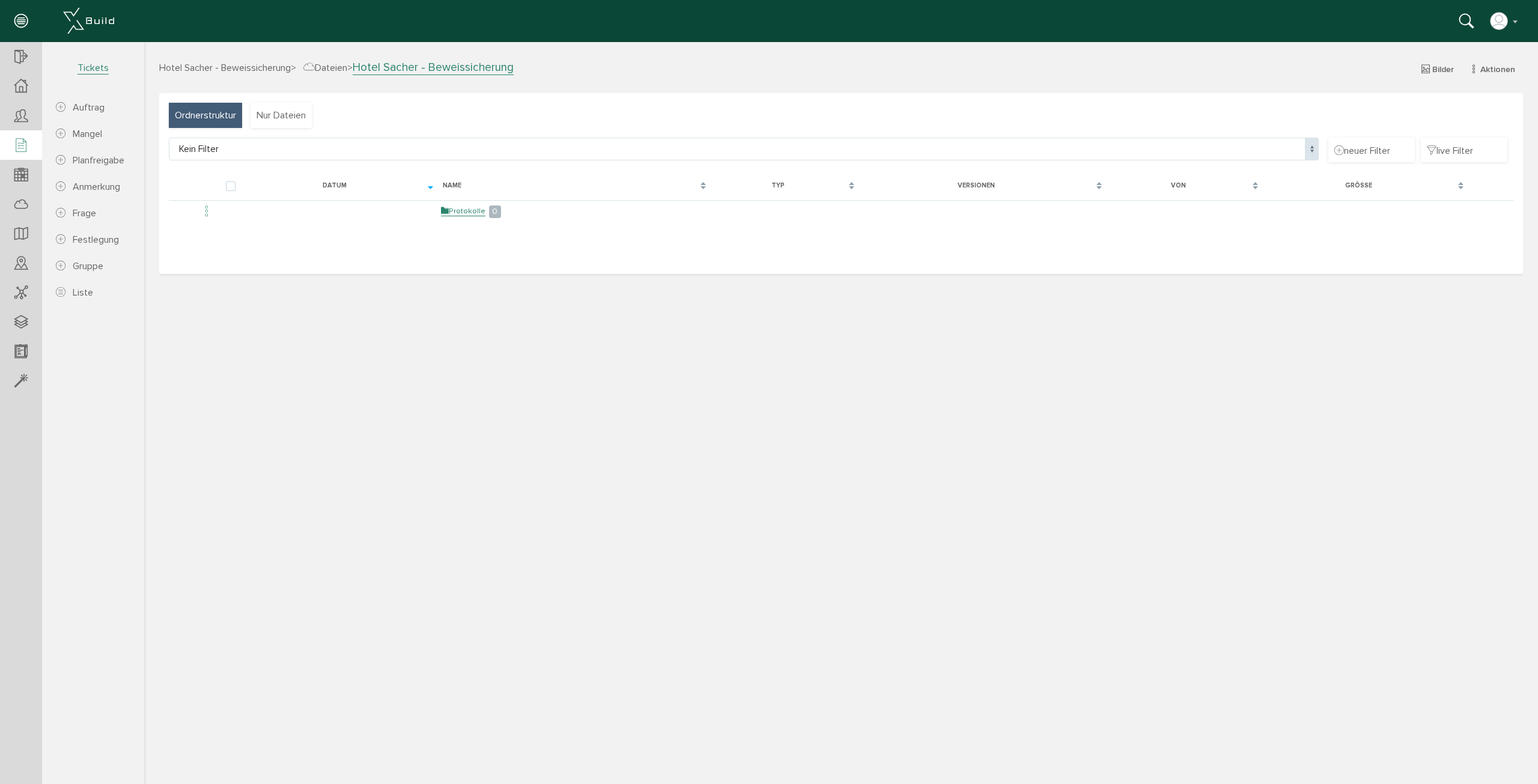
click at [20, 149] on icon at bounding box center [21, 146] width 13 height 17
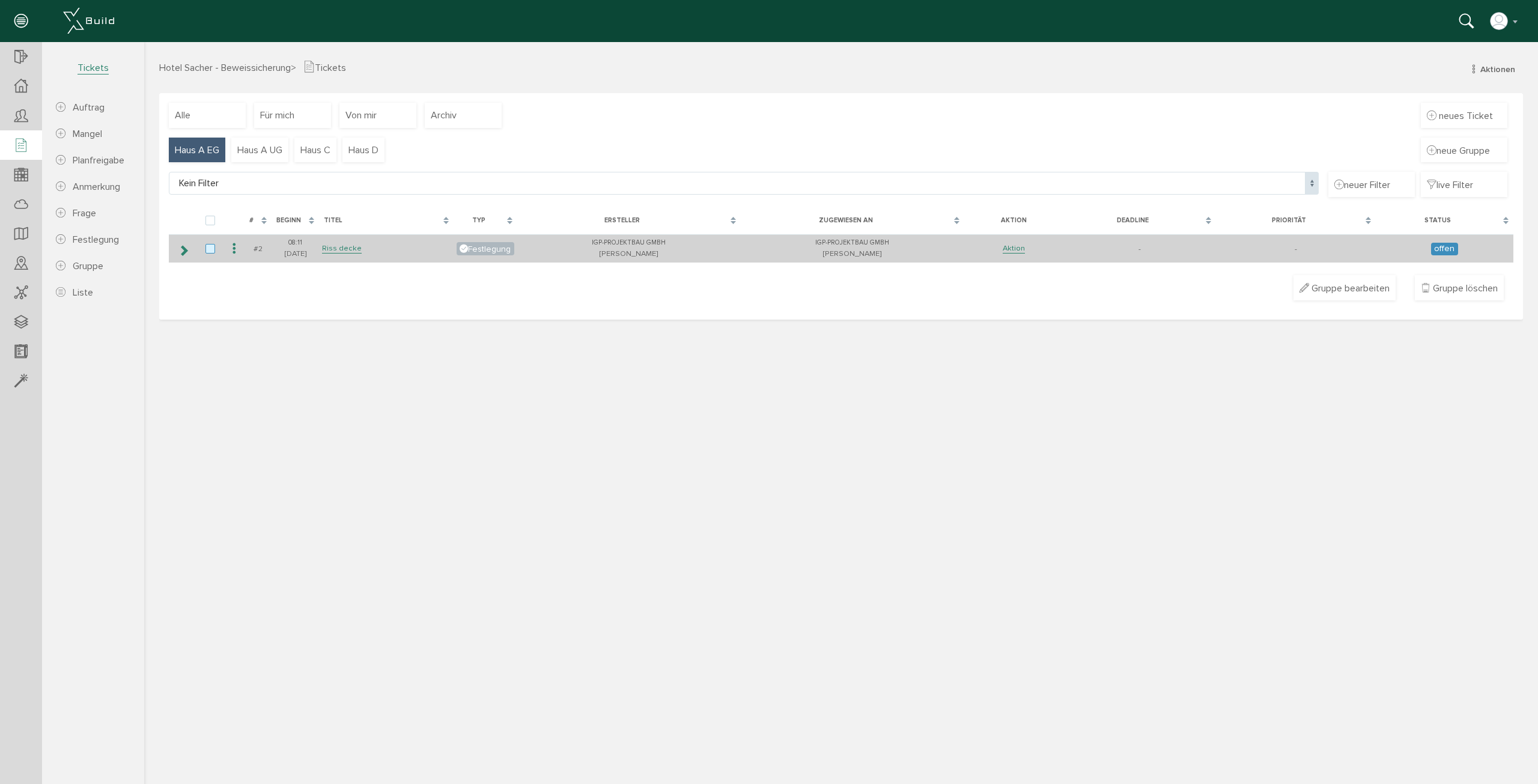
click at [214, 251] on label at bounding box center [213, 249] width 15 height 11
click at [214, 251] on input "checkbox" at bounding box center [209, 248] width 8 height 8
checkbox input "true"
click at [234, 249] on icon at bounding box center [235, 249] width 15 height 16
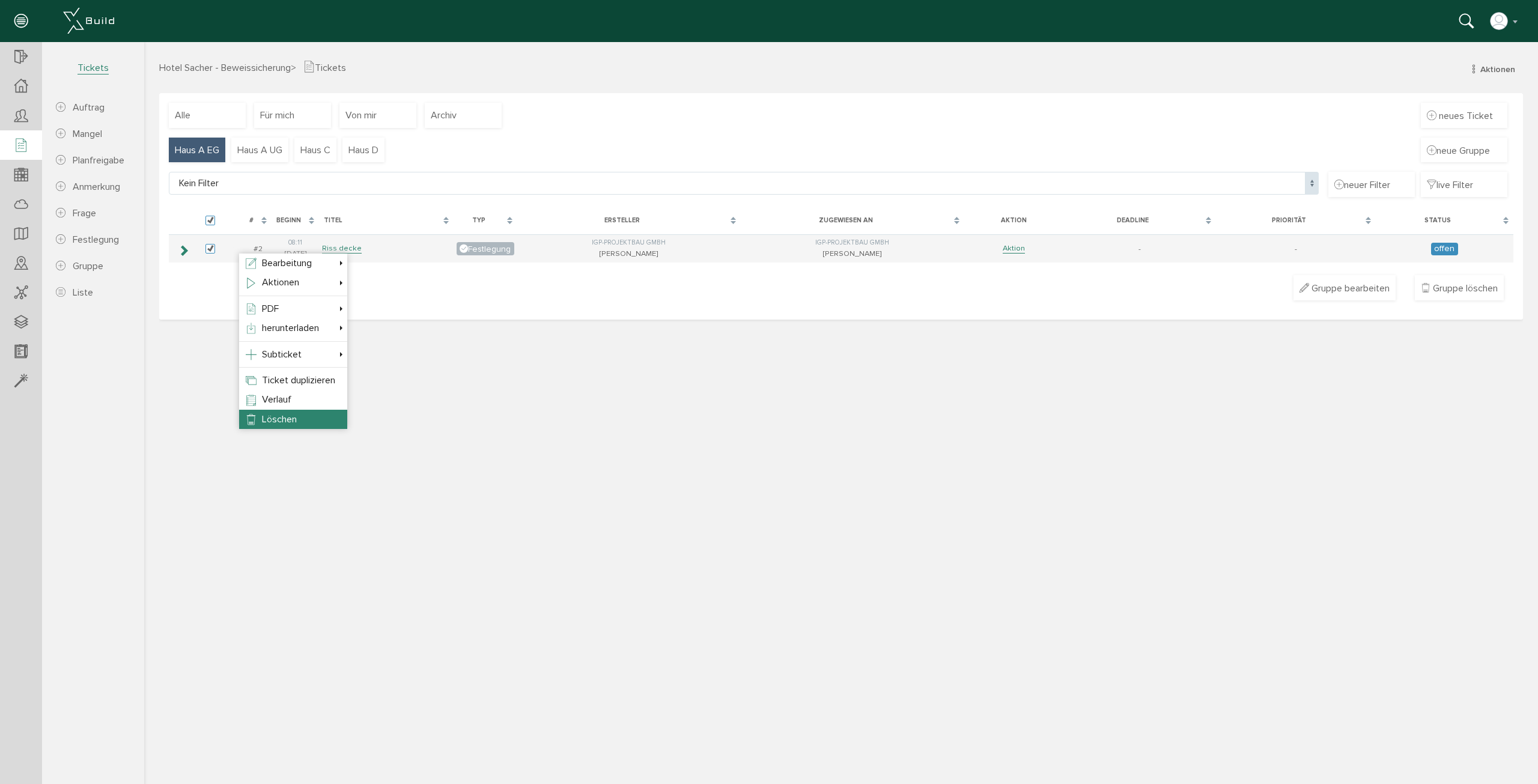
click at [278, 415] on span "Löschen" at bounding box center [279, 419] width 35 height 12
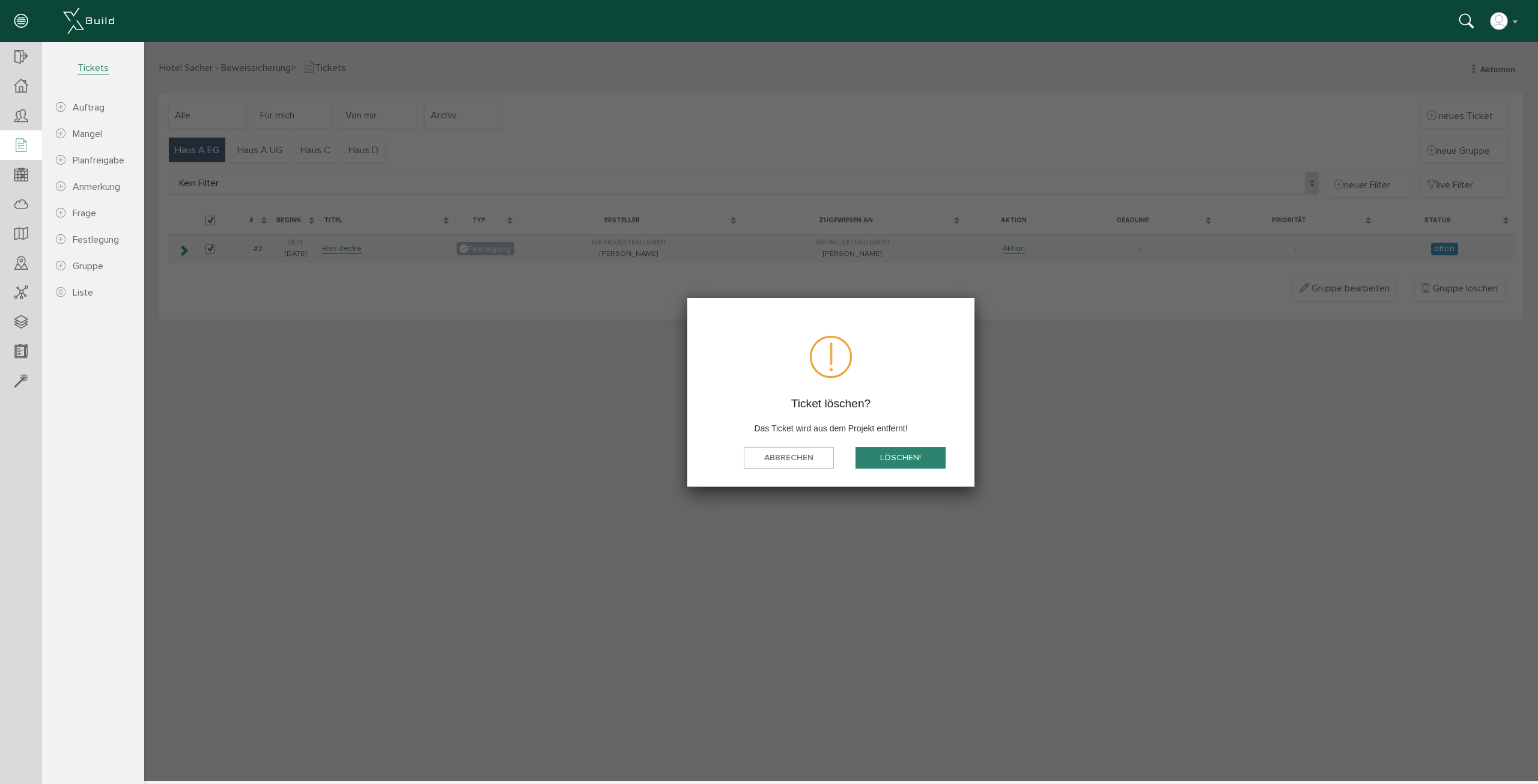
click at [914, 461] on button "löschen!" at bounding box center [901, 457] width 90 height 22
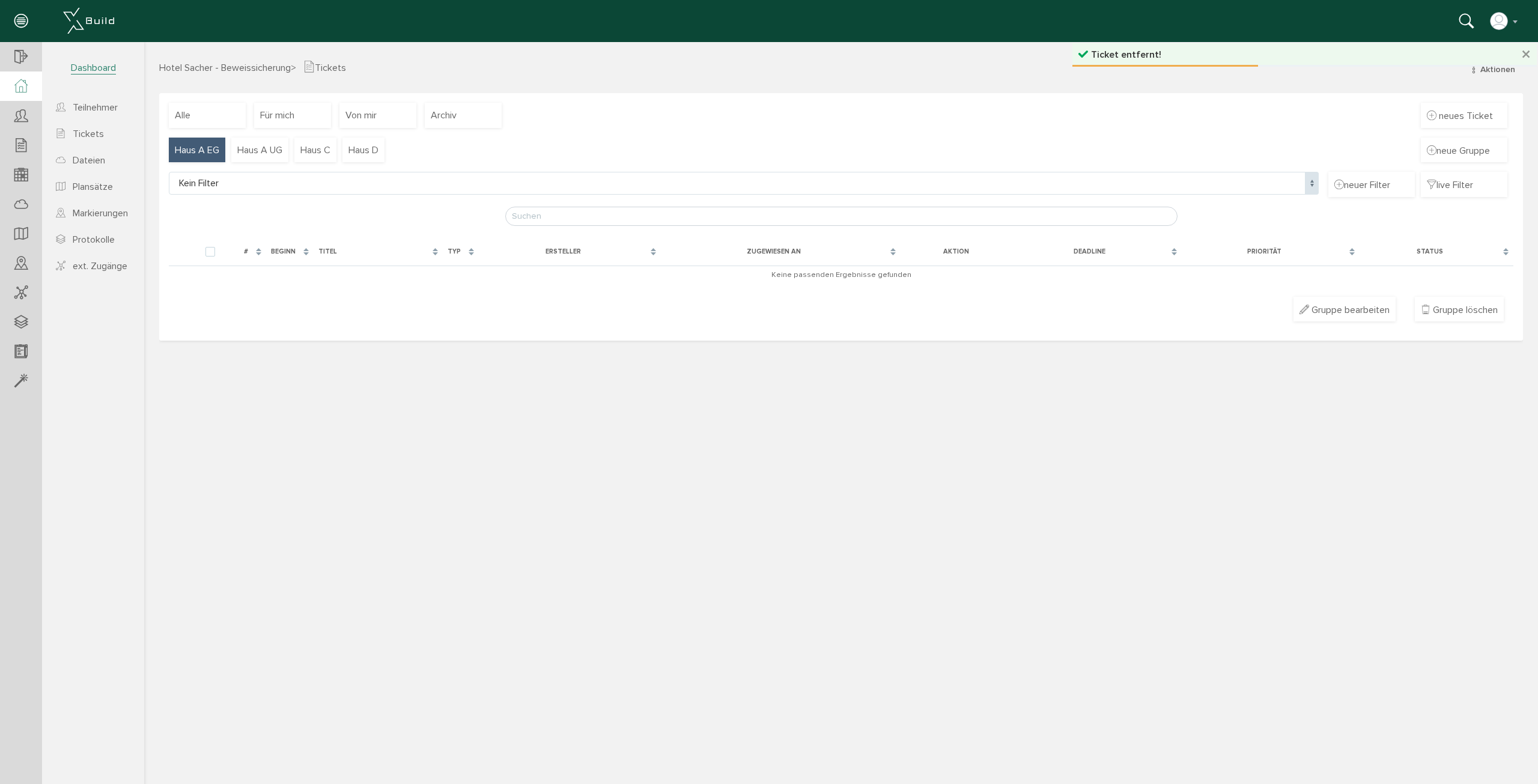
click at [23, 85] on icon at bounding box center [21, 86] width 13 height 14
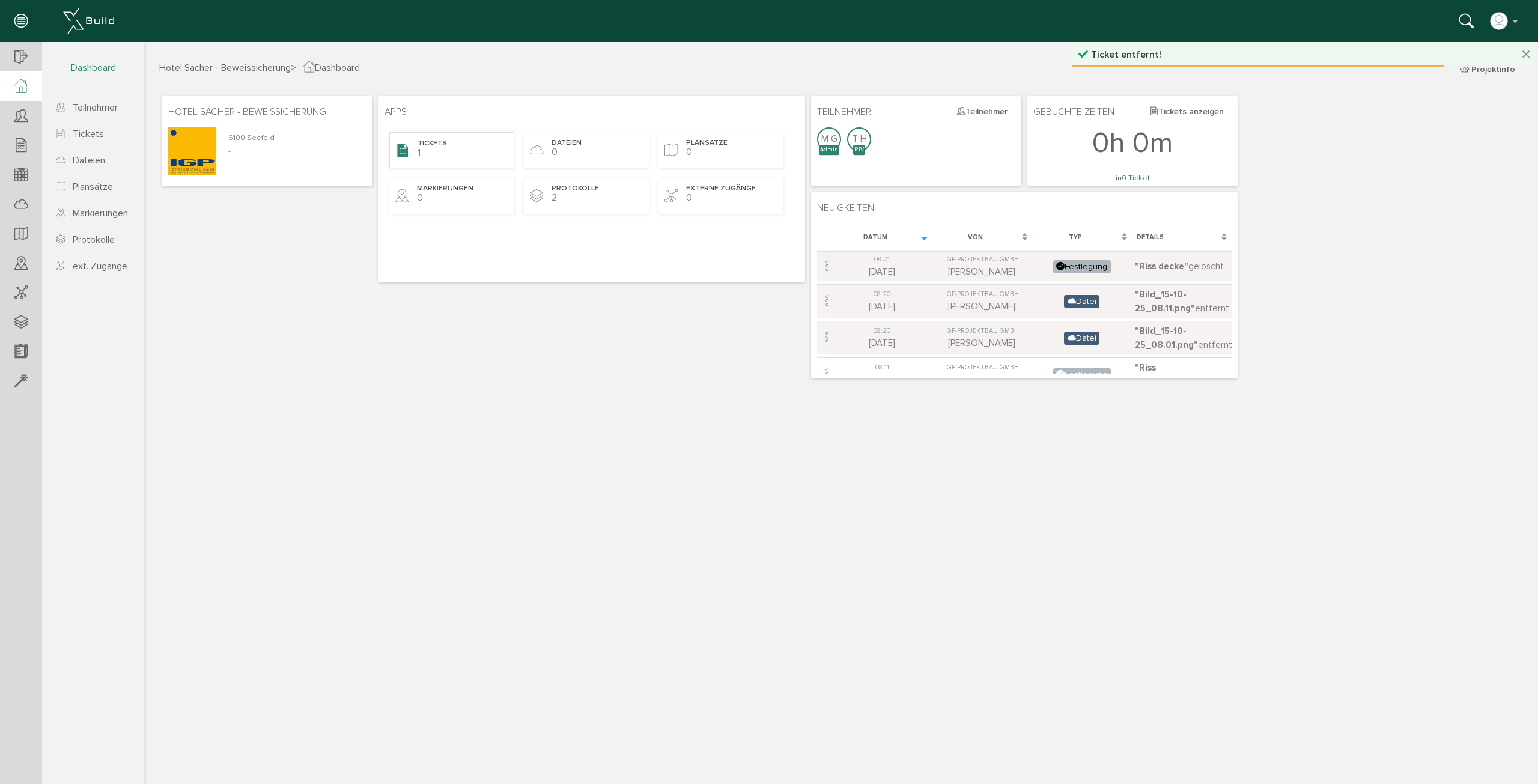
click at [447, 156] on div "Tickets 1" at bounding box center [452, 150] width 125 height 36
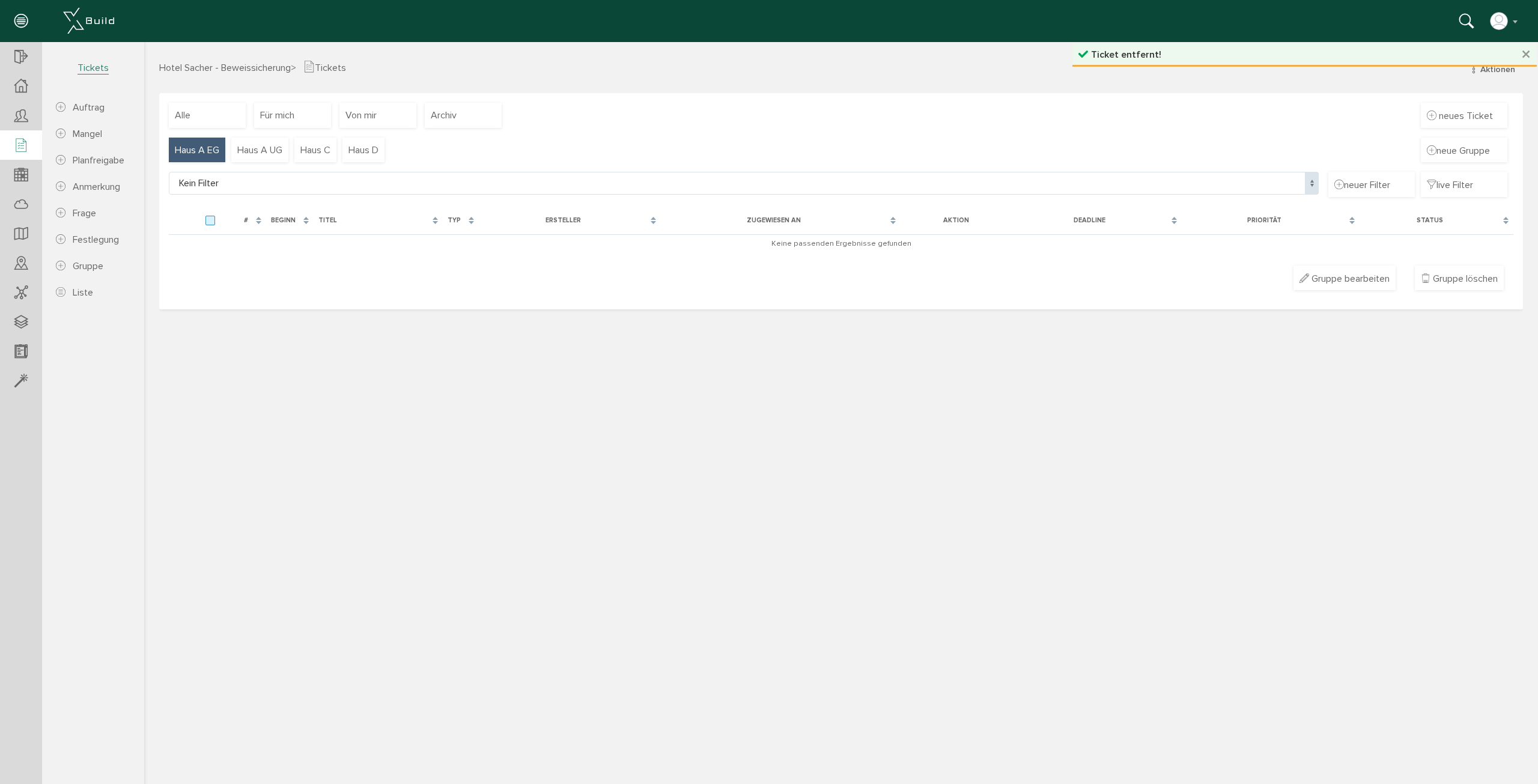
click at [207, 222] on label at bounding box center [213, 221] width 15 height 11
click at [207, 222] on input "checkbox" at bounding box center [209, 220] width 8 height 8
checkbox input "false"
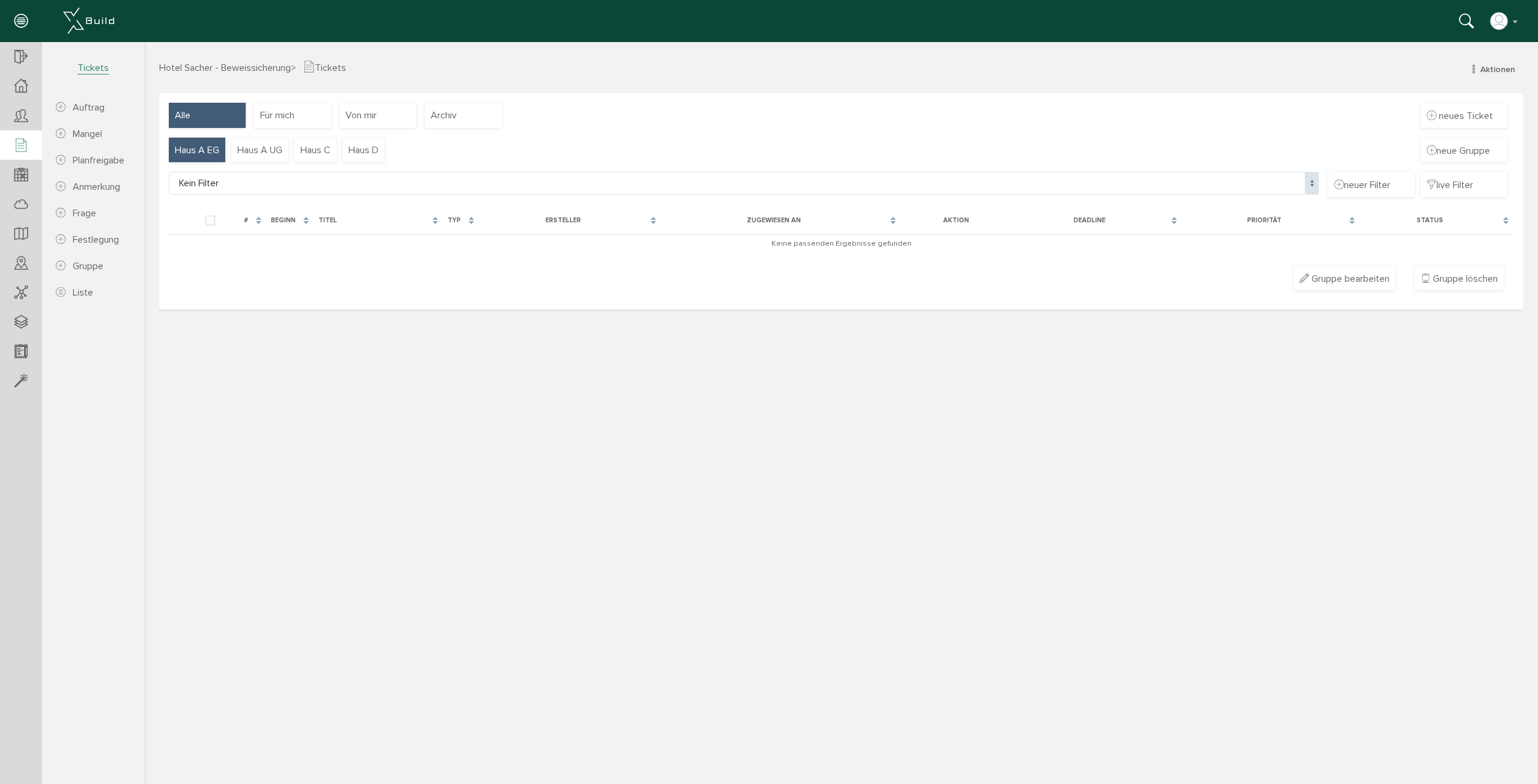
click at [196, 119] on div "Alle" at bounding box center [207, 115] width 77 height 25
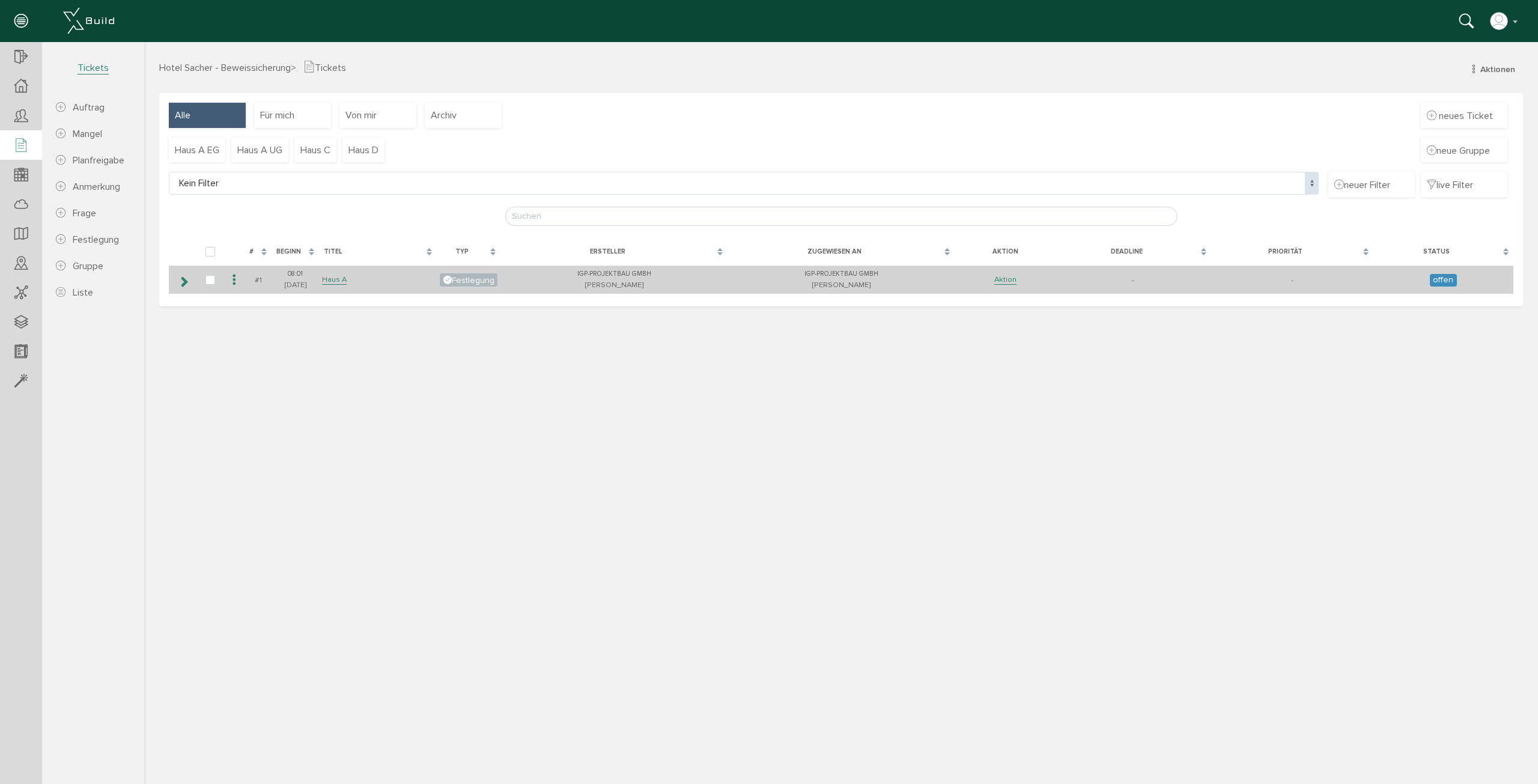
click at [235, 279] on icon at bounding box center [235, 280] width 15 height 16
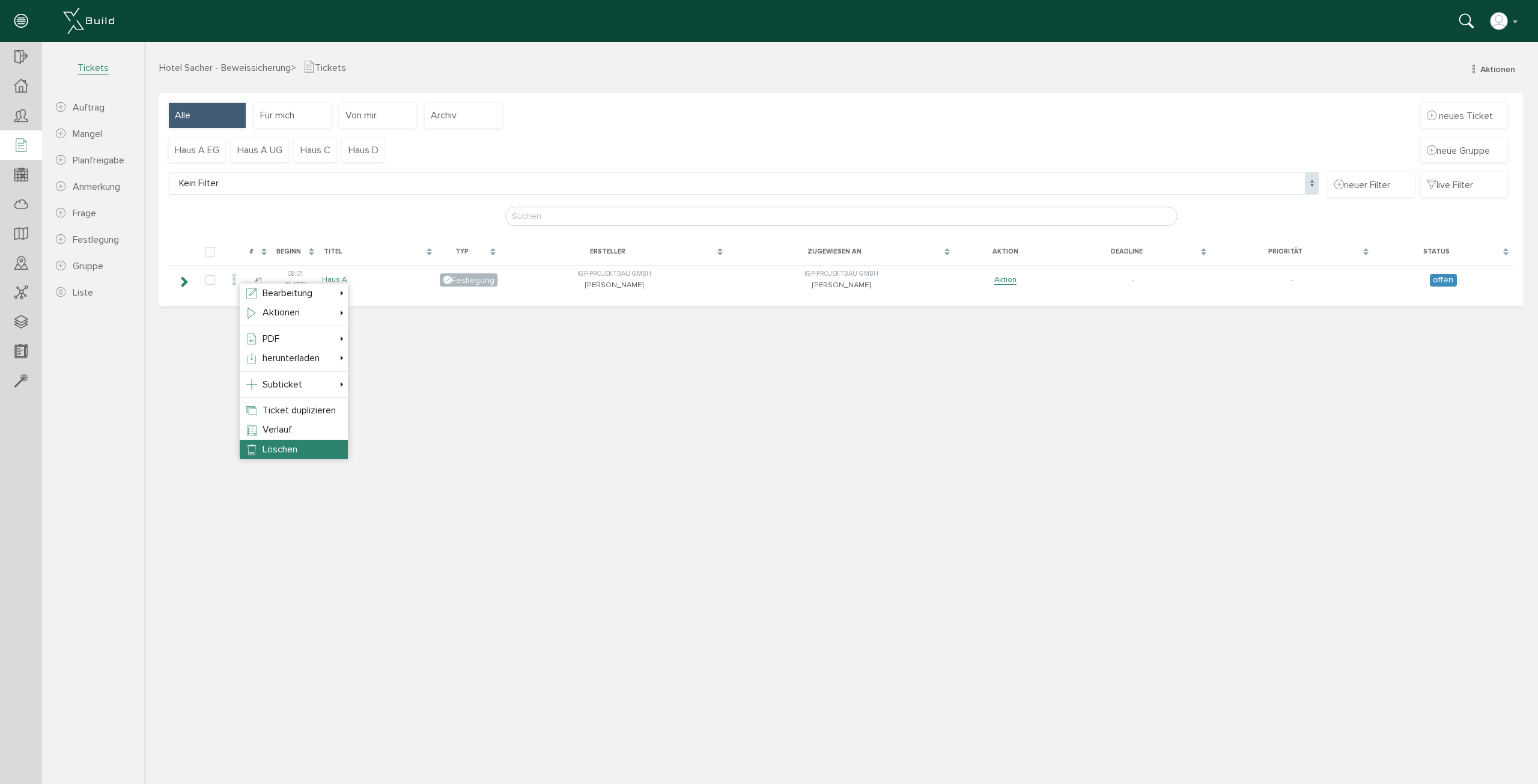
click at [280, 451] on span "Löschen" at bounding box center [280, 449] width 35 height 12
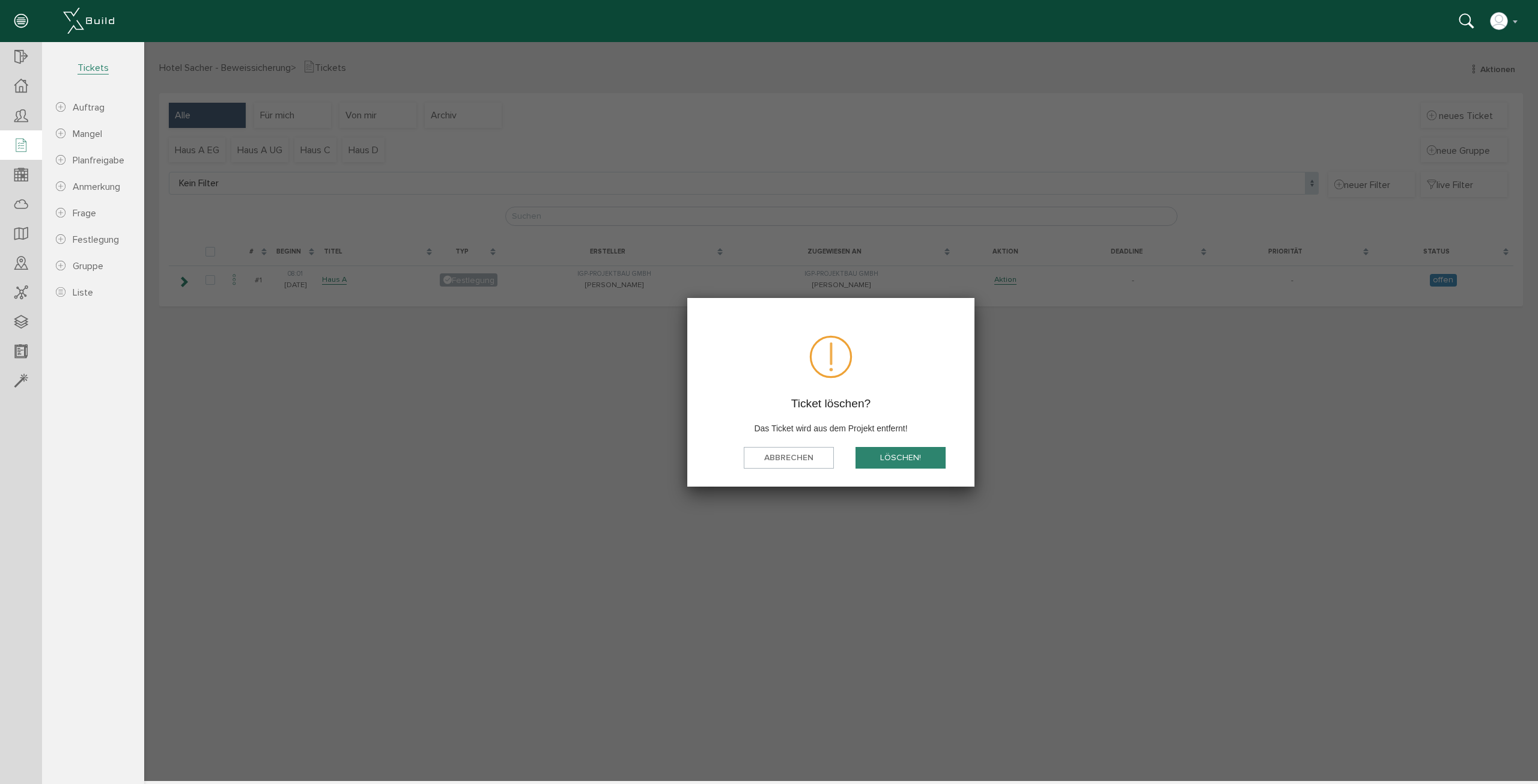
click at [906, 465] on button "löschen!" at bounding box center [901, 457] width 90 height 22
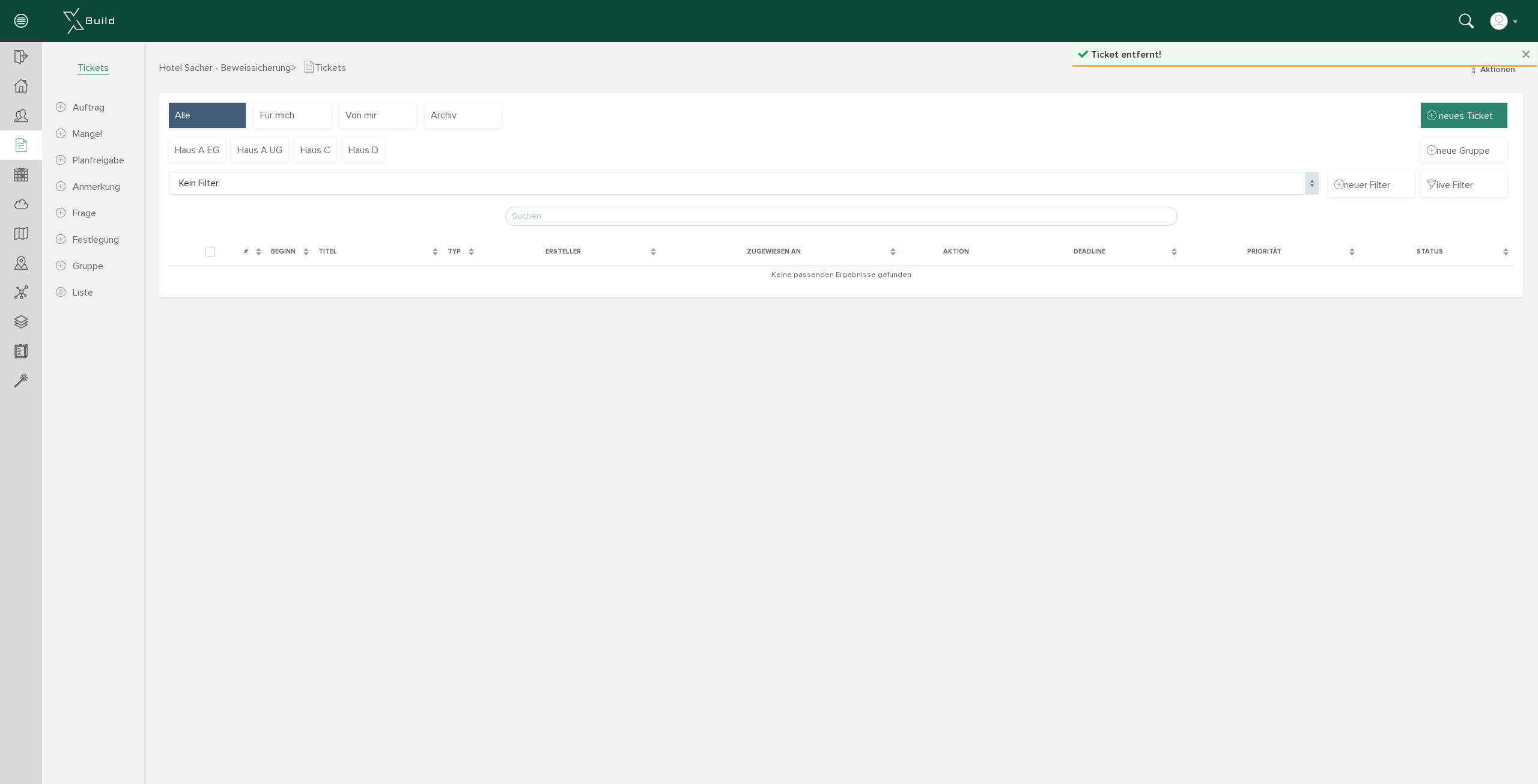
click at [1482, 118] on span "neues Ticket" at bounding box center [1466, 116] width 54 height 12
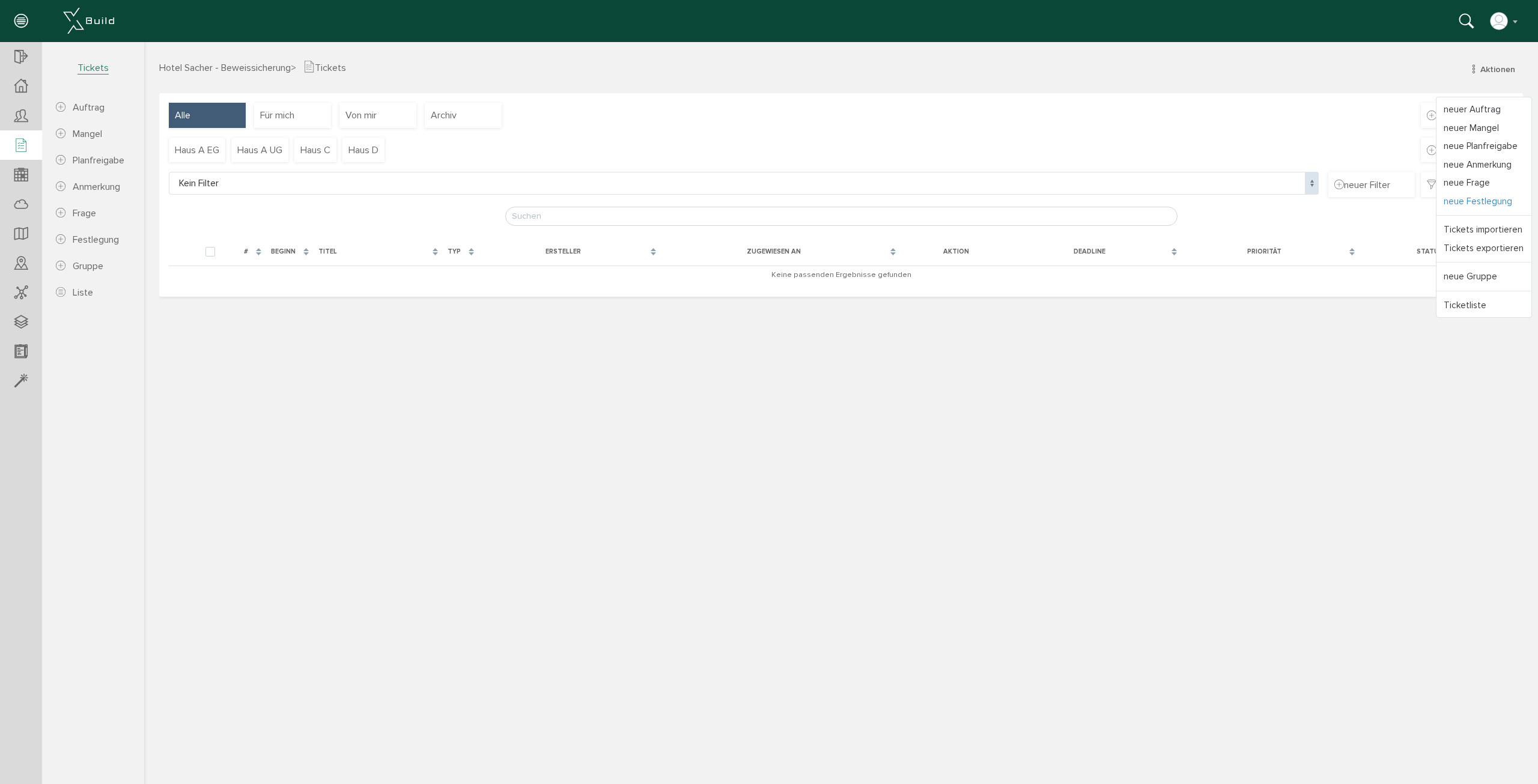
click at [1492, 202] on link "neue Festlegung" at bounding box center [1484, 201] width 95 height 19
select select
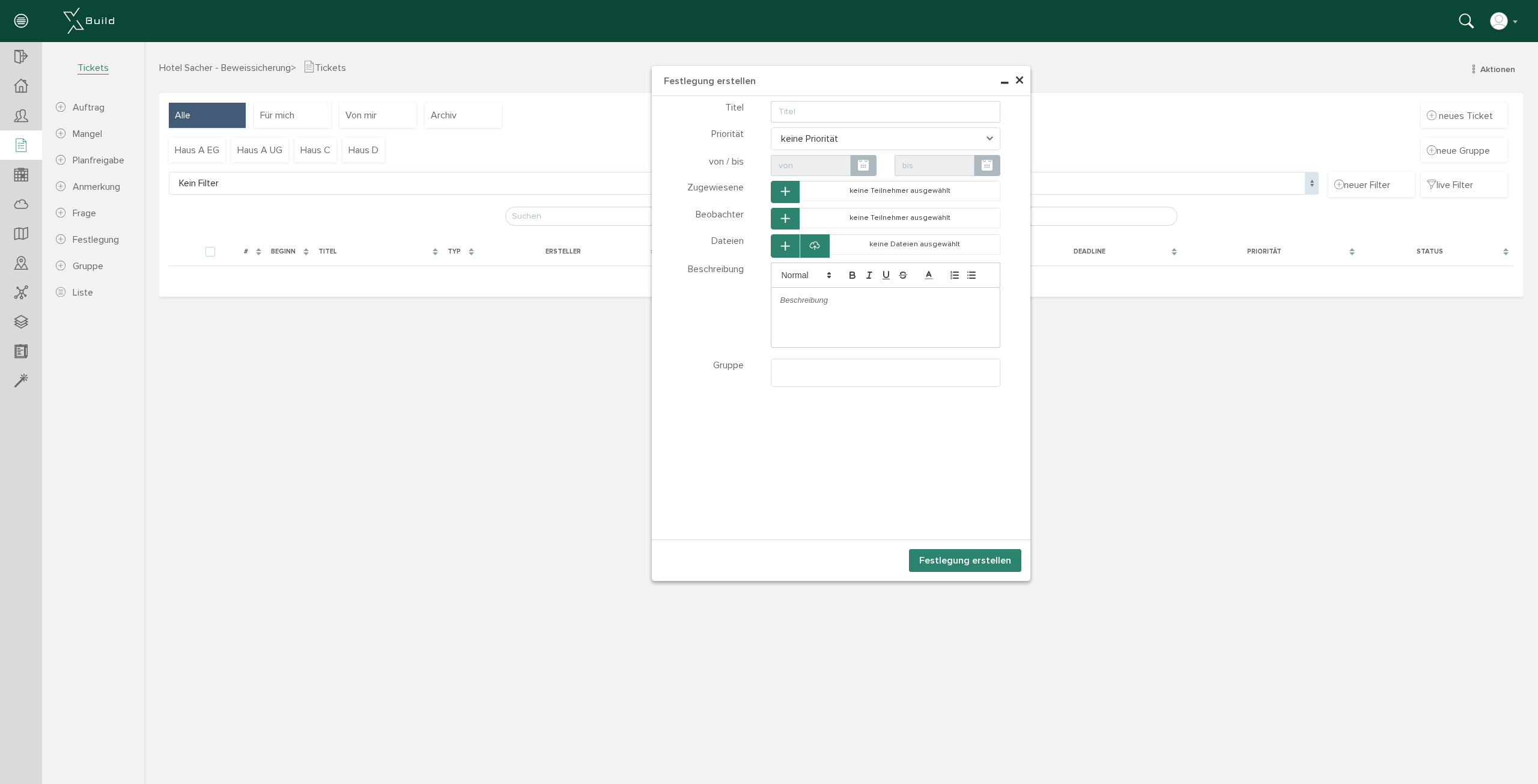
select select
click at [822, 117] on input "text" at bounding box center [886, 112] width 230 height 22
type input "test"
click at [804, 369] on ul at bounding box center [886, 371] width 229 height 23
select select "TK-68ef3a4e87dfd5.22387685#1760508494.5565"
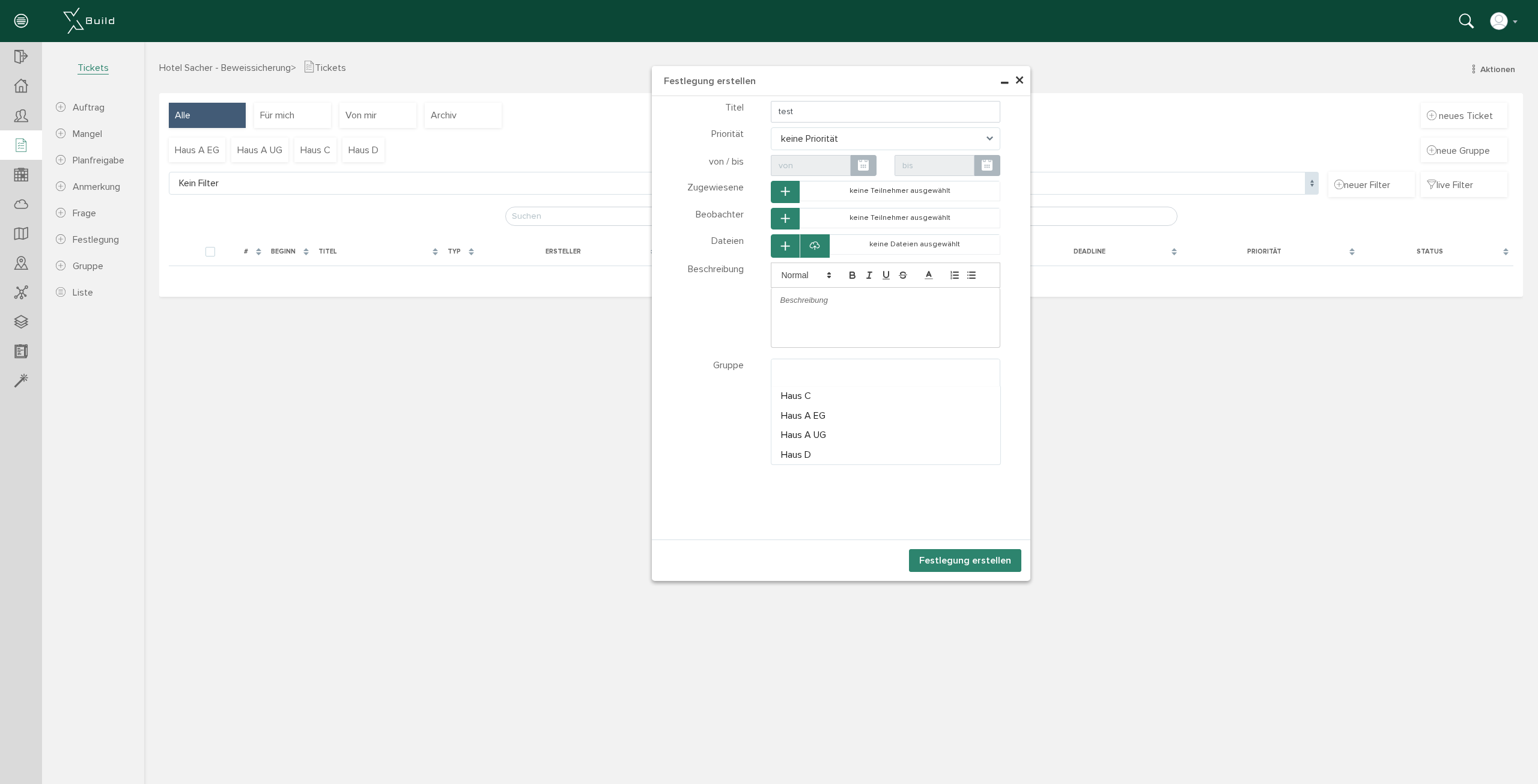
scroll to position [24, 0]
click at [898, 458] on div "Teilnehmer wählen Teilnehmer Dateien wählen Dateien Tickets" at bounding box center [841, 318] width 378 height 443
click at [966, 562] on button "Festlegung erstellen" at bounding box center [965, 561] width 112 height 23
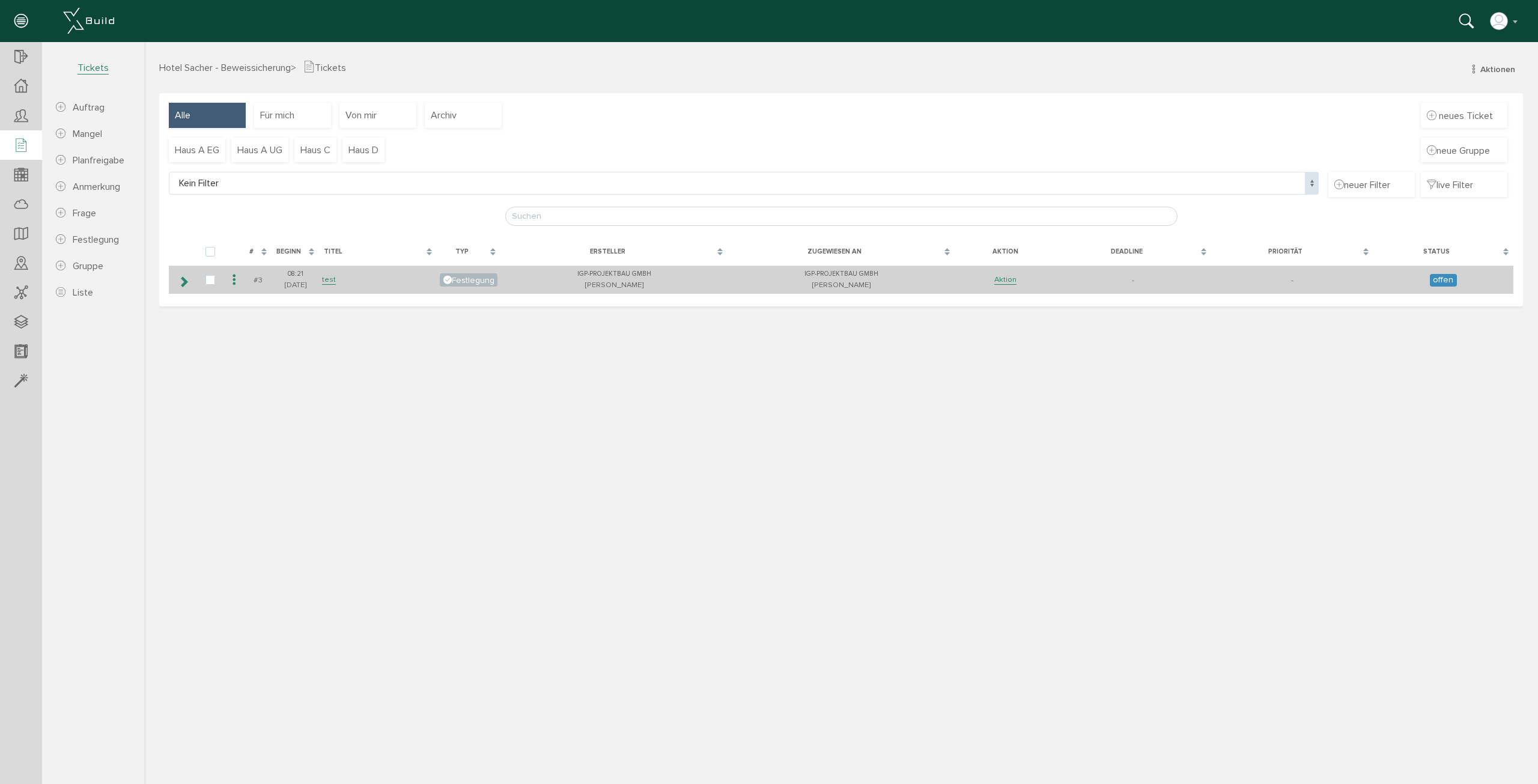
click at [227, 276] on td at bounding box center [234, 280] width 20 height 29
click at [240, 283] on icon at bounding box center [235, 280] width 15 height 16
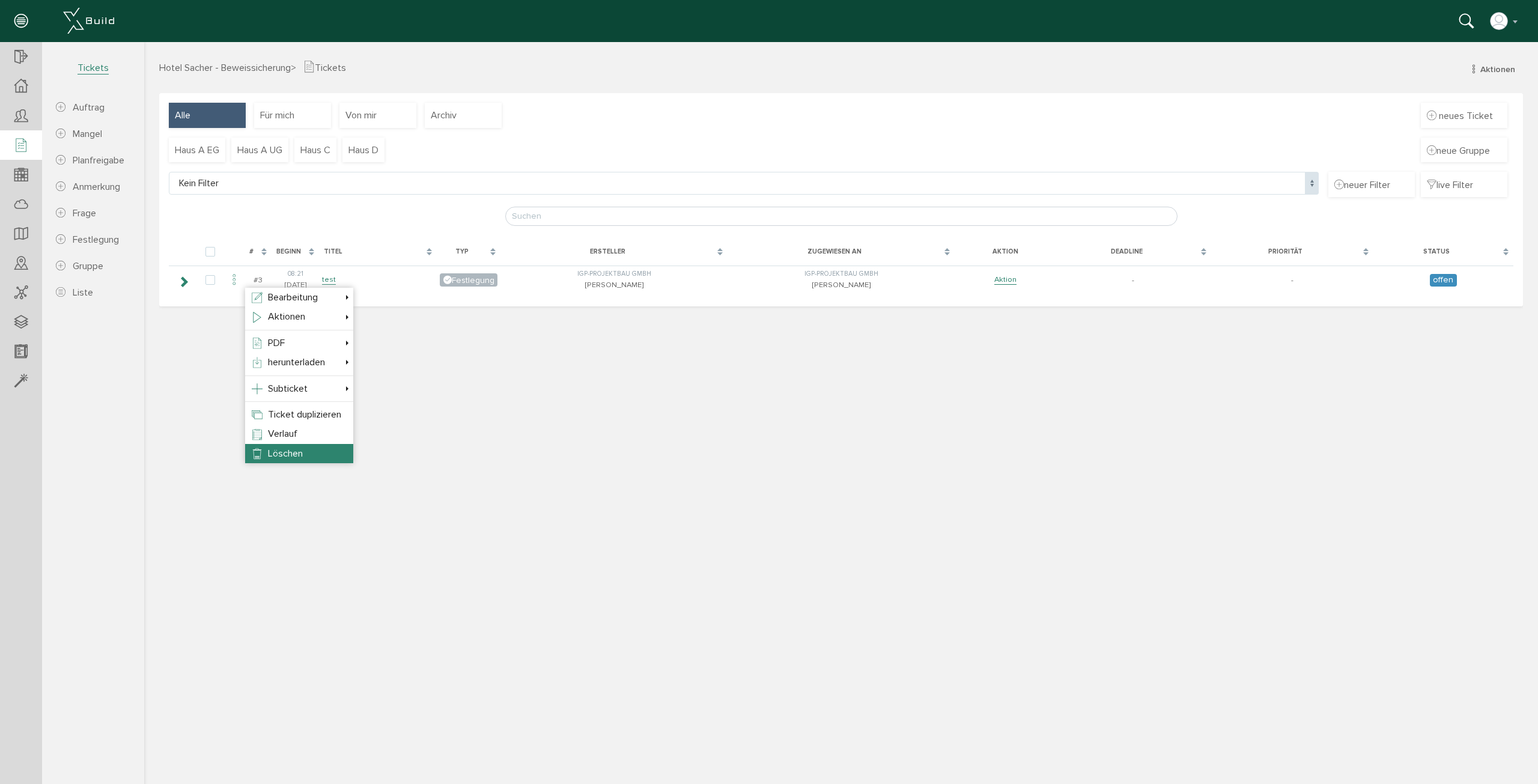
click at [287, 447] on span "Löschen" at bounding box center [285, 453] width 35 height 12
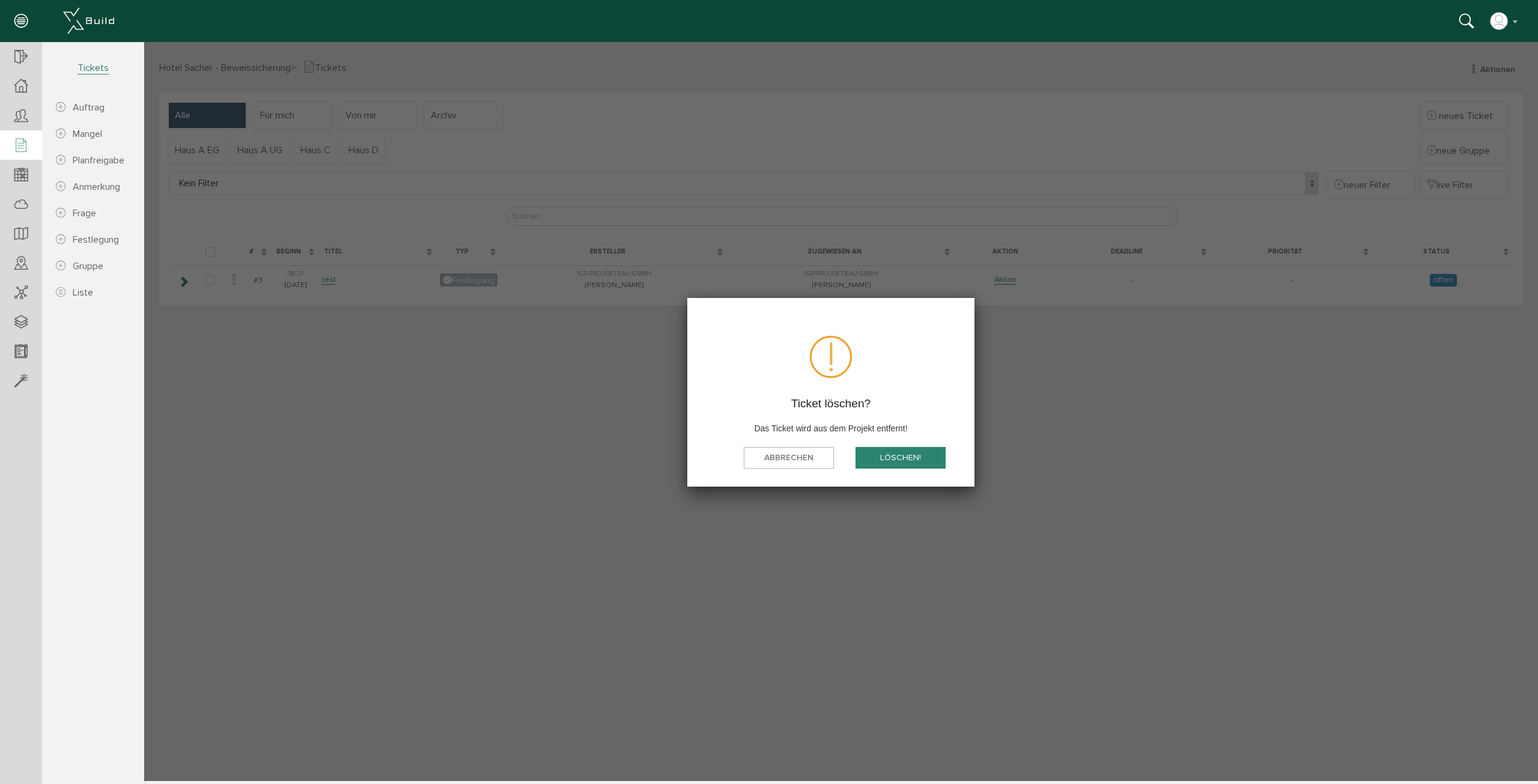
click at [918, 456] on button "löschen!" at bounding box center [901, 457] width 90 height 22
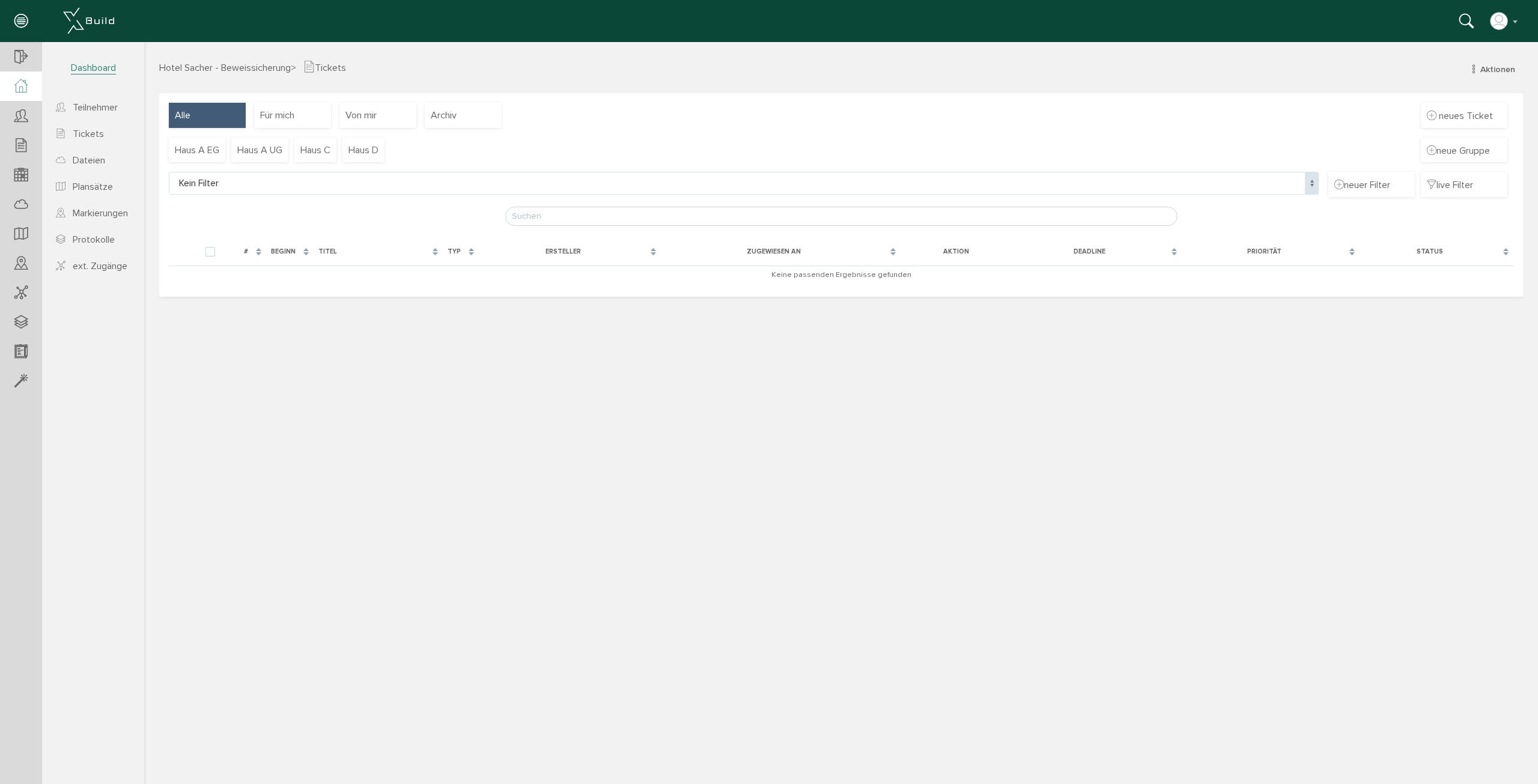
click at [22, 87] on icon at bounding box center [21, 86] width 13 height 14
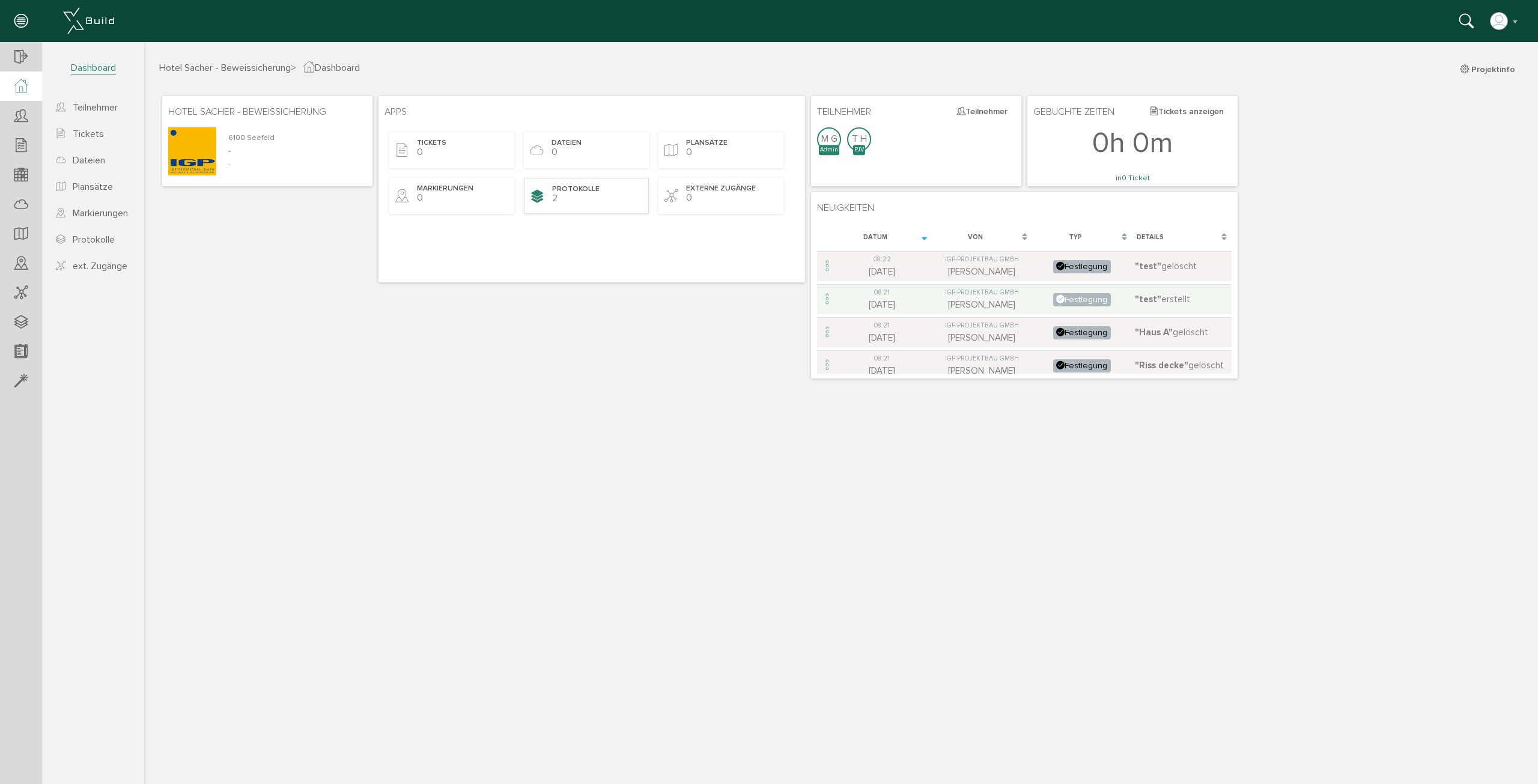
click at [624, 198] on div "Protokolle 2" at bounding box center [586, 196] width 125 height 36
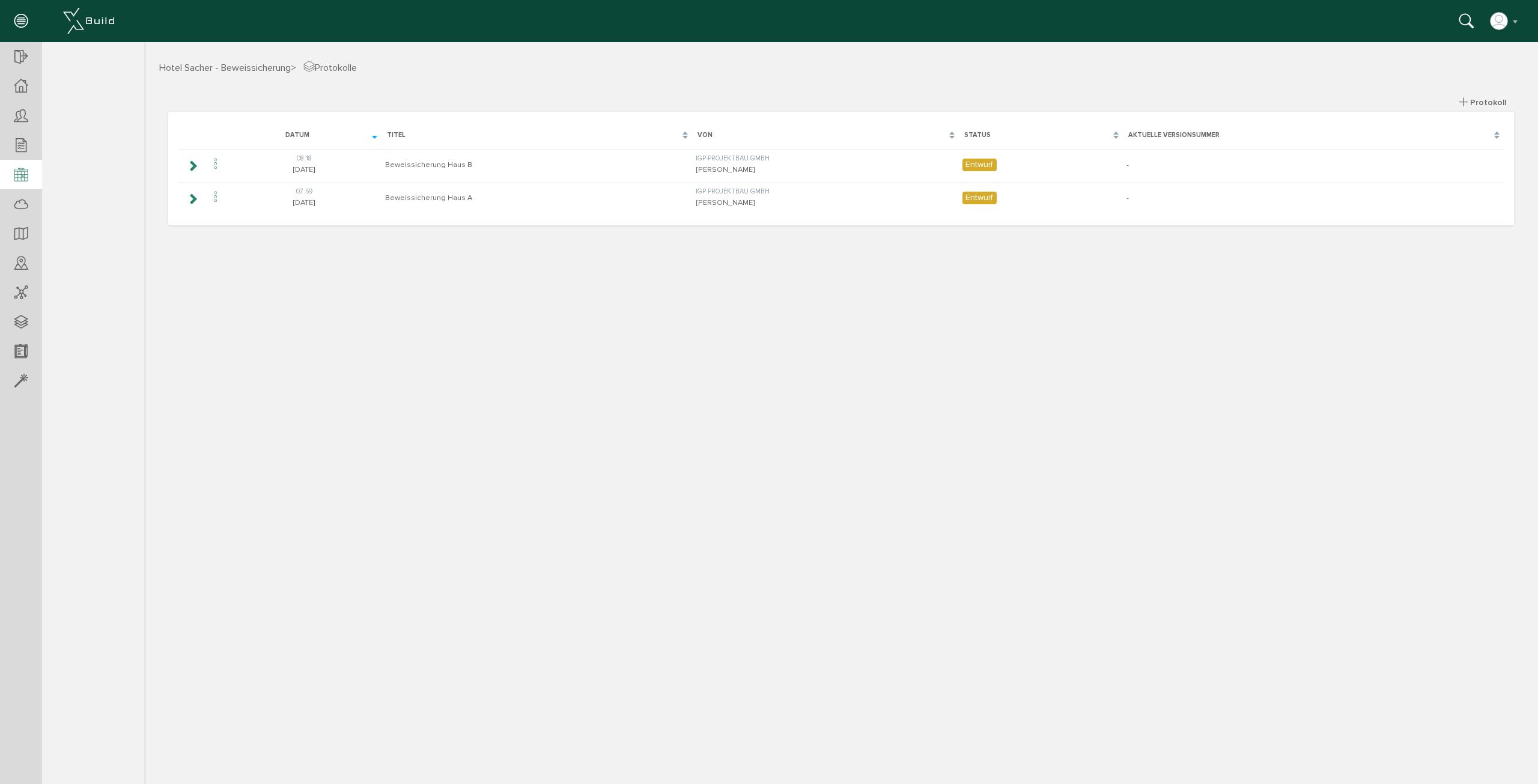
click at [25, 168] on icon at bounding box center [21, 175] width 13 height 17
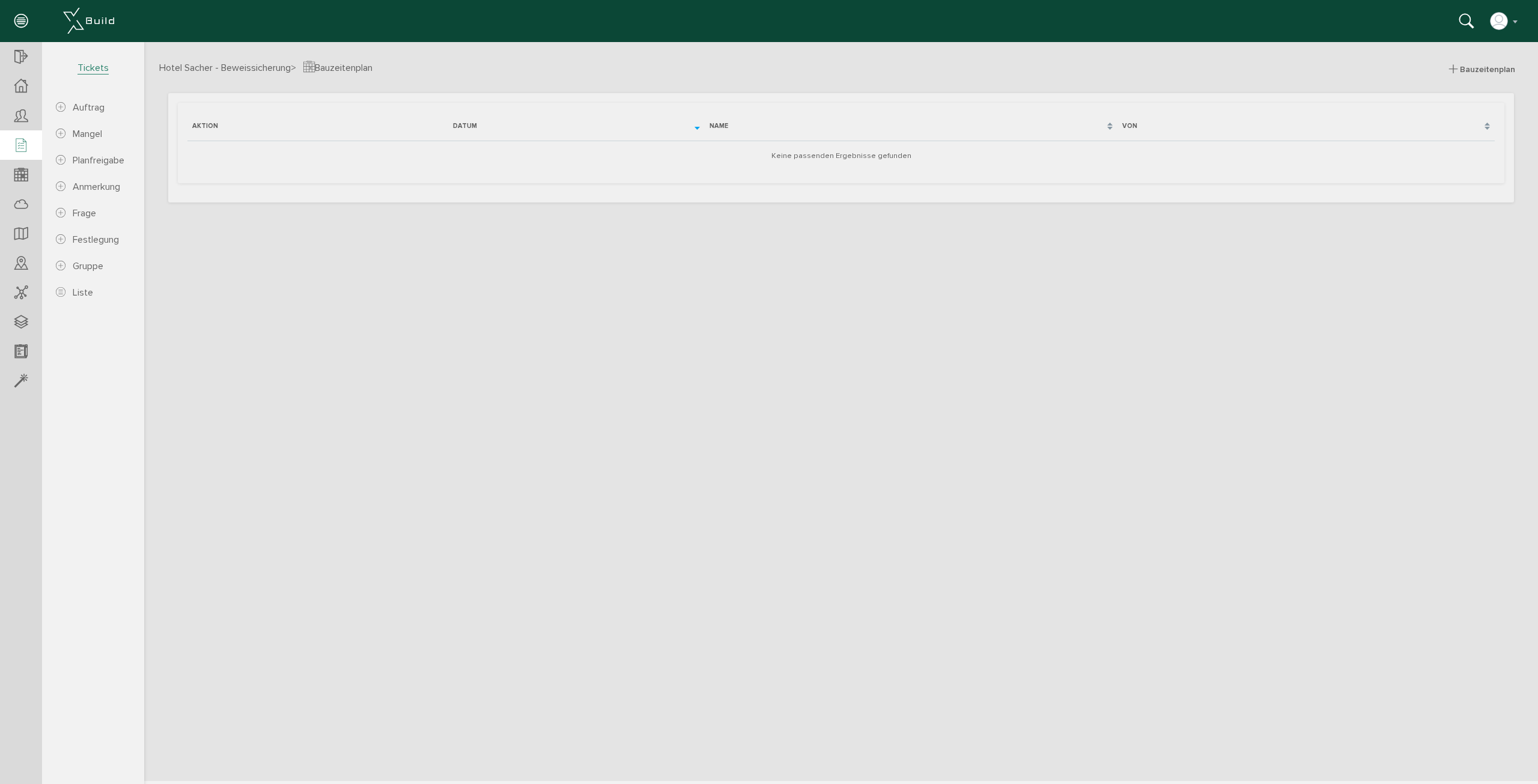
click at [21, 148] on icon at bounding box center [21, 146] width 13 height 17
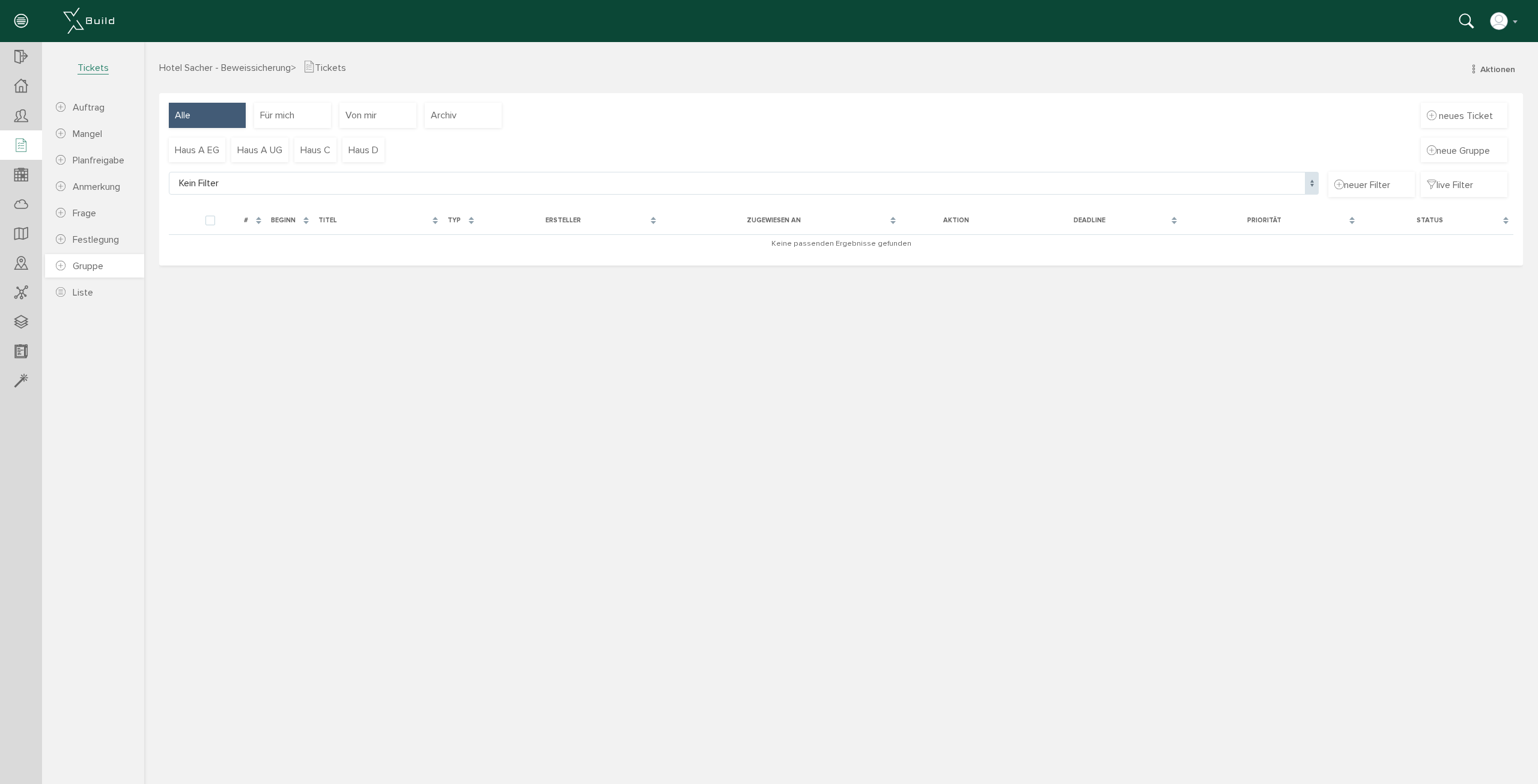
click at [88, 266] on span "Gruppe" at bounding box center [88, 266] width 31 height 12
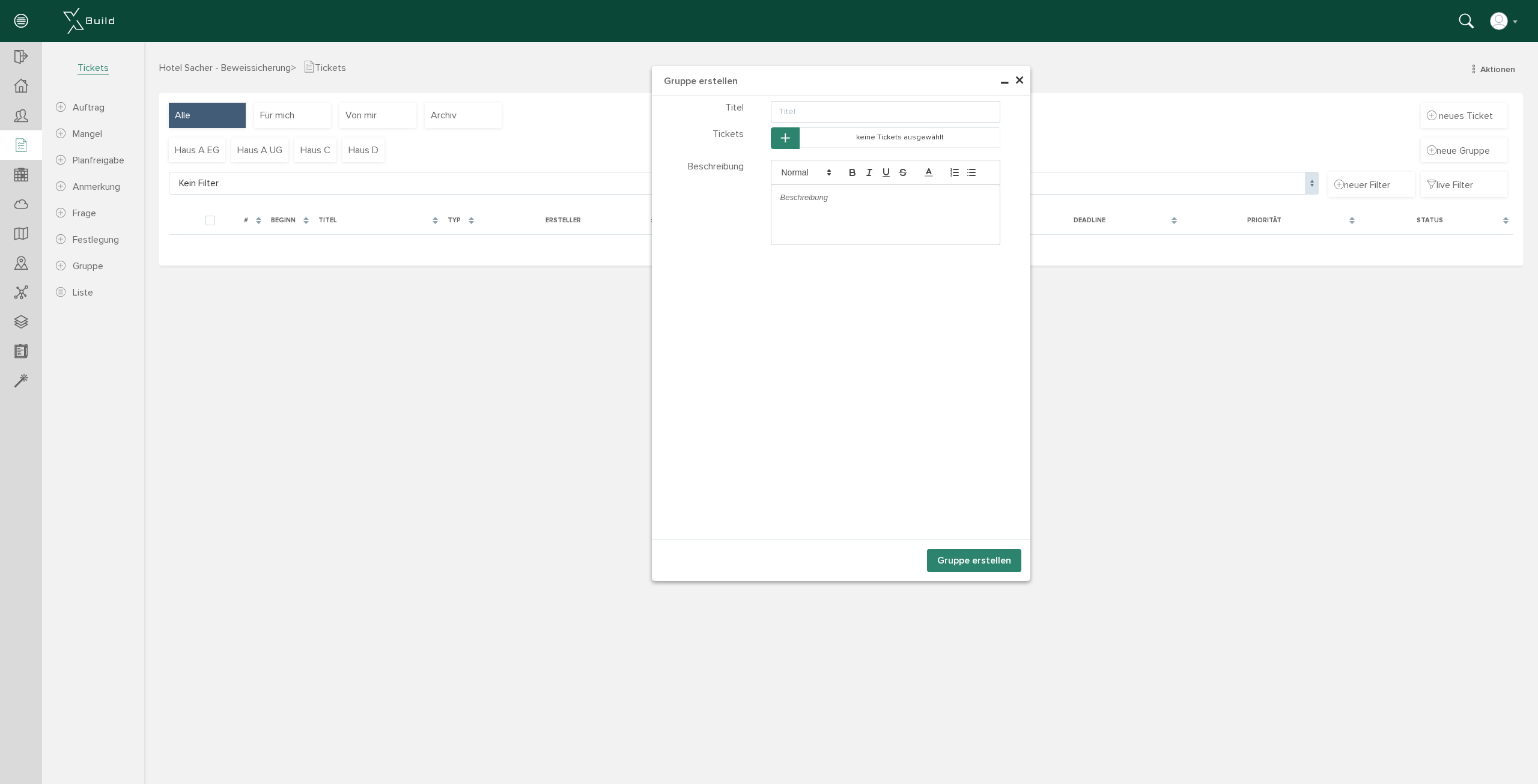
click at [1023, 82] on span "×" at bounding box center [1020, 81] width 10 height 24
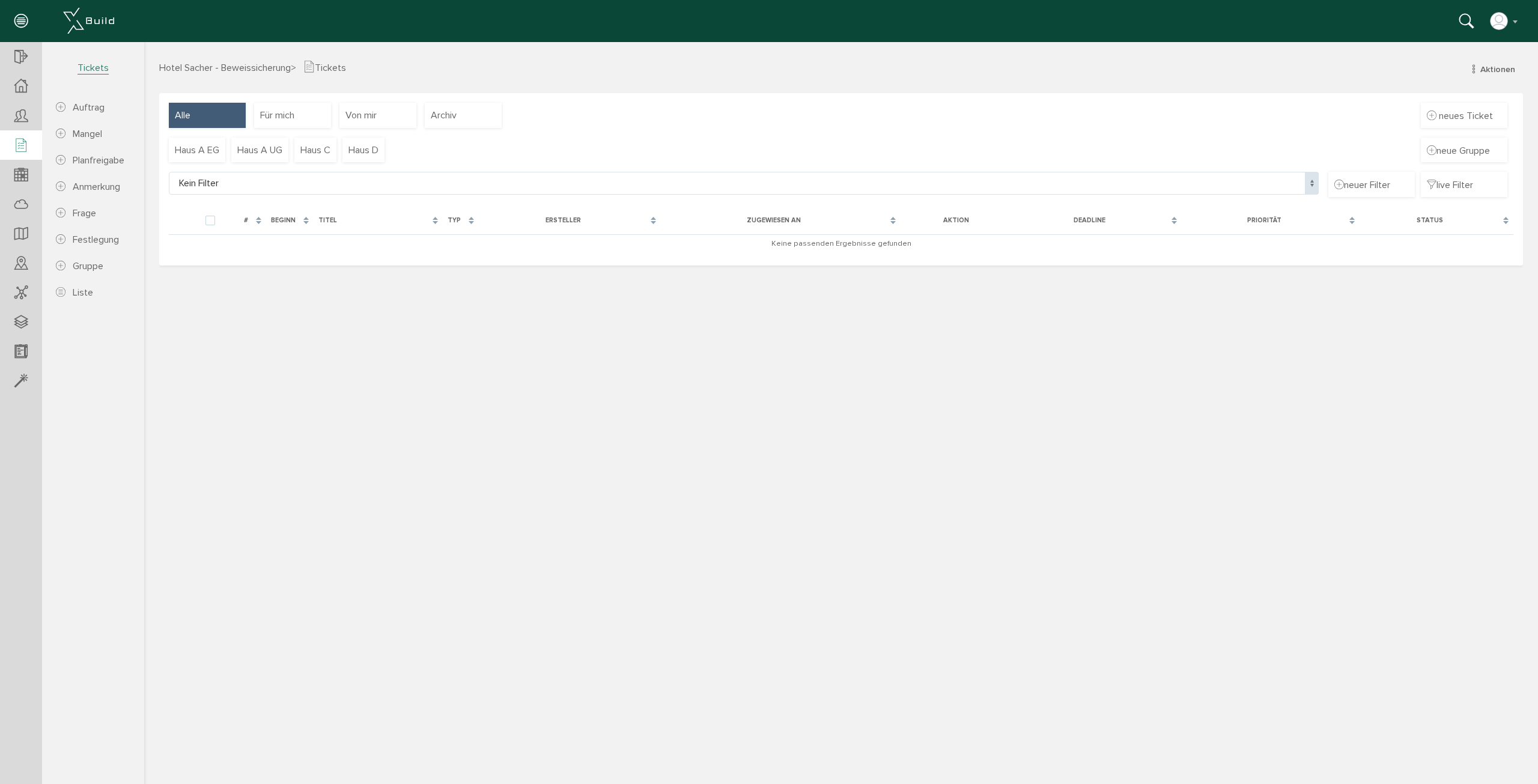
click at [954, 386] on div "Hotel Sacher - Beweissicherung > Tickets Aktionen neuer Auftrag neuer Mangel ne…" at bounding box center [841, 421] width 1394 height 721
click at [24, 146] on icon at bounding box center [21, 146] width 13 height 17
